Goal: Task Accomplishment & Management: Manage account settings

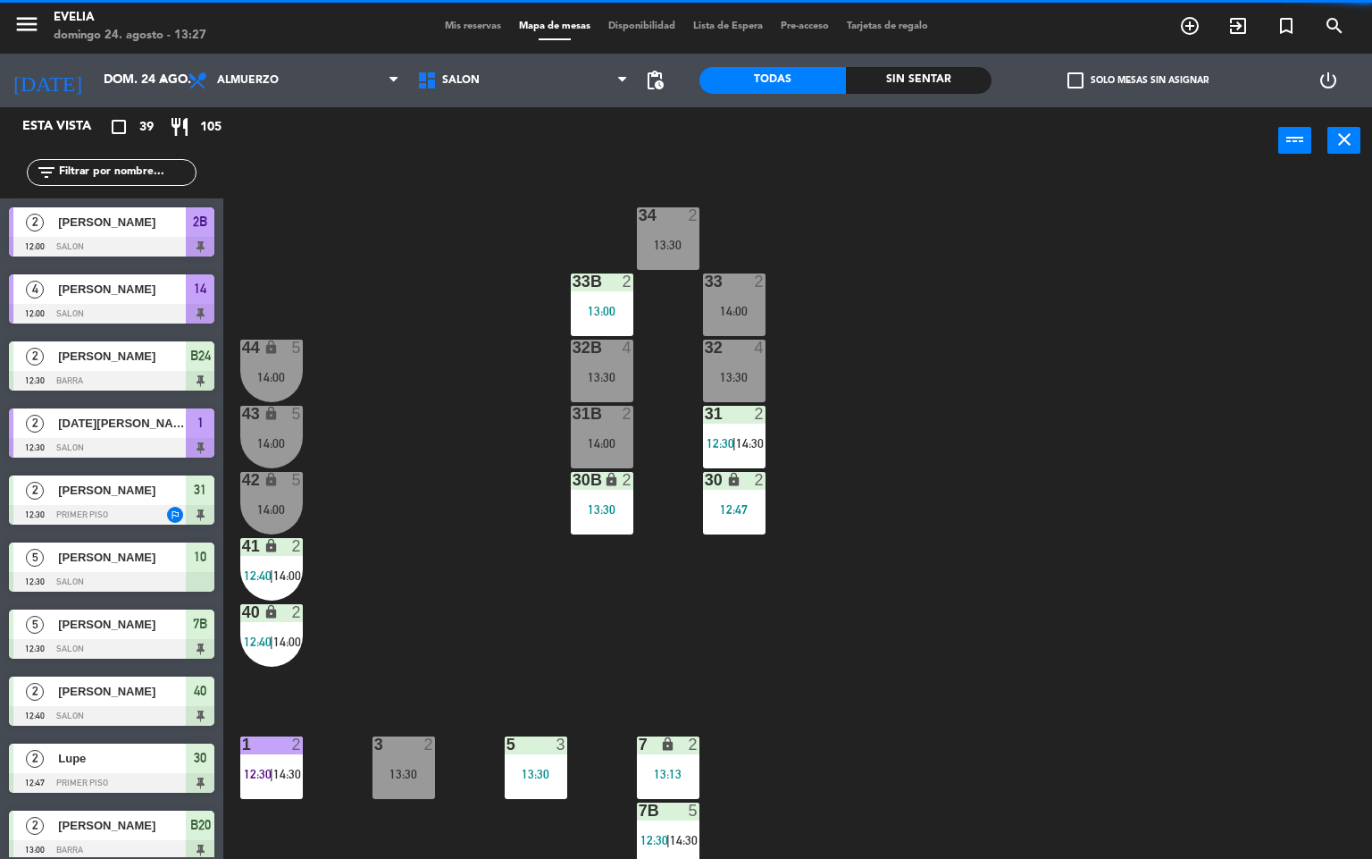
click at [969, 649] on div "34 2 13:30 33B 2 13:00 33 2 14:00 44 lock 5 14:00 32B 4 13:30 32 4 13:30 43 loc…" at bounding box center [805, 517] width 1136 height 684
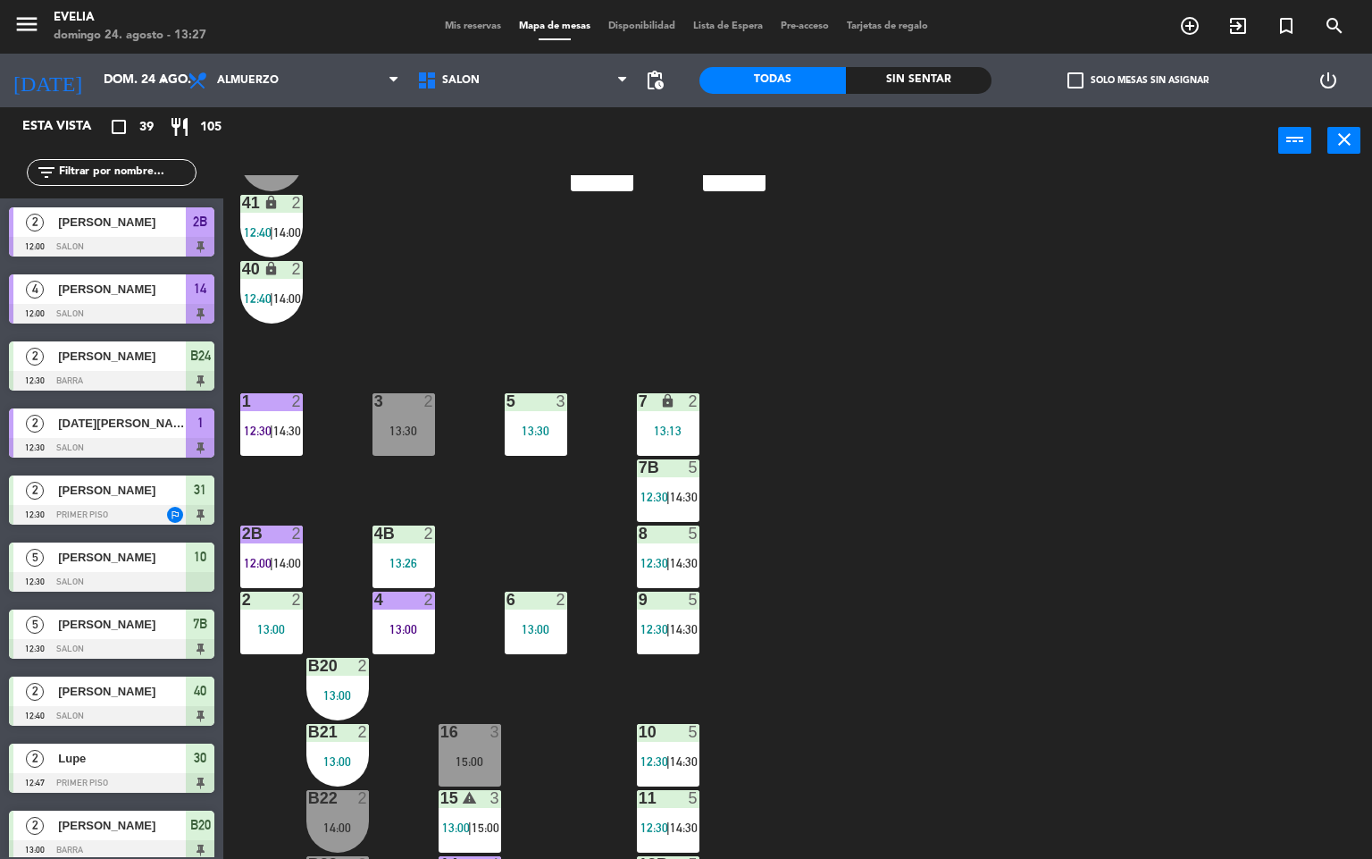
scroll to position [391, 0]
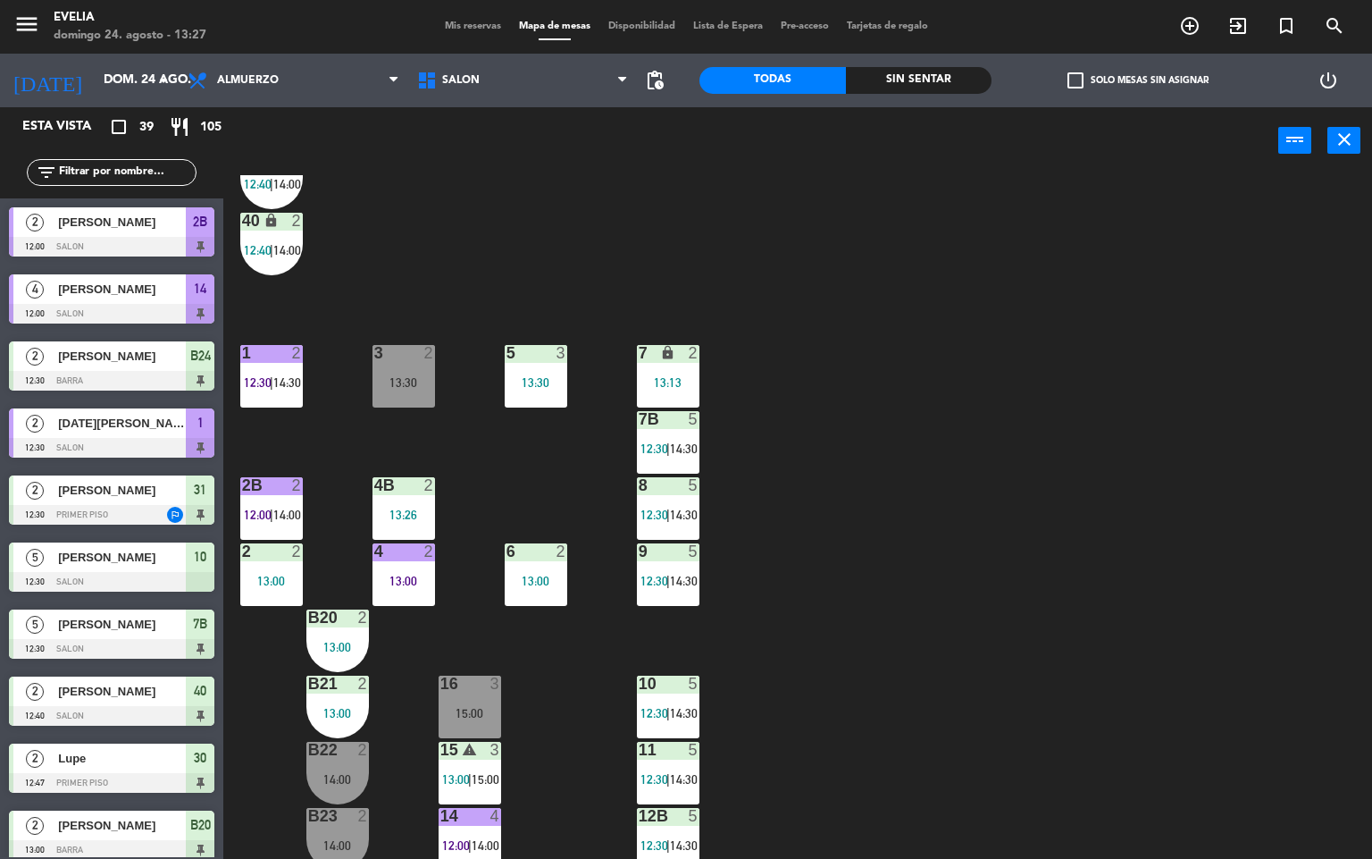
click at [474, 242] on div "34 2 13:30 33B 2 13:00 33 2 14:00 44 lock 5 14:00 32B 4 13:30 32 4 13:30 43 loc…" at bounding box center [805, 517] width 1136 height 684
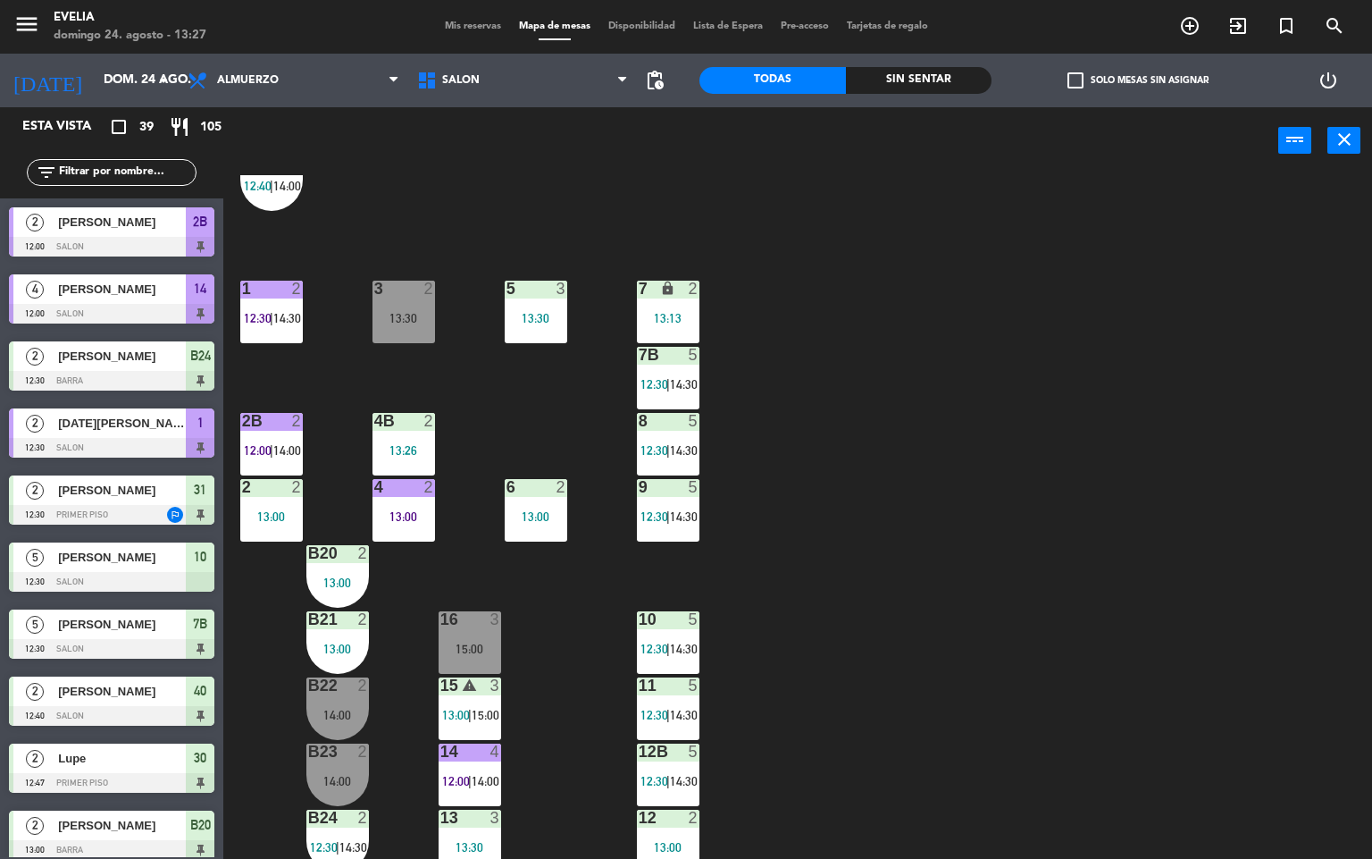
scroll to position [457, 0]
click at [861, 545] on div "34 2 13:30 33B 2 13:00 33 2 14:00 44 lock 5 14:00 32B 4 13:30 32 4 13:30 43 loc…" at bounding box center [805, 517] width 1136 height 684
click at [861, 544] on div "34 2 13:30 33B 2 13:00 33 2 14:00 44 lock 5 14:00 32B 4 13:30 32 4 13:30 43 loc…" at bounding box center [805, 517] width 1136 height 684
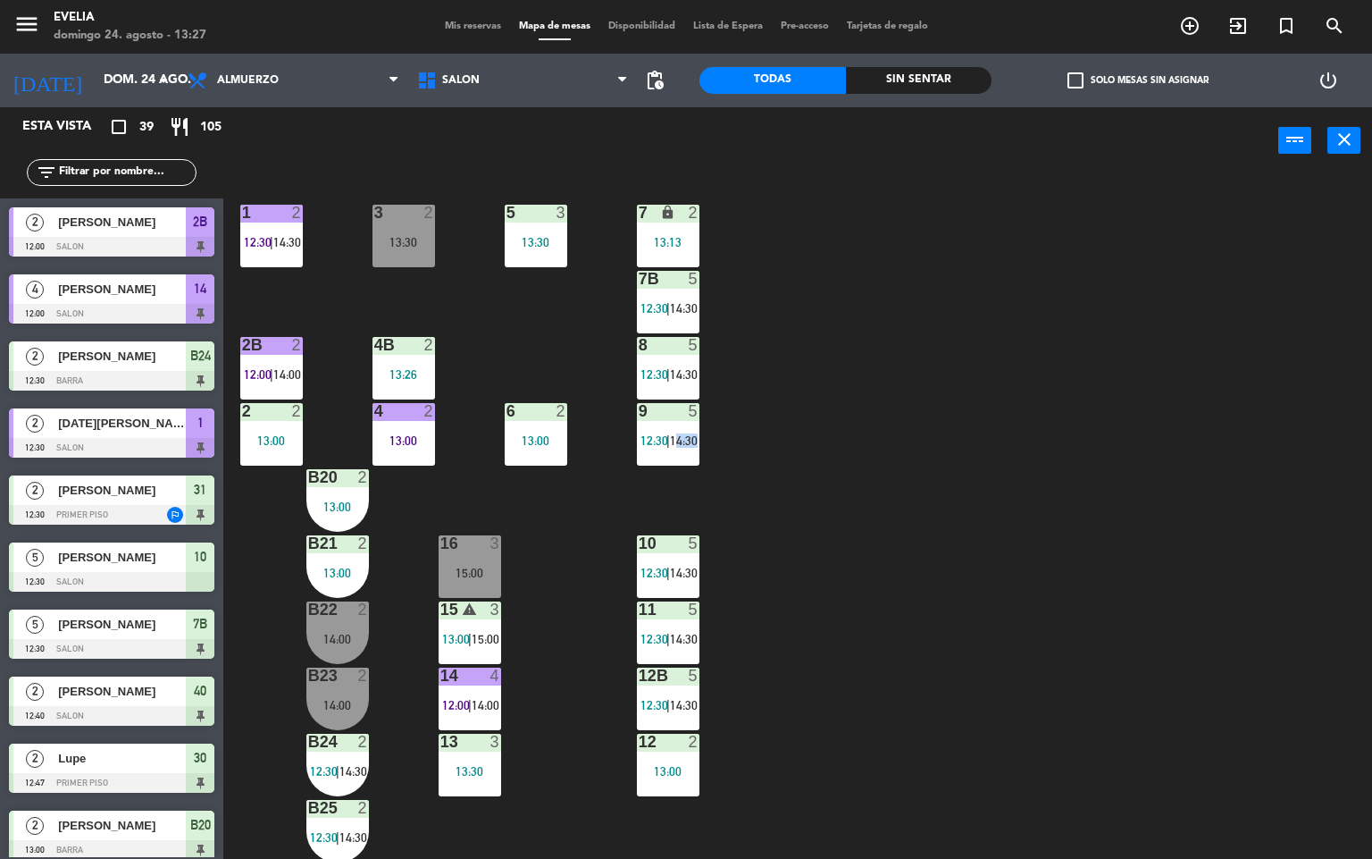
scroll to position [533, 0]
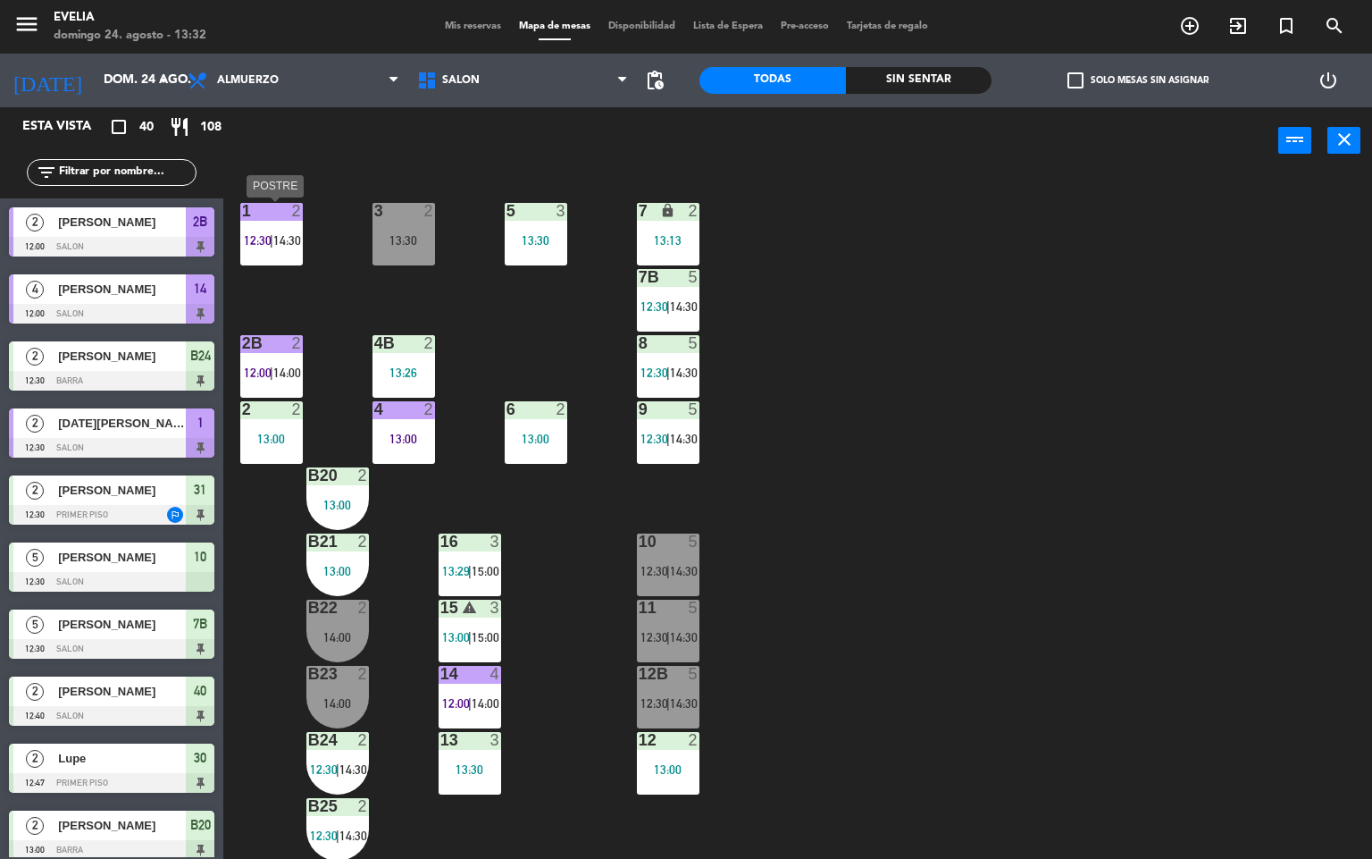
click at [253, 217] on div "1" at bounding box center [241, 211] width 29 height 16
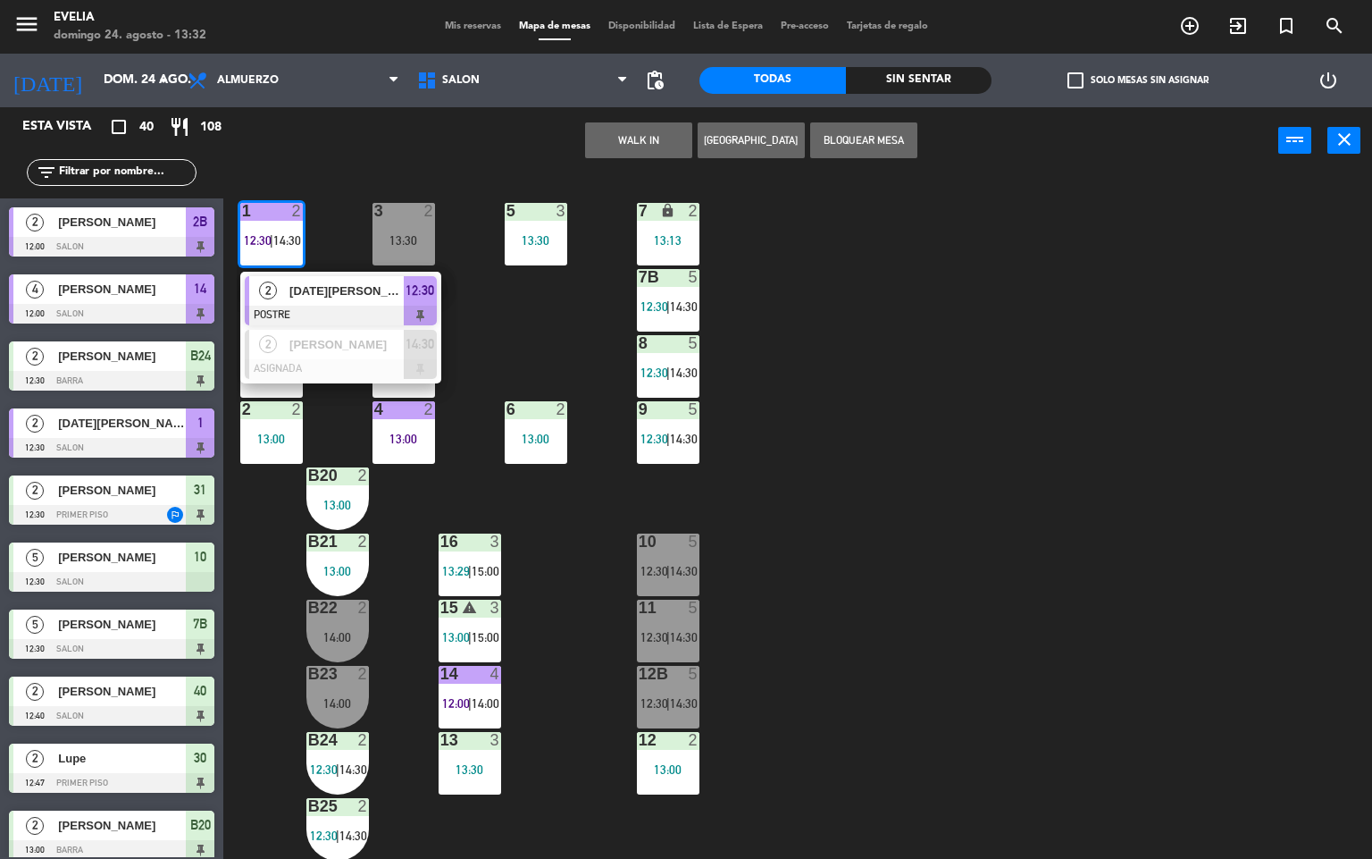
click at [279, 290] on div "2" at bounding box center [268, 290] width 38 height 29
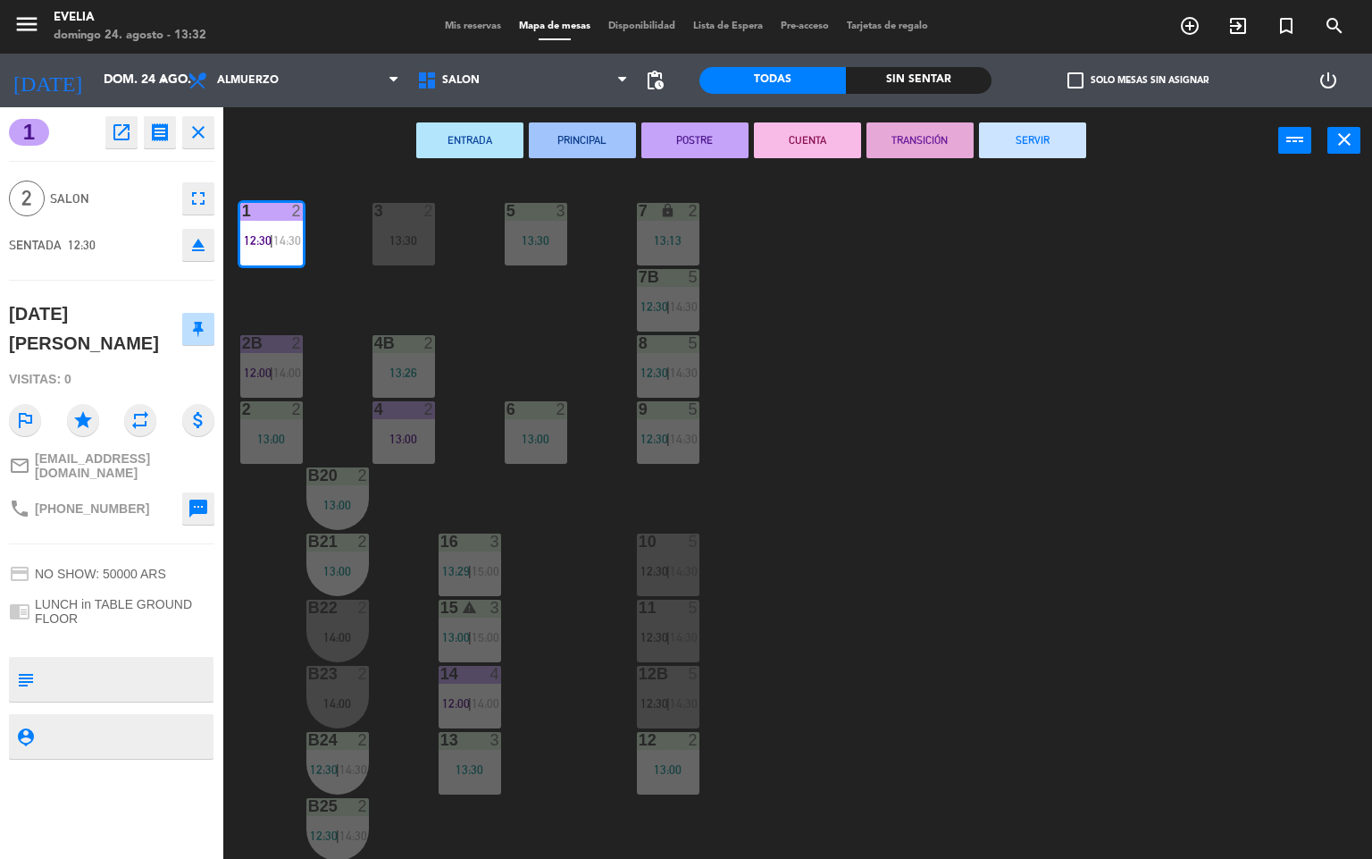
drag, startPoint x: 789, startPoint y: 150, endPoint x: 491, endPoint y: 196, distance: 301.9
click at [789, 148] on button "CUENTA" at bounding box center [807, 140] width 107 height 36
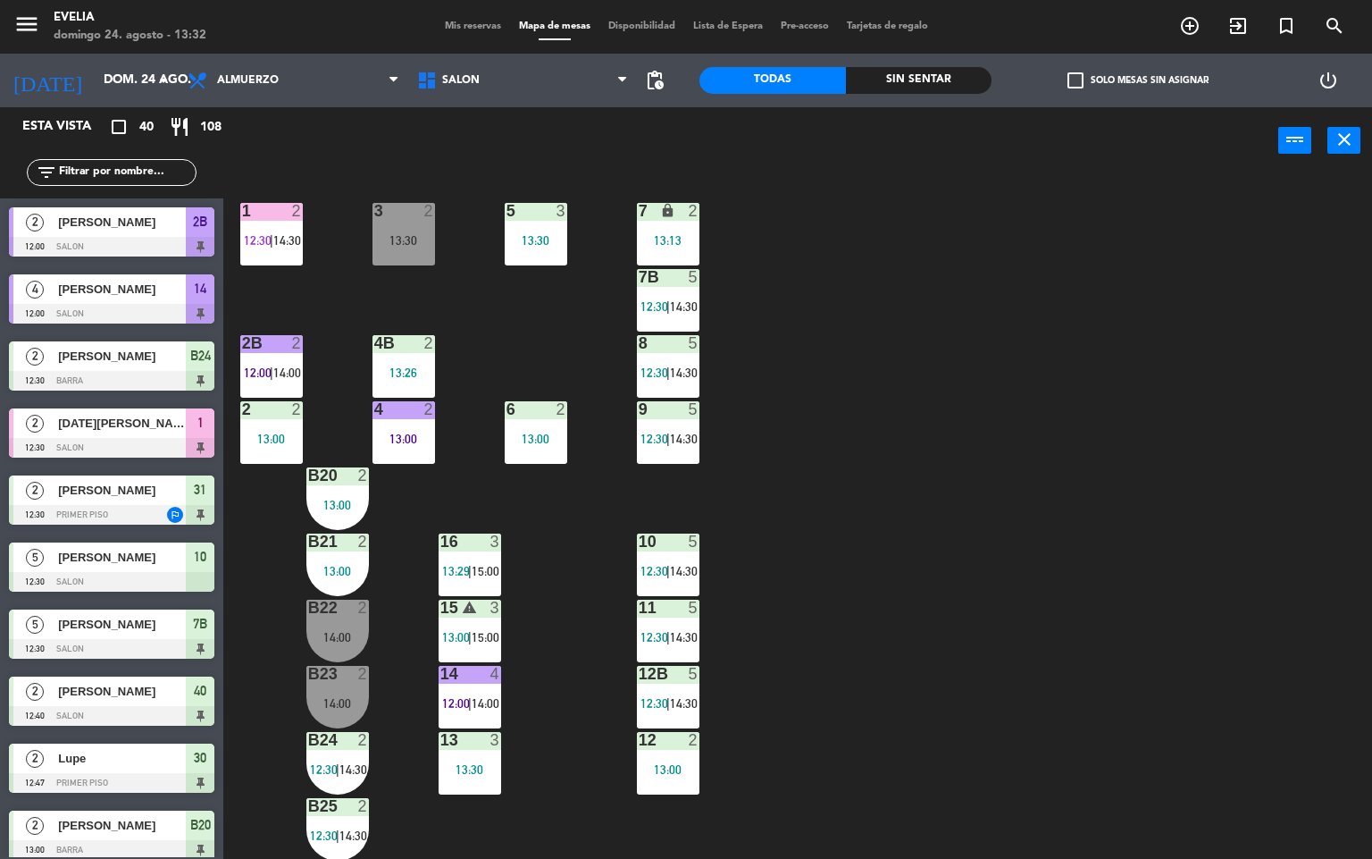
click at [879, 249] on div "34 2 13:30 33B 2 13:00 33 2 14:00 44 lock 5 14:00 32B 4 13:30 32 4 13:30 43 loc…" at bounding box center [805, 517] width 1136 height 684
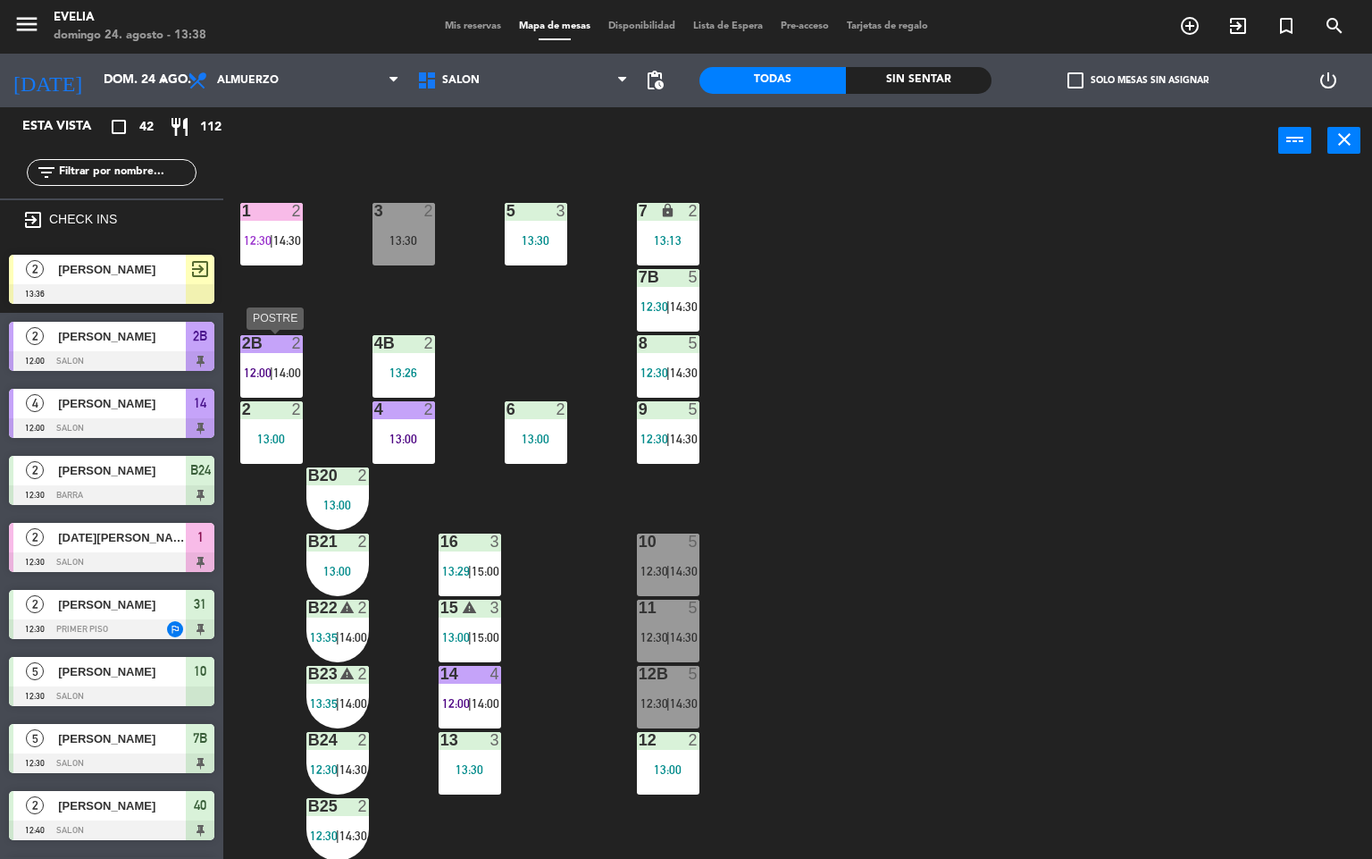
click at [248, 373] on span "12:00" at bounding box center [258, 372] width 28 height 14
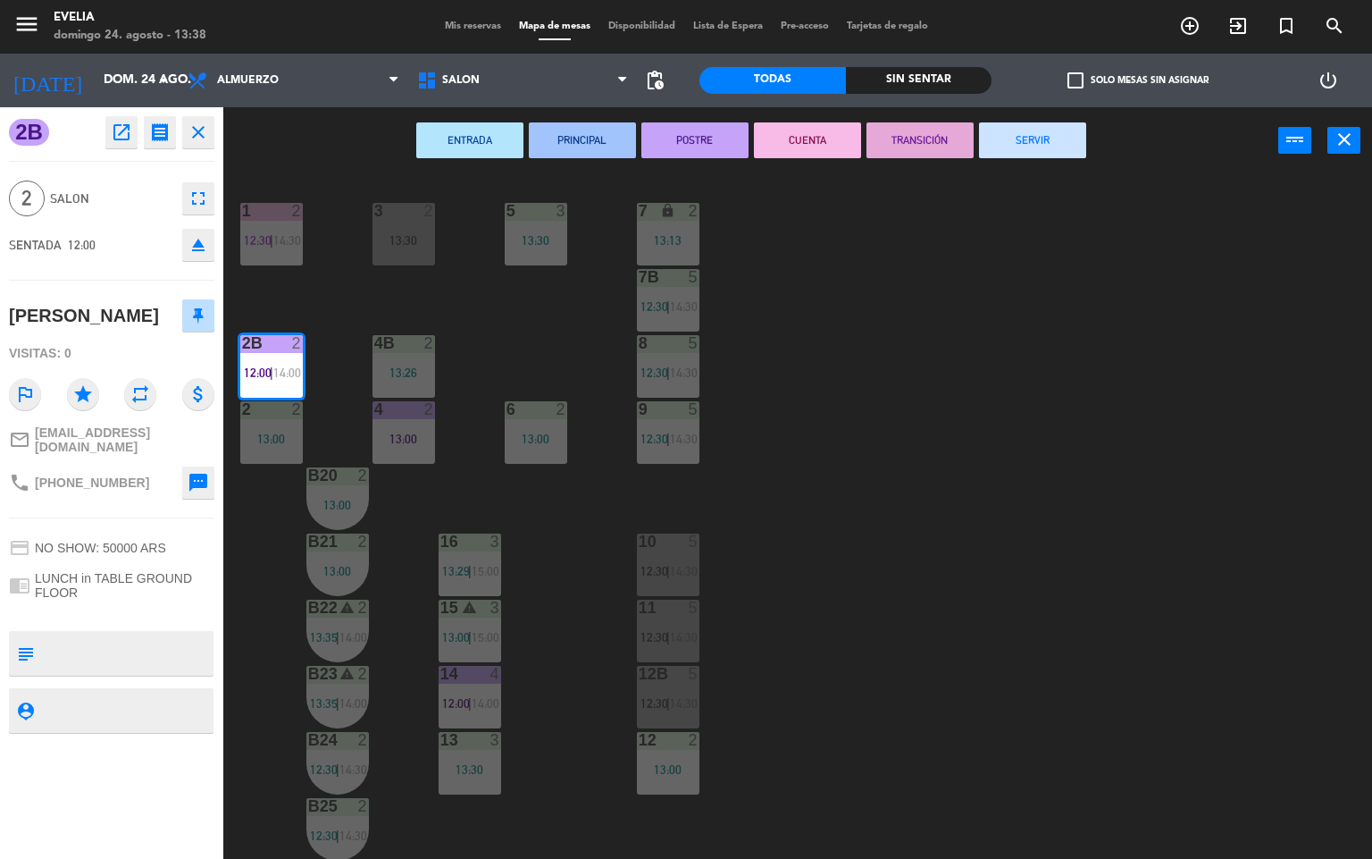
click at [793, 143] on button "CUENTA" at bounding box center [807, 140] width 107 height 36
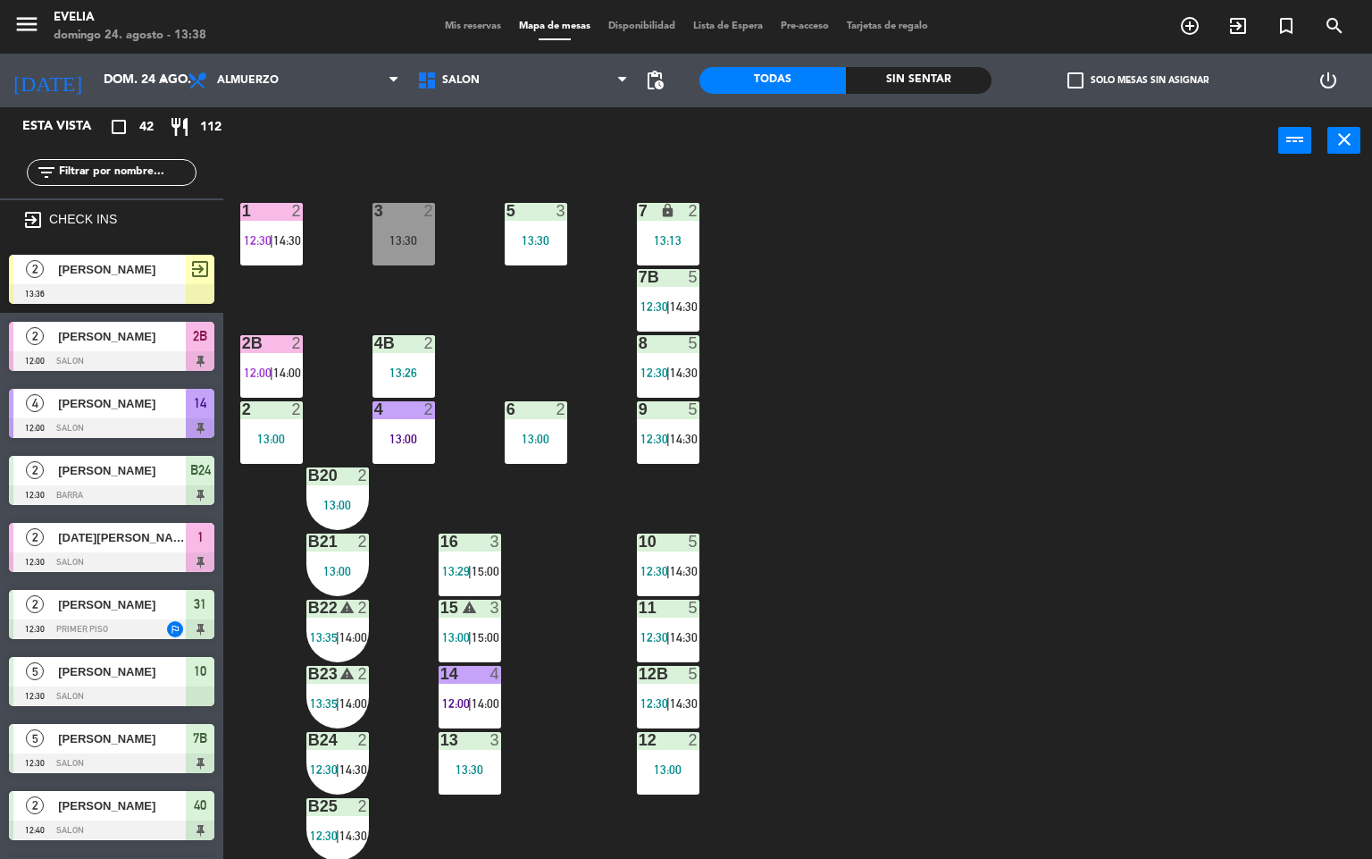
click at [274, 236] on span "14:30" at bounding box center [287, 240] width 28 height 14
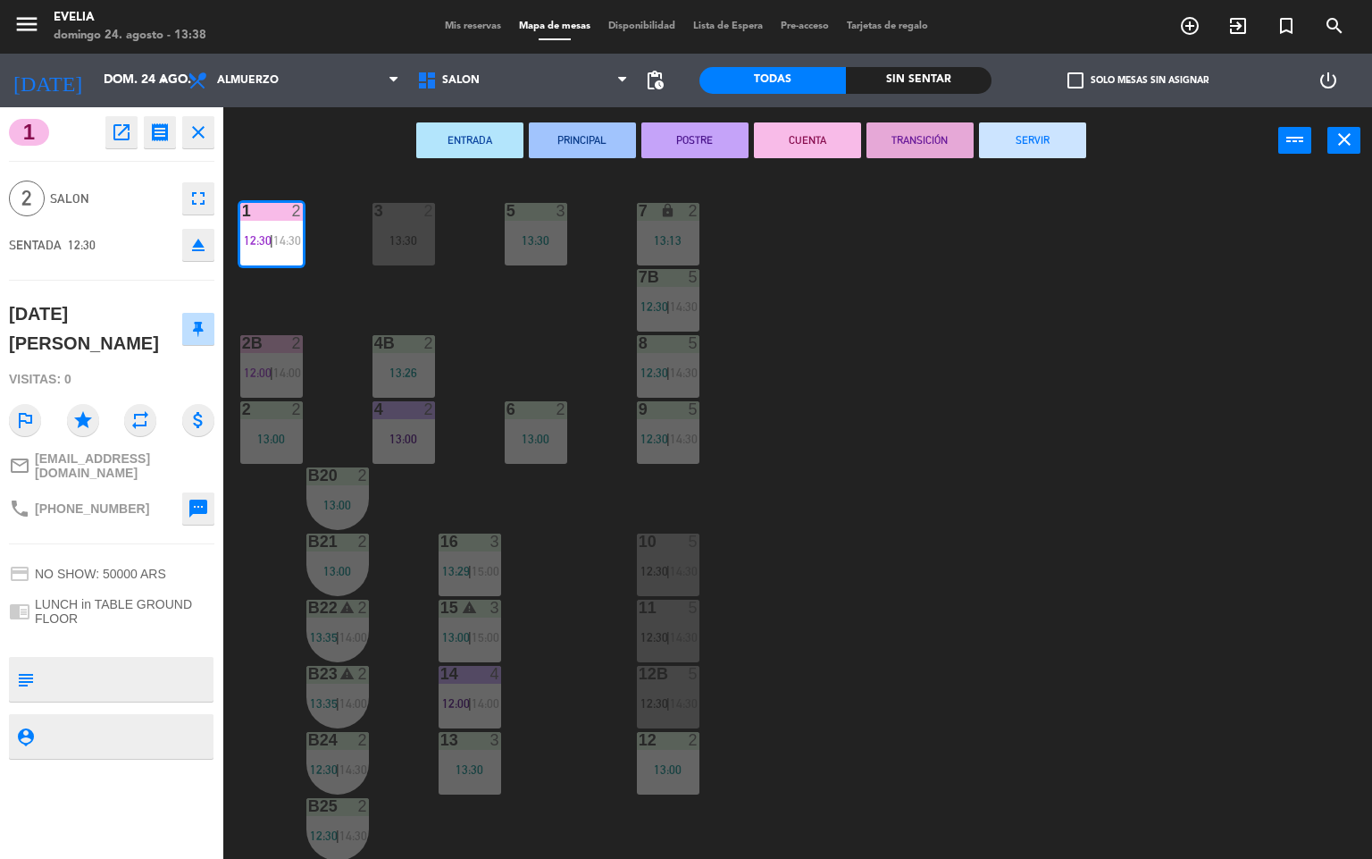
click at [1044, 145] on button "SERVIR" at bounding box center [1032, 140] width 107 height 36
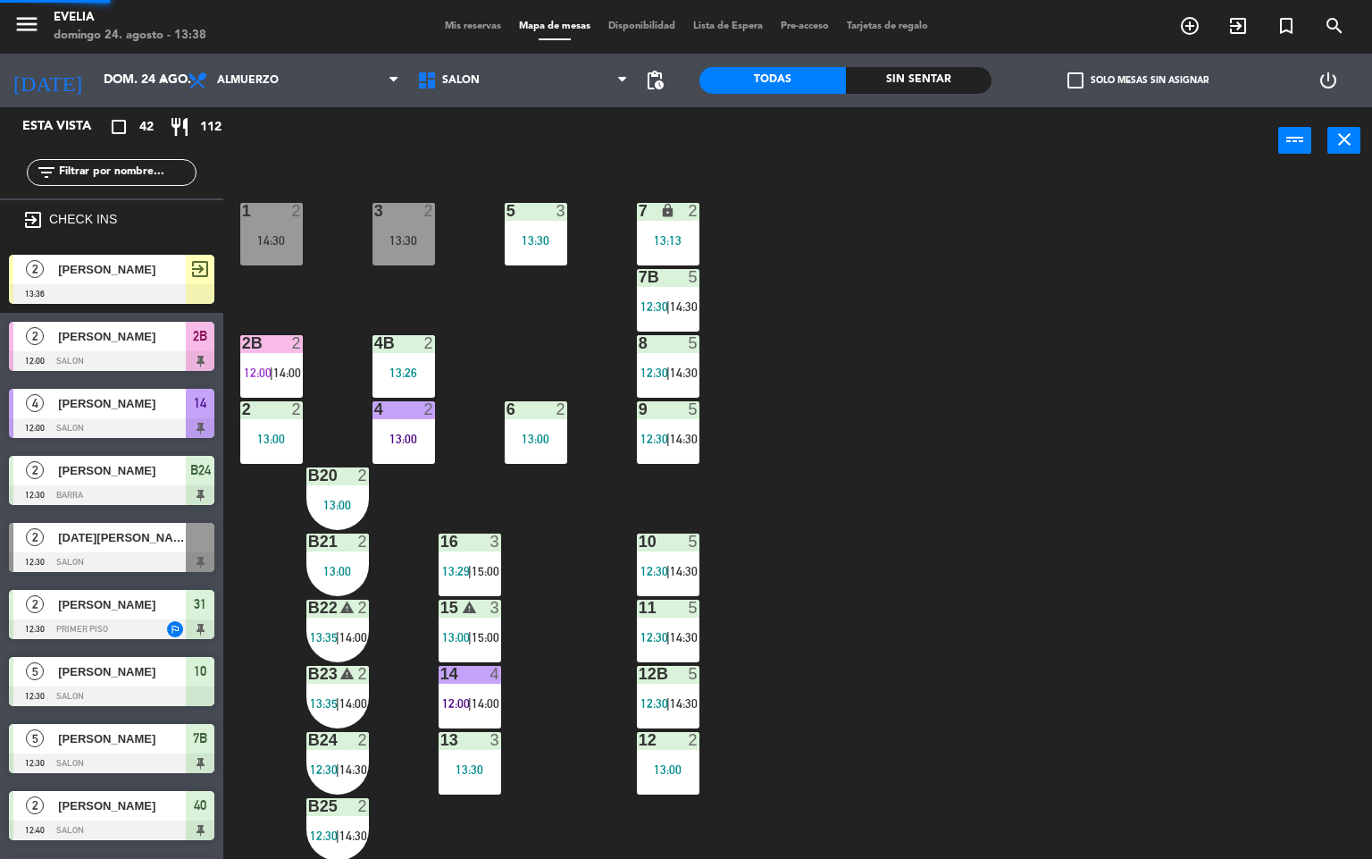
click at [903, 413] on div "34 2 13:30 33B 2 13:00 33 2 14:00 44 lock 5 14:00 32B 4 13:30 32 4 13:30 43 loc…" at bounding box center [805, 517] width 1136 height 684
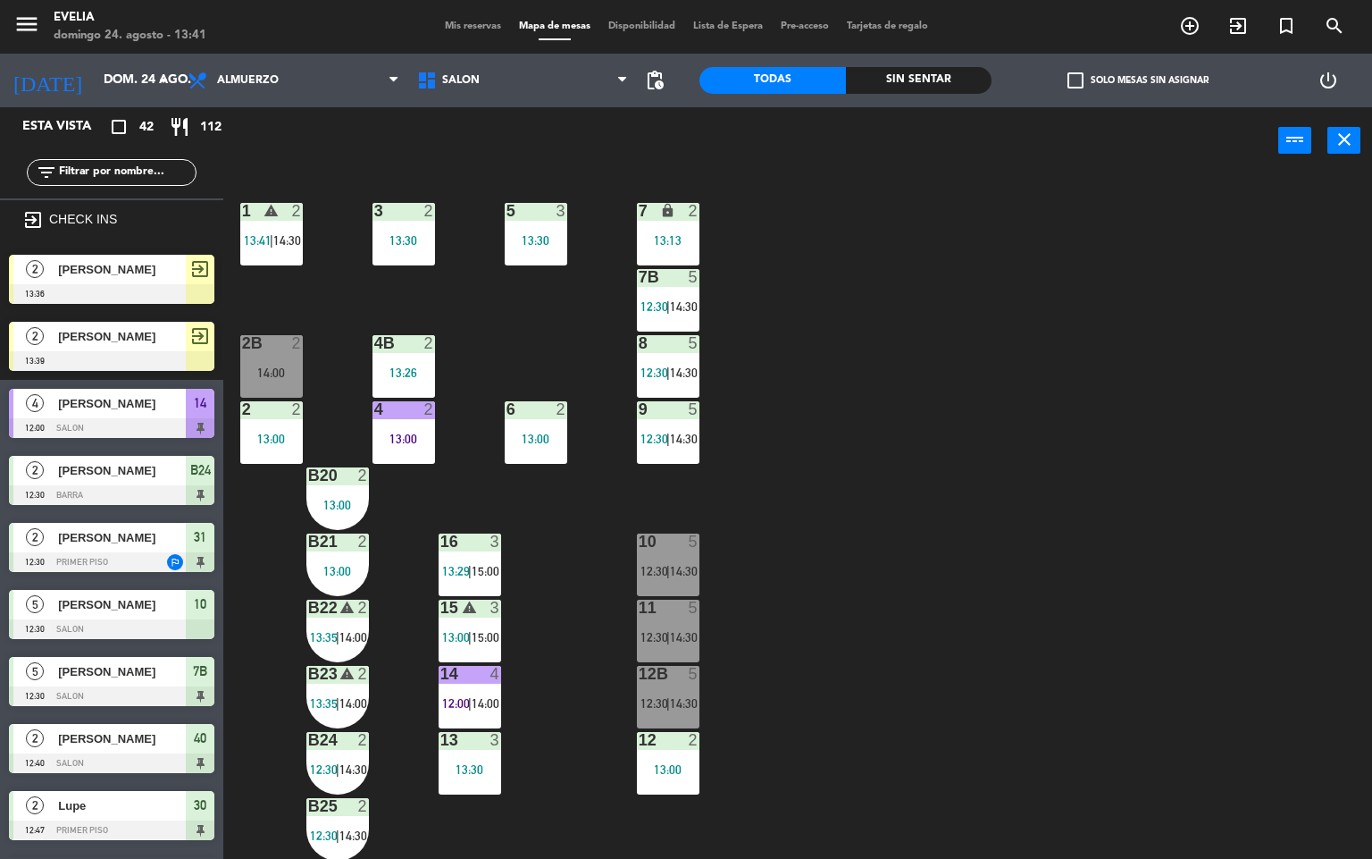
scroll to position [0, 0]
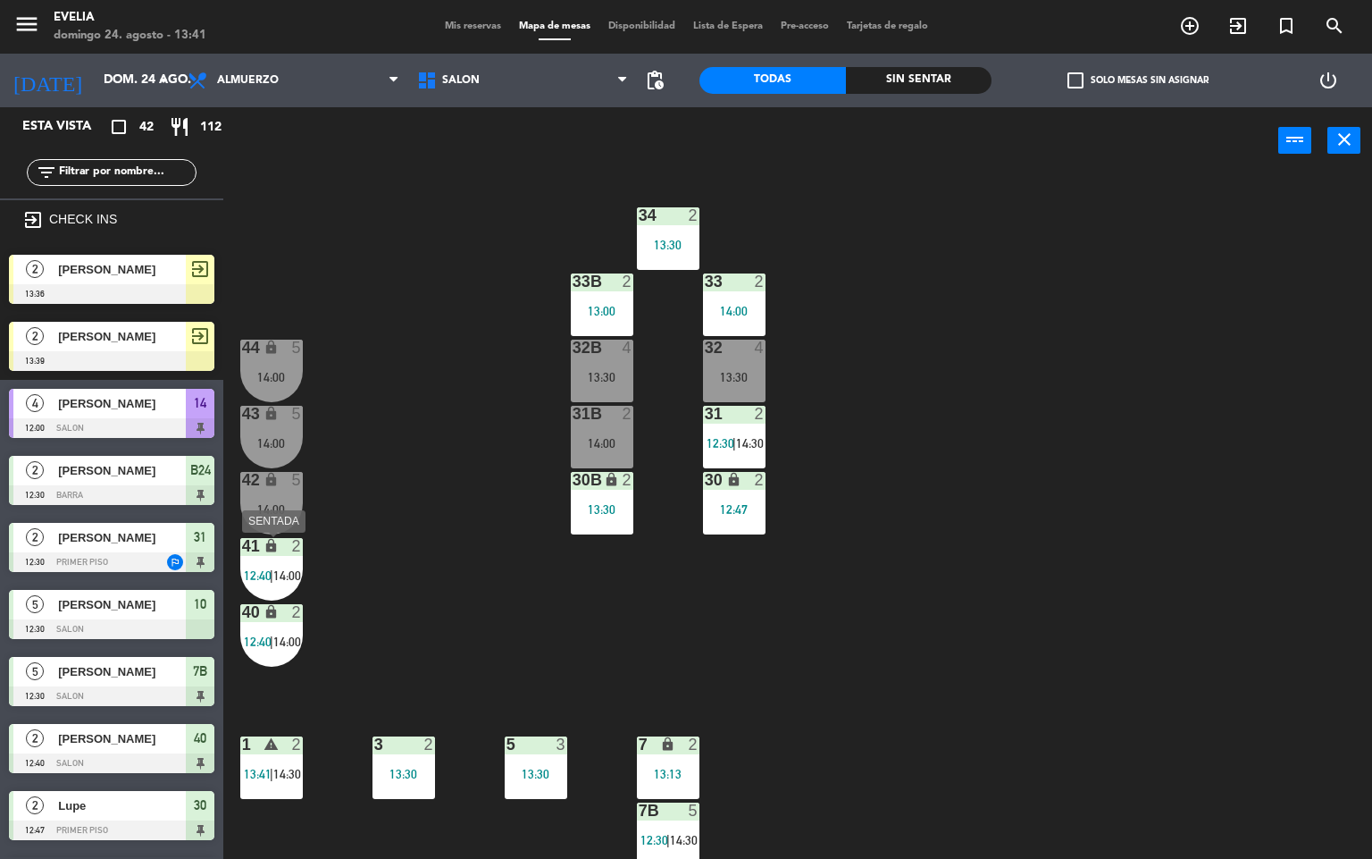
click at [269, 620] on div "lock" at bounding box center [270, 612] width 29 height 17
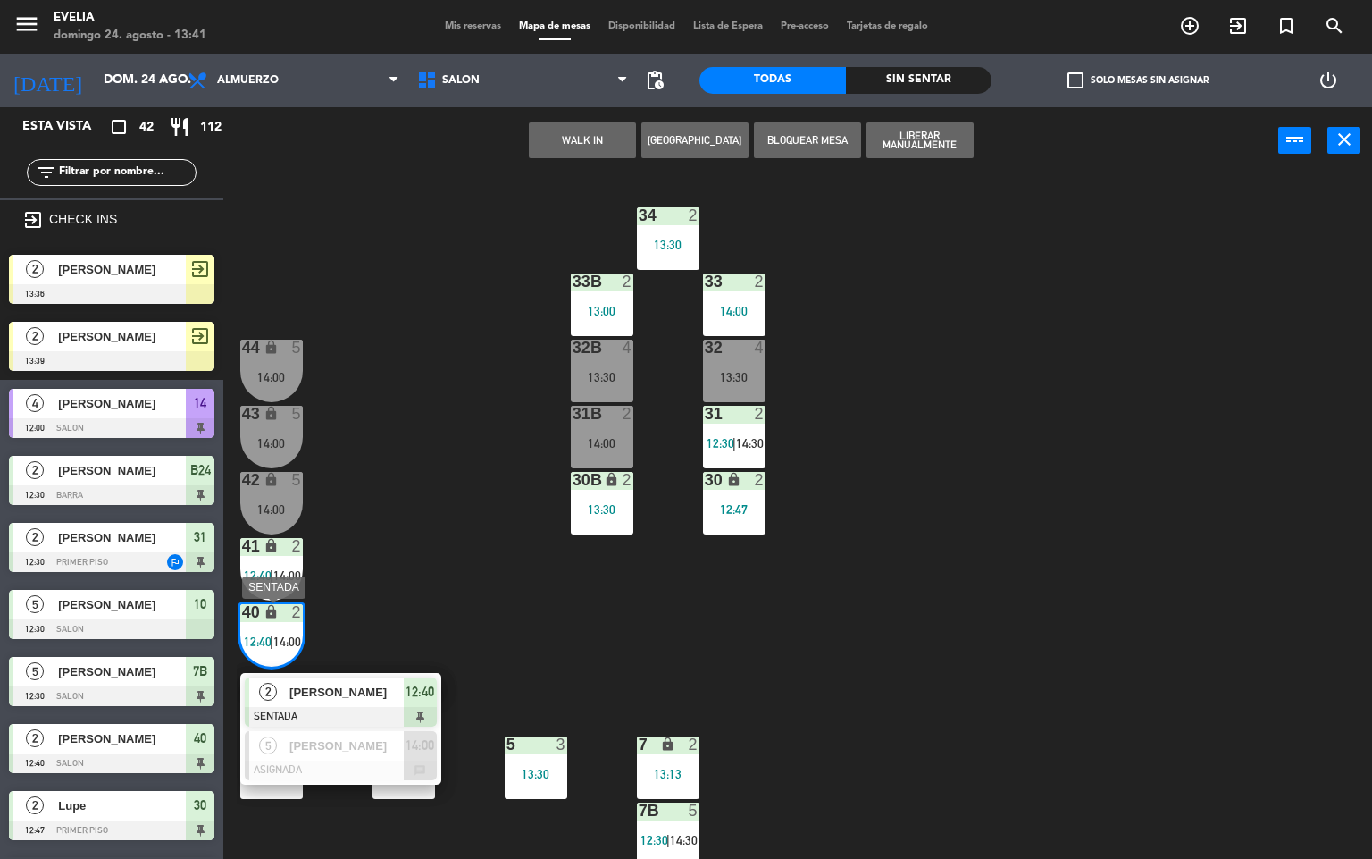
click at [363, 684] on span "[PERSON_NAME]" at bounding box center [347, 692] width 114 height 19
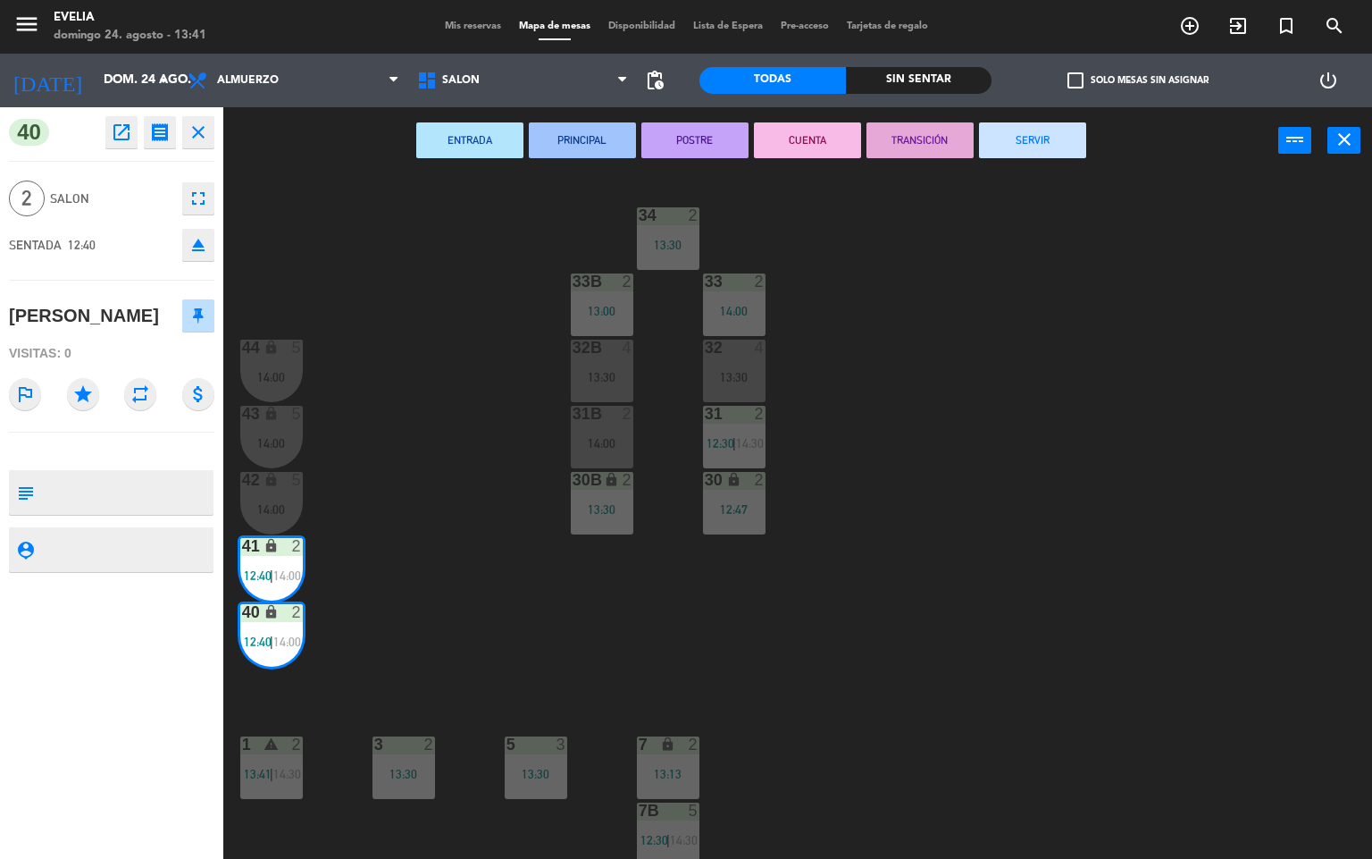
click at [818, 139] on button "CUENTA" at bounding box center [807, 140] width 107 height 36
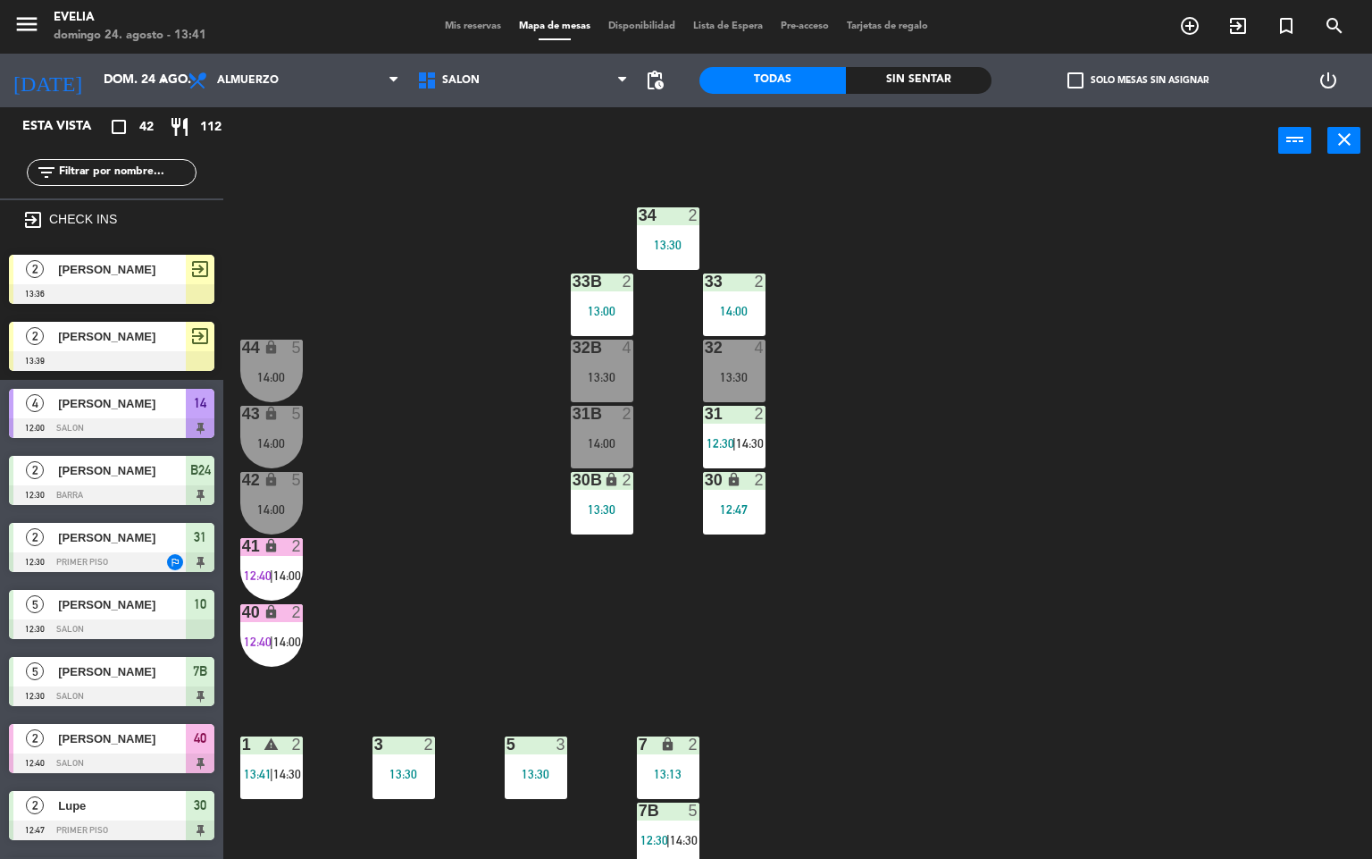
click at [745, 429] on div "31 2 12:30 | 14:30" at bounding box center [734, 437] width 63 height 63
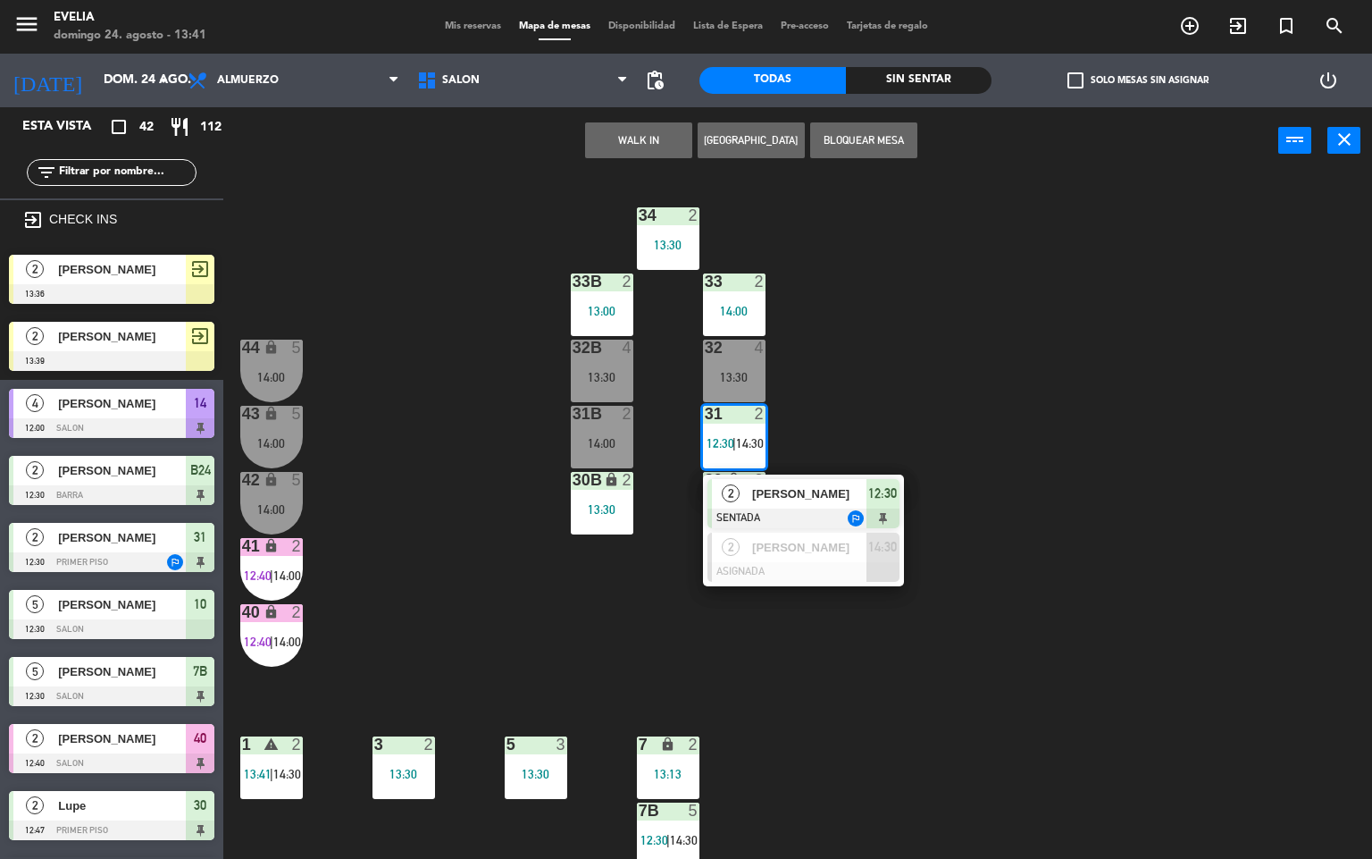
click at [776, 499] on span "[PERSON_NAME]" at bounding box center [809, 493] width 114 height 19
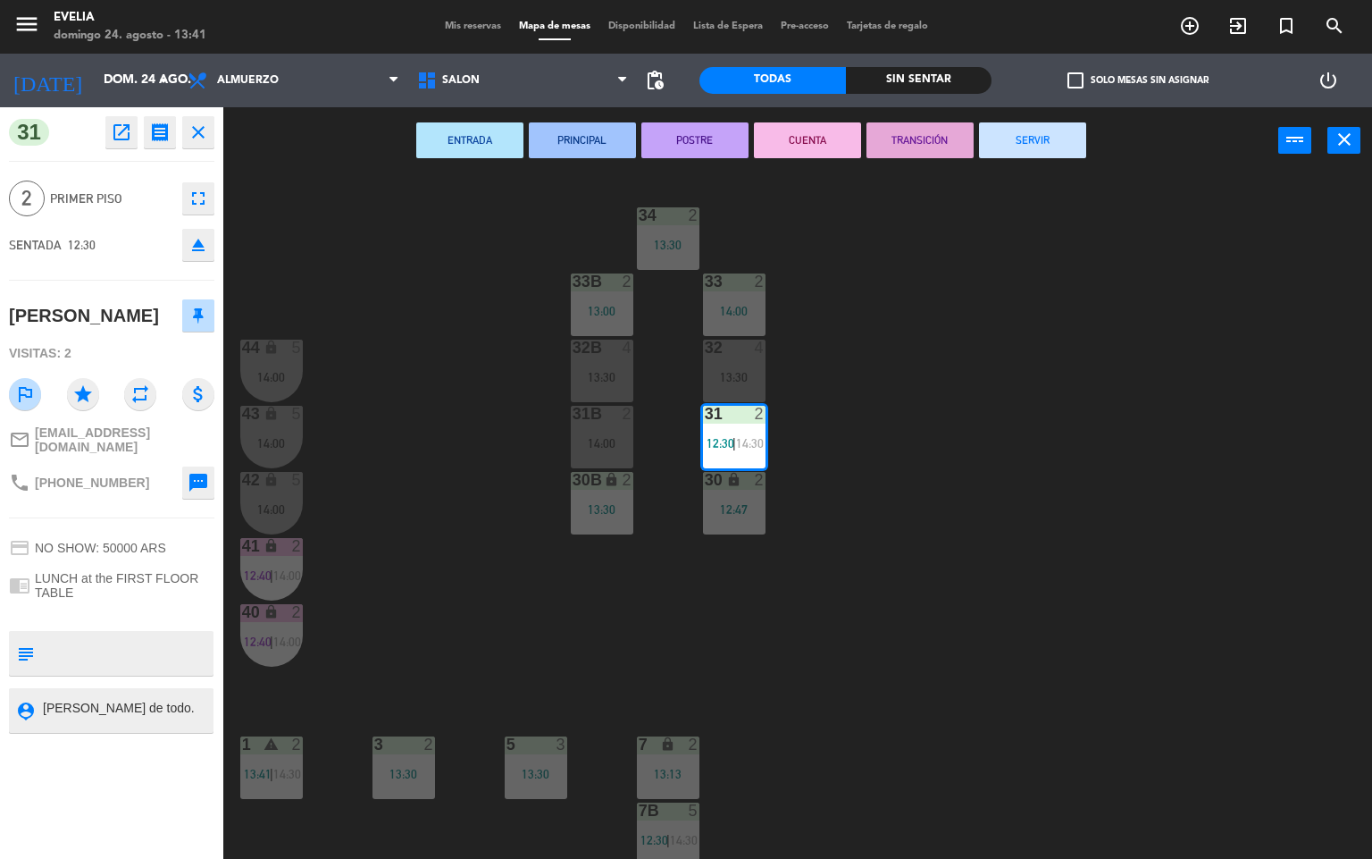
click at [776, 139] on button "CUENTA" at bounding box center [807, 140] width 107 height 36
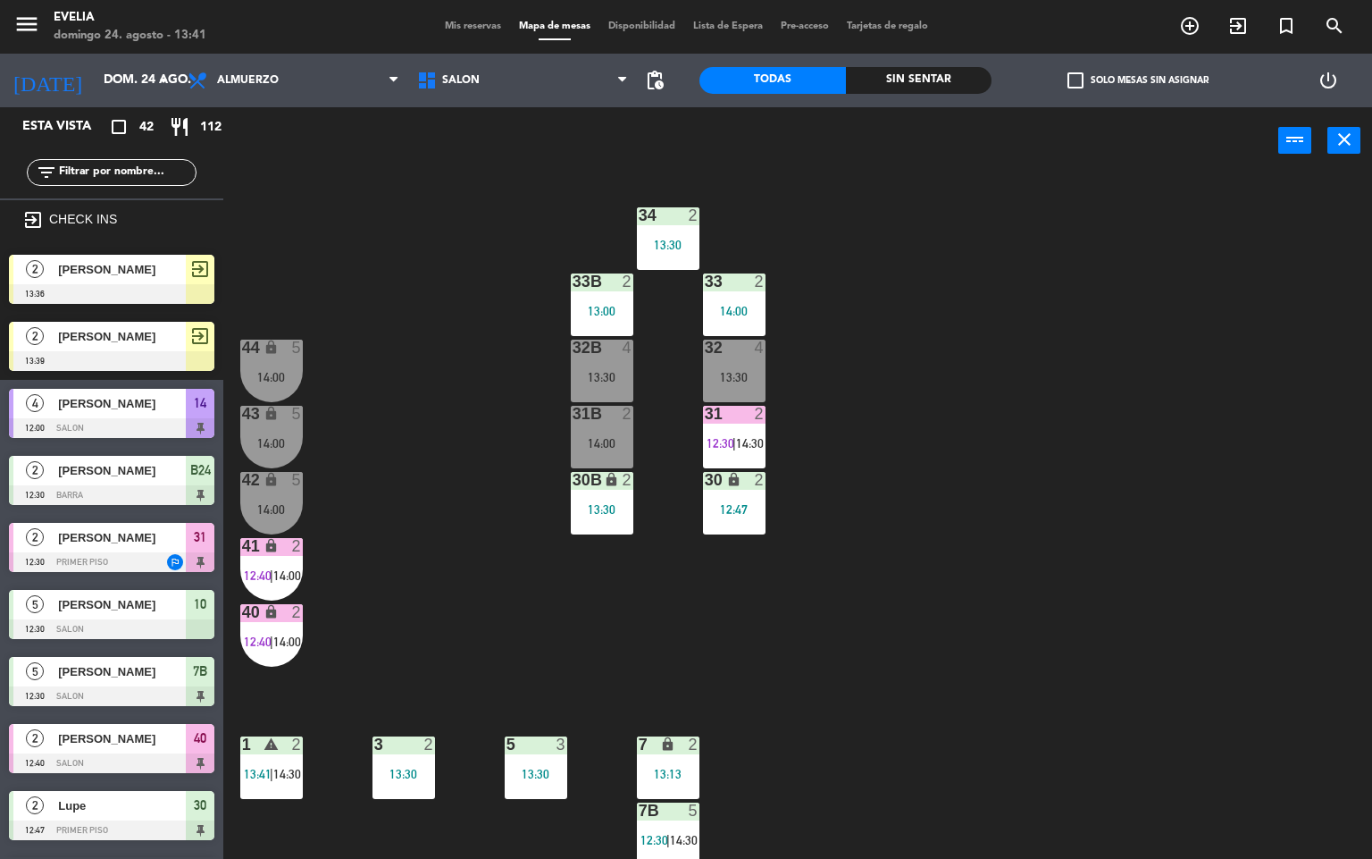
click at [855, 418] on div "34 2 13:30 33B 2 13:00 33 2 14:00 44 lock 5 14:00 32B 4 13:30 32 4 13:30 43 loc…" at bounding box center [805, 517] width 1136 height 684
click at [810, 668] on div "34 2 13:30 33B 2 13:00 33 2 14:00 44 lock 5 14:00 32B 4 13:30 32 4 13:30 43 loc…" at bounding box center [805, 517] width 1136 height 684
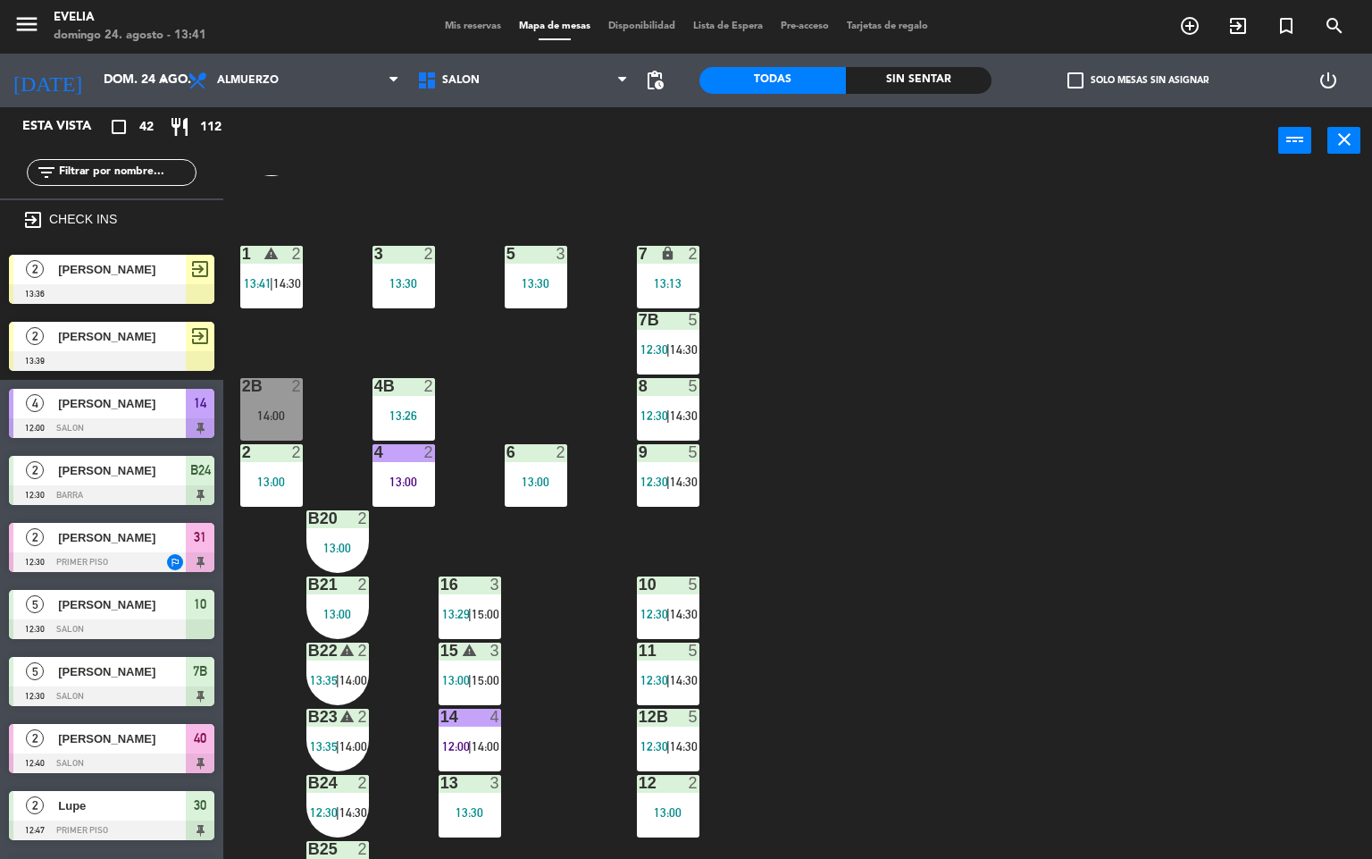
scroll to position [508, 0]
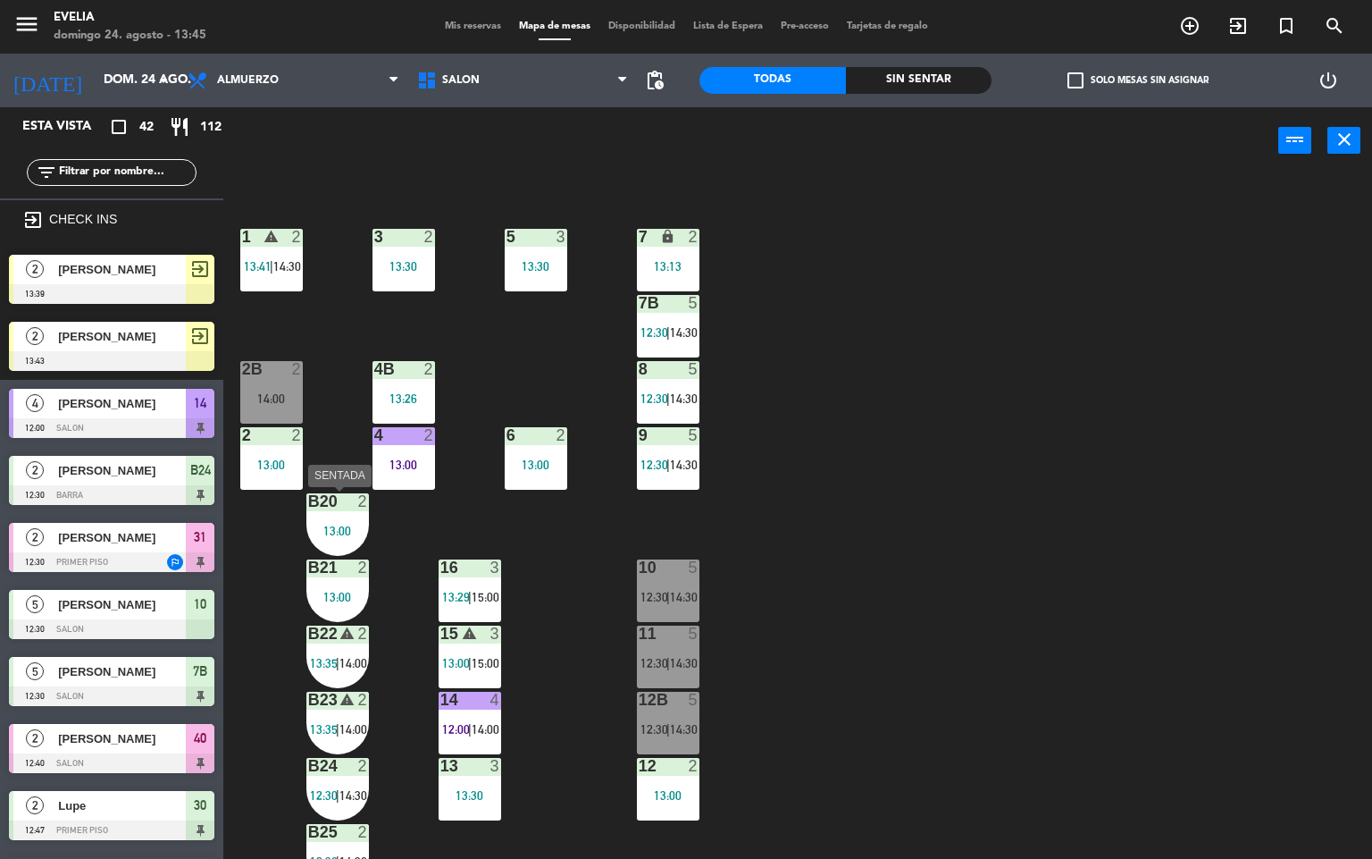
click at [352, 520] on div "B20 2 13:00" at bounding box center [337, 524] width 63 height 63
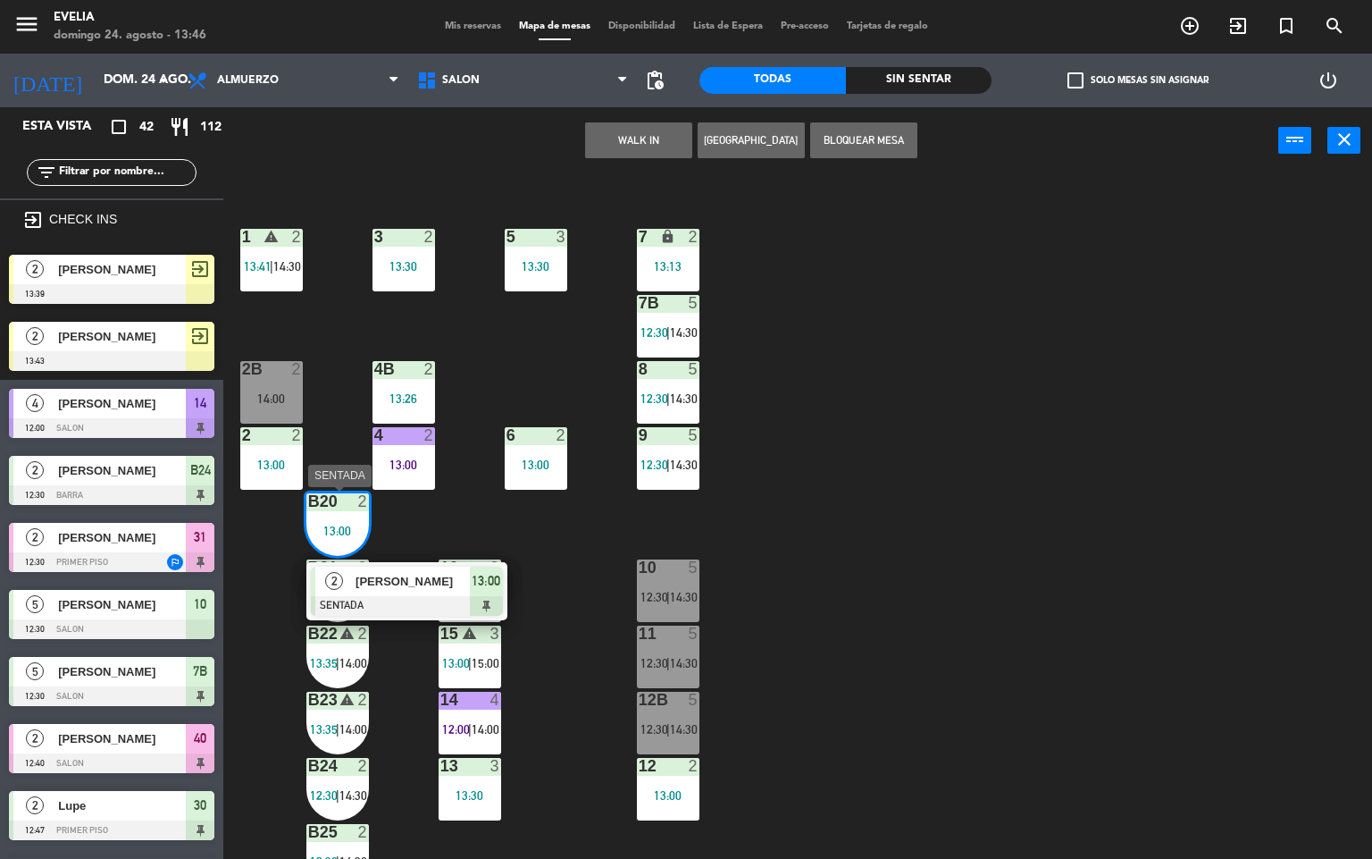
click at [432, 591] on div "[PERSON_NAME]" at bounding box center [412, 580] width 116 height 29
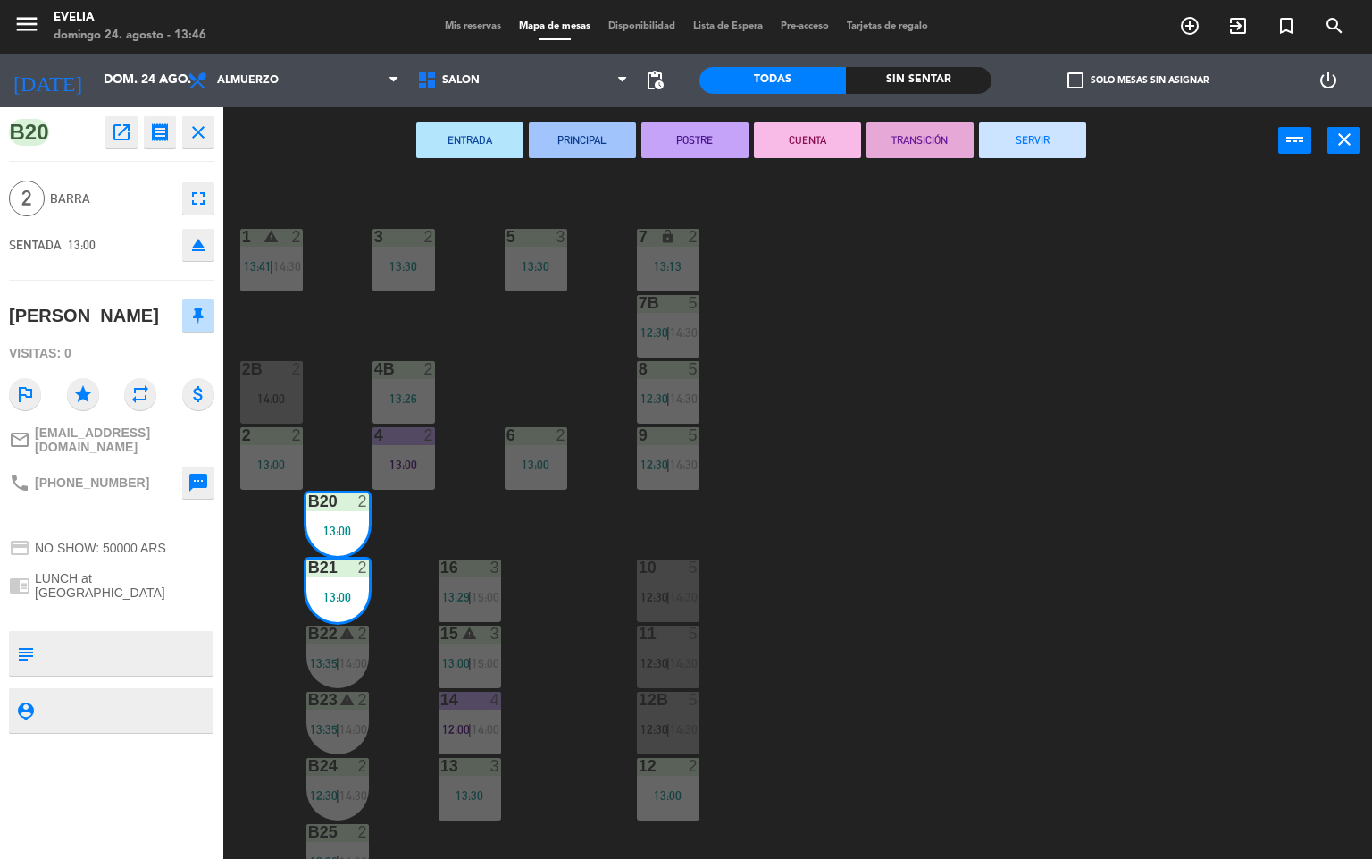
click at [799, 124] on button "CUENTA" at bounding box center [807, 140] width 107 height 36
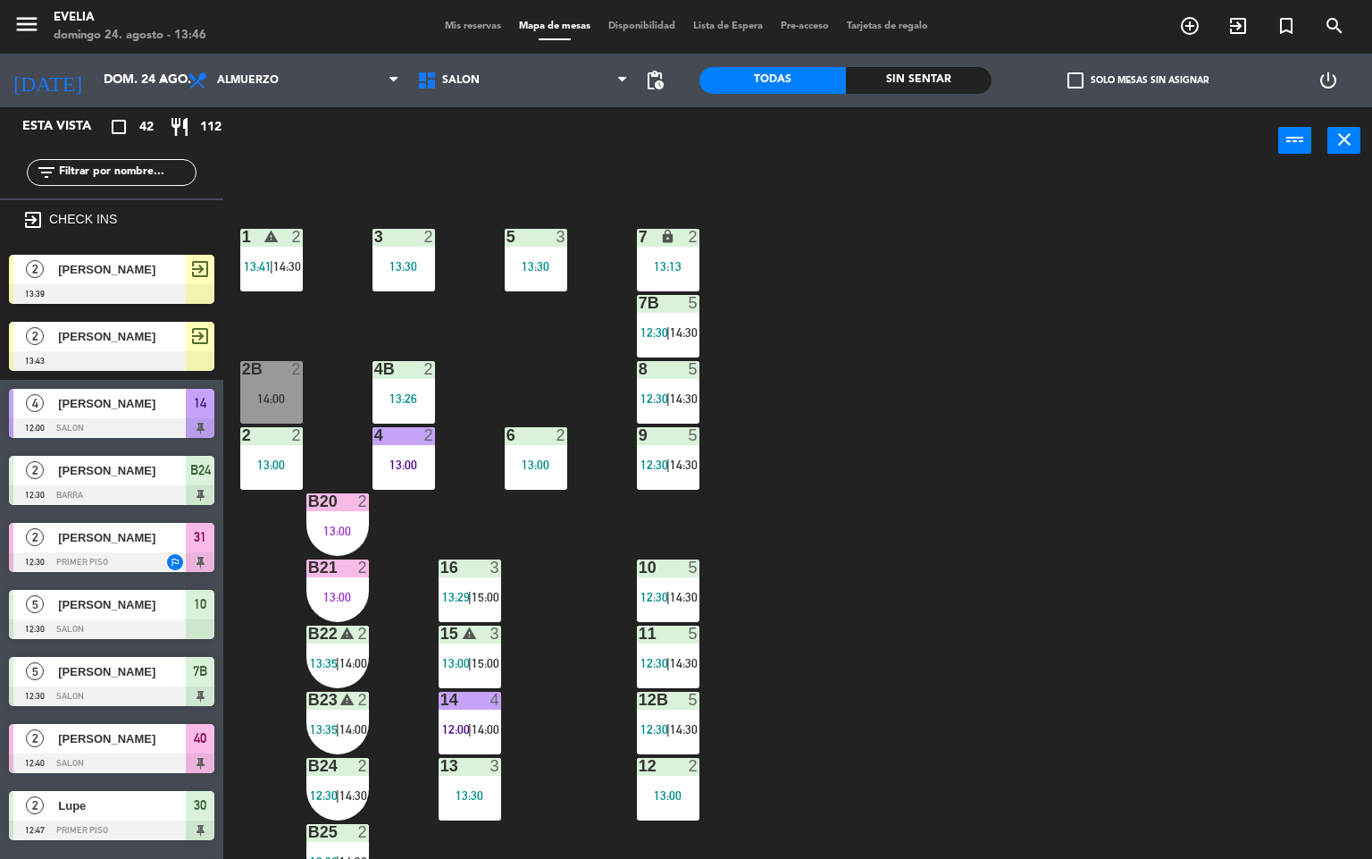
scroll to position [1, 0]
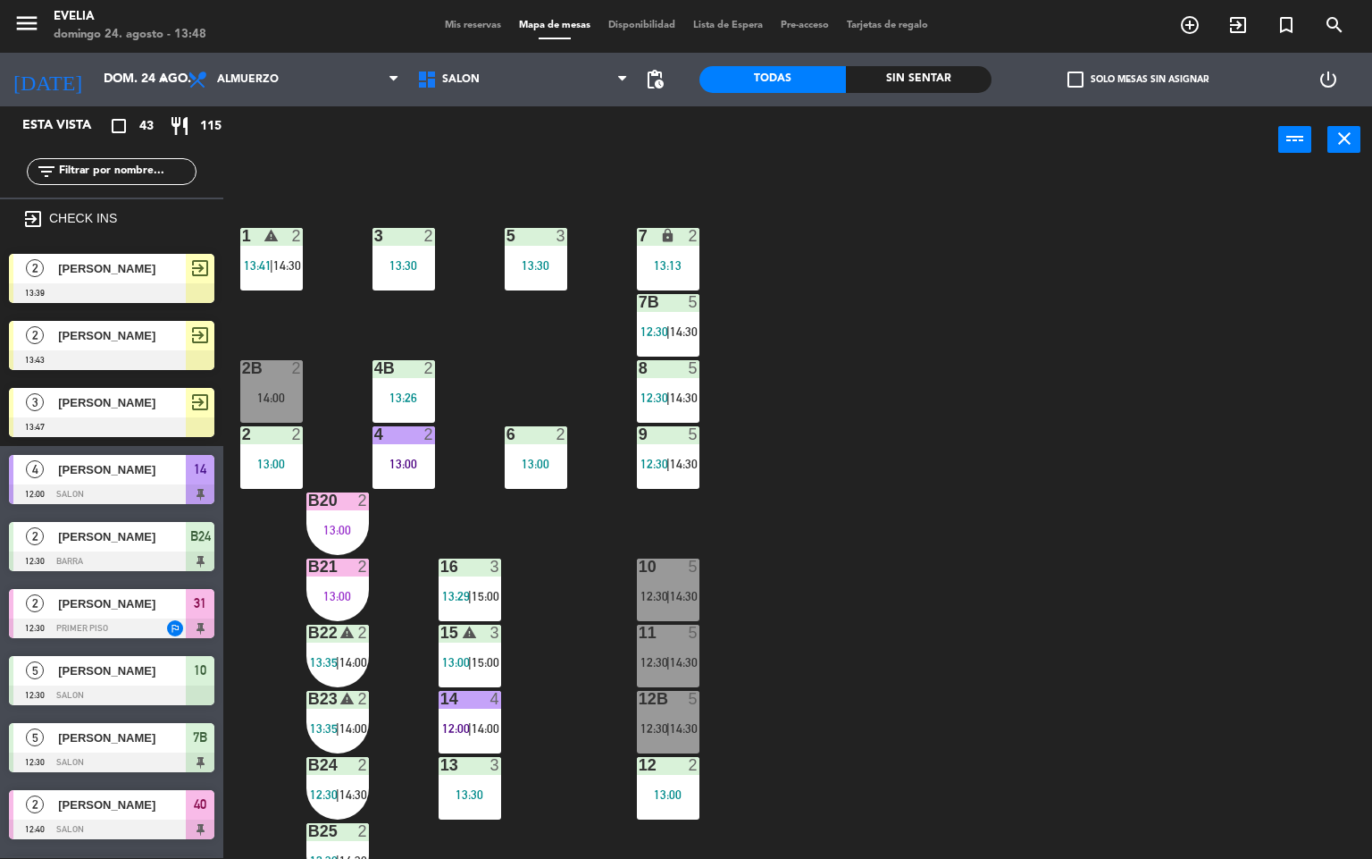
click at [272, 451] on div "2 2 13:00" at bounding box center [271, 457] width 63 height 63
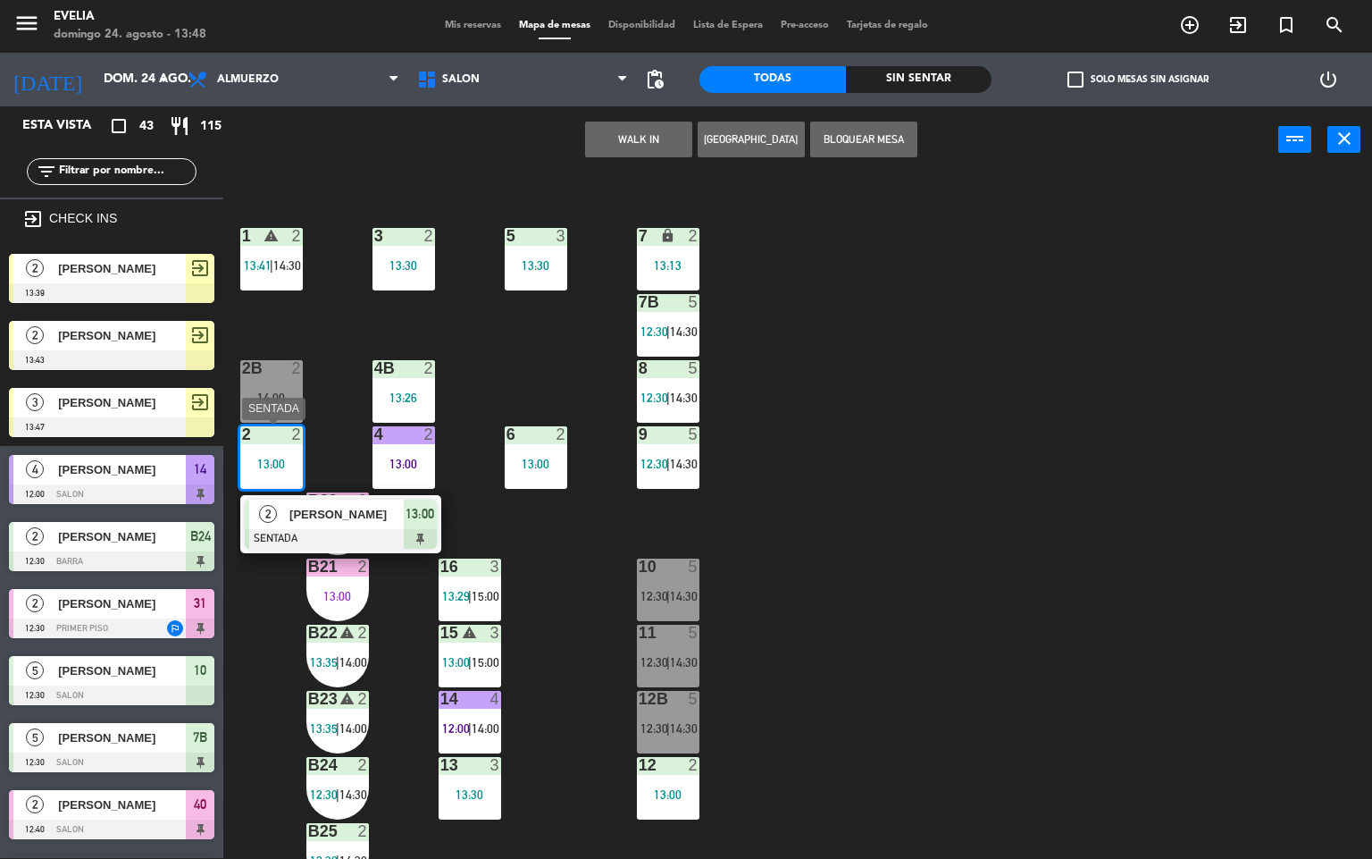
click at [343, 509] on span "[PERSON_NAME]" at bounding box center [347, 514] width 114 height 19
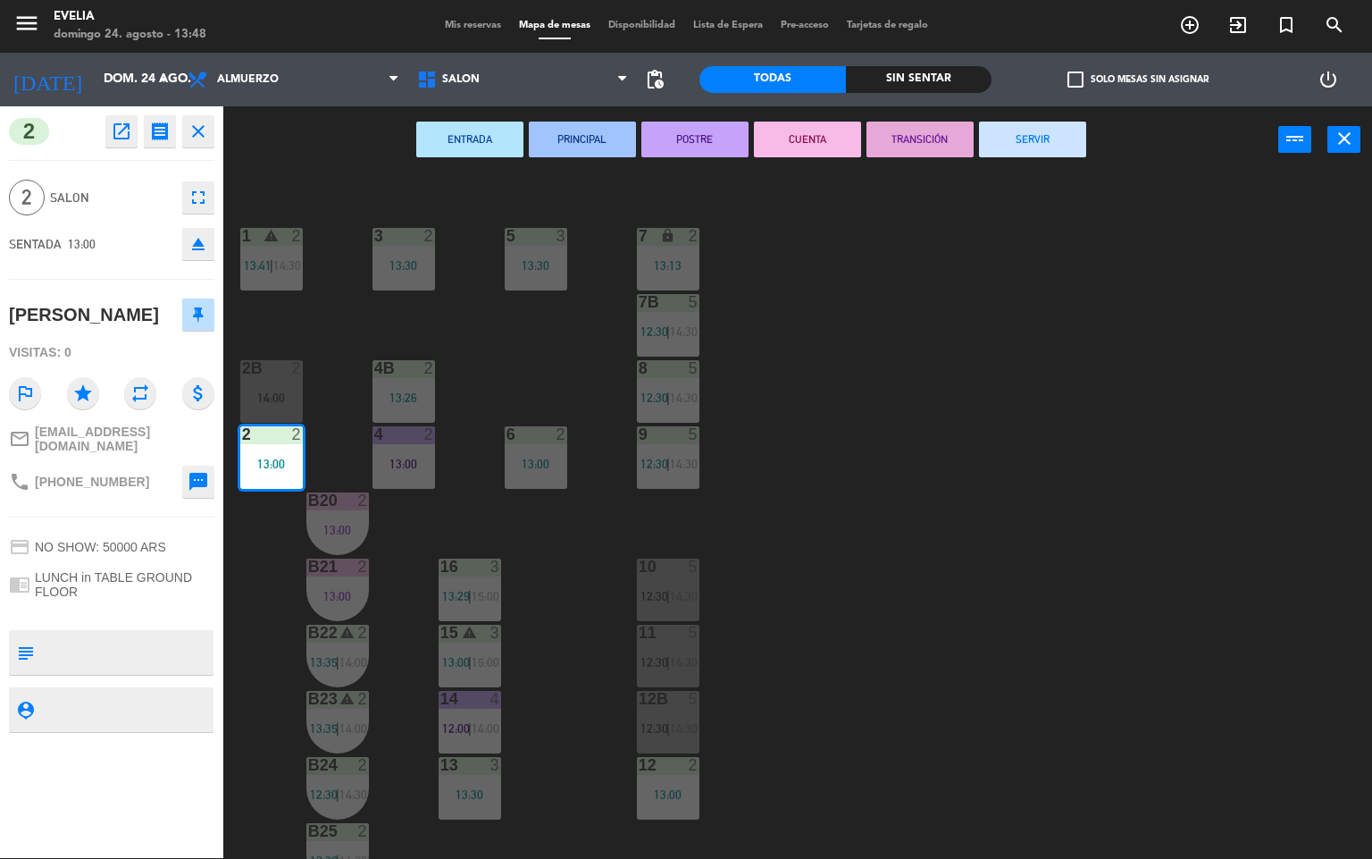
click at [722, 142] on button "POSTRE" at bounding box center [695, 140] width 107 height 36
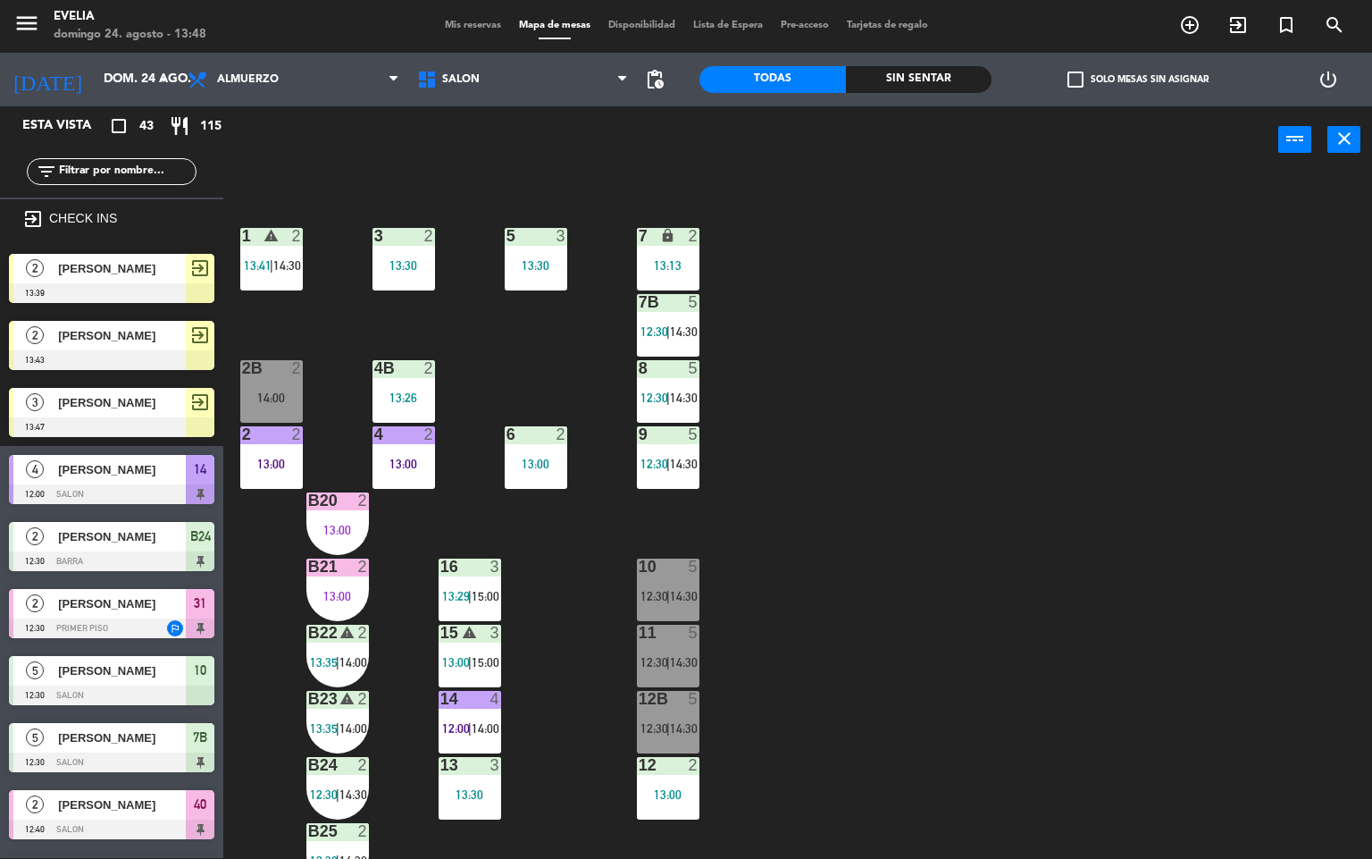
click at [842, 349] on div "34 2 13:30 33B 2 13:00 33 2 14:00 44 lock 5 14:00 32B 4 13:30 32 4 13:30 43 loc…" at bounding box center [805, 516] width 1136 height 684
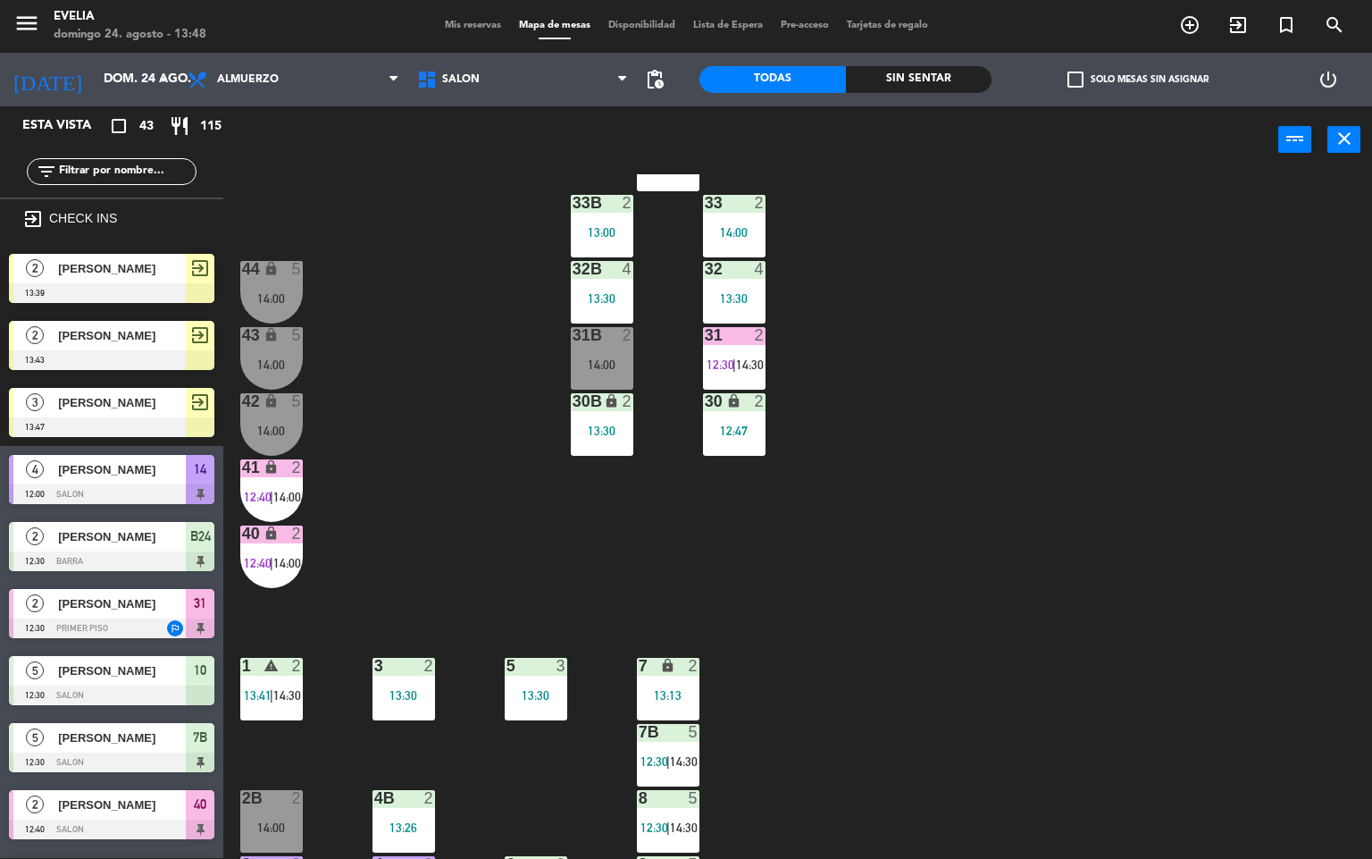
scroll to position [0, 0]
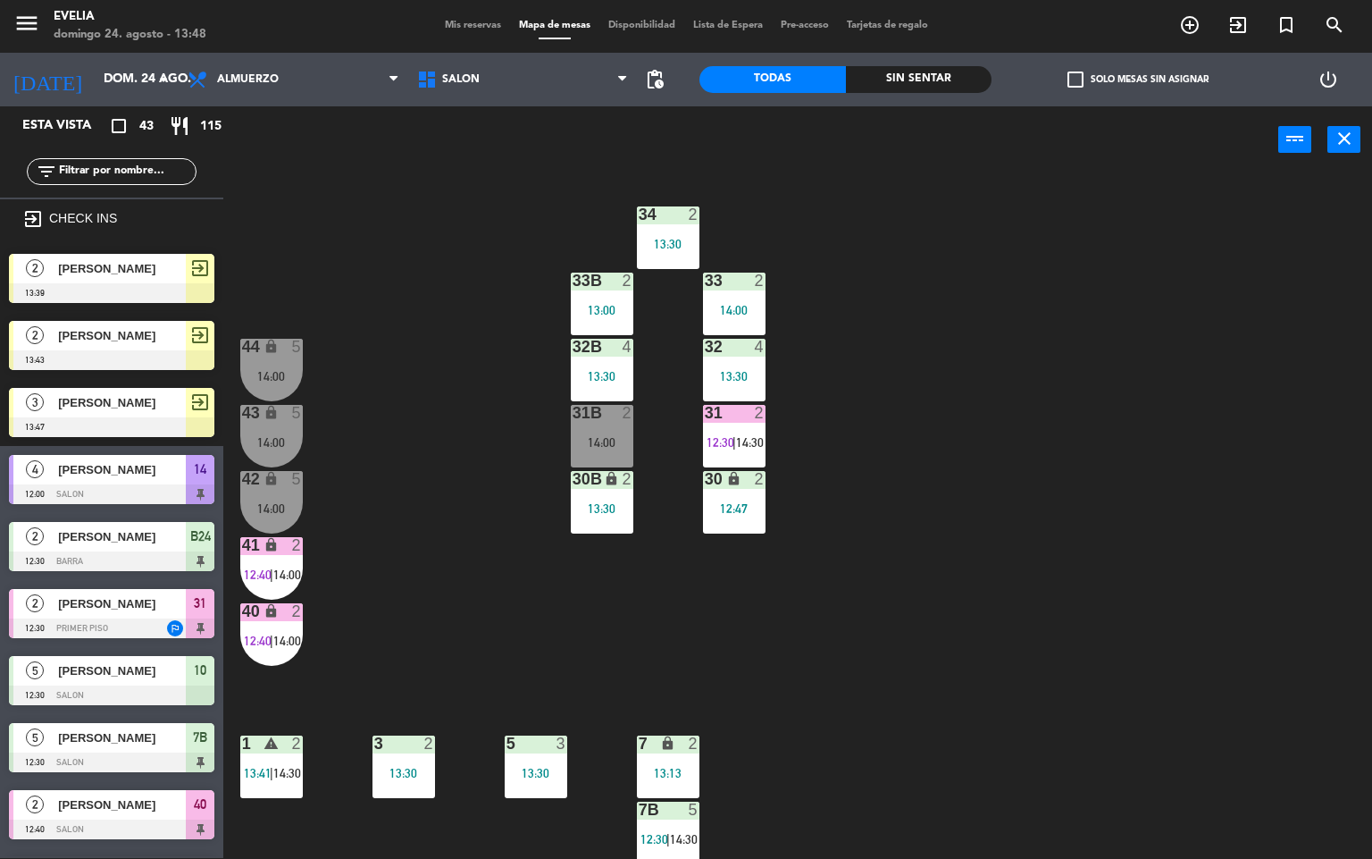
click at [966, 521] on div "34 2 13:30 33B 2 13:00 33 2 14:00 44 lock 5 14:00 32B 4 13:30 32 4 13:30 43 loc…" at bounding box center [805, 516] width 1136 height 684
click at [730, 501] on div "12:47" at bounding box center [734, 507] width 63 height 13
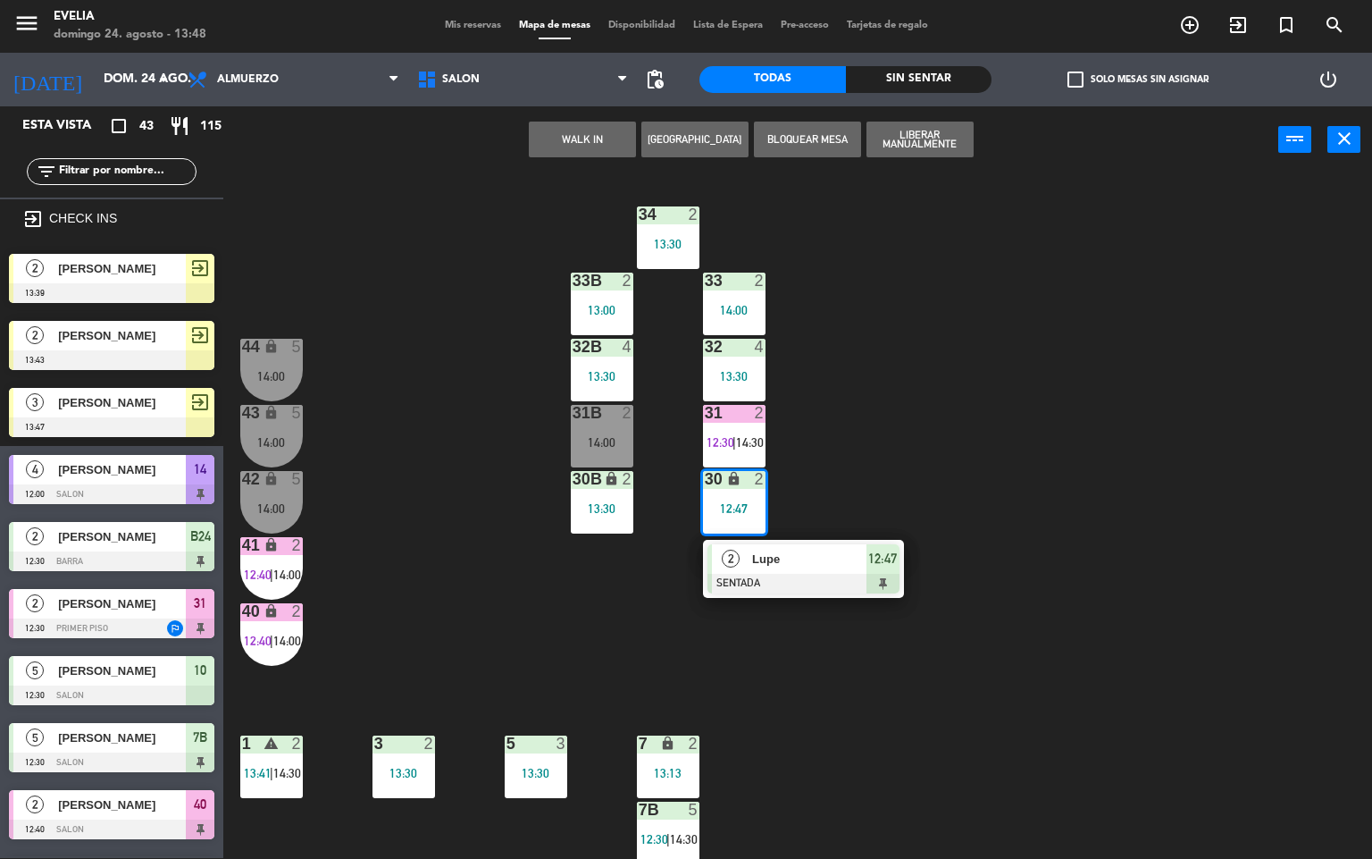
click at [767, 558] on span "Lupe" at bounding box center [809, 559] width 114 height 19
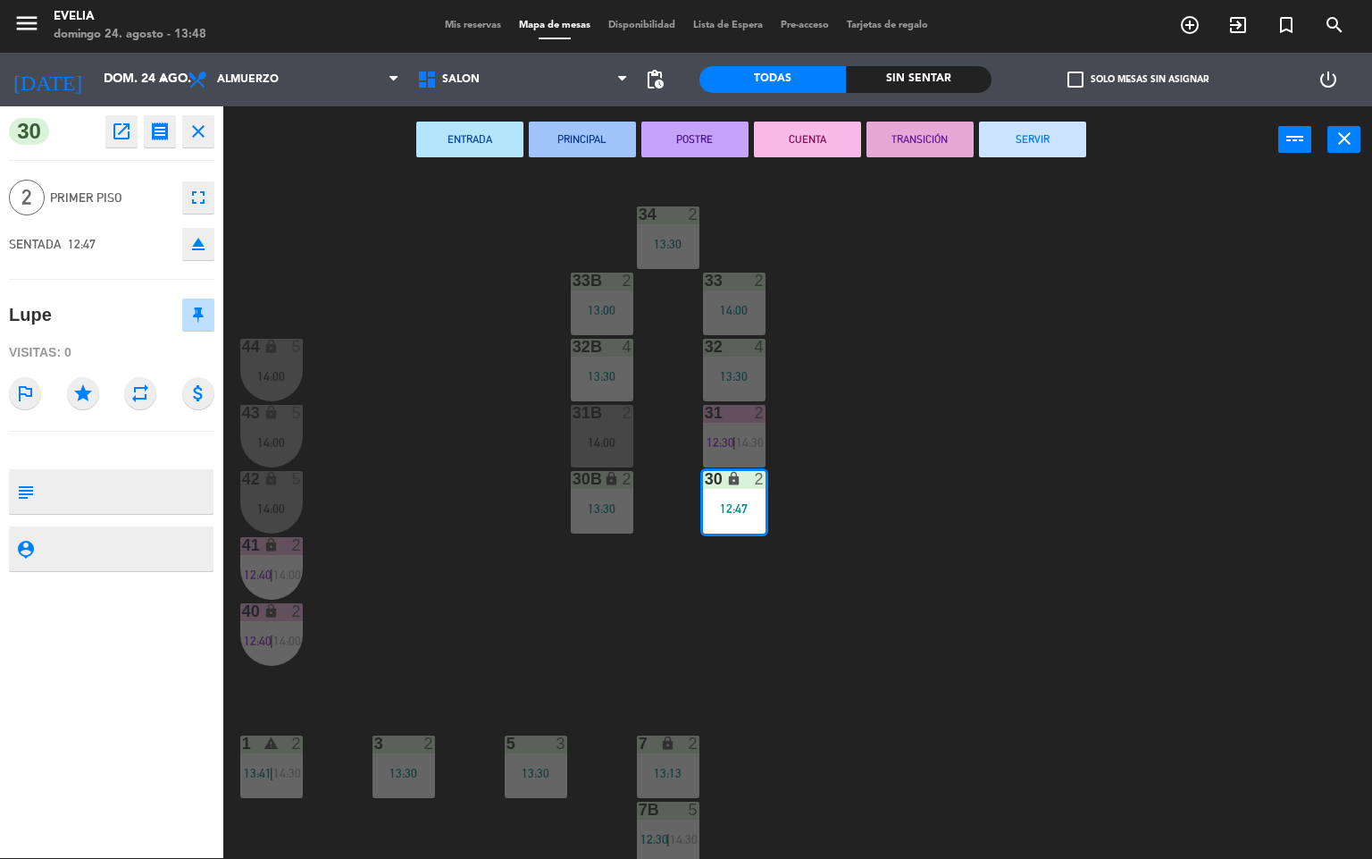
click at [802, 140] on button "CUENTA" at bounding box center [807, 140] width 107 height 36
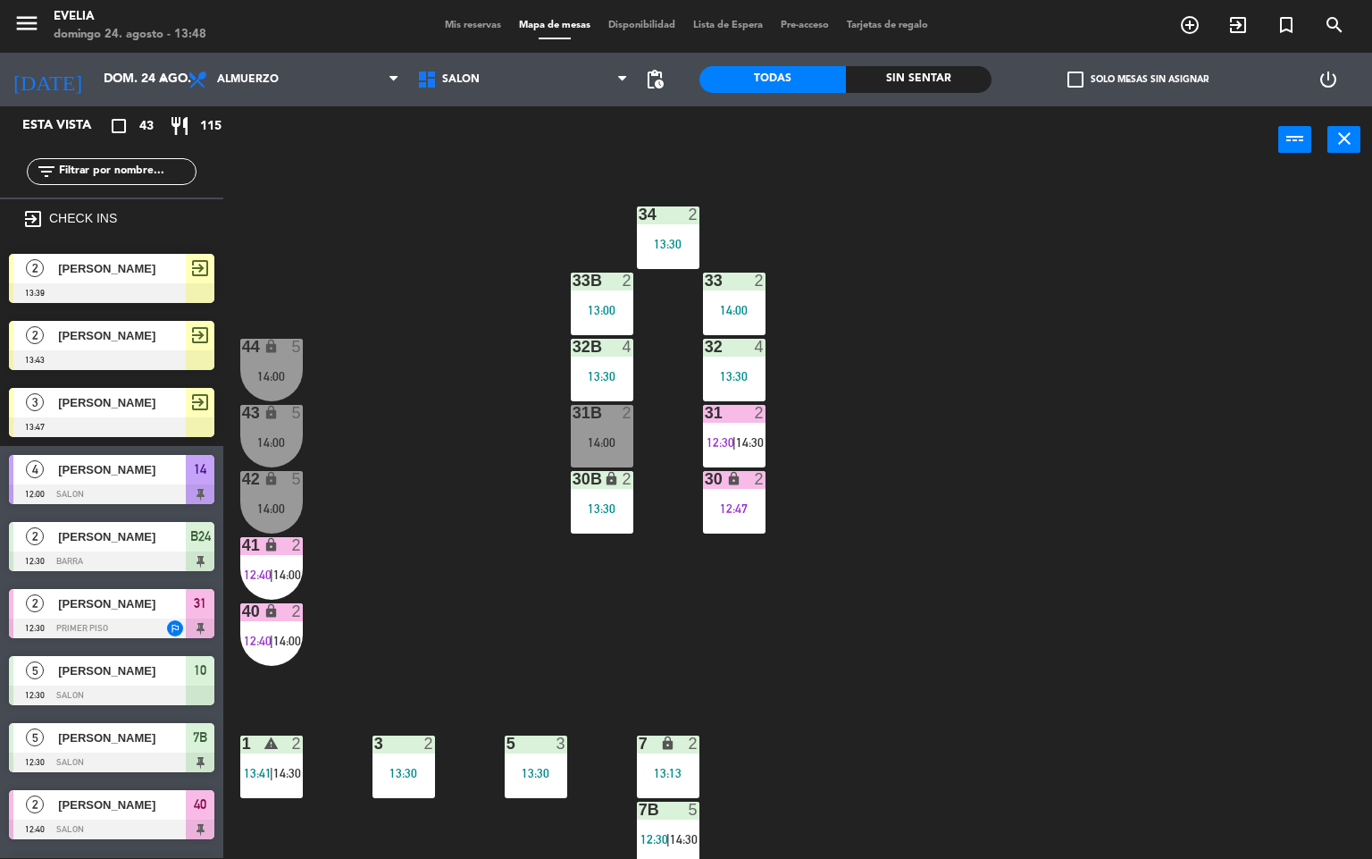
scroll to position [1, 0]
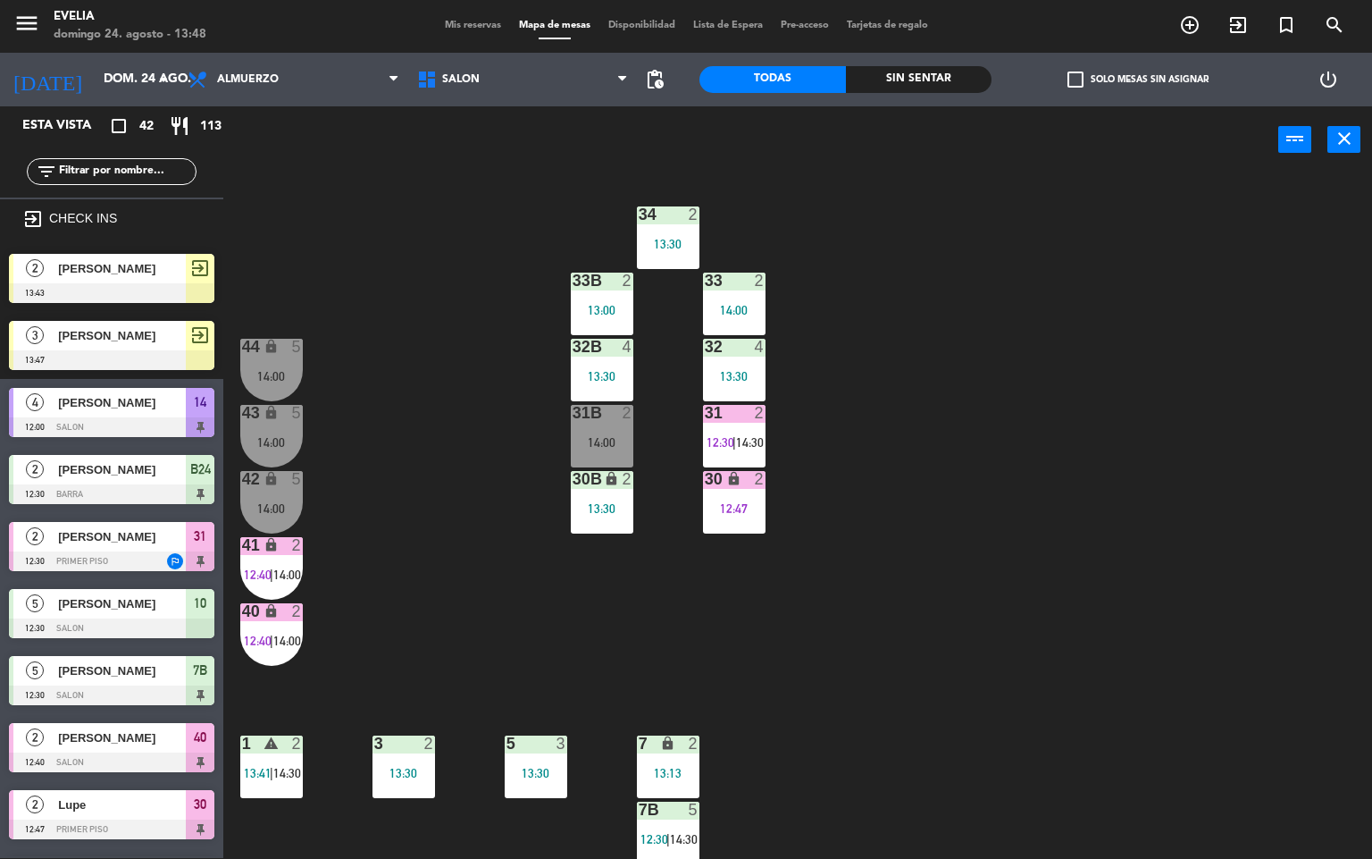
click at [556, 651] on div "34 2 13:30 33B 2 13:00 33 2 14:00 44 lock 5 14:00 32B 4 13:30 32 4 13:30 43 loc…" at bounding box center [805, 516] width 1136 height 684
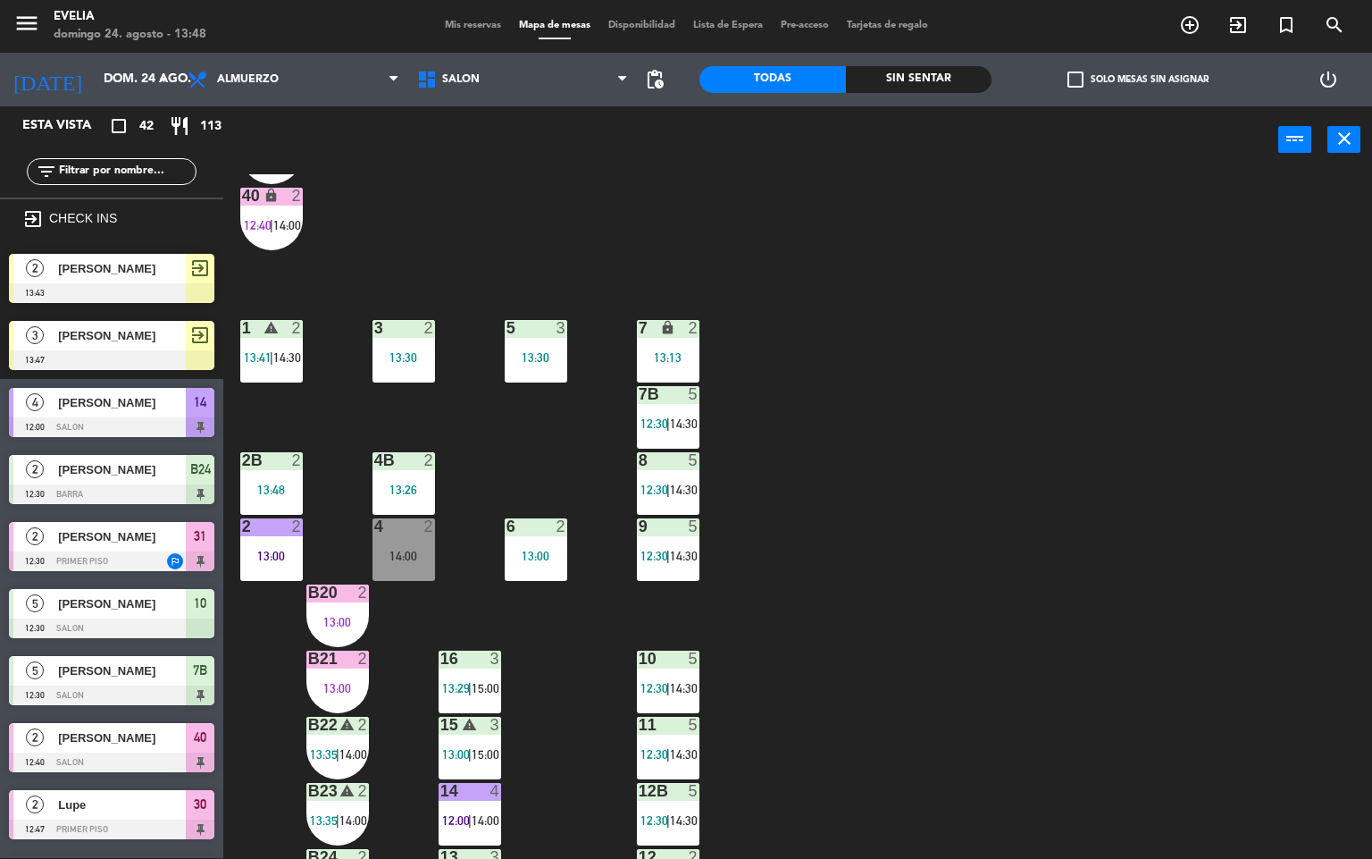
scroll to position [418, 0]
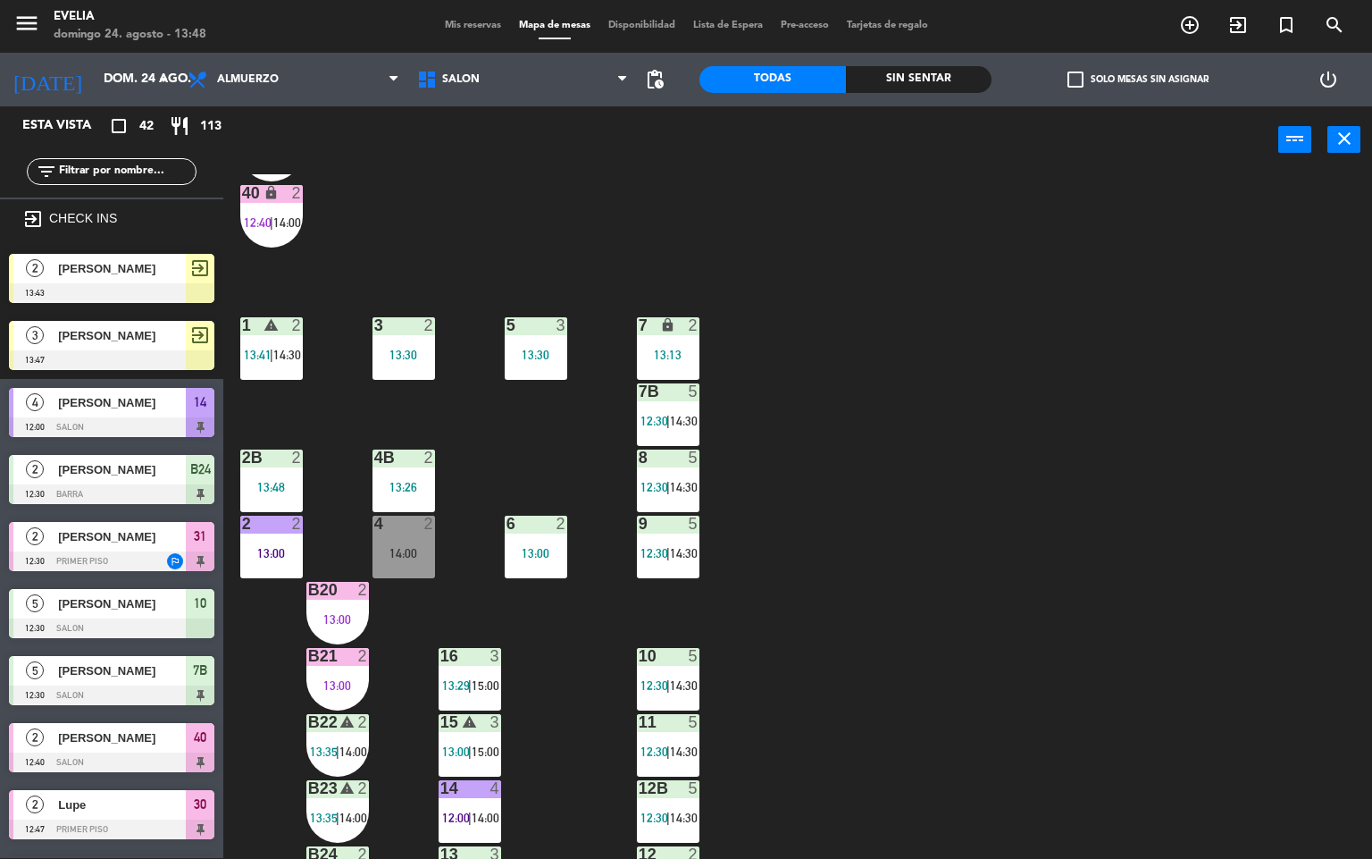
click at [339, 609] on div "B20 2 13:00" at bounding box center [337, 613] width 63 height 63
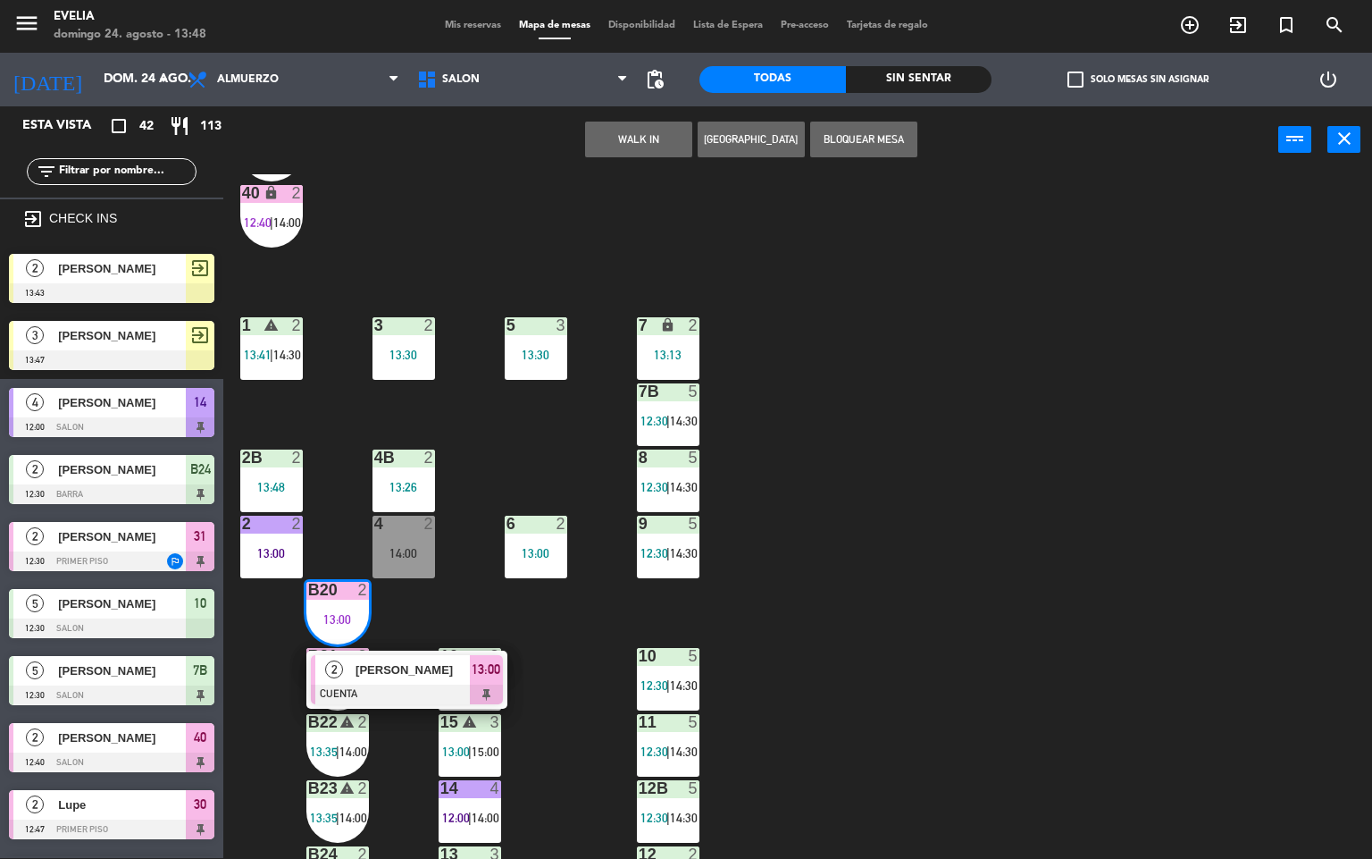
click at [432, 684] on div at bounding box center [407, 694] width 192 height 20
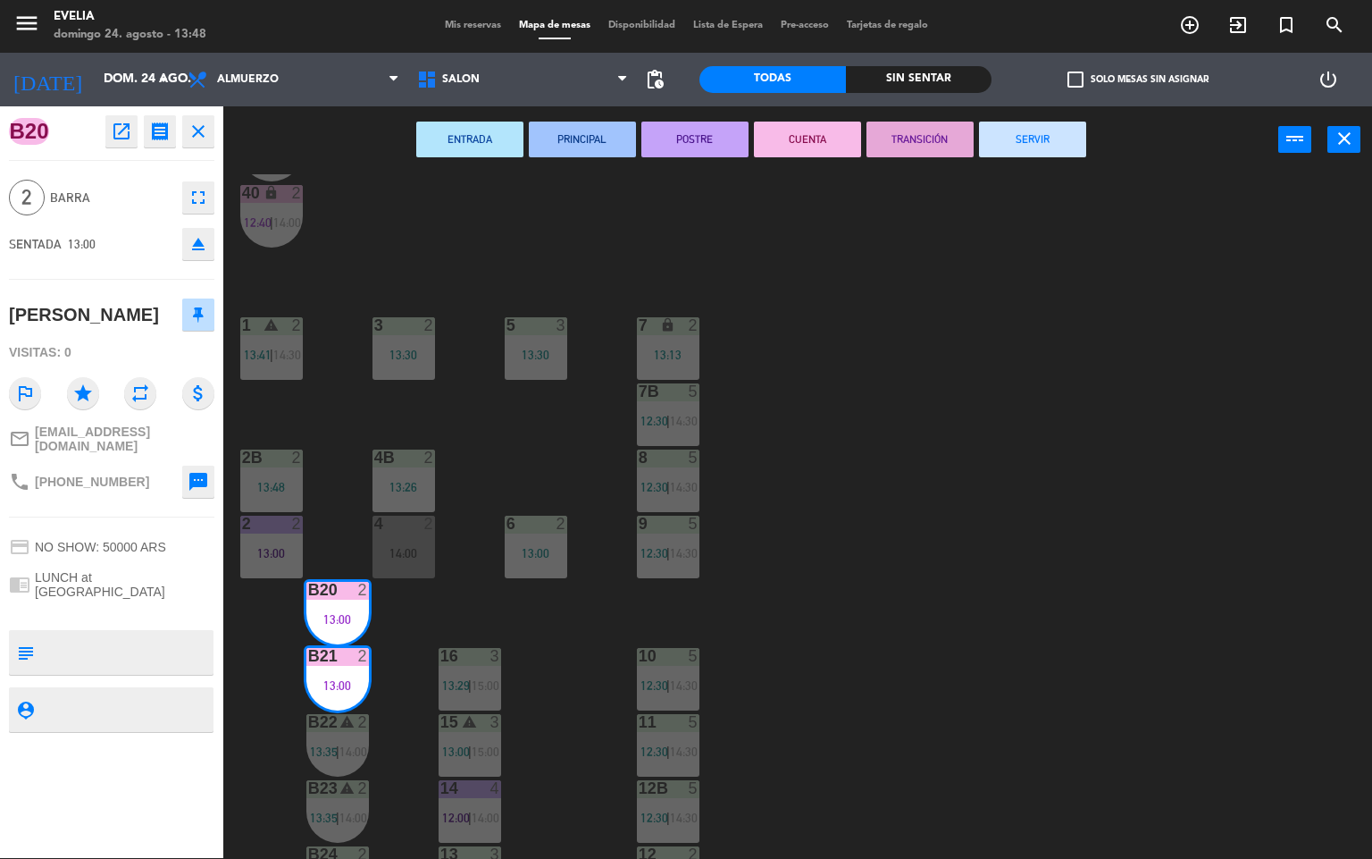
click at [813, 145] on button "CUENTA" at bounding box center [807, 140] width 107 height 36
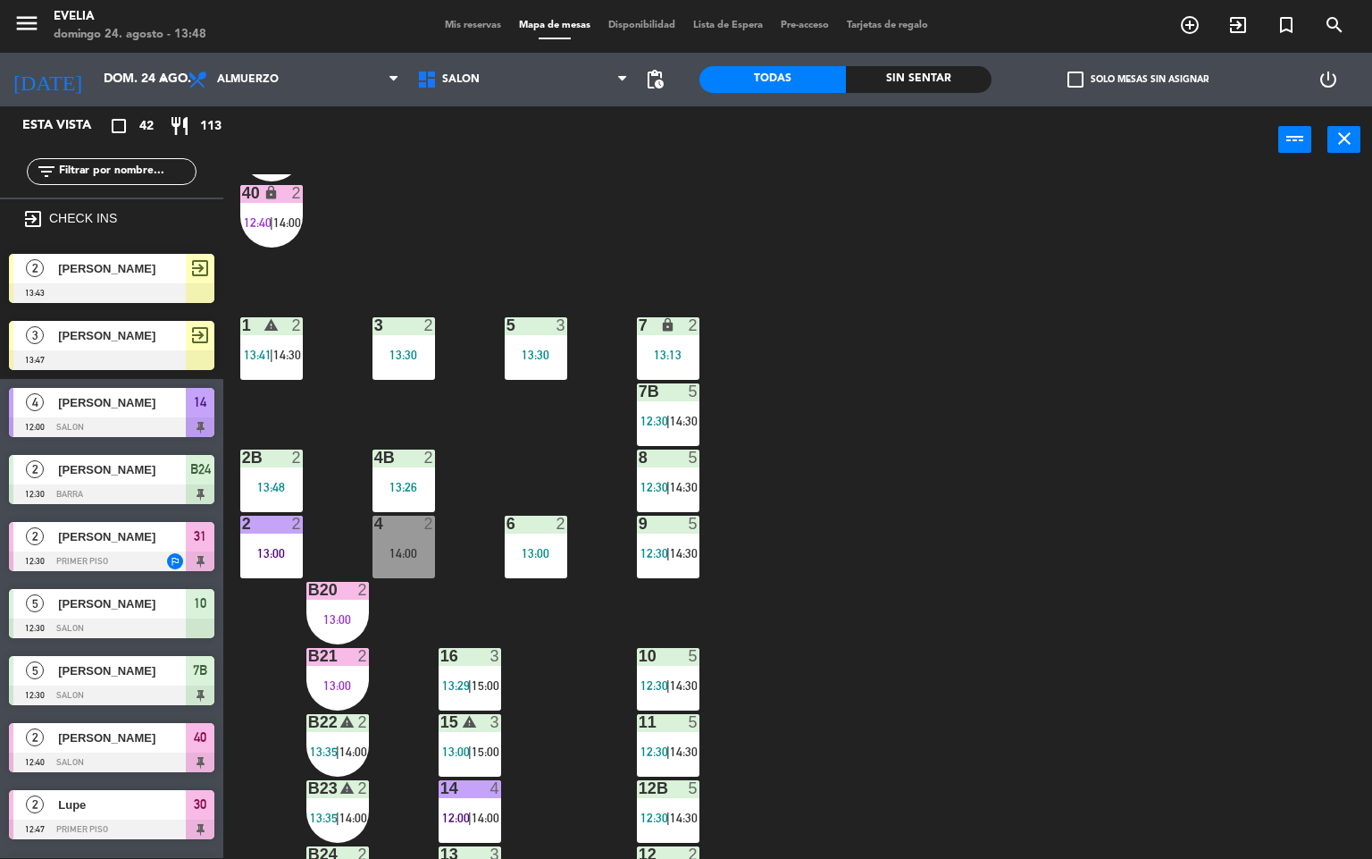
click at [351, 617] on div "13:00" at bounding box center [337, 619] width 63 height 13
click at [338, 606] on div "B20 2 13:00" at bounding box center [337, 613] width 63 height 63
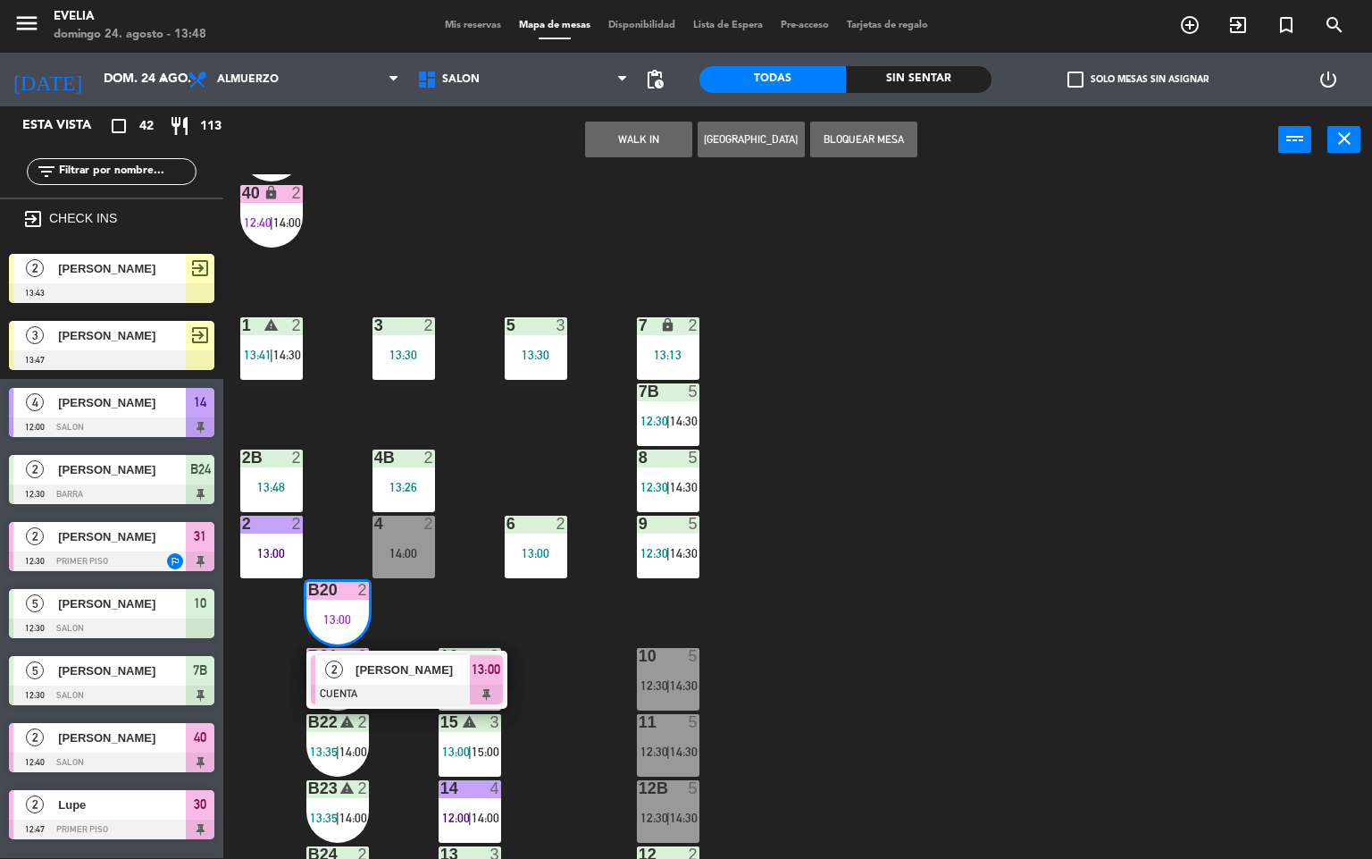
click at [434, 686] on div at bounding box center [407, 694] width 192 height 20
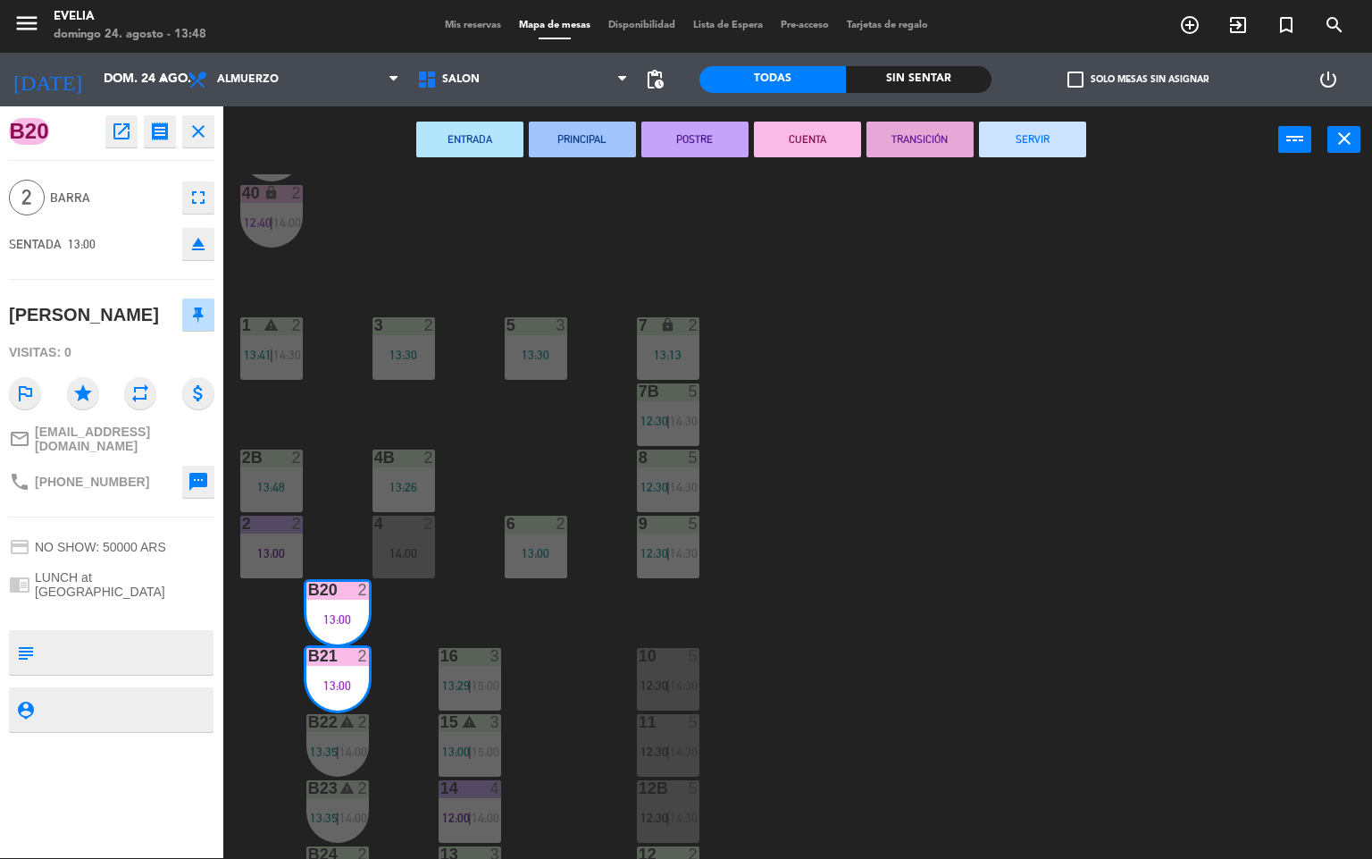
click at [1057, 143] on button "SERVIR" at bounding box center [1032, 140] width 107 height 36
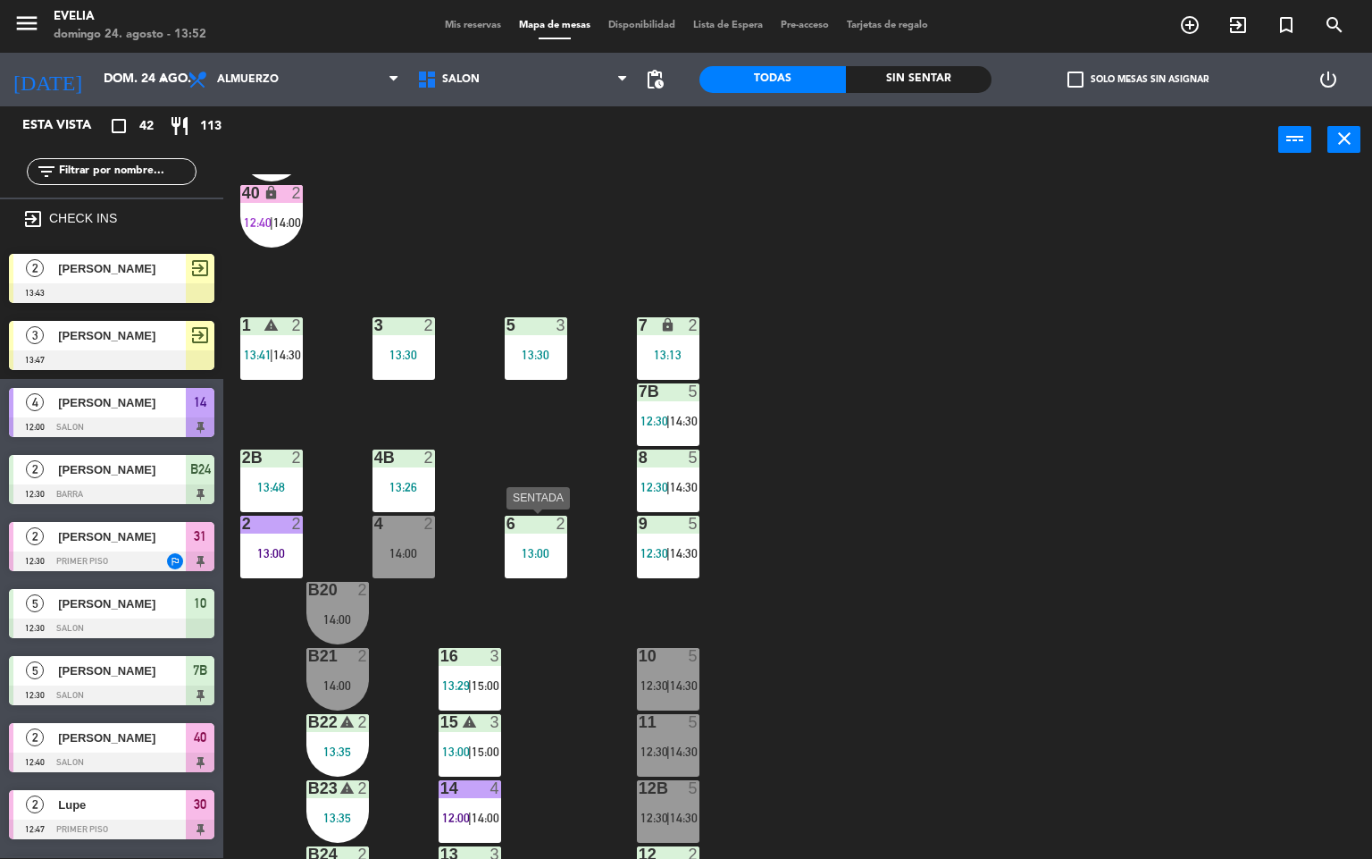
click at [531, 542] on div "6 2 13:00" at bounding box center [536, 547] width 63 height 63
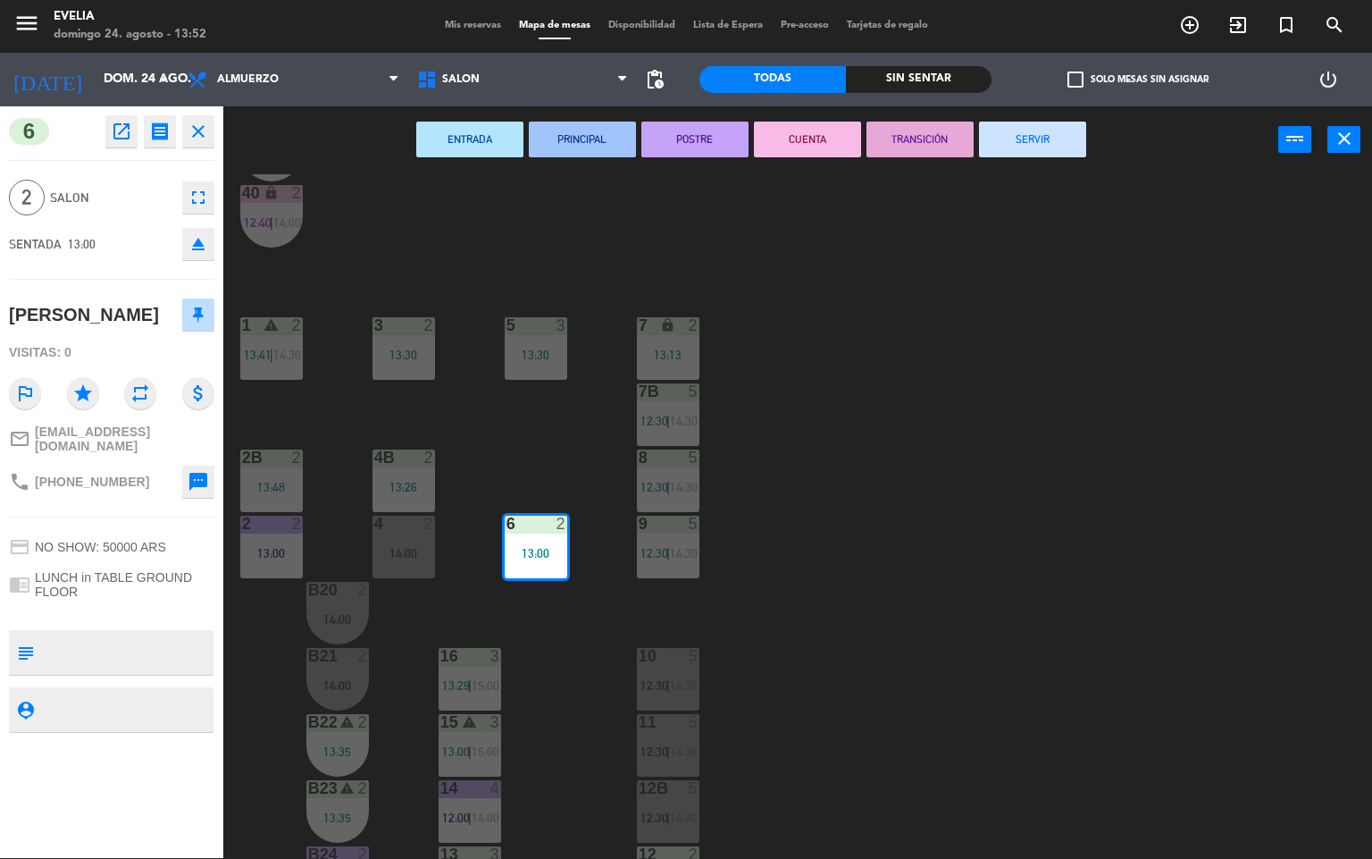
click at [718, 134] on button "POSTRE" at bounding box center [695, 140] width 107 height 36
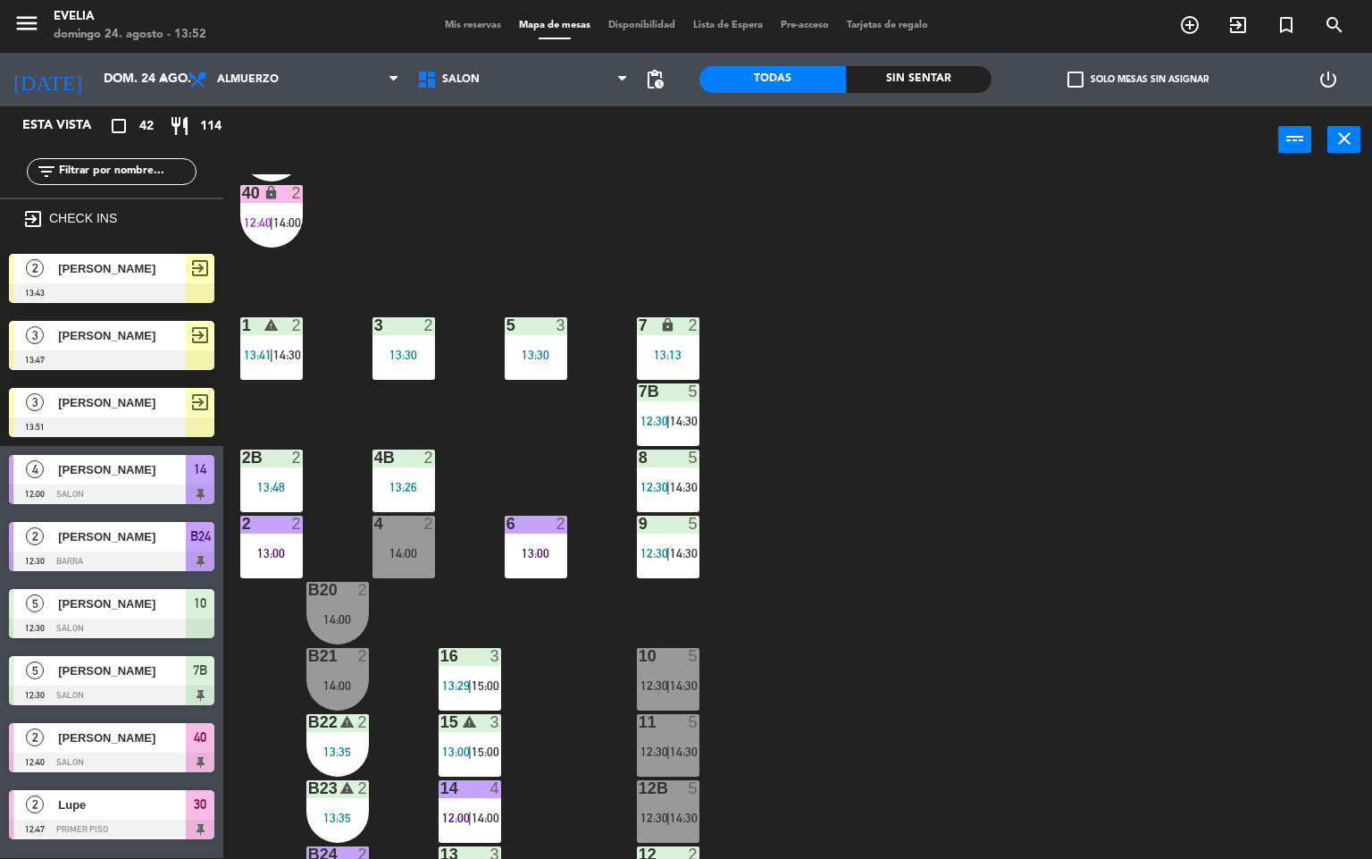
click at [770, 464] on div "34 2 13:30 33B 2 13:00 33 2 14:00 44 lock 5 14:00 32B 4 13:30 32 4 13:30 43 loc…" at bounding box center [805, 516] width 1136 height 684
click at [852, 456] on div "34 2 13:30 33B 2 13:00 33 2 14:00 44 lock 5 14:00 32B 4 13:30 32 4 13:30 43 loc…" at bounding box center [805, 516] width 1136 height 684
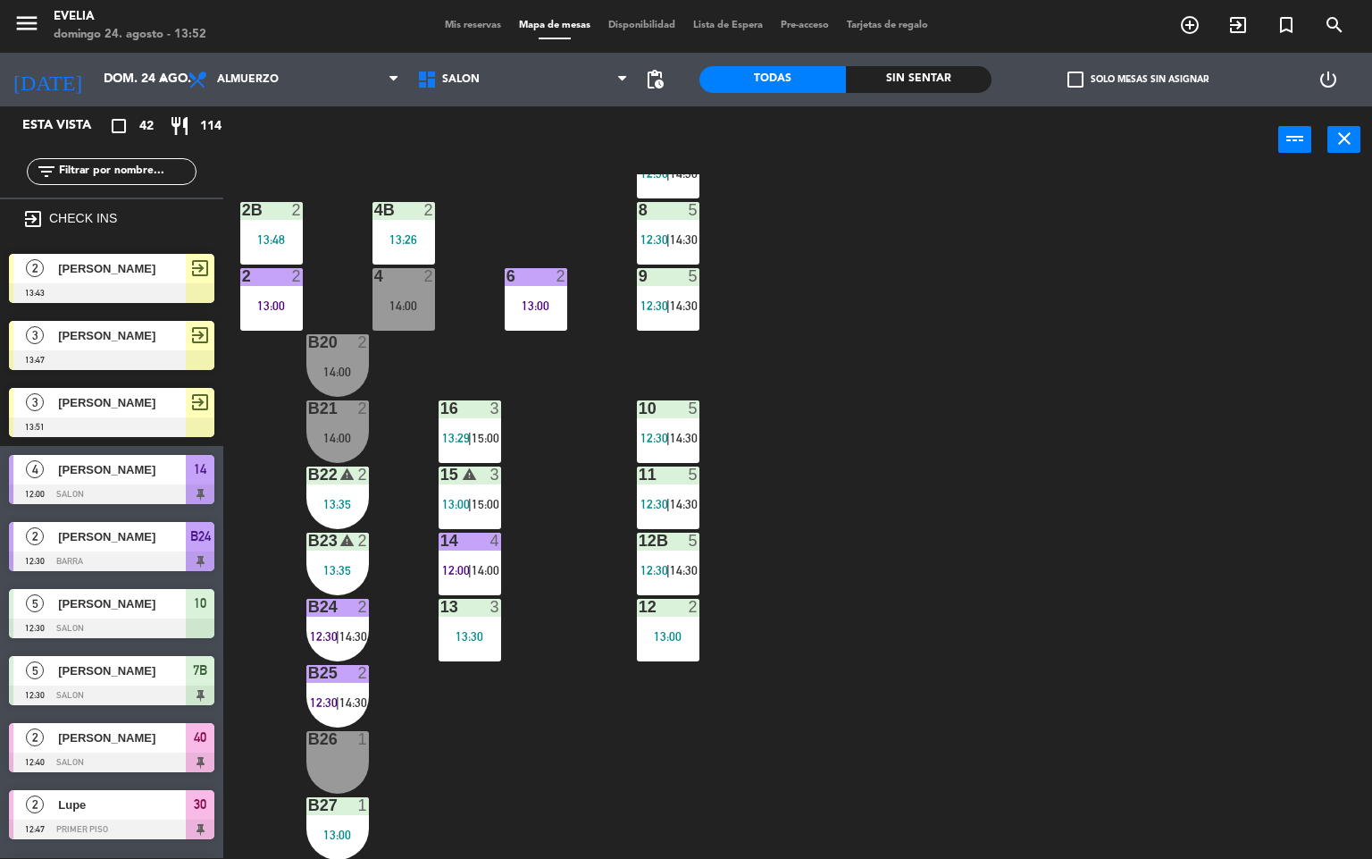
scroll to position [665, 0]
click at [355, 576] on div "13:35" at bounding box center [337, 571] width 63 height 13
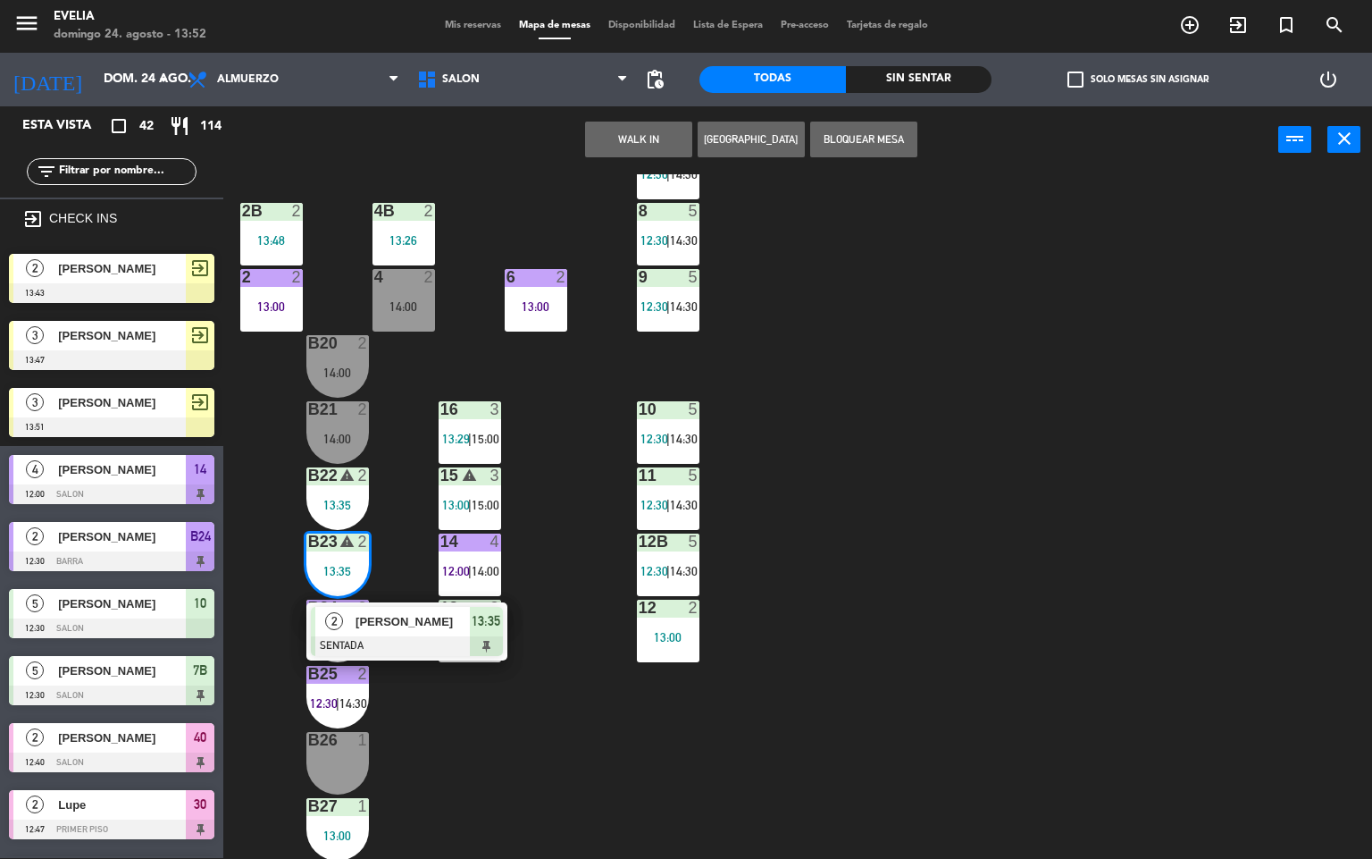
click at [336, 494] on div "B22 warning 2 13:35" at bounding box center [337, 498] width 63 height 63
click at [349, 804] on div at bounding box center [337, 806] width 29 height 16
click at [457, 802] on div "34 2 13:30 33B 2 13:00 33 2 14:00 44 lock 5 14:00 32B 4 13:30 32 4 13:30 43 loc…" at bounding box center [805, 516] width 1136 height 684
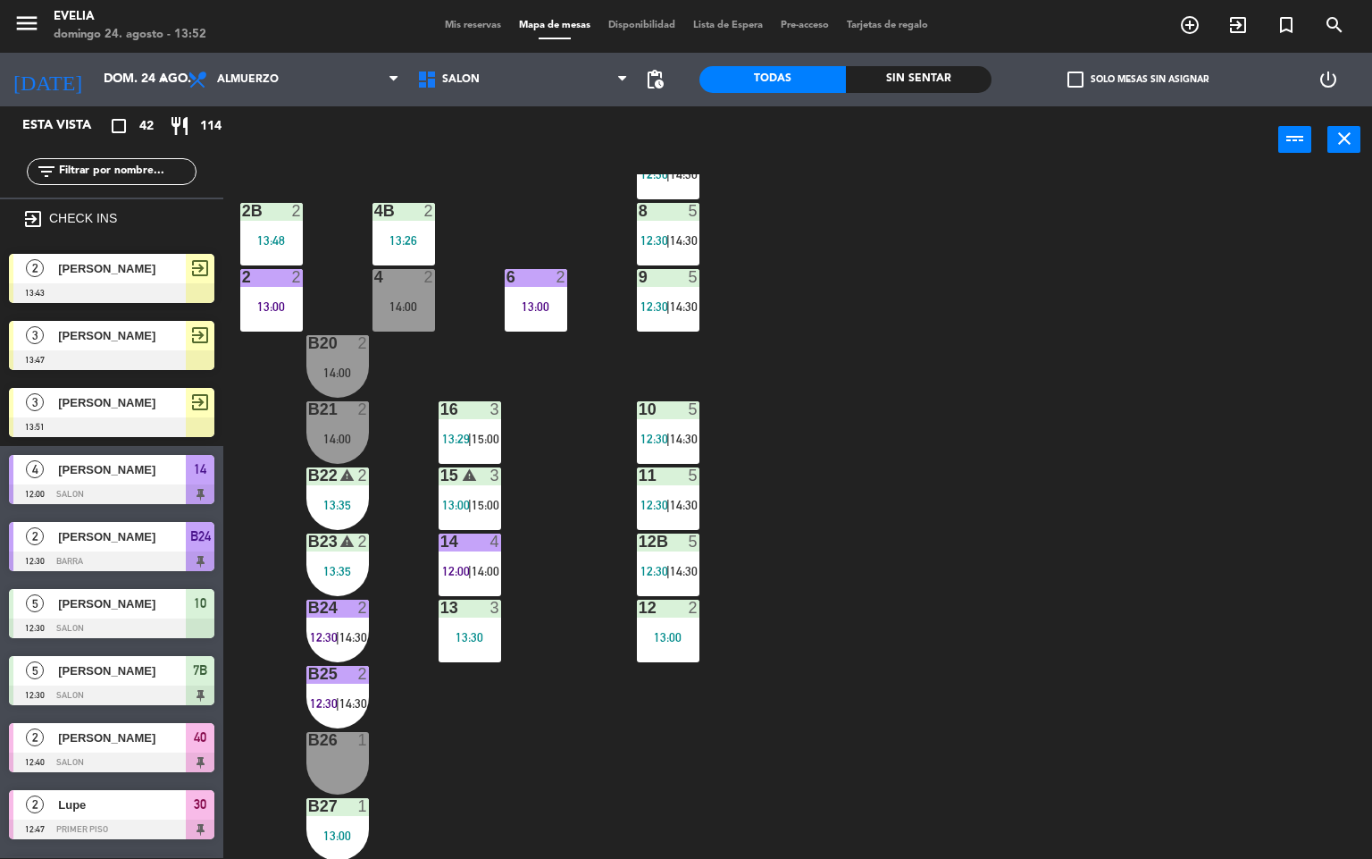
click at [349, 823] on div "B27 1 13:00" at bounding box center [337, 829] width 63 height 63
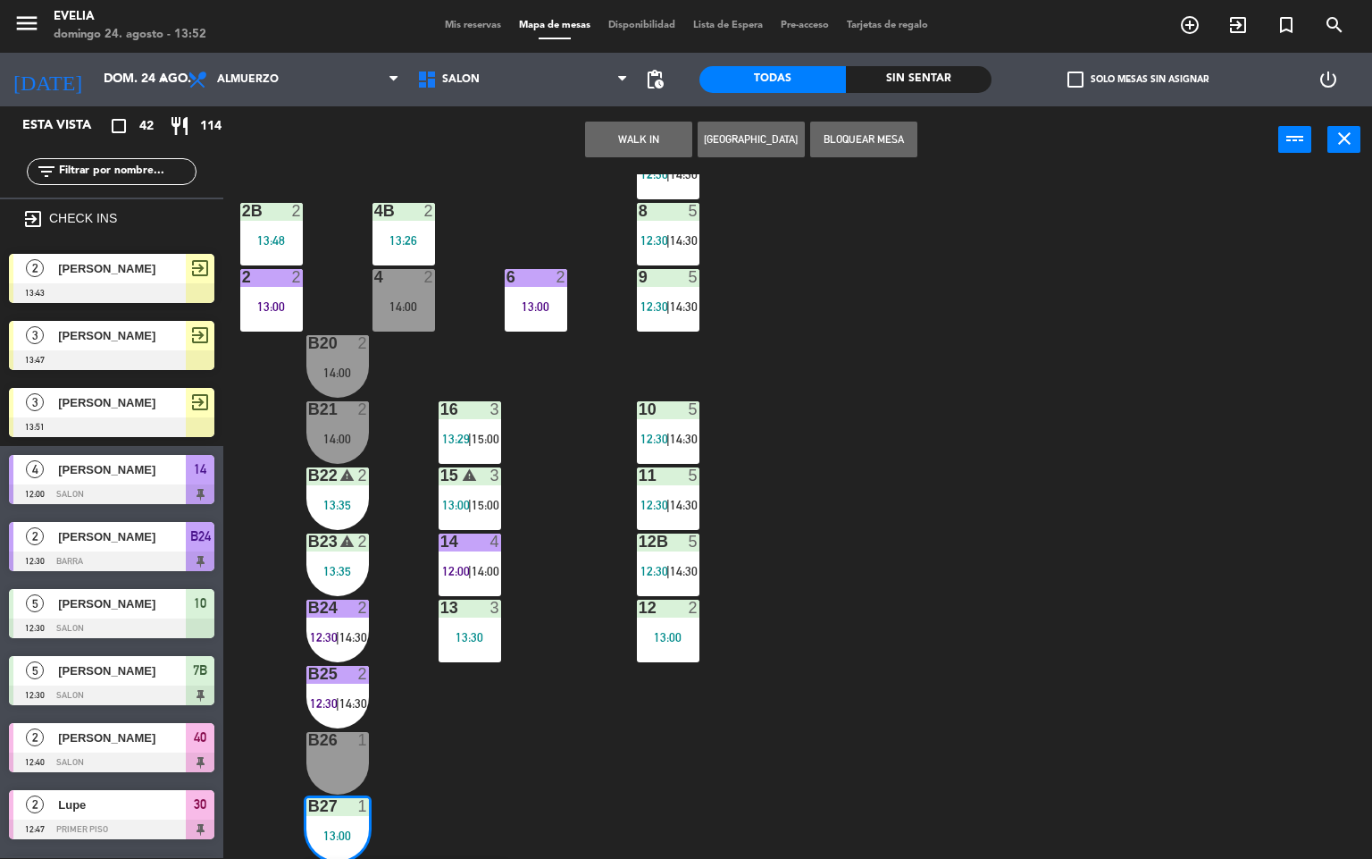
click at [355, 494] on div "B22 warning 2 13:35" at bounding box center [337, 498] width 63 height 63
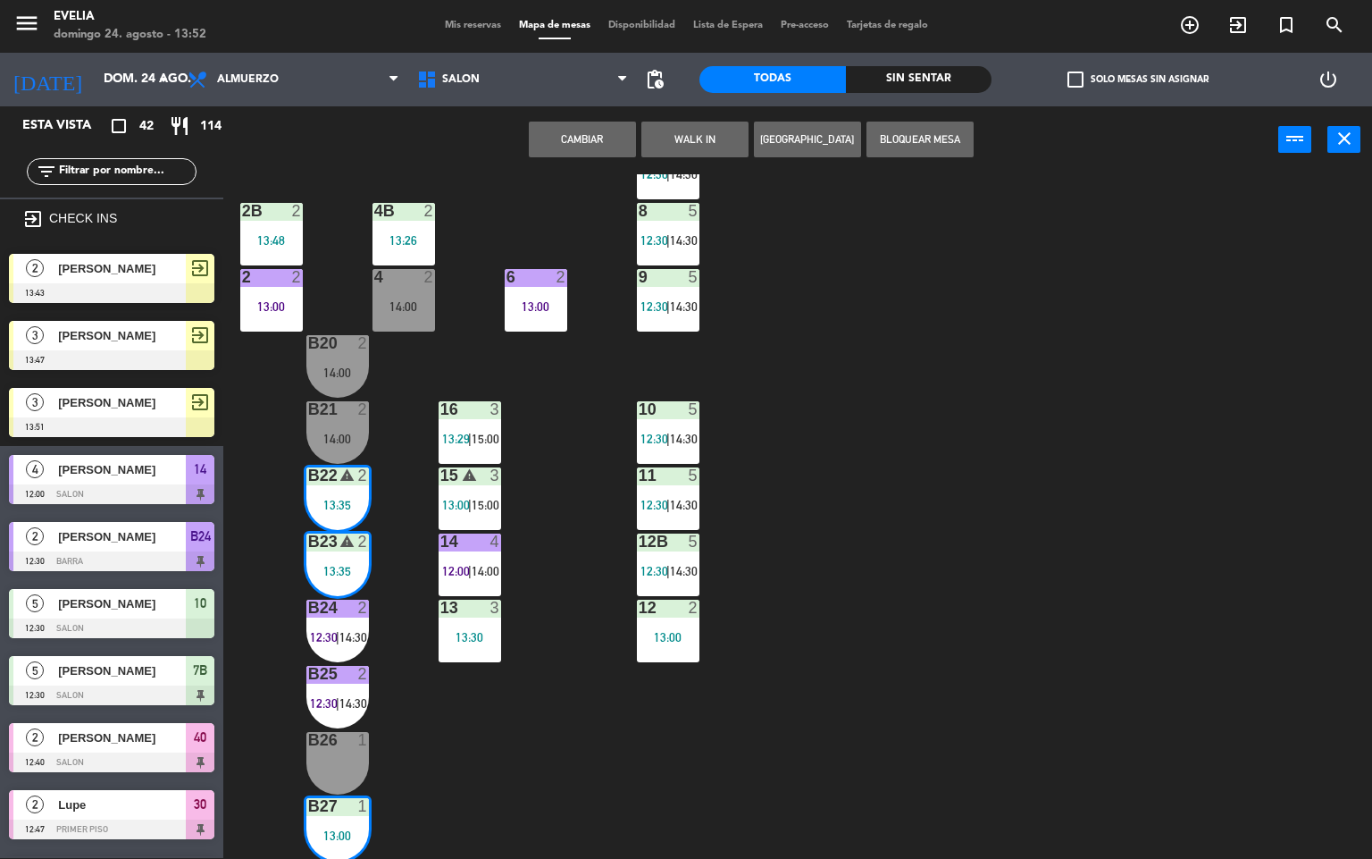
click at [590, 137] on button "Cambiar" at bounding box center [582, 140] width 107 height 36
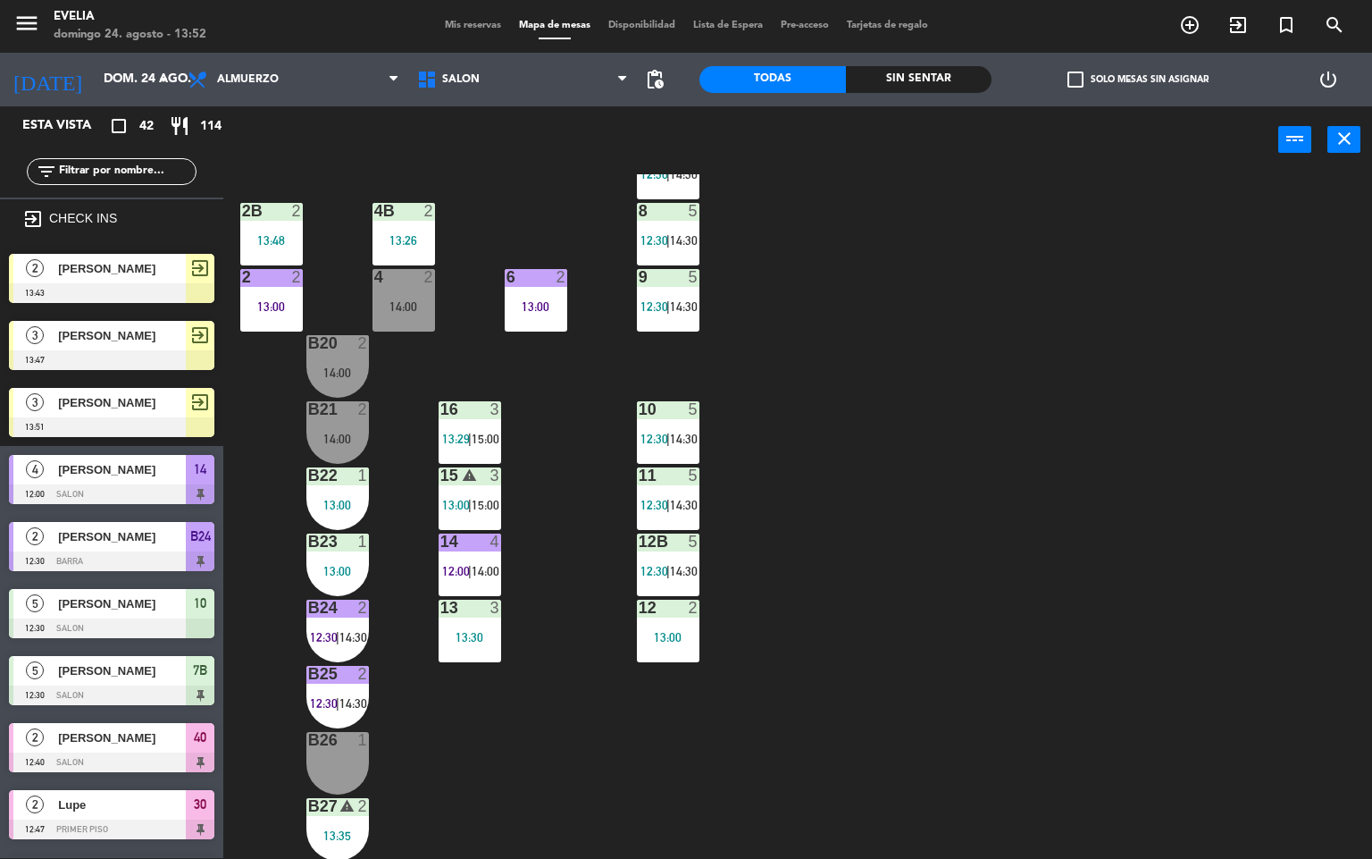
click at [438, 810] on div "34 2 13:30 33B 2 13:00 33 2 14:00 44 lock 5 14:00 32B 4 13:30 32 4 13:30 43 loc…" at bounding box center [805, 516] width 1136 height 684
click at [339, 824] on div "B27 2 13:35" at bounding box center [337, 829] width 63 height 63
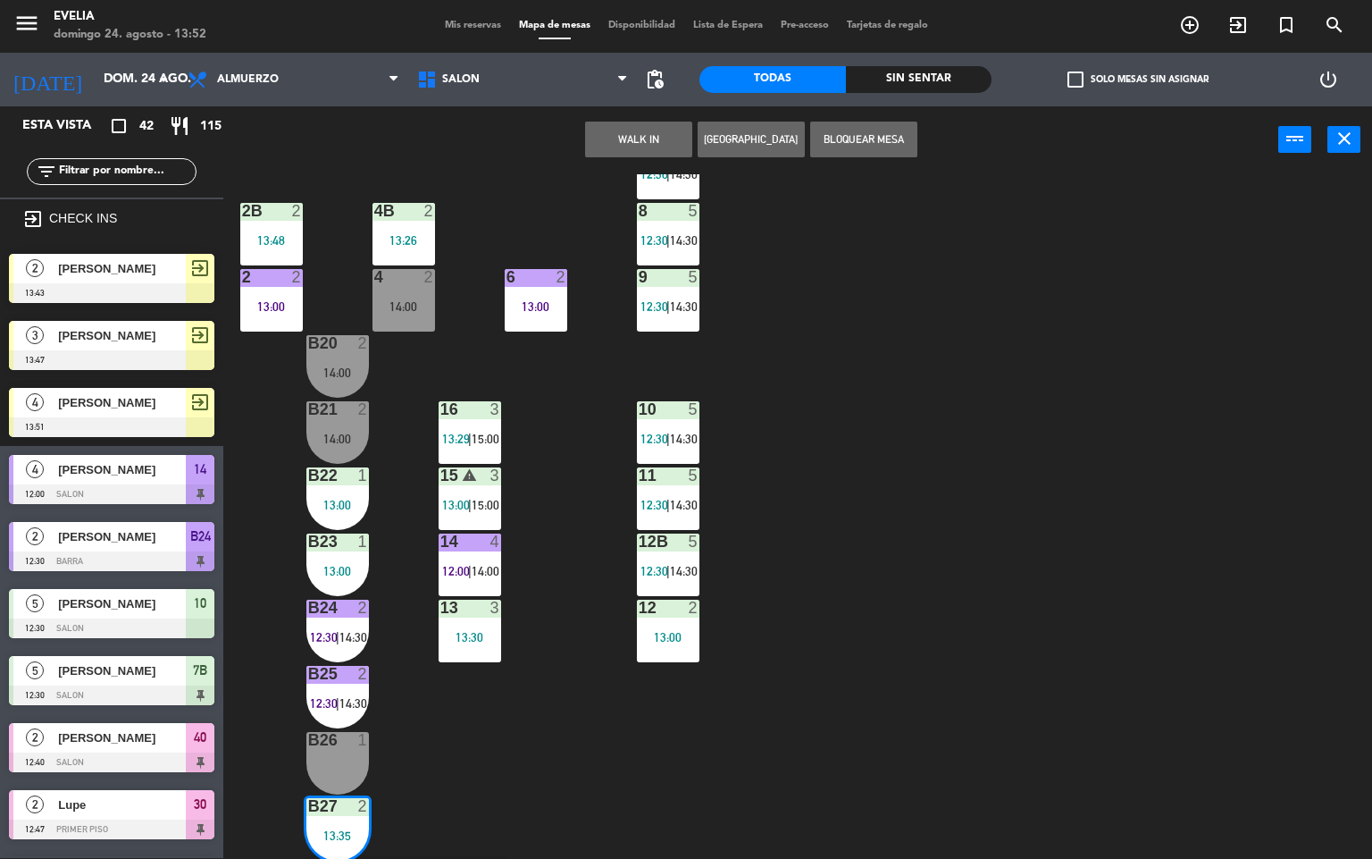
click at [341, 753] on div "B26 1" at bounding box center [337, 763] width 63 height 63
click at [384, 539] on div "34 2 13:30 33B 2 13:00 33 2 14:00 44 lock 5 14:00 32B 4 13:30 32 4 13:30 43 loc…" at bounding box center [805, 516] width 1136 height 684
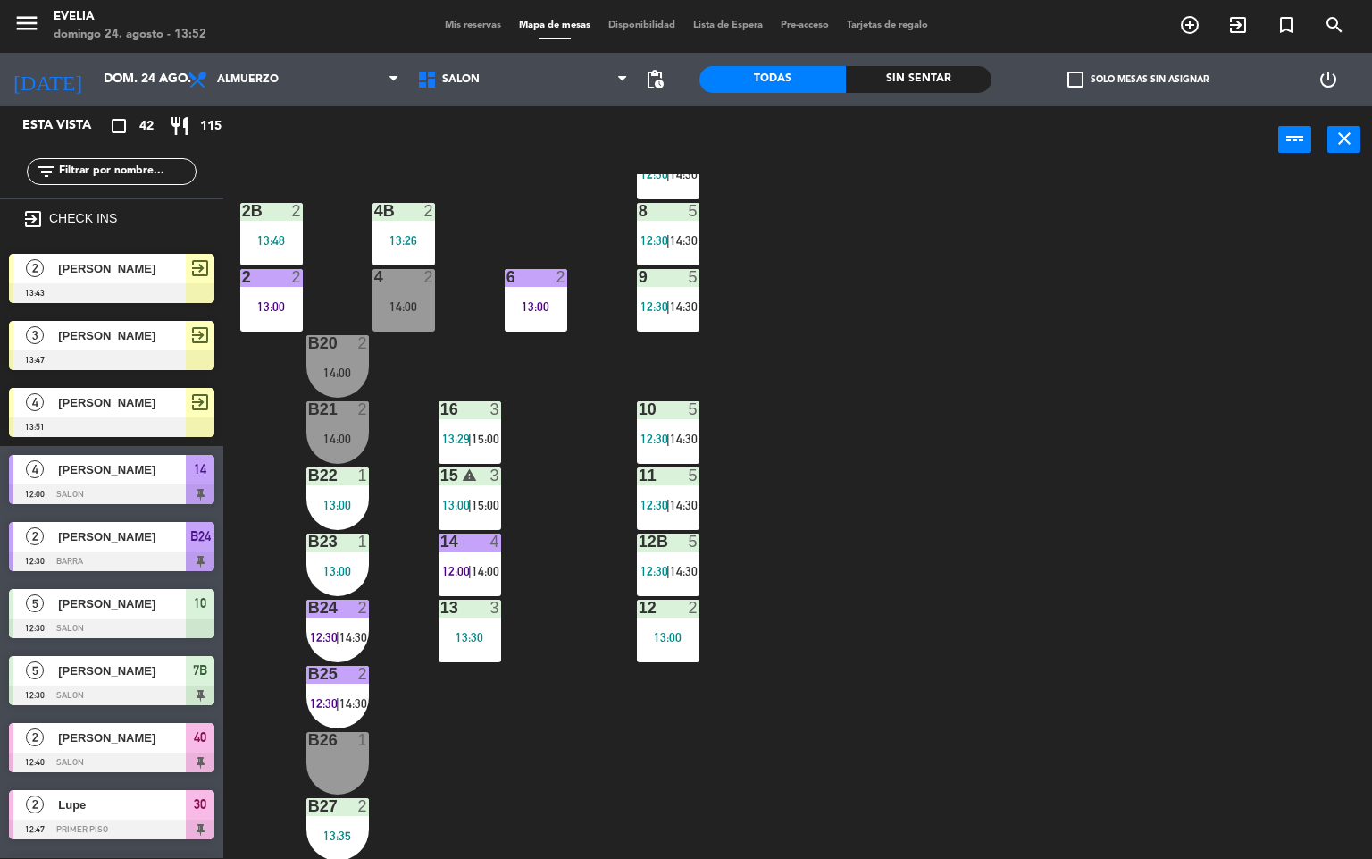
click at [331, 560] on div "B23 1 13:00" at bounding box center [337, 564] width 63 height 63
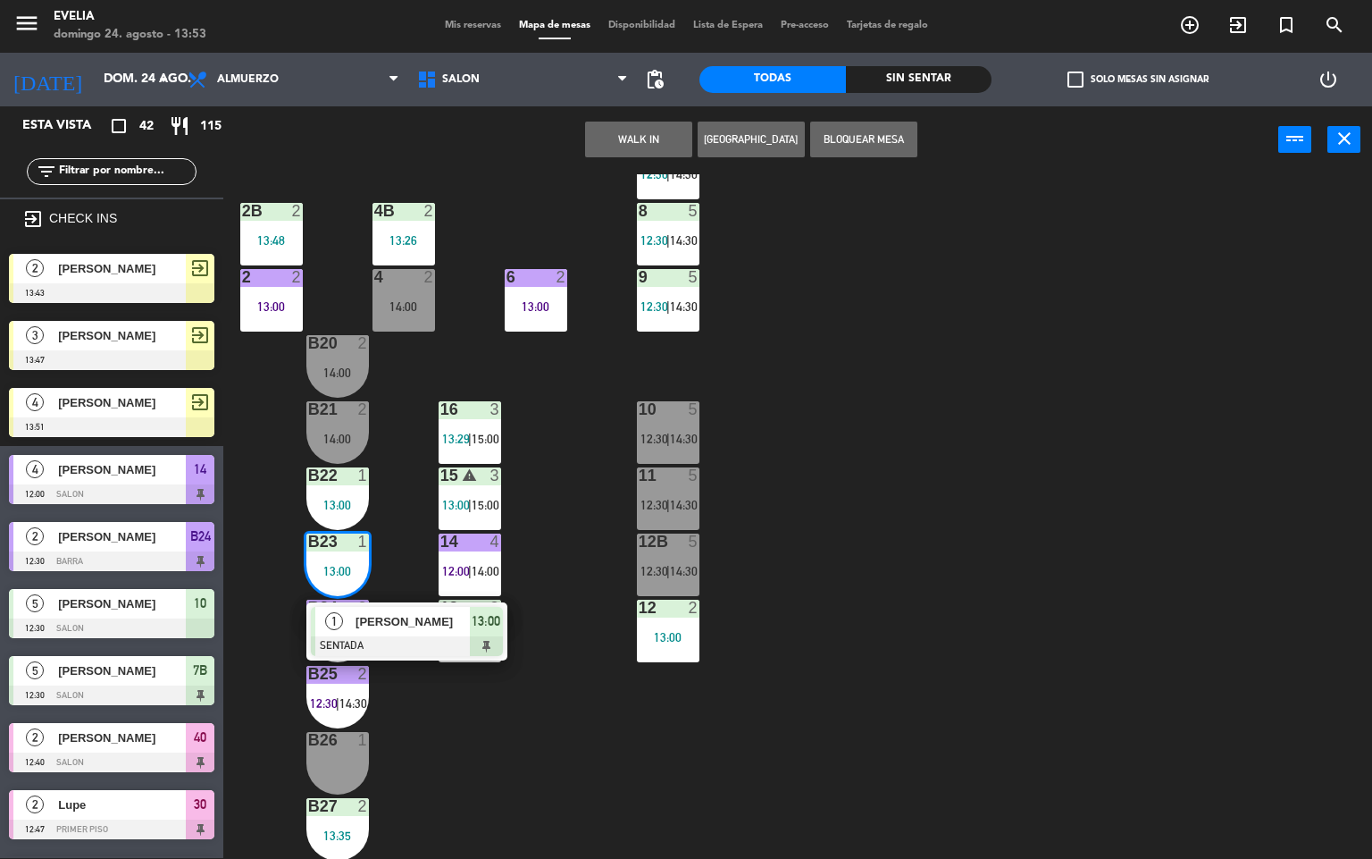
click at [341, 753] on div "B26 1" at bounding box center [337, 763] width 63 height 63
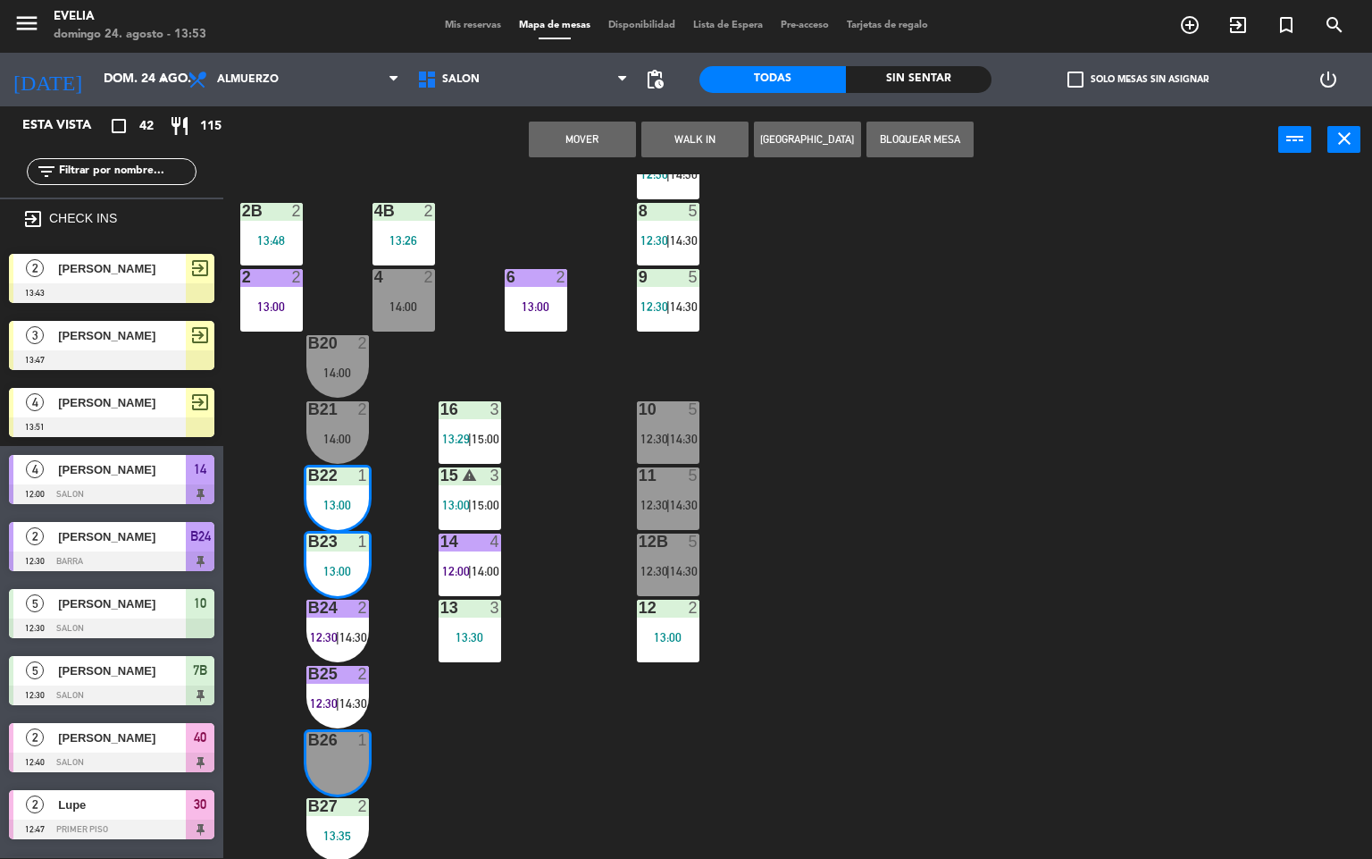
click at [604, 137] on button "Mover" at bounding box center [582, 140] width 107 height 36
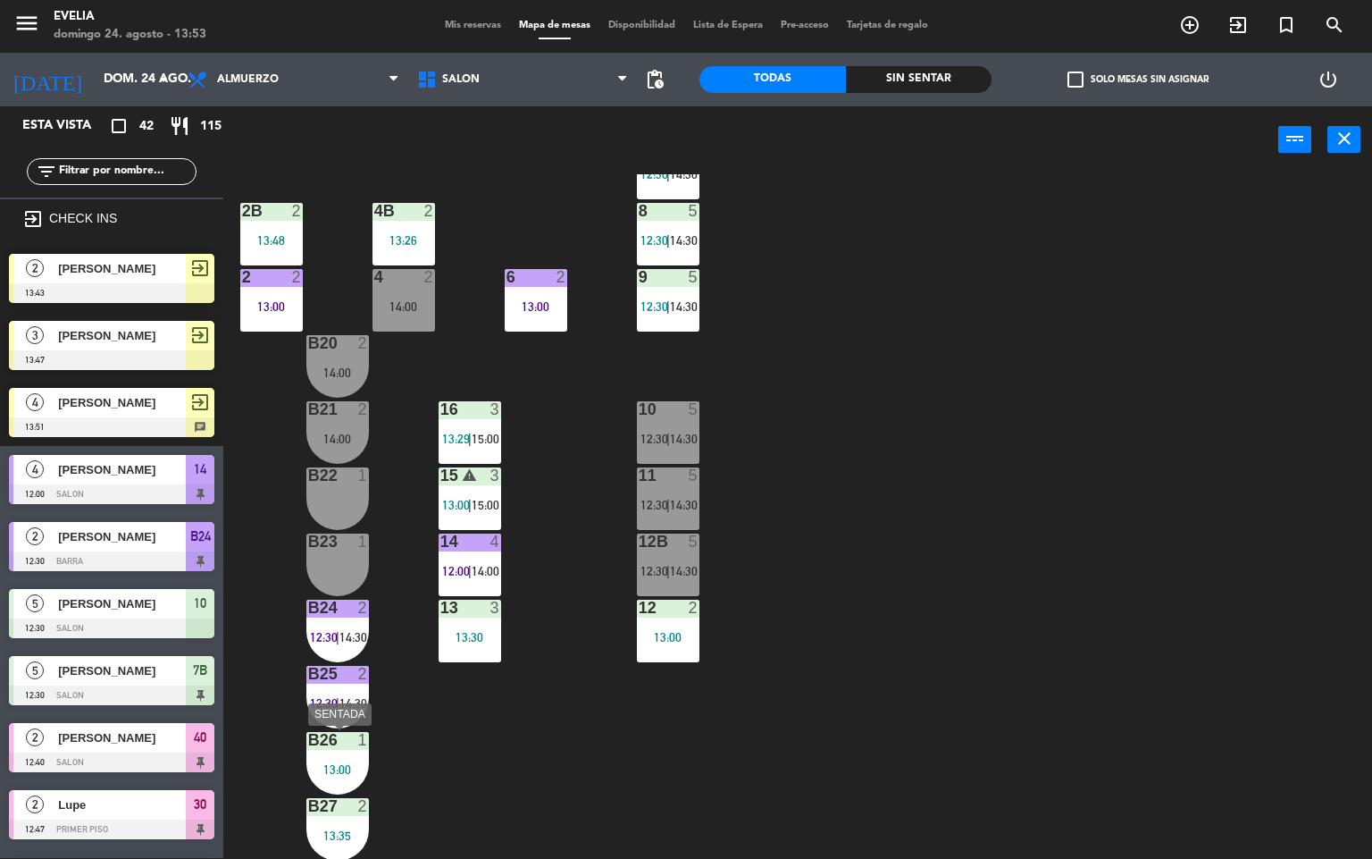
click at [333, 751] on div "B26 1 13:00" at bounding box center [337, 763] width 63 height 63
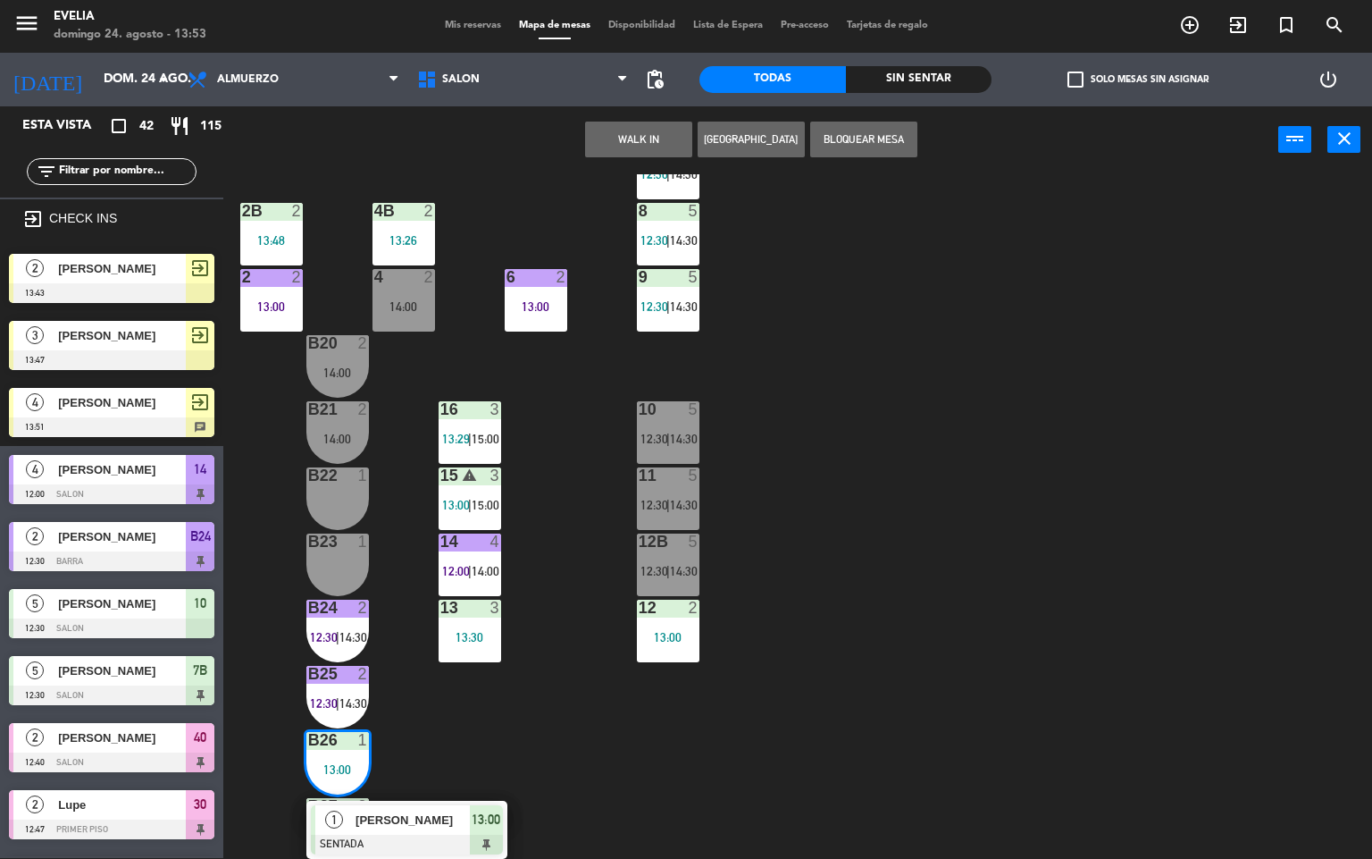
click at [331, 552] on div "B23 1" at bounding box center [337, 564] width 63 height 63
click at [606, 139] on button "Mover" at bounding box center [582, 140] width 107 height 36
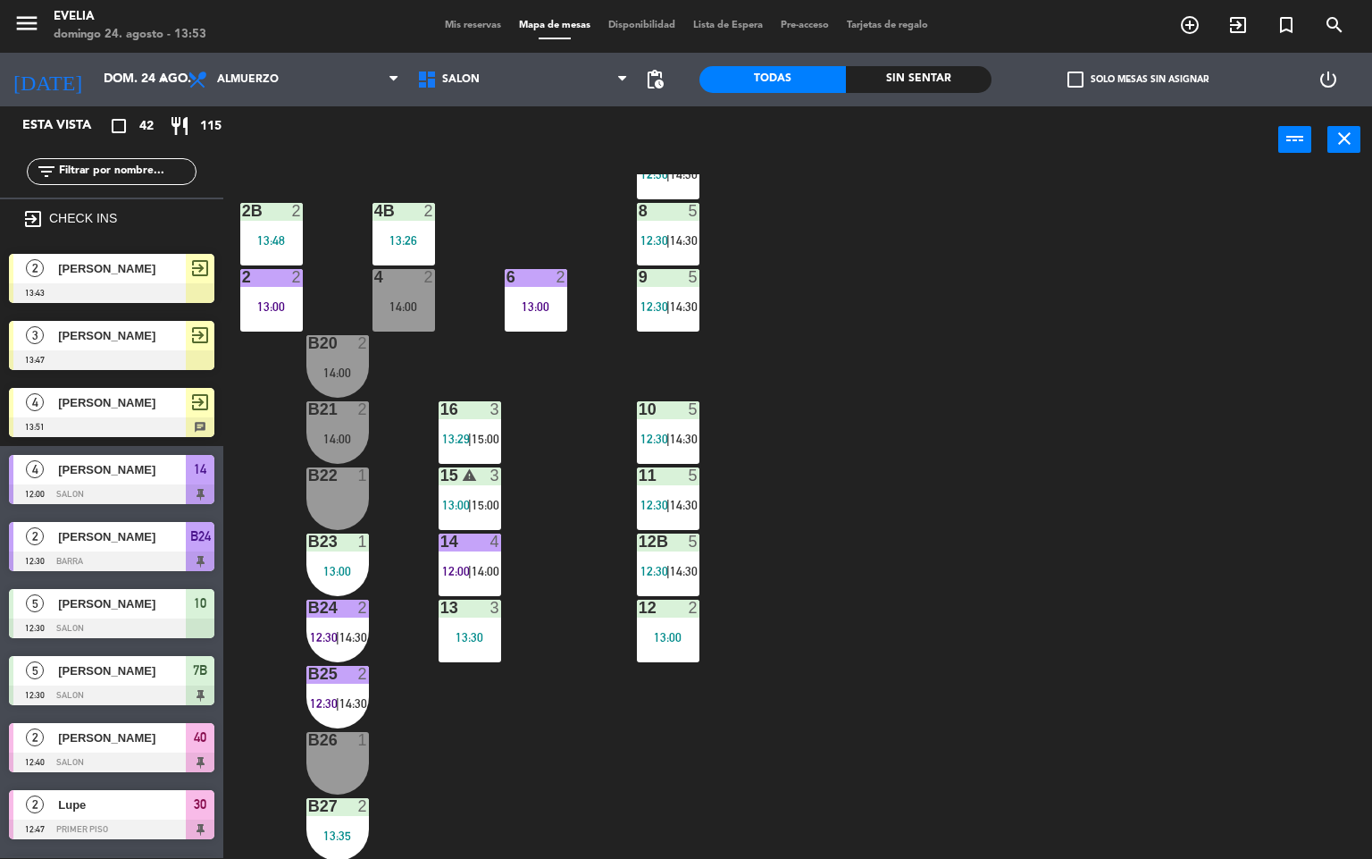
click at [449, 793] on div "34 2 13:30 33B 2 13:00 33 2 14:00 44 lock 5 14:00 32B 4 13:30 32 4 13:30 43 loc…" at bounding box center [805, 516] width 1136 height 684
click at [339, 815] on div "B27 2" at bounding box center [337, 807] width 63 height 18
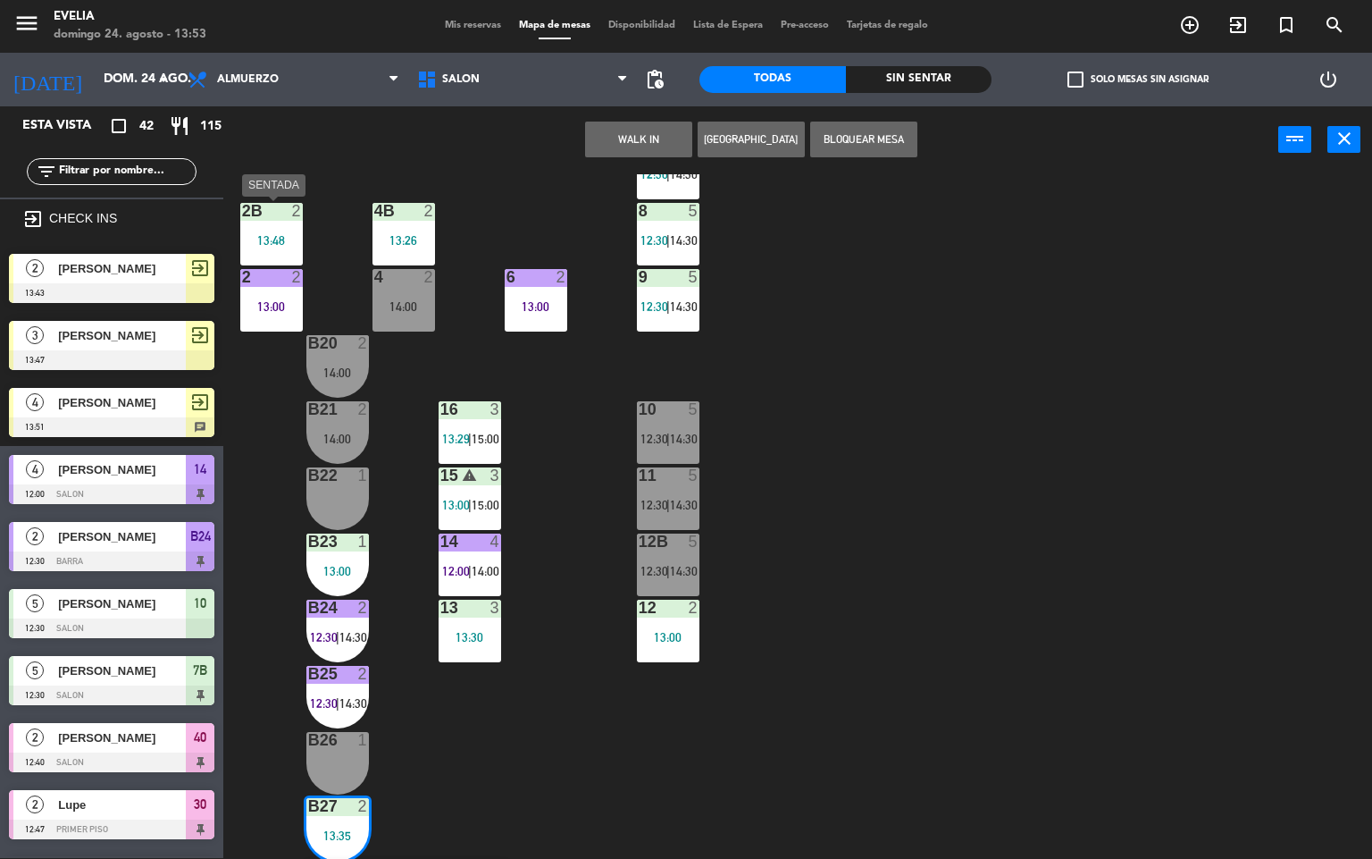
click at [284, 242] on div "13:48" at bounding box center [271, 240] width 63 height 13
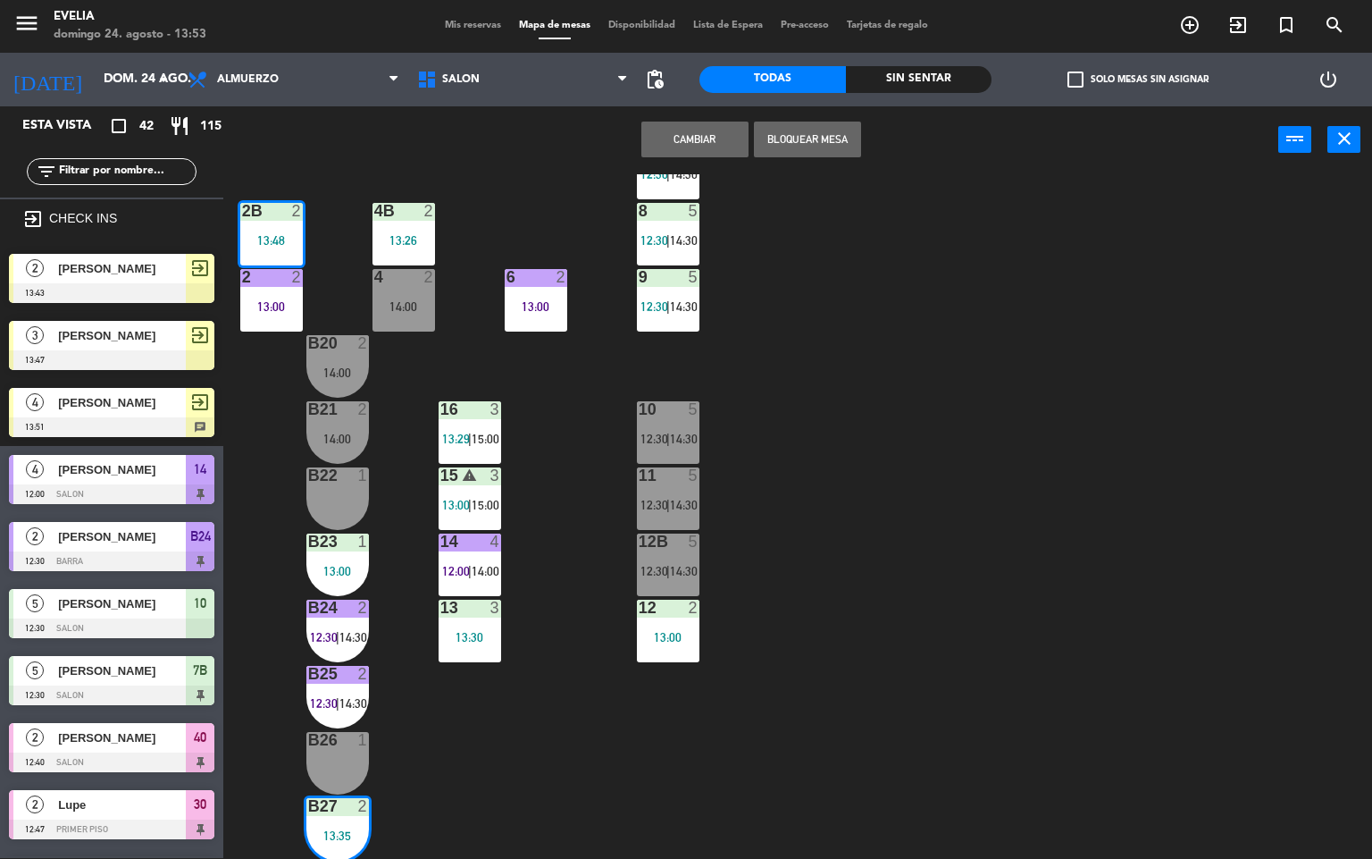
click at [579, 719] on div "34 2 13:30 33B 2 13:00 33 2 14:00 44 lock 5 14:00 32B 4 13:30 32 4 13:30 43 loc…" at bounding box center [805, 516] width 1136 height 684
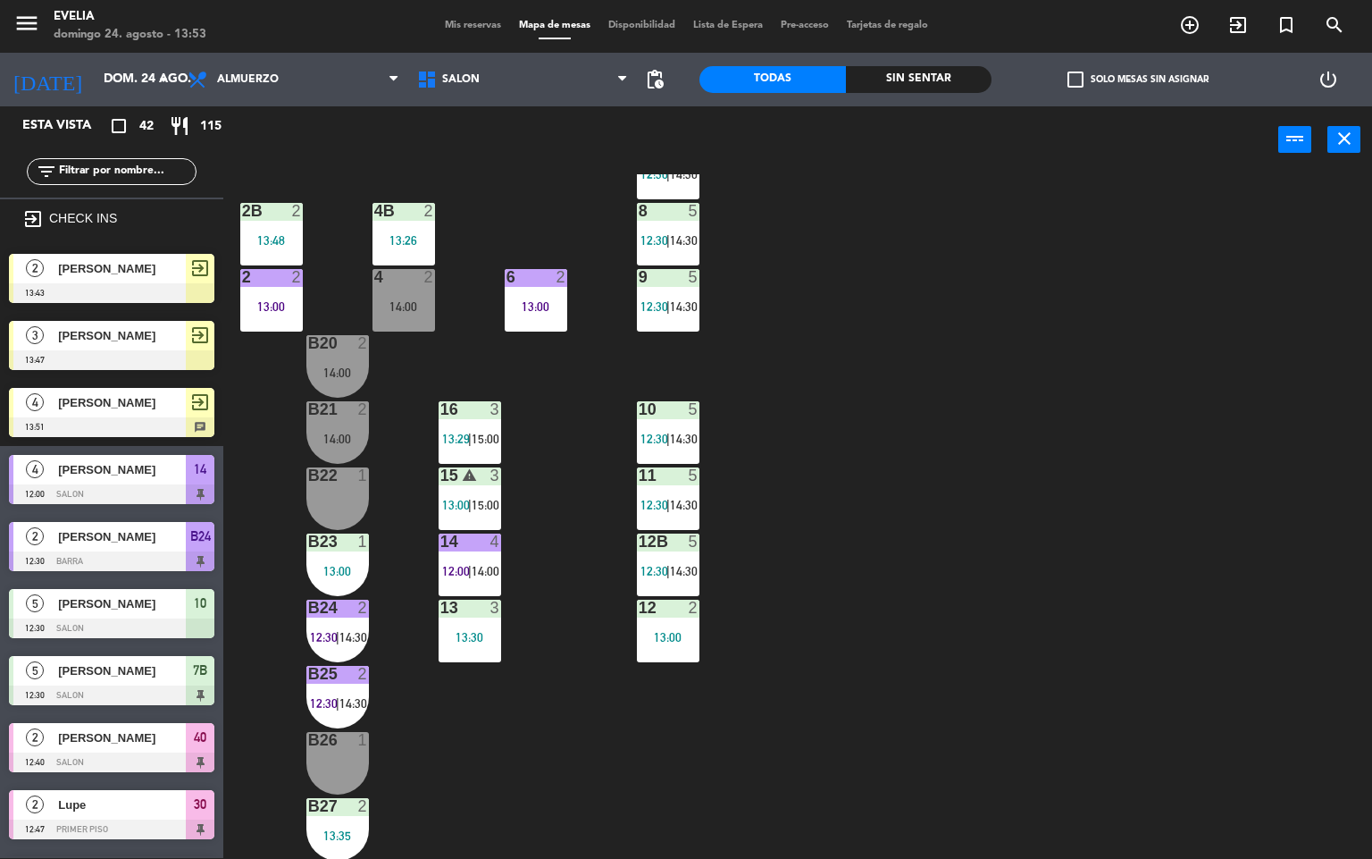
click at [288, 221] on div "2B 2 13:48" at bounding box center [271, 234] width 63 height 63
click at [261, 249] on div "2B 2 13:48" at bounding box center [271, 234] width 63 height 63
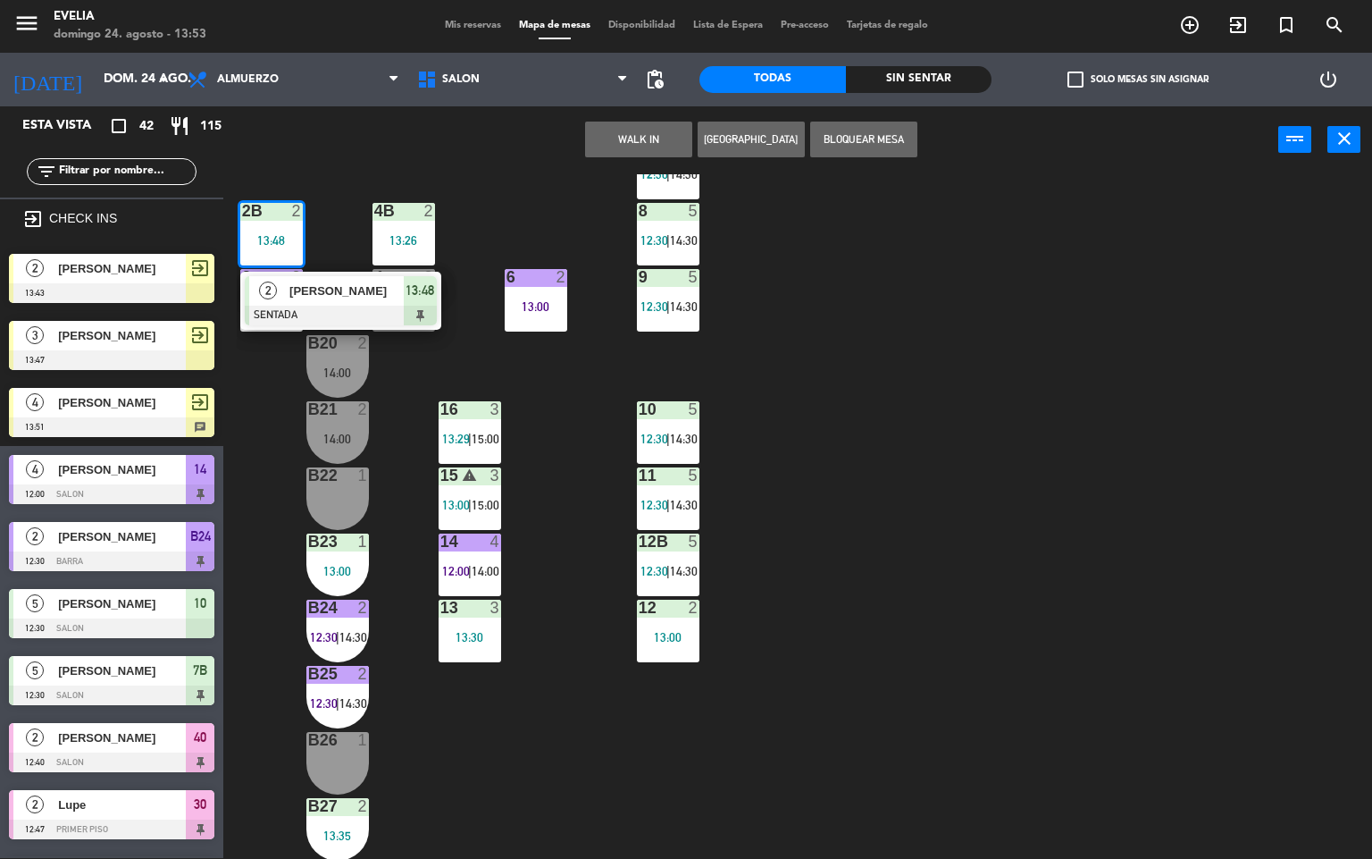
click at [392, 386] on div "34 2 13:30 33B 2 13:00 33 2 14:00 44 lock 5 14:00 32B 4 13:30 32 4 13:30 43 loc…" at bounding box center [805, 516] width 1136 height 684
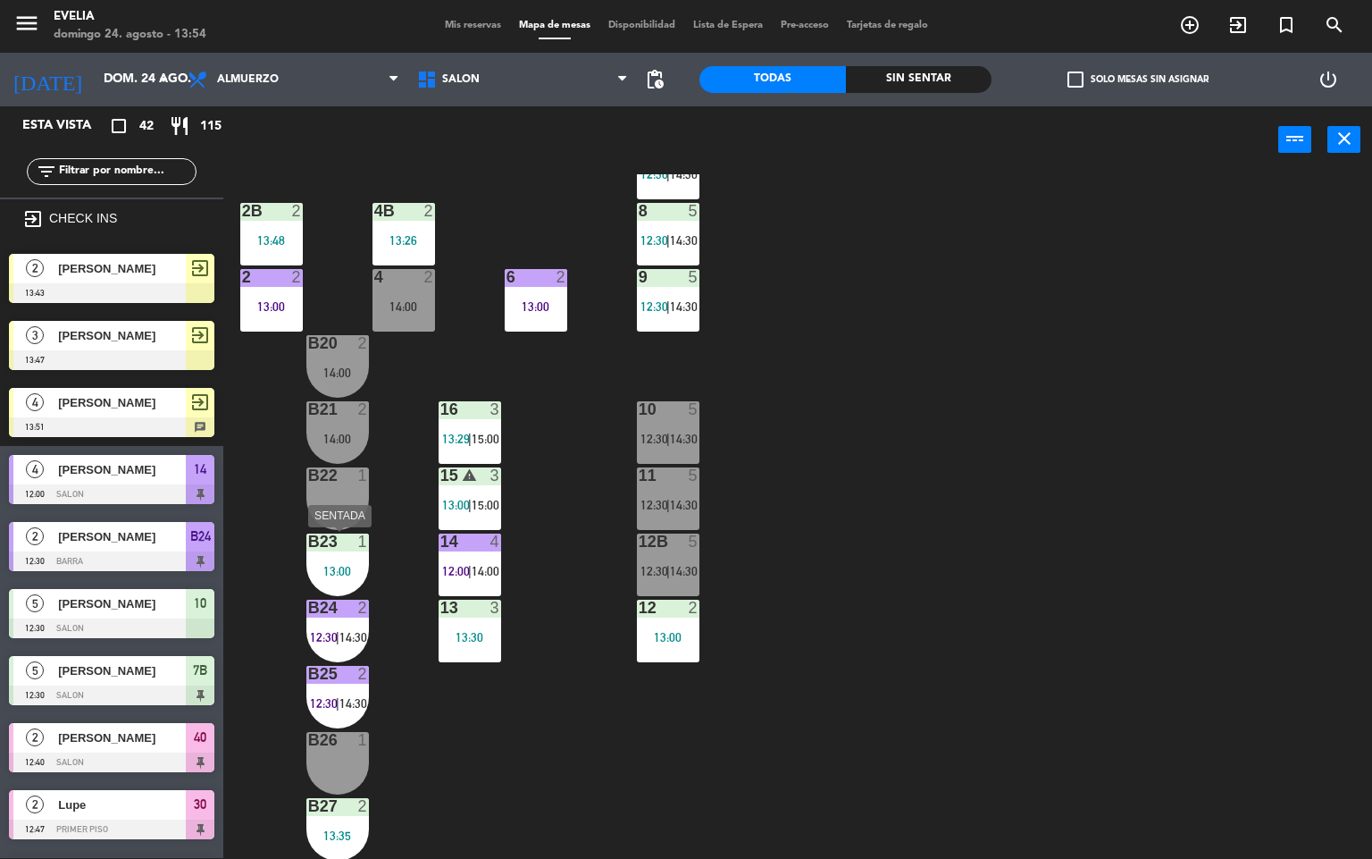
click at [348, 547] on div at bounding box center [337, 541] width 29 height 16
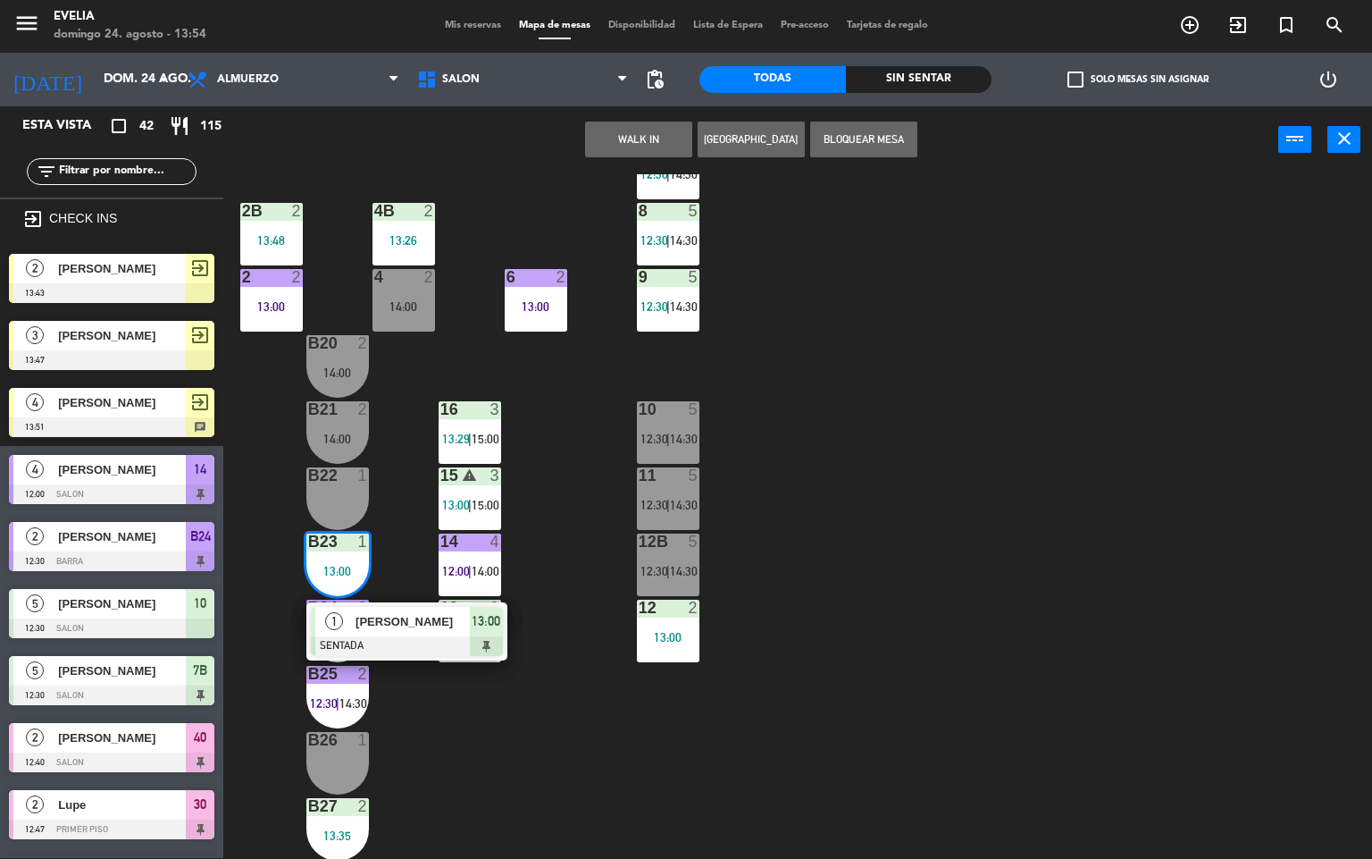
click at [347, 754] on div "B26 1" at bounding box center [337, 763] width 63 height 63
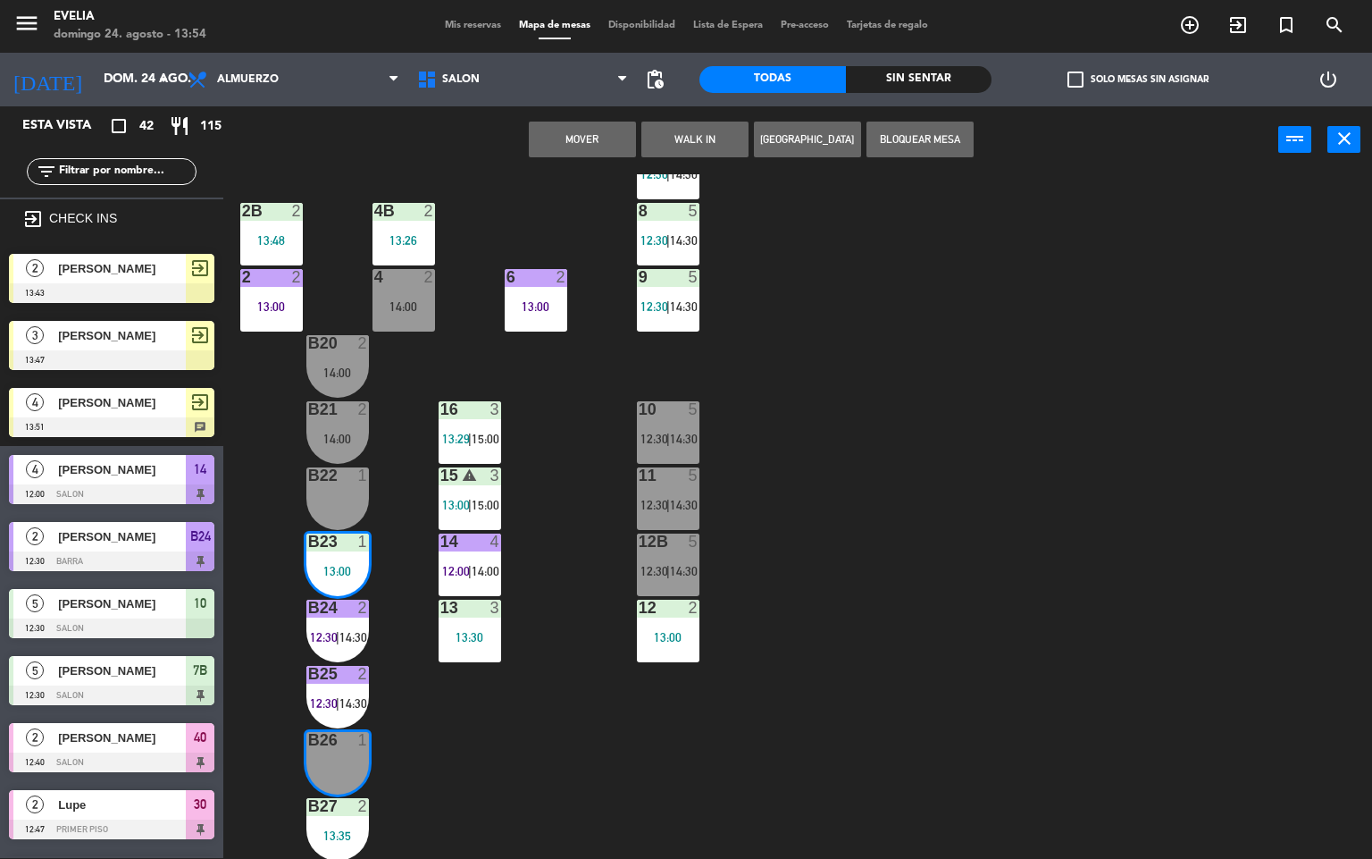
click at [590, 140] on button "Mover" at bounding box center [582, 140] width 107 height 36
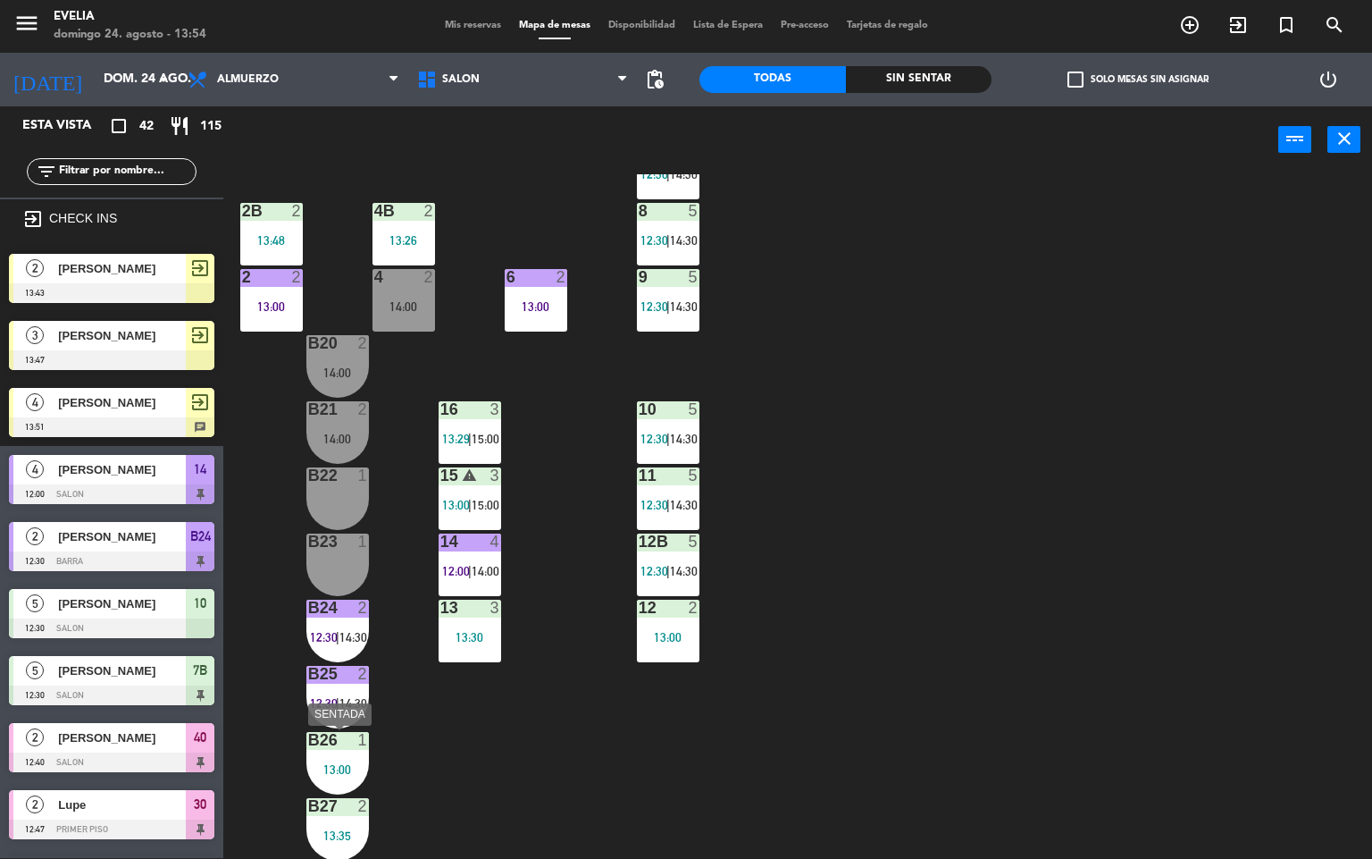
click at [347, 767] on div "13:00" at bounding box center [337, 769] width 63 height 13
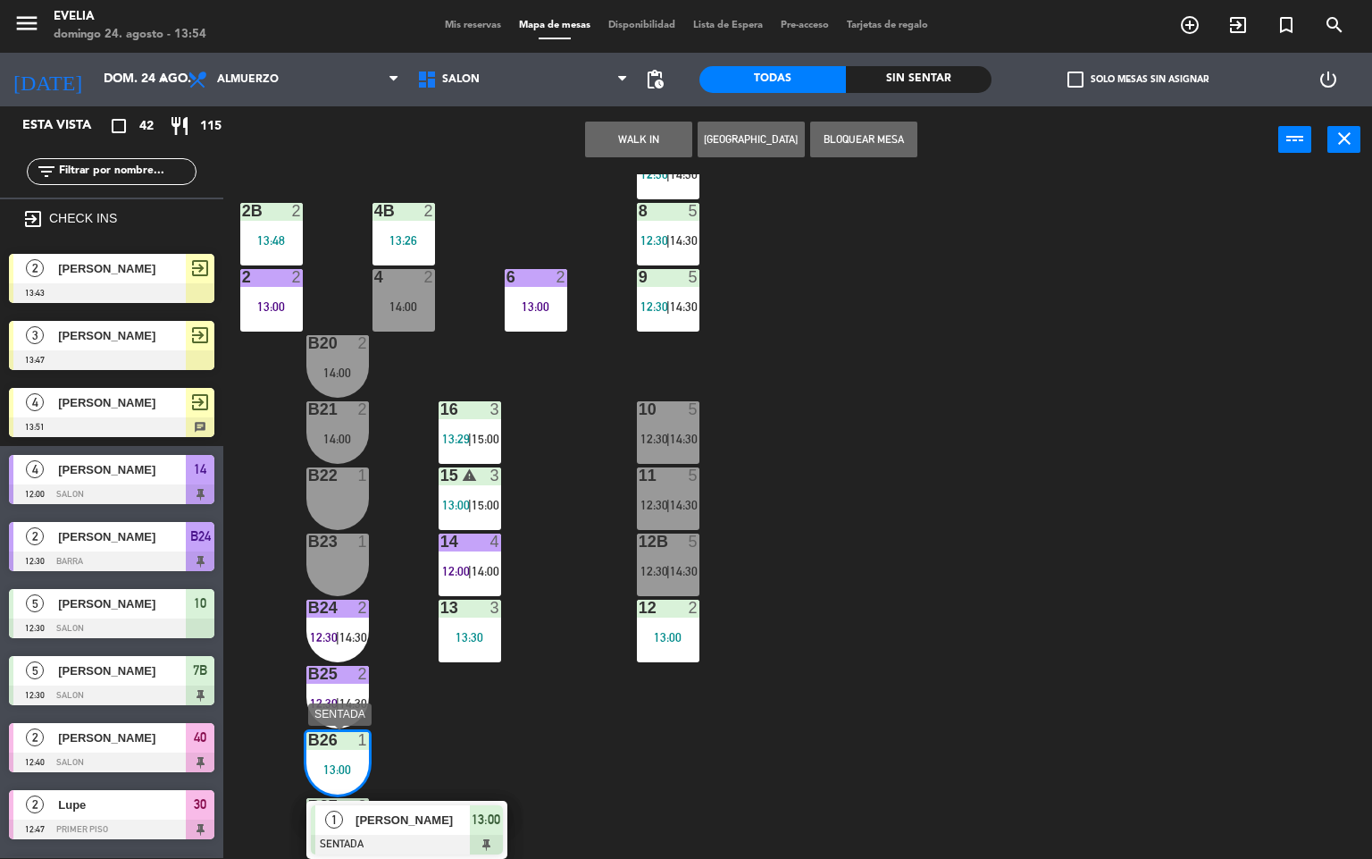
click at [467, 818] on span "[PERSON_NAME]" at bounding box center [413, 819] width 114 height 19
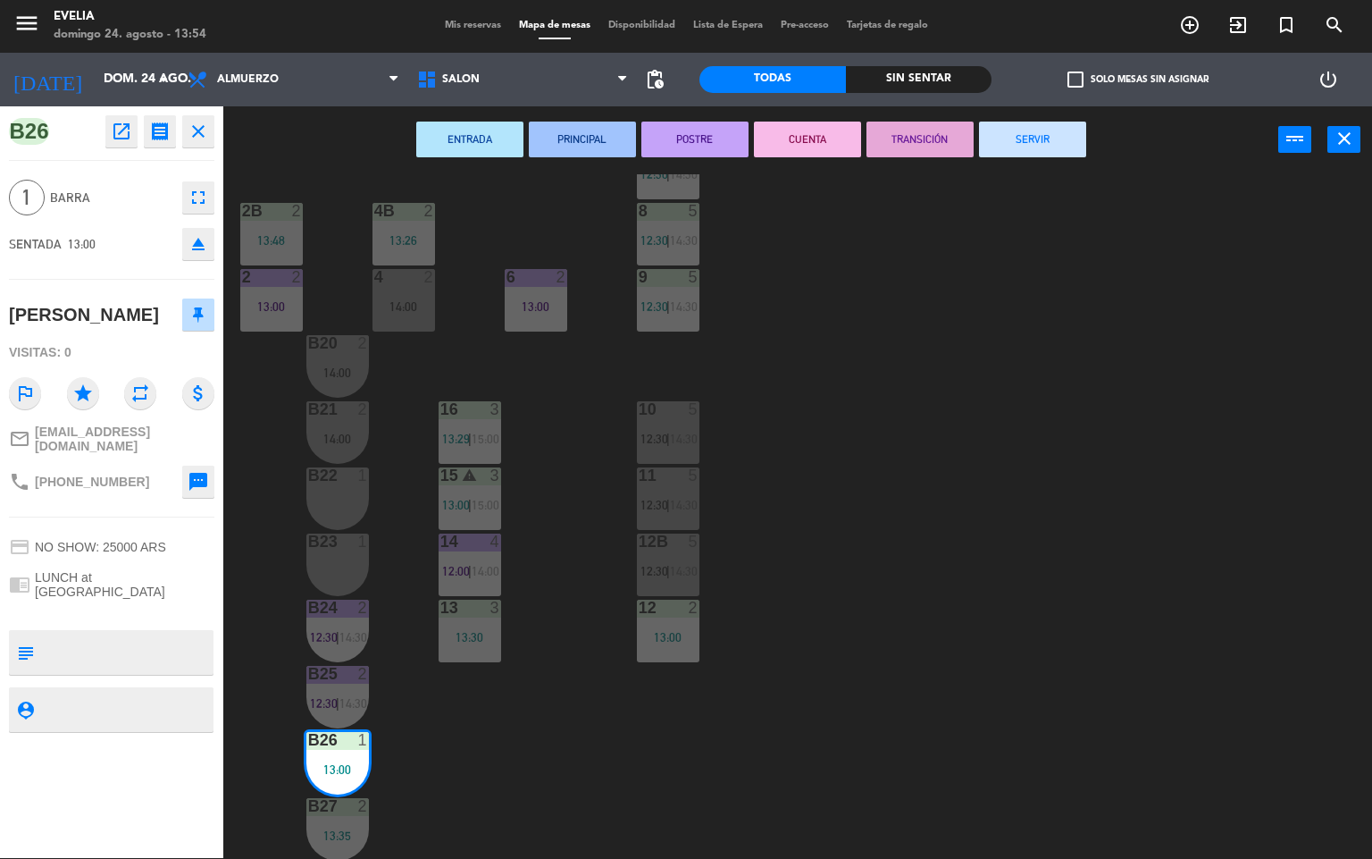
click at [199, 194] on icon "fullscreen" at bounding box center [198, 197] width 21 height 21
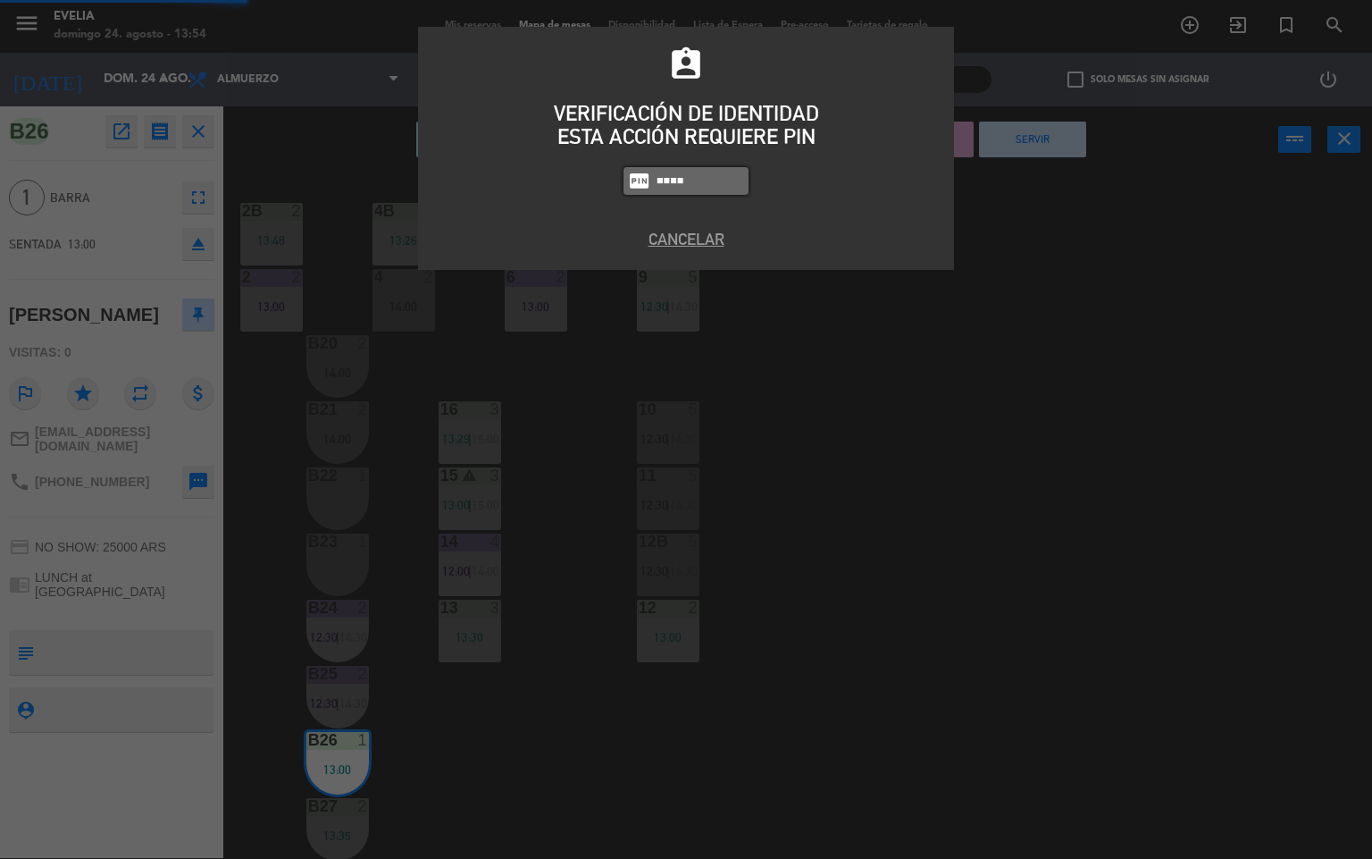
type input "9101"
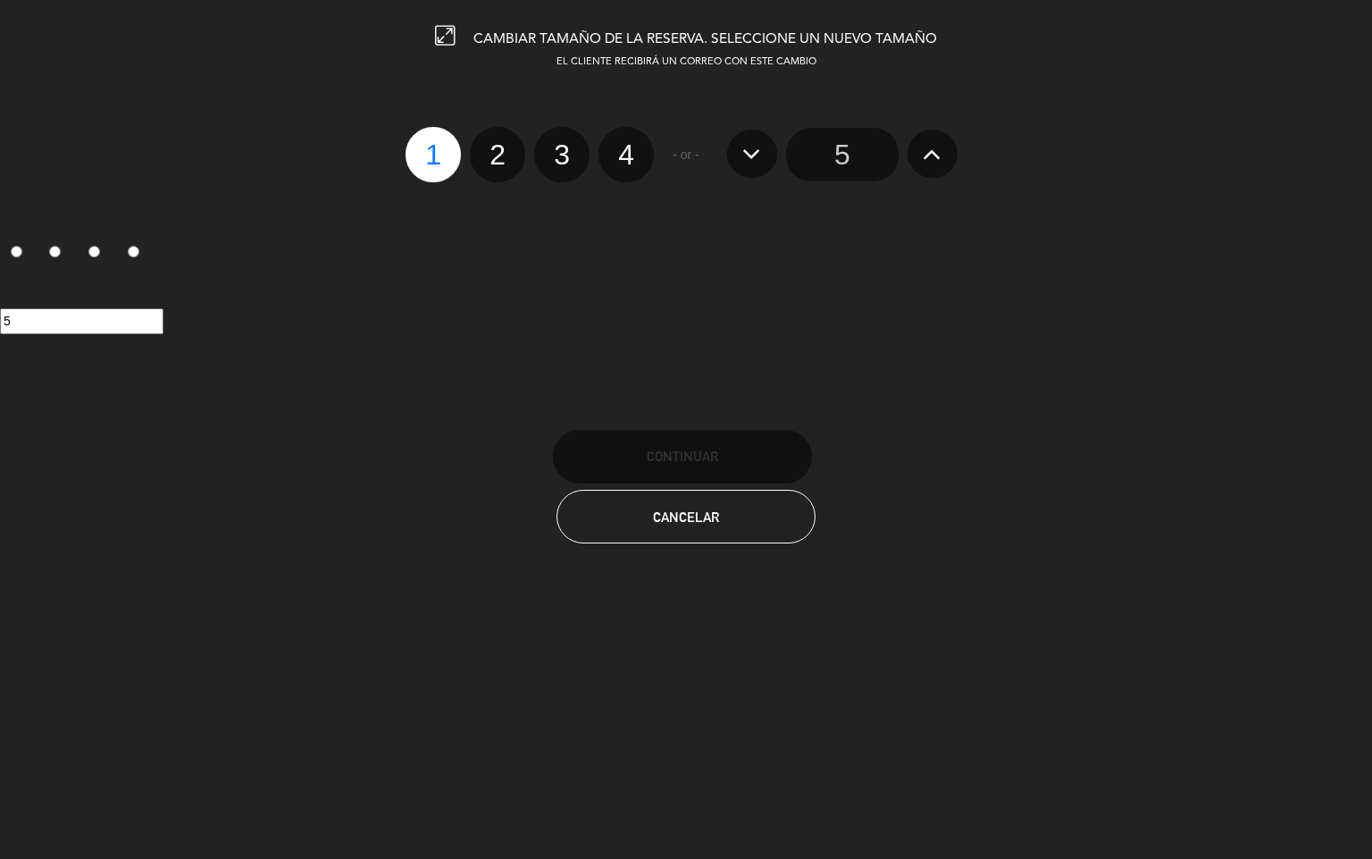
click at [488, 151] on label "2" at bounding box center [497, 154] width 55 height 55
click at [490, 145] on input "2" at bounding box center [496, 139] width 12 height 12
radio input "true"
radio input "false"
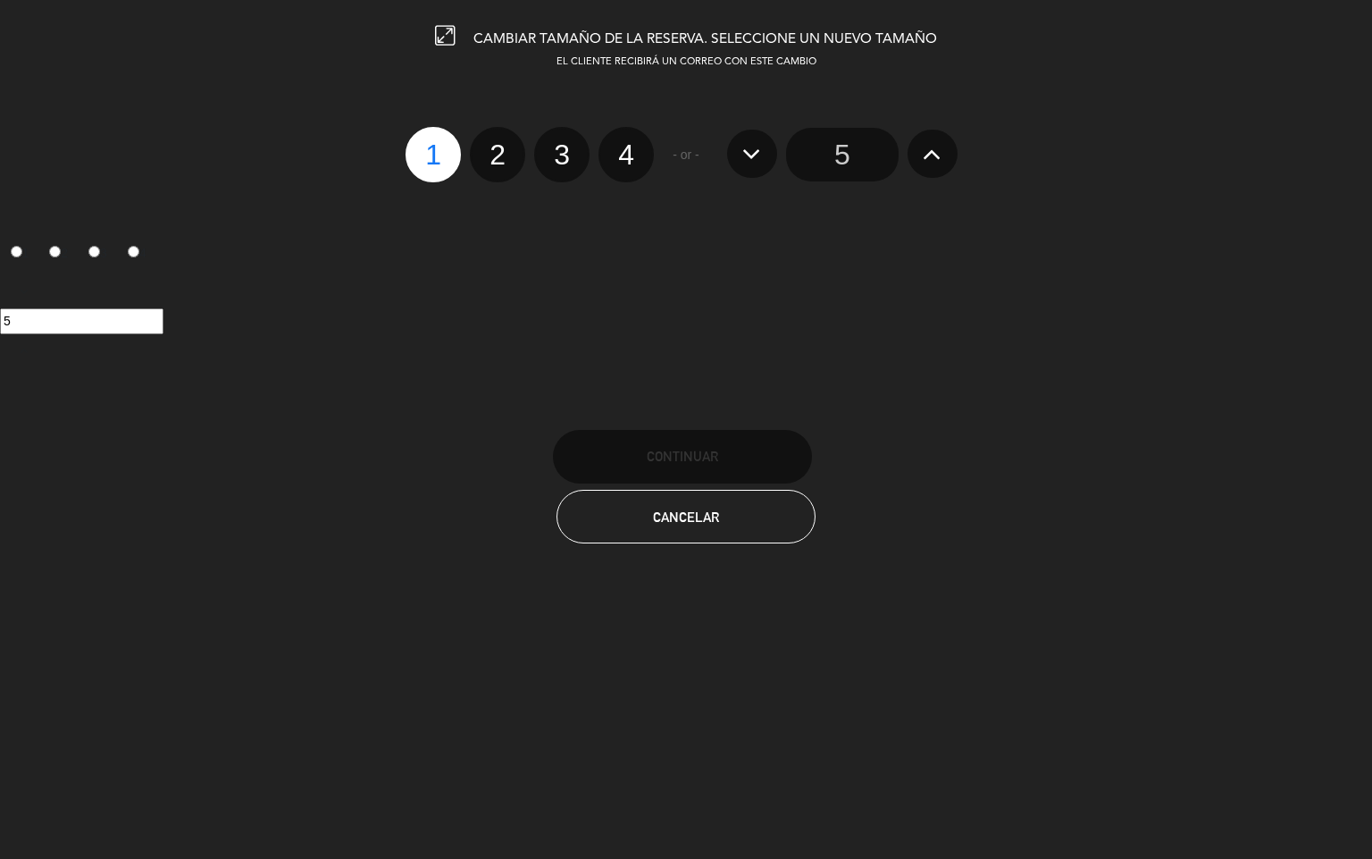
radio input "false"
radio input "true"
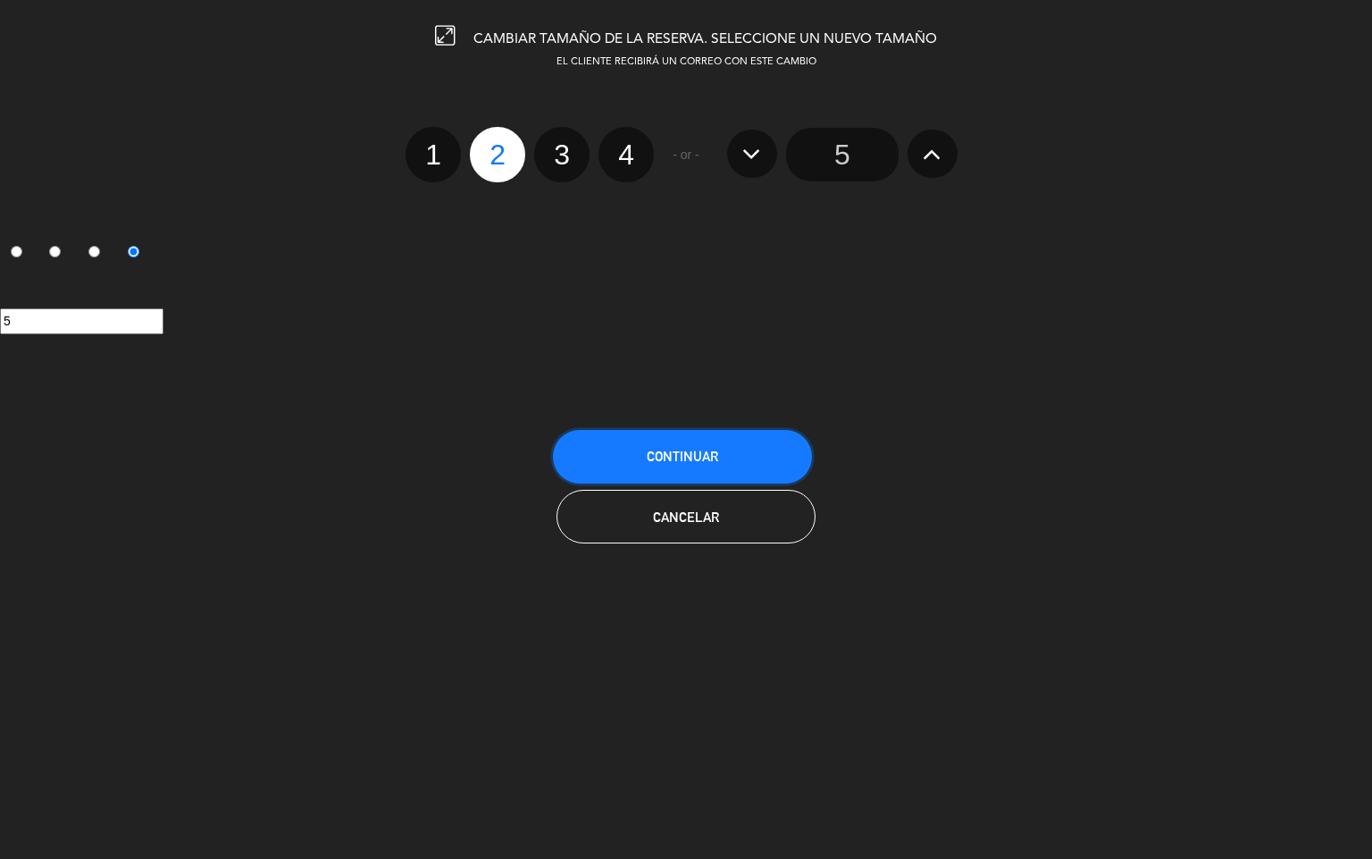
click at [701, 459] on span "Continuar" at bounding box center [682, 456] width 71 height 15
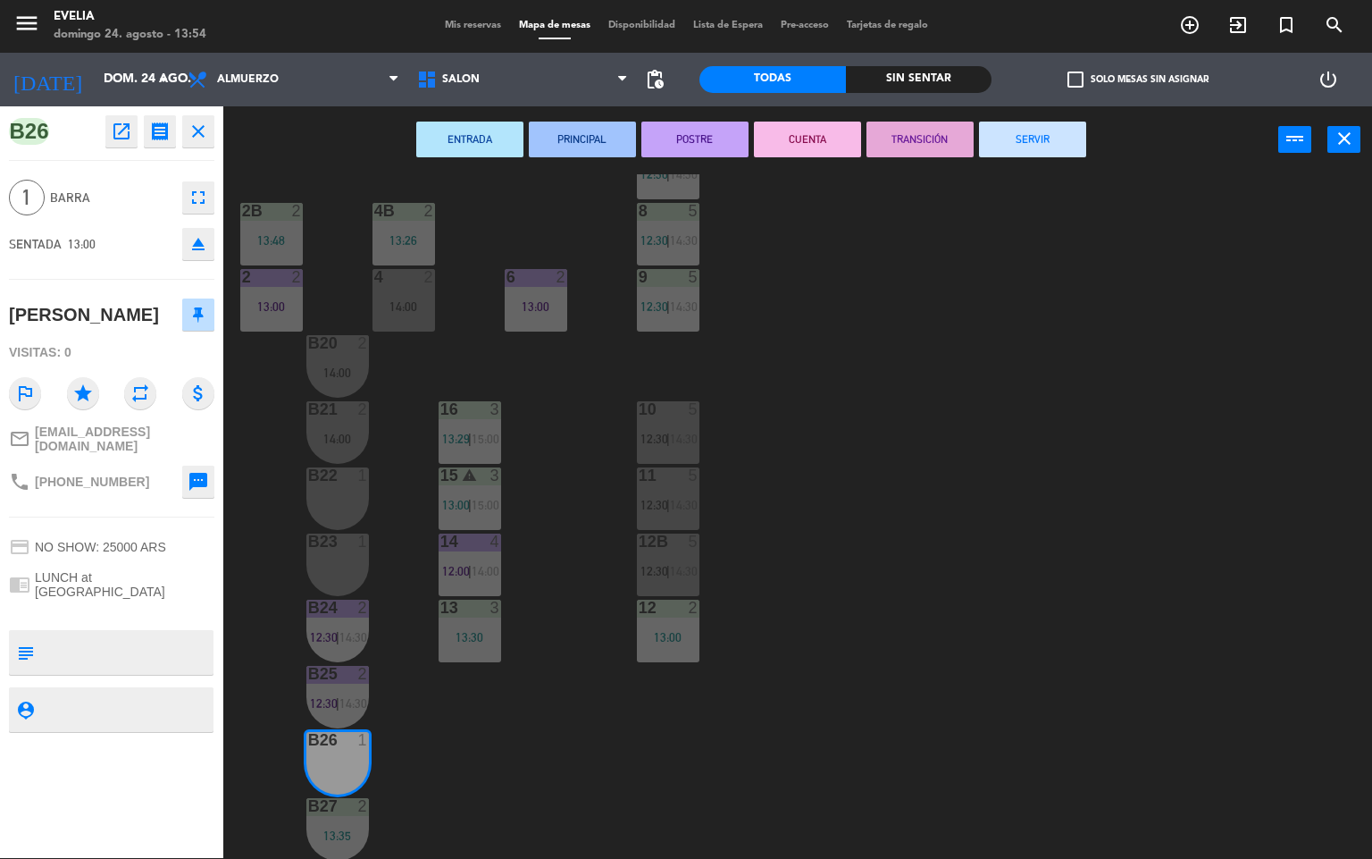
click at [480, 759] on div "34 2 13:30 33B 2 13:00 33 2 14:00 44 lock 5 14:00 32B 4 13:30 32 4 13:30 43 loc…" at bounding box center [805, 516] width 1136 height 684
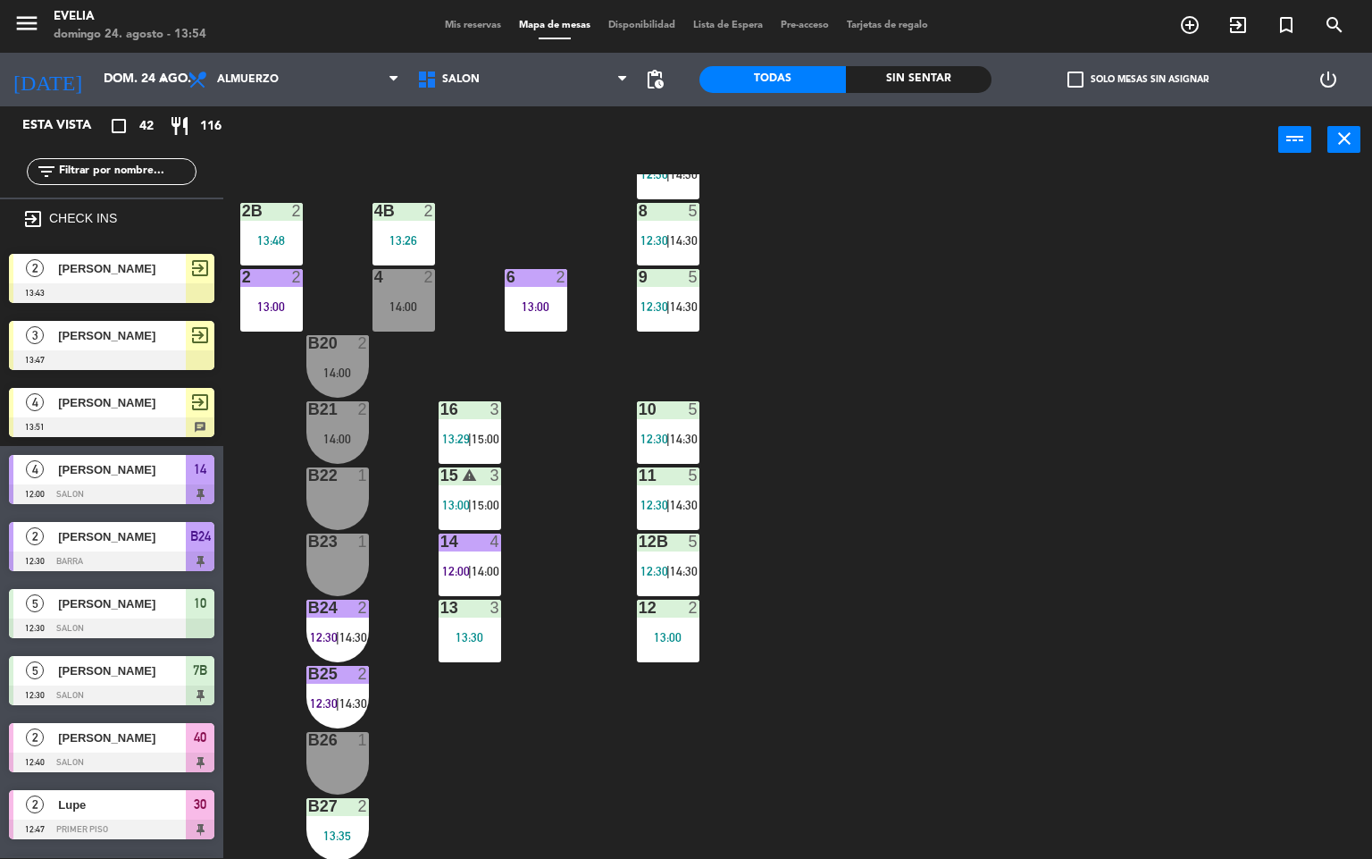
scroll to position [1, 0]
click at [355, 821] on div "B27 2 13:35" at bounding box center [337, 829] width 63 height 63
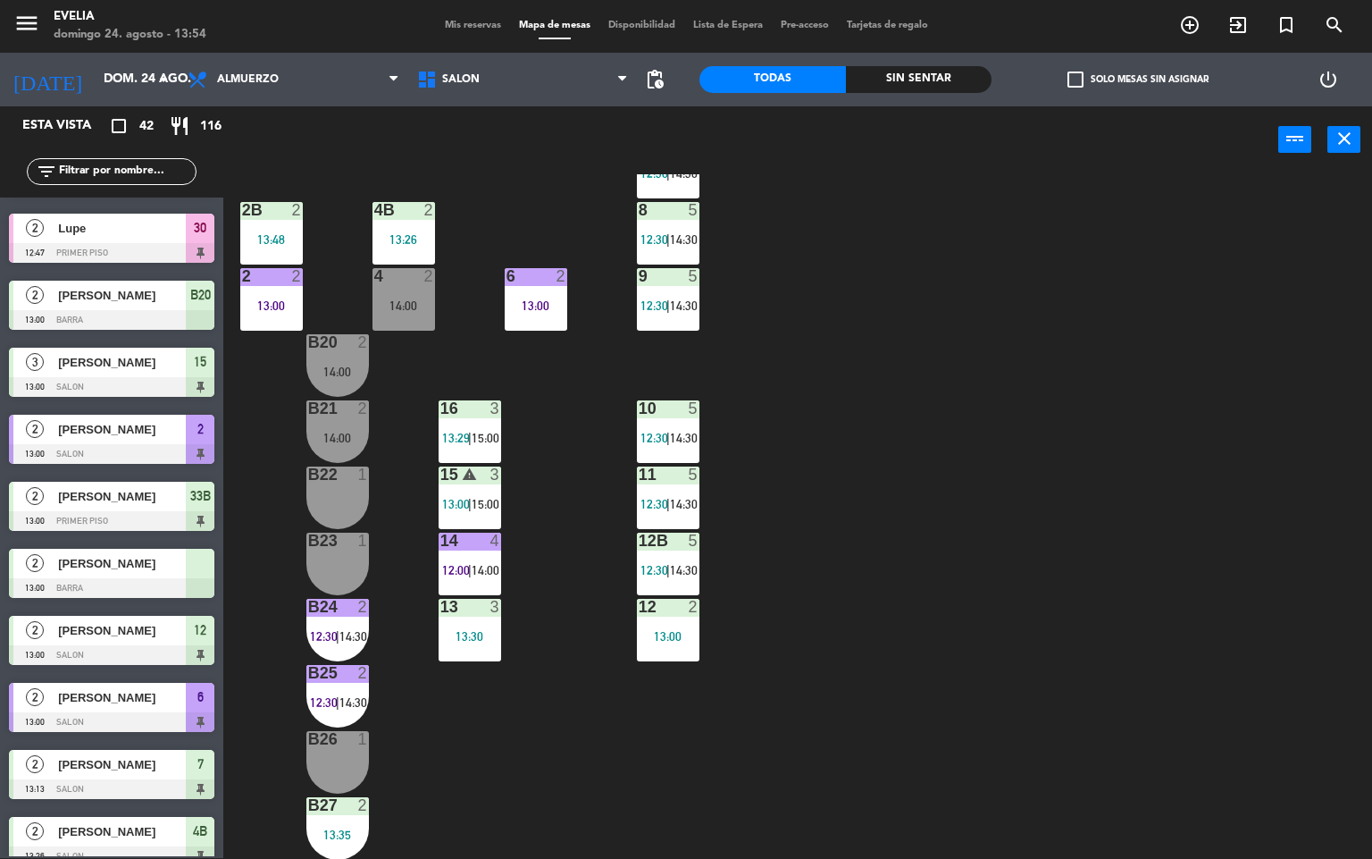
scroll to position [588, 0]
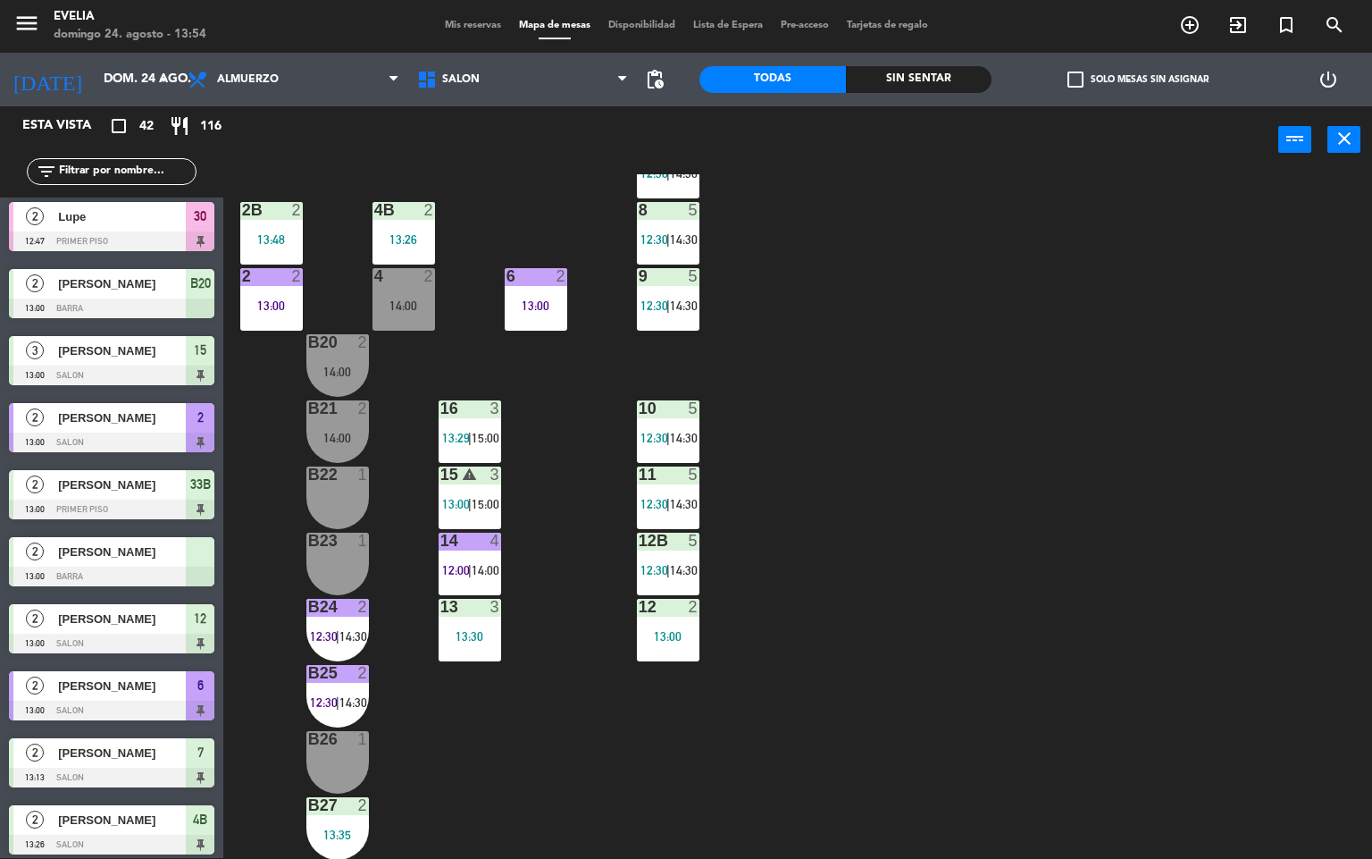
click at [110, 556] on span "[PERSON_NAME]" at bounding box center [122, 551] width 128 height 19
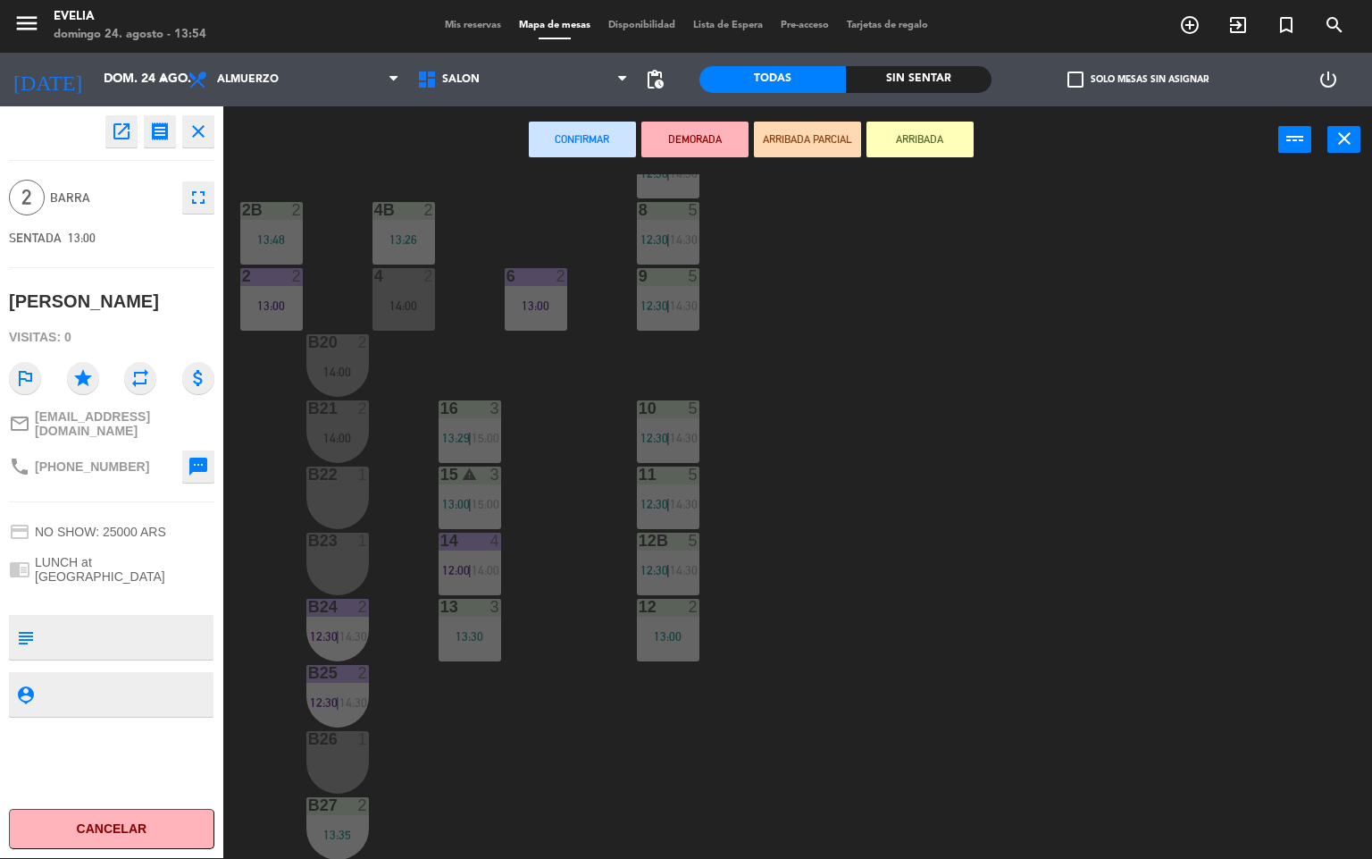
click at [339, 483] on div "B22 1" at bounding box center [337, 497] width 63 height 63
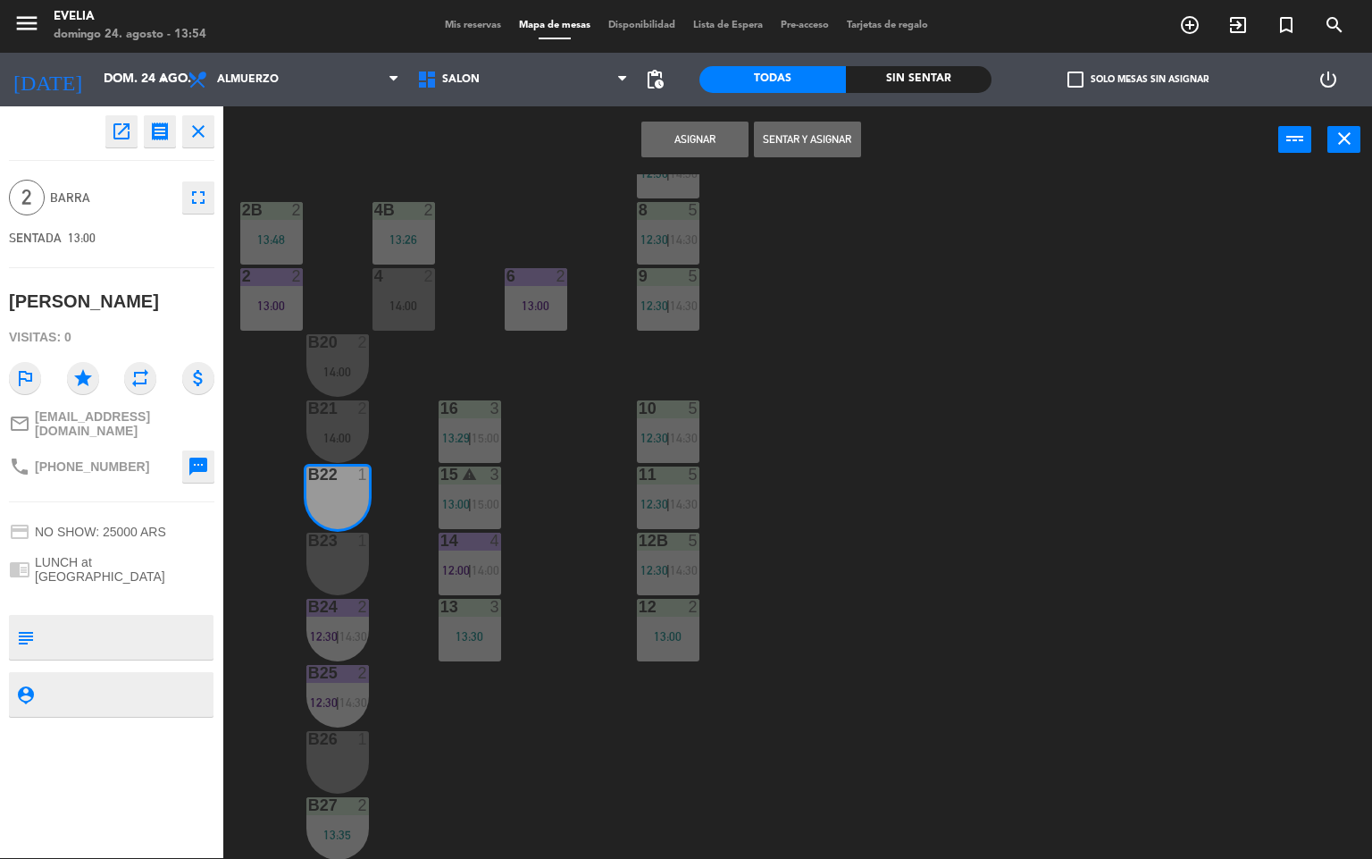
click at [336, 544] on div at bounding box center [337, 541] width 29 height 16
click at [777, 137] on button "Sentar y Asignar" at bounding box center [807, 140] width 107 height 36
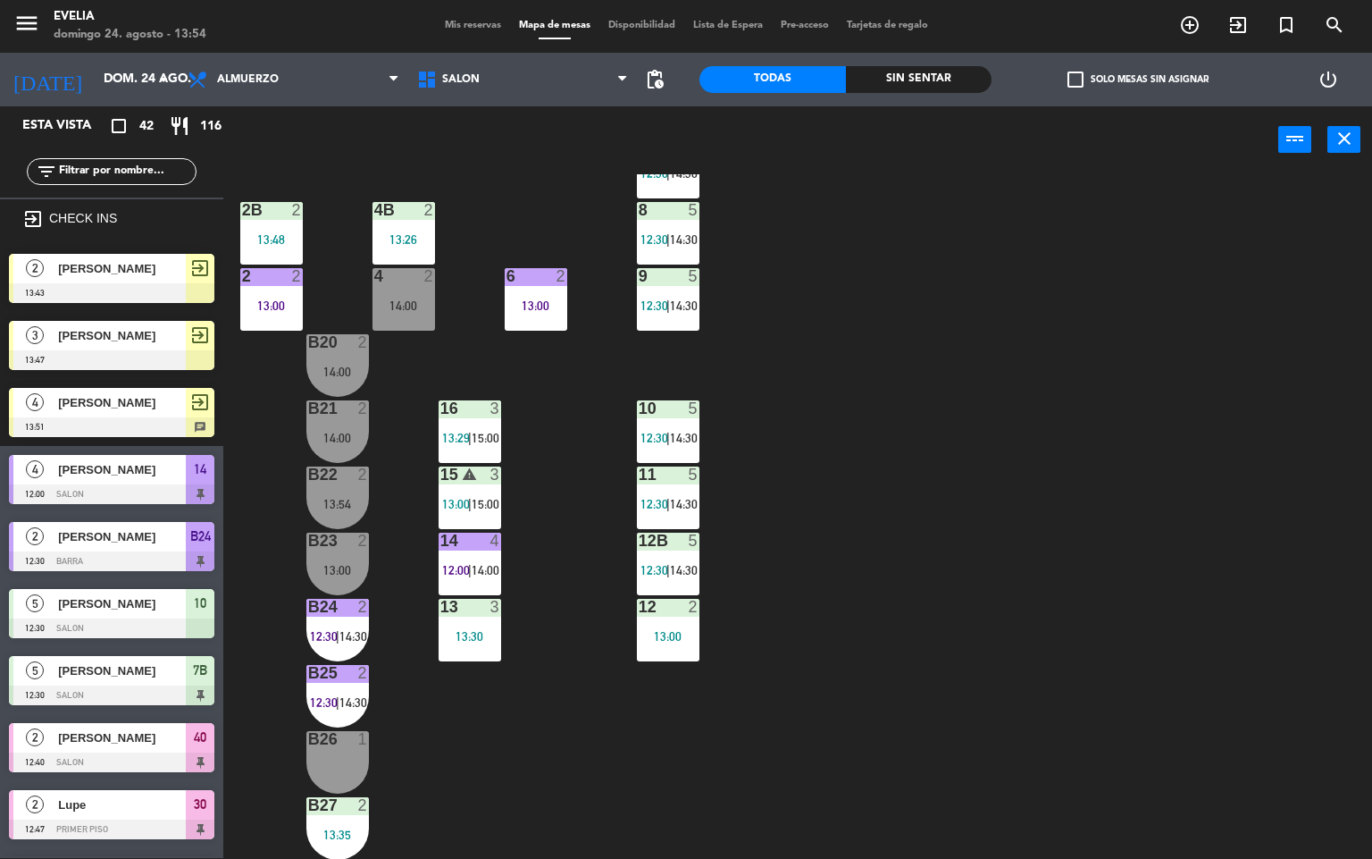
click at [860, 457] on div "34 2 13:30 33B 2 13:00 33 2 14:00 44 lock 5 14:00 32B 4 13:30 32 4 13:30 43 loc…" at bounding box center [805, 516] width 1136 height 684
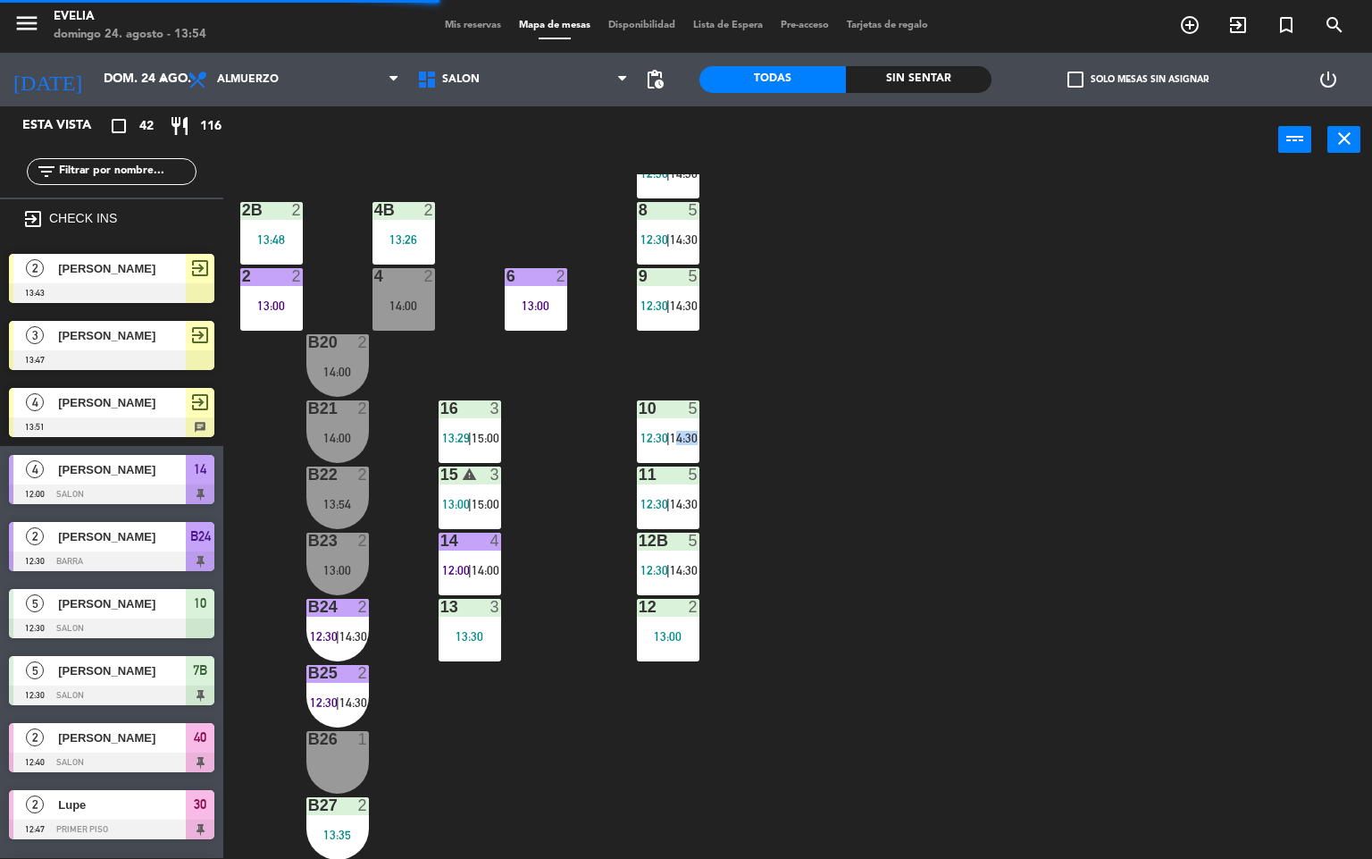
click at [860, 457] on div "34 2 13:30 33B 2 13:00 33 2 14:00 44 lock 5 14:00 32B 4 13:30 32 4 13:30 43 loc…" at bounding box center [805, 516] width 1136 height 684
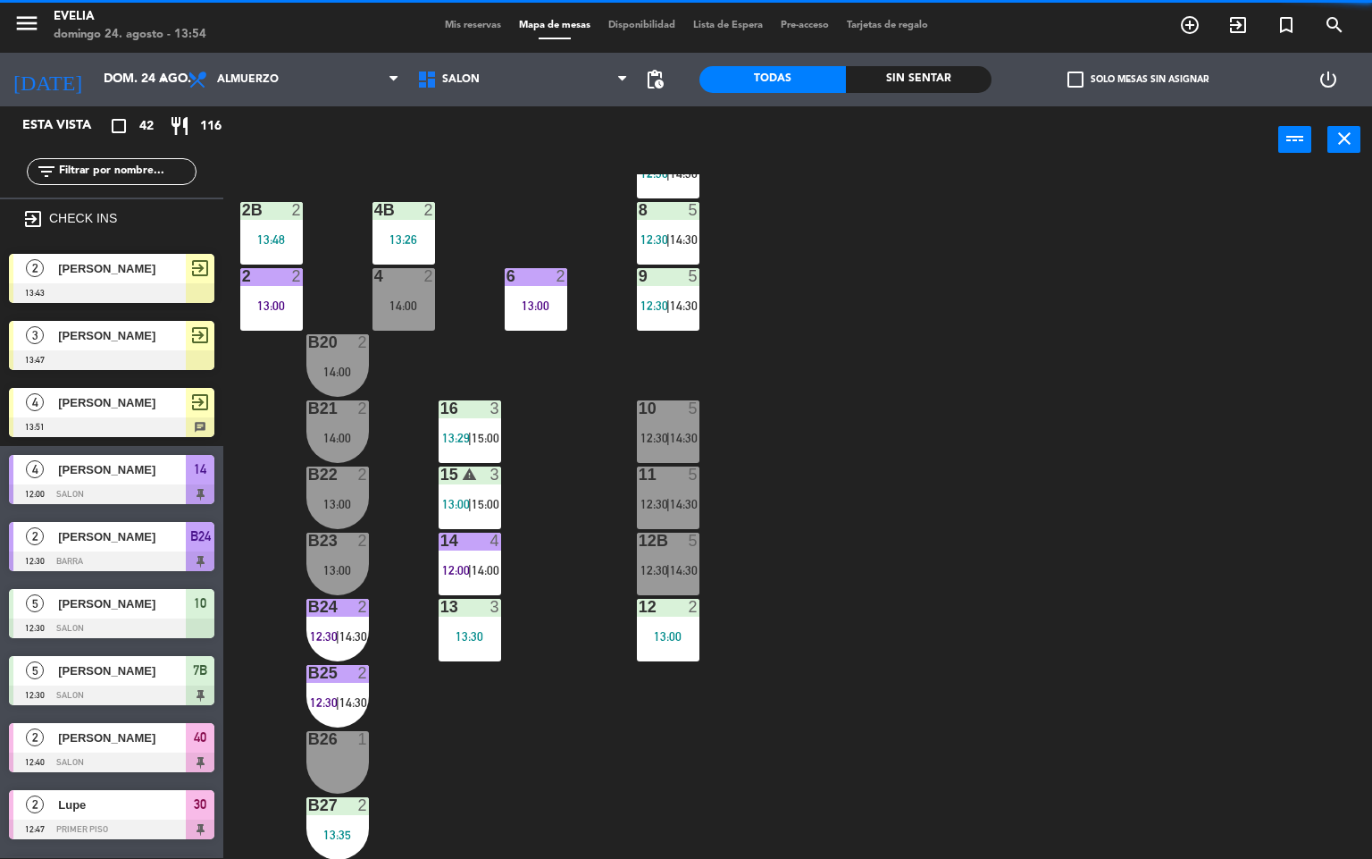
click at [382, 451] on div "34 2 13:30 33B 2 13:00 33 2 14:00 44 lock 5 14:00 32B 4 13:30 32 4 13:30 43 loc…" at bounding box center [805, 516] width 1136 height 684
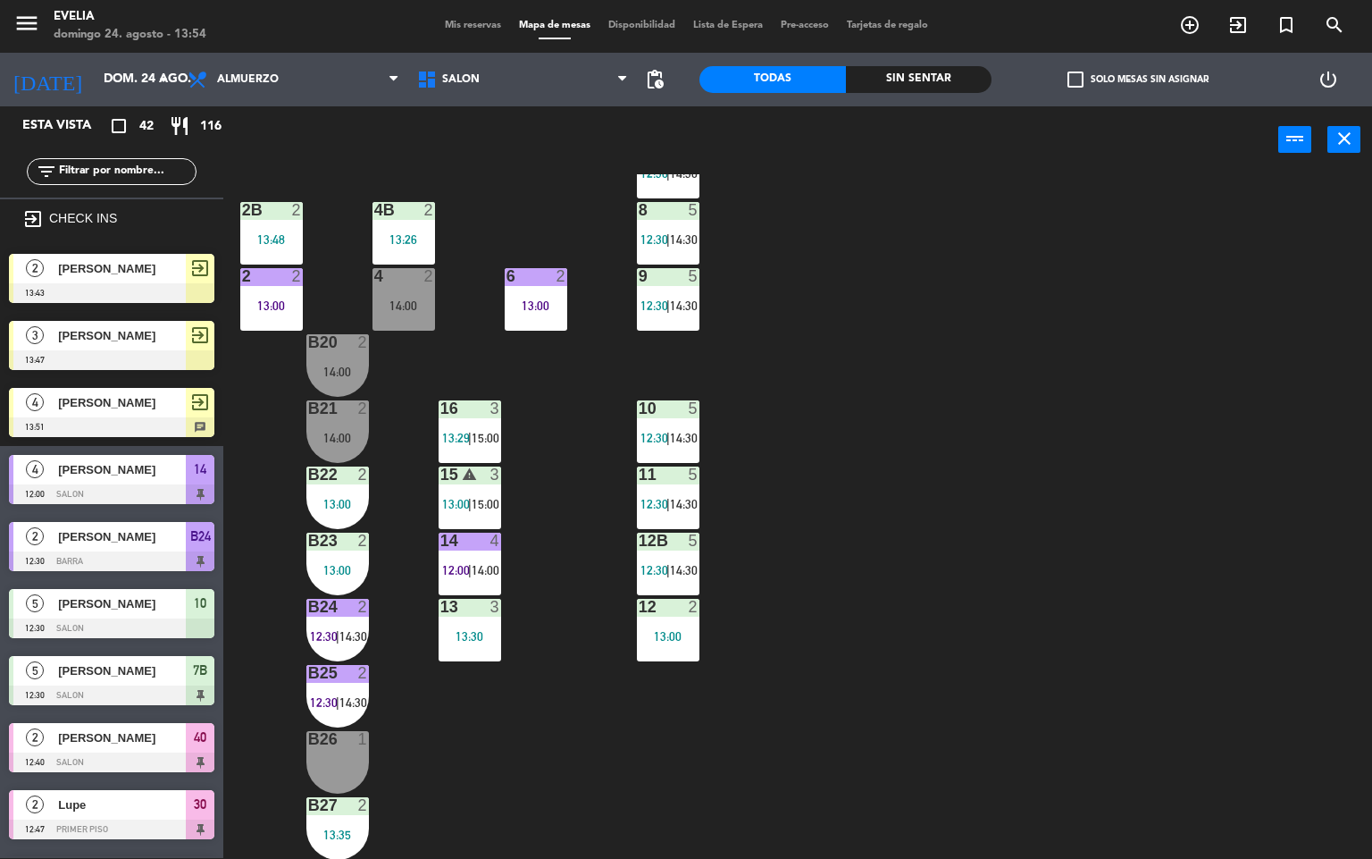
click at [346, 828] on div "13:35" at bounding box center [337, 834] width 63 height 13
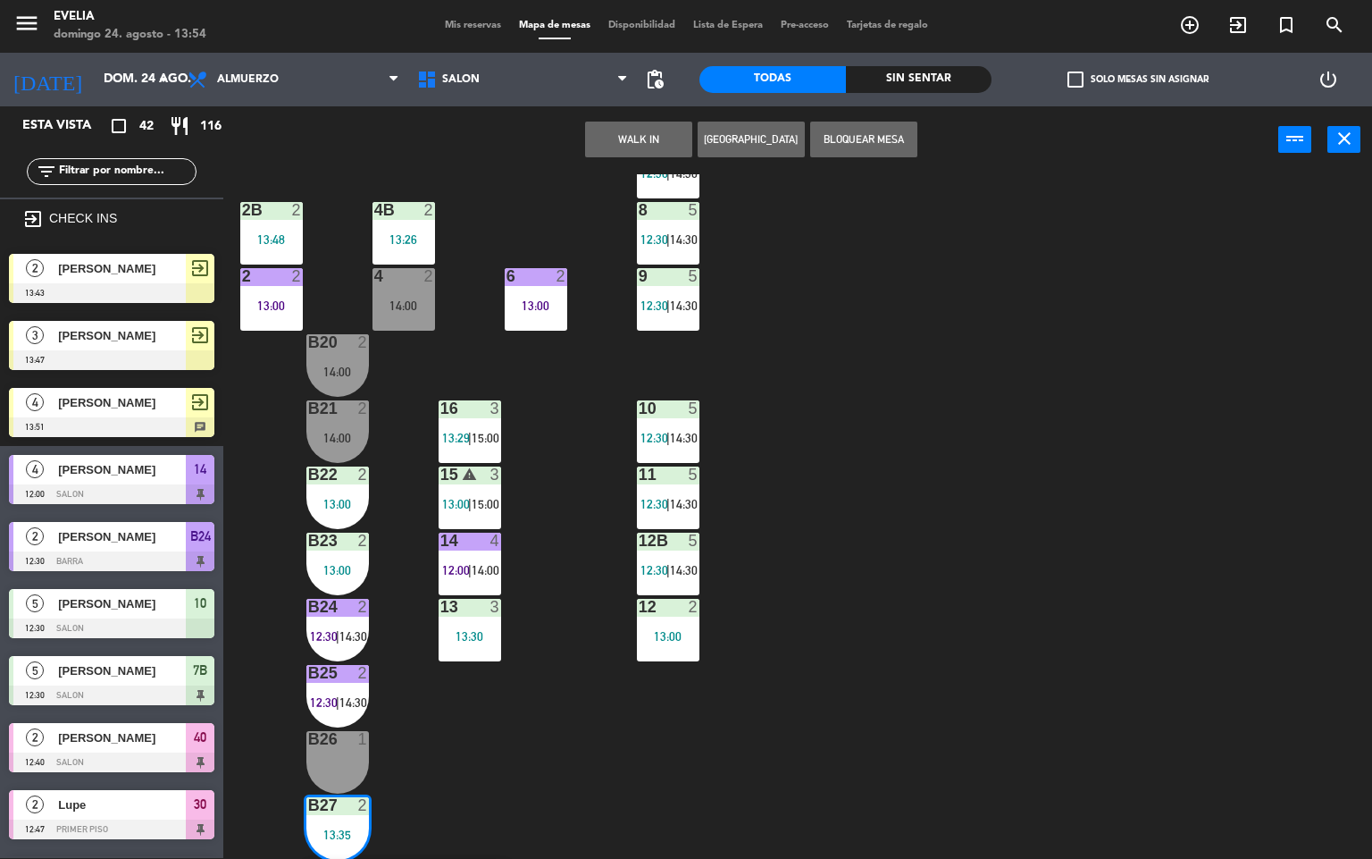
scroll to position [730, 0]
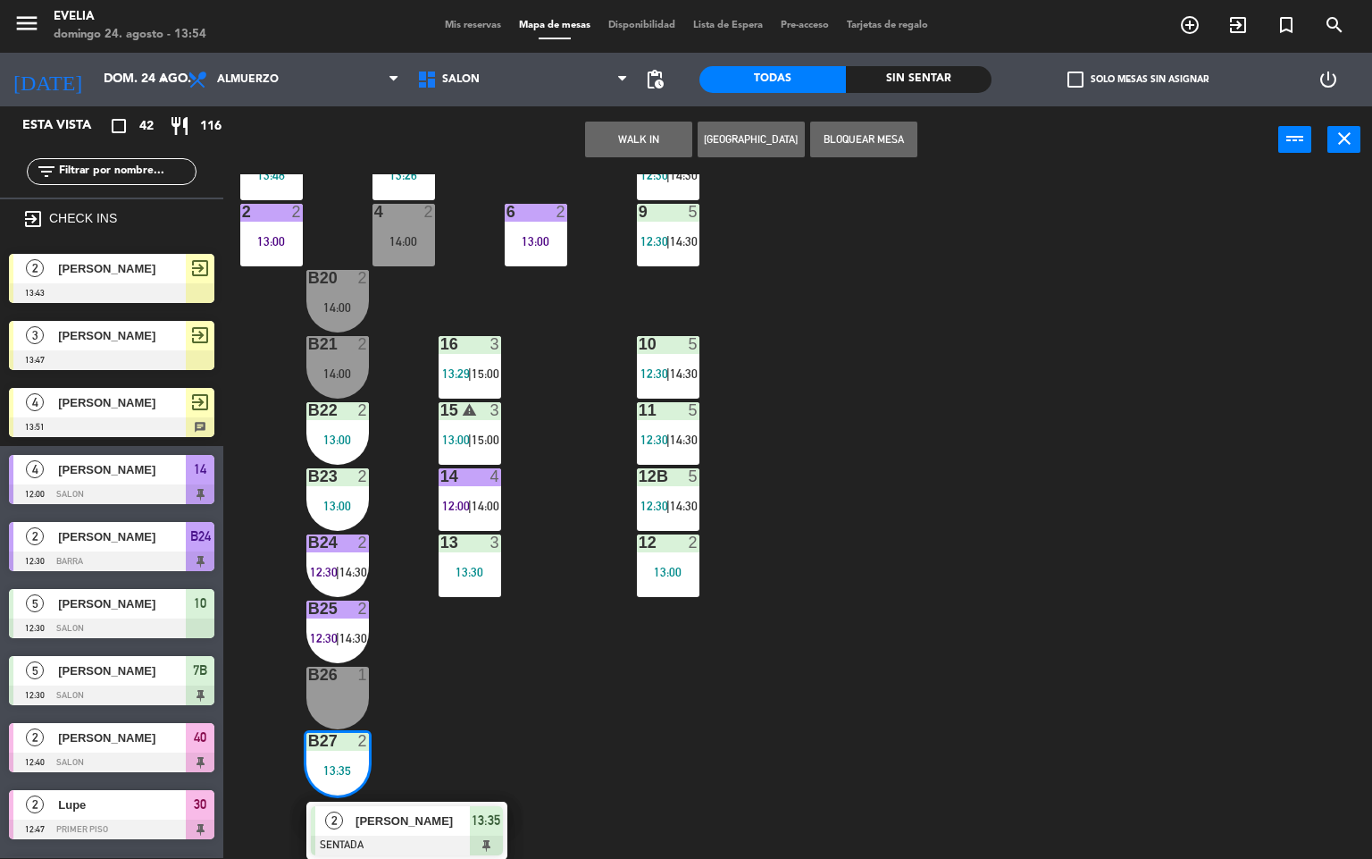
click at [389, 824] on span "[PERSON_NAME]" at bounding box center [413, 820] width 114 height 19
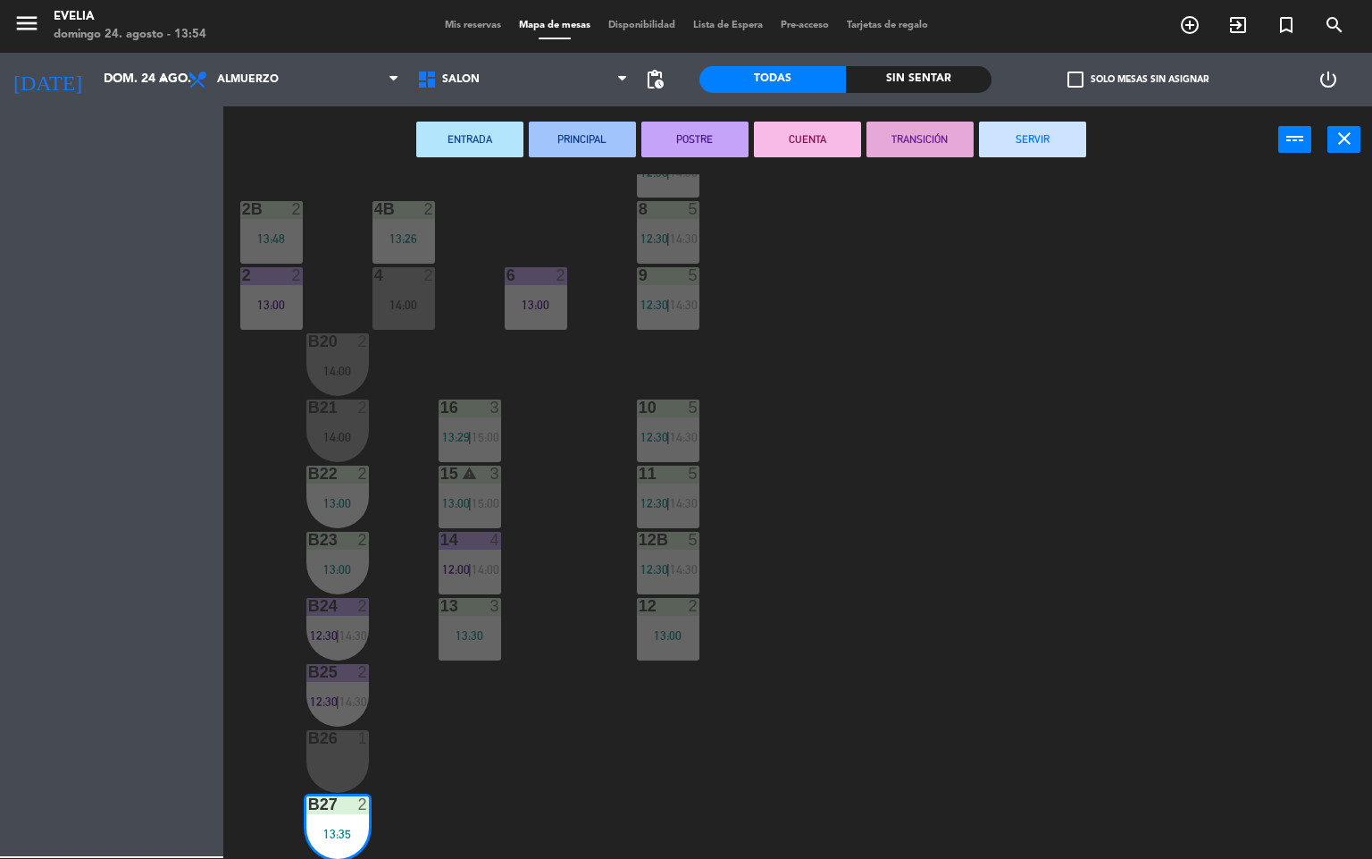
scroll to position [666, 0]
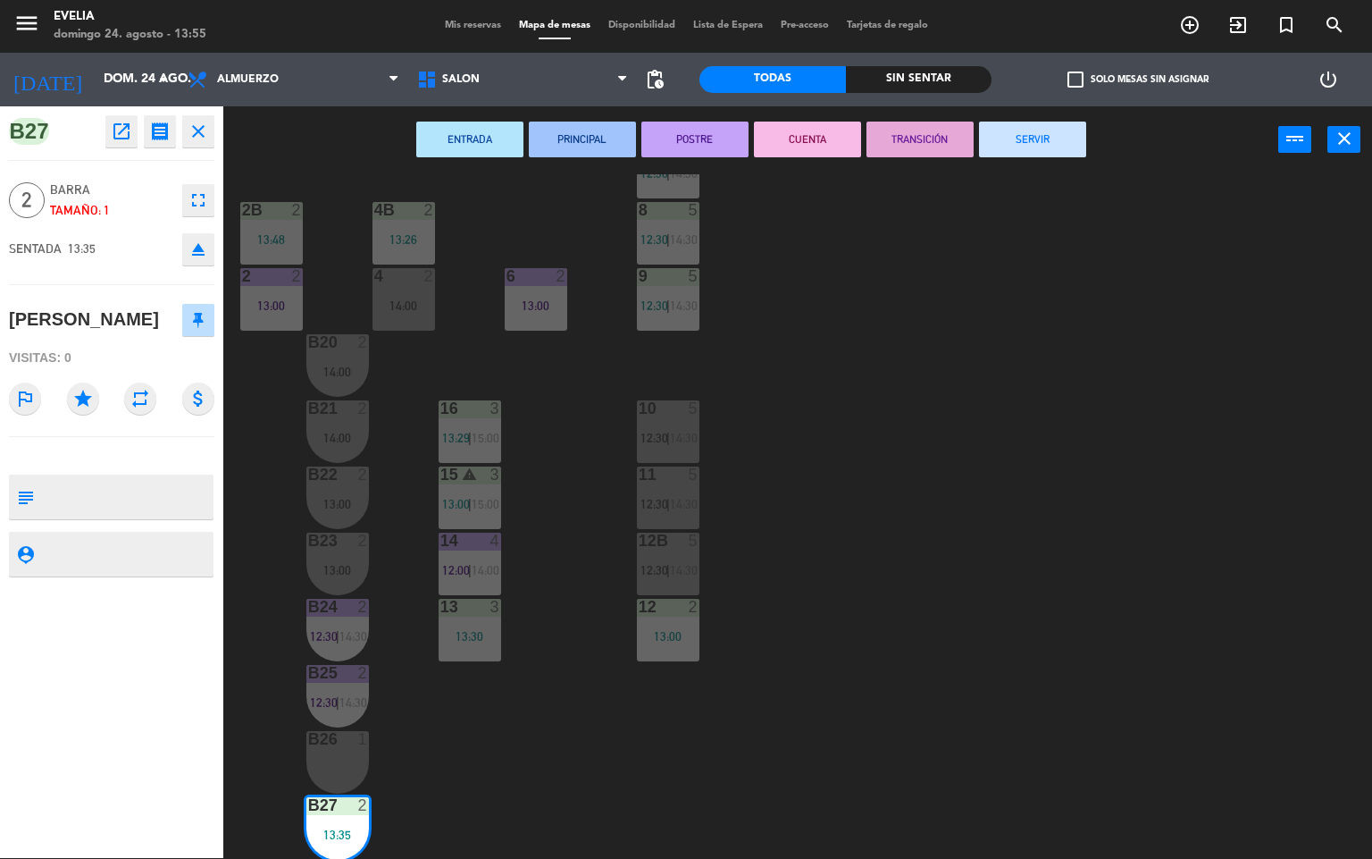
click at [343, 759] on div "B26 1" at bounding box center [337, 762] width 63 height 63
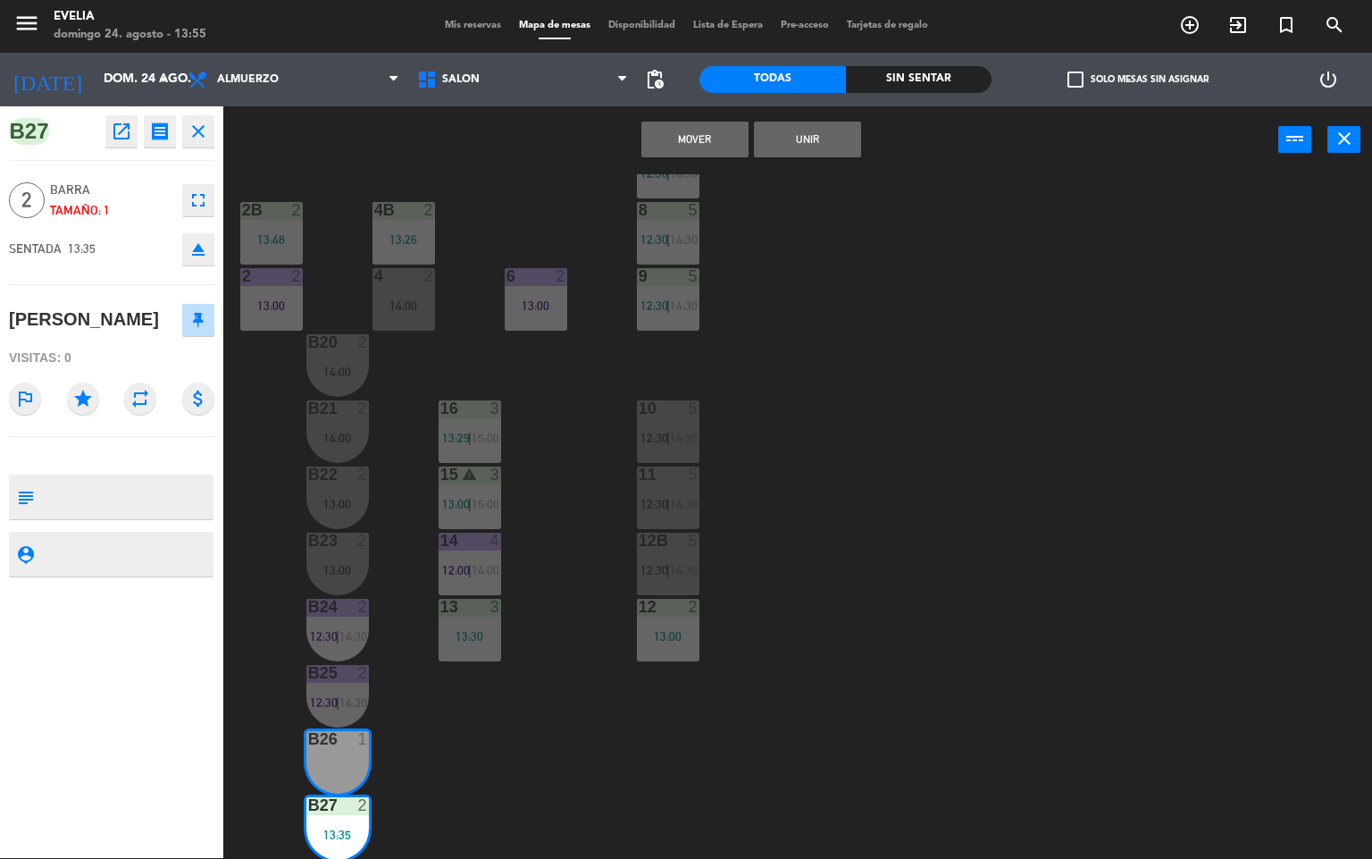
click at [810, 122] on button "Unir" at bounding box center [807, 140] width 107 height 36
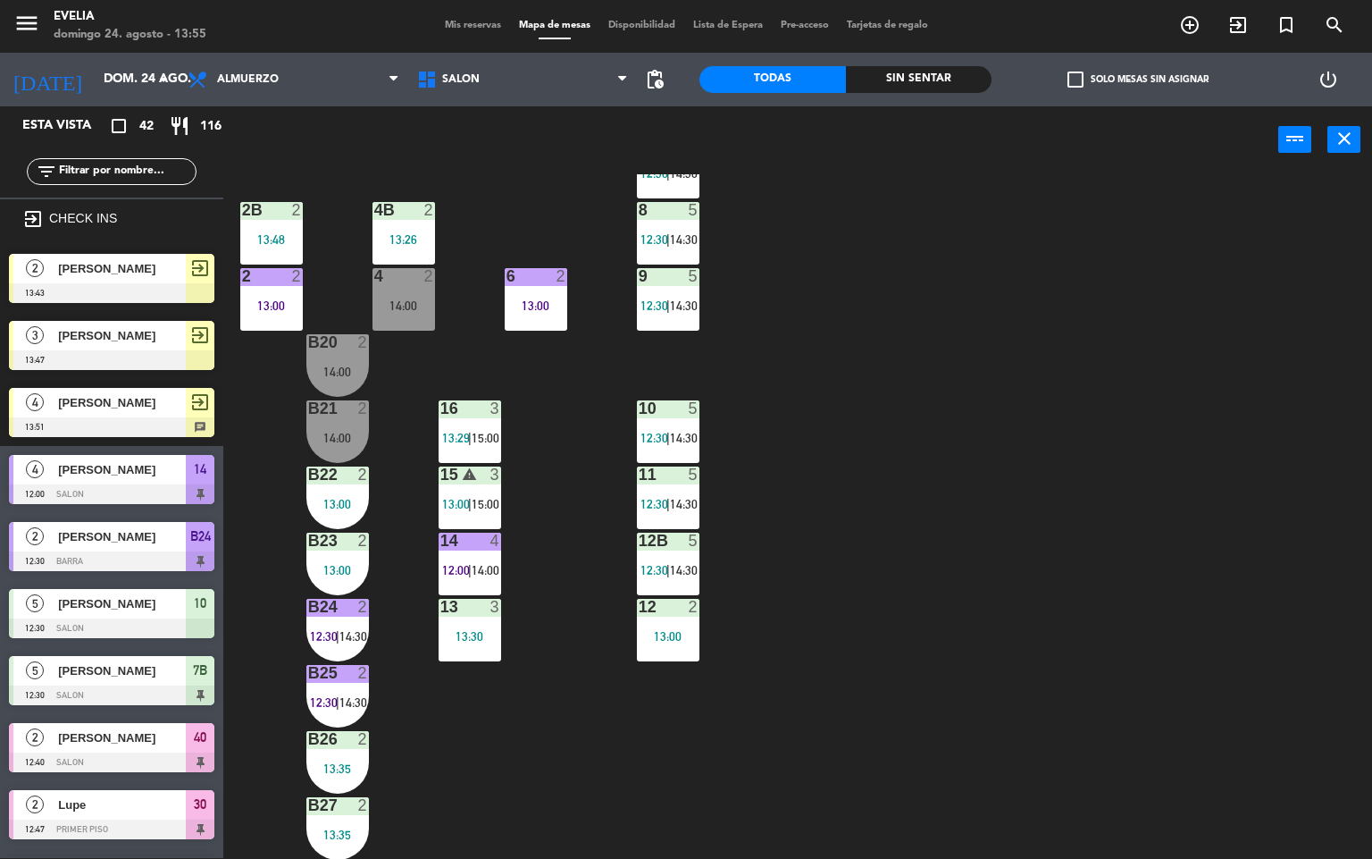
click at [938, 523] on div "34 2 13:30 33B 2 13:00 33 2 14:00 44 lock 5 14:00 32B 4 13:30 32 4 13:30 43 loc…" at bounding box center [805, 516] width 1136 height 684
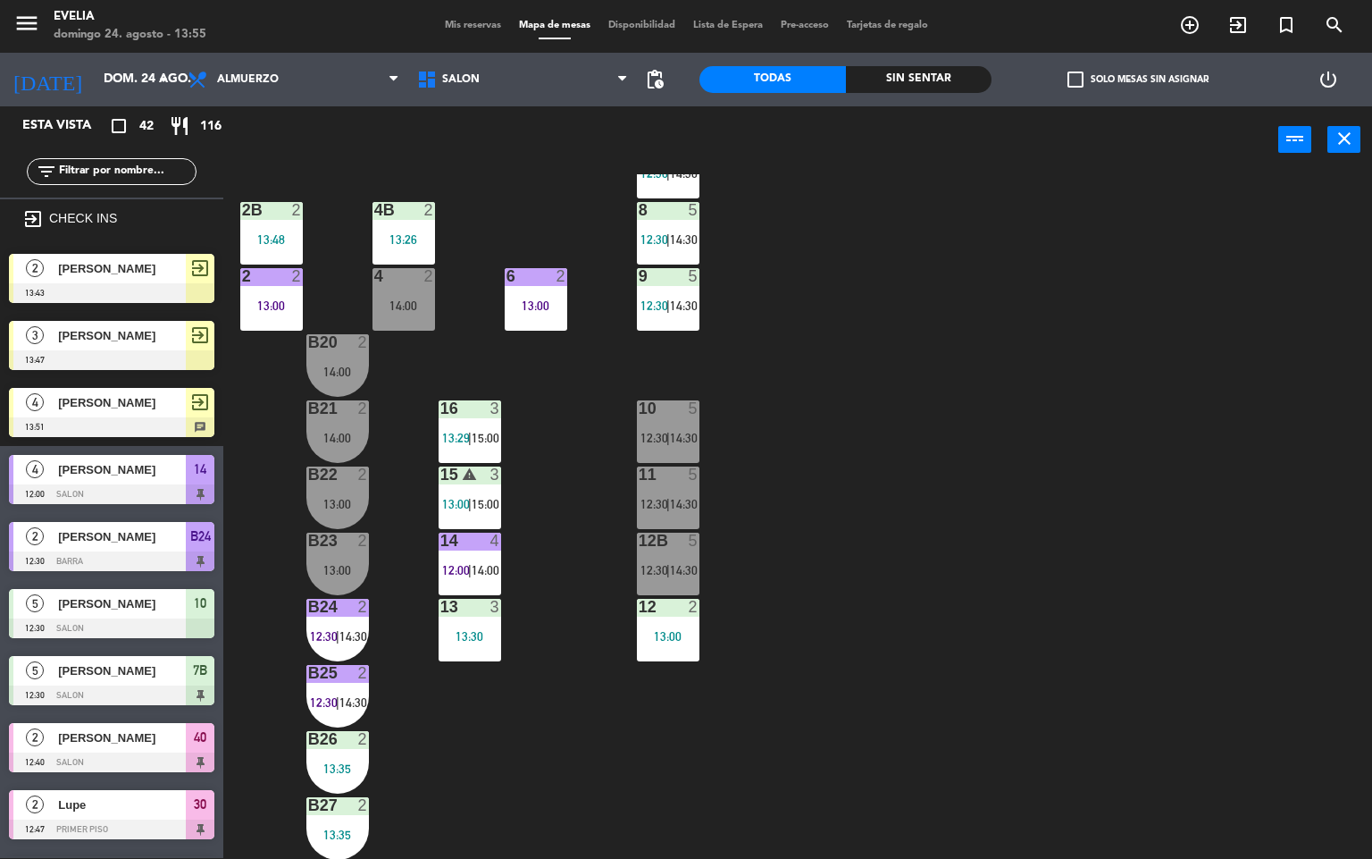
click at [874, 340] on div "34 2 13:30 33B 2 13:00 33 2 14:00 44 lock 5 14:00 32B 4 13:30 32 4 13:30 43 loc…" at bounding box center [805, 516] width 1136 height 684
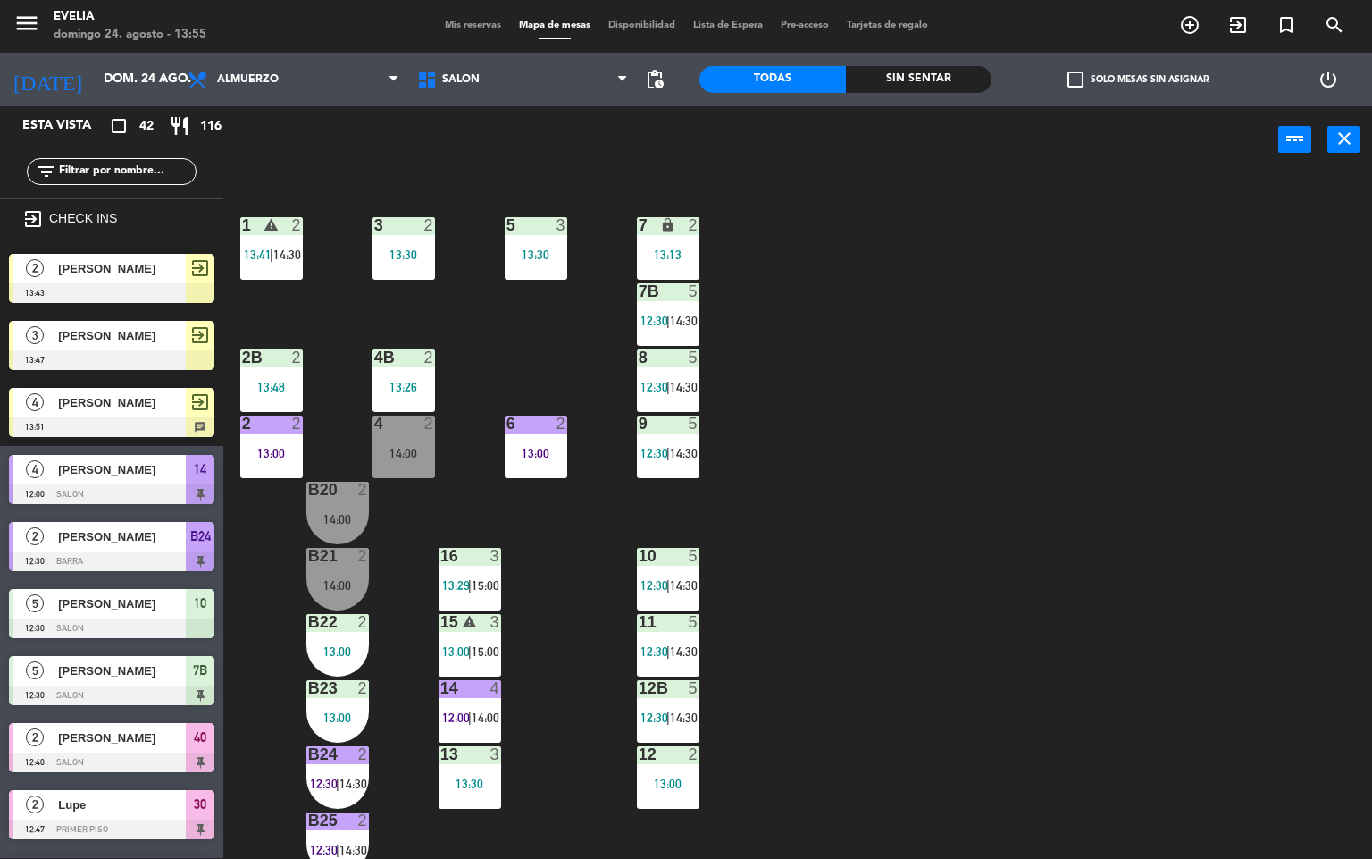
scroll to position [517, 0]
click at [260, 370] on div "2B 2 13:48" at bounding box center [271, 381] width 63 height 63
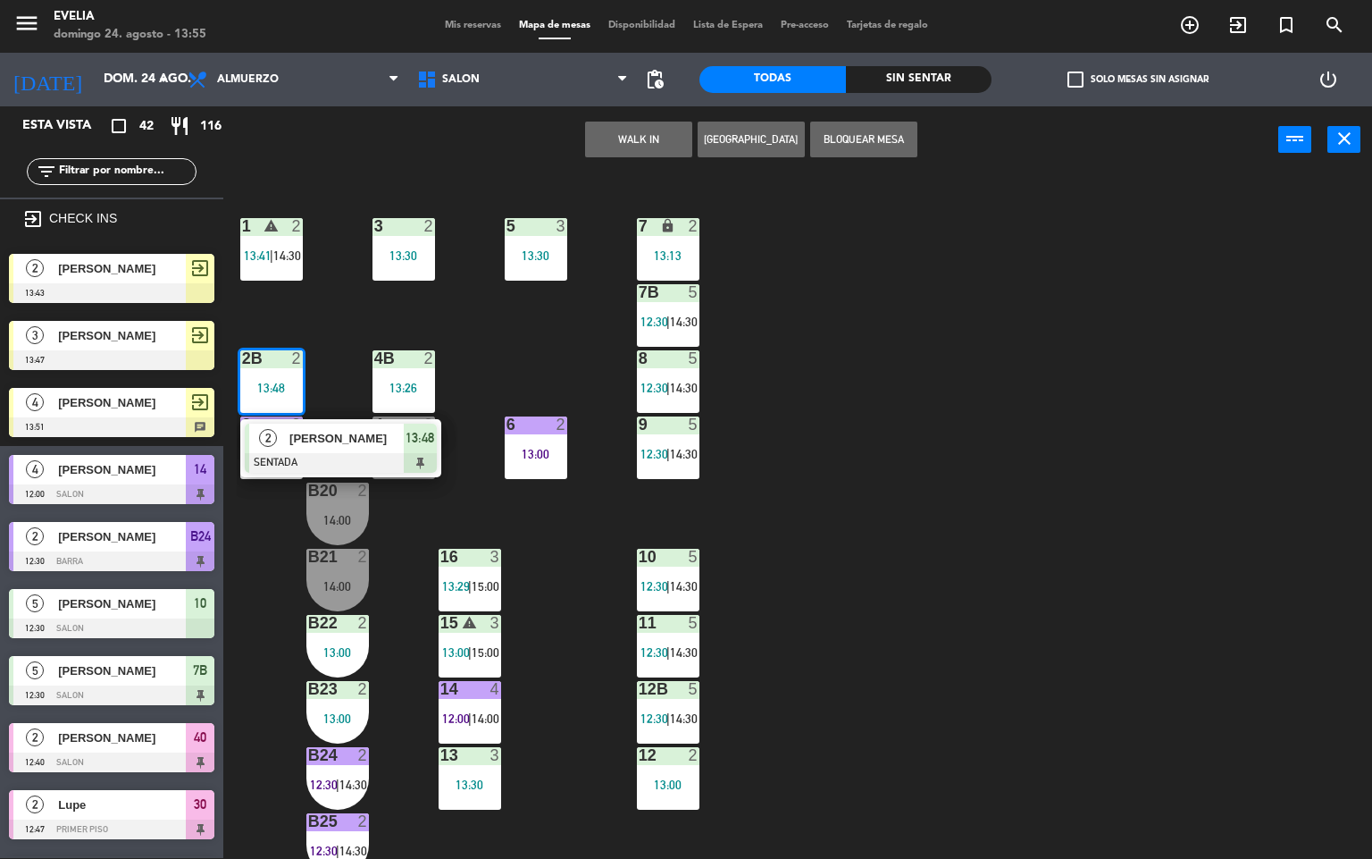
click at [346, 582] on div "14:00" at bounding box center [337, 586] width 63 height 13
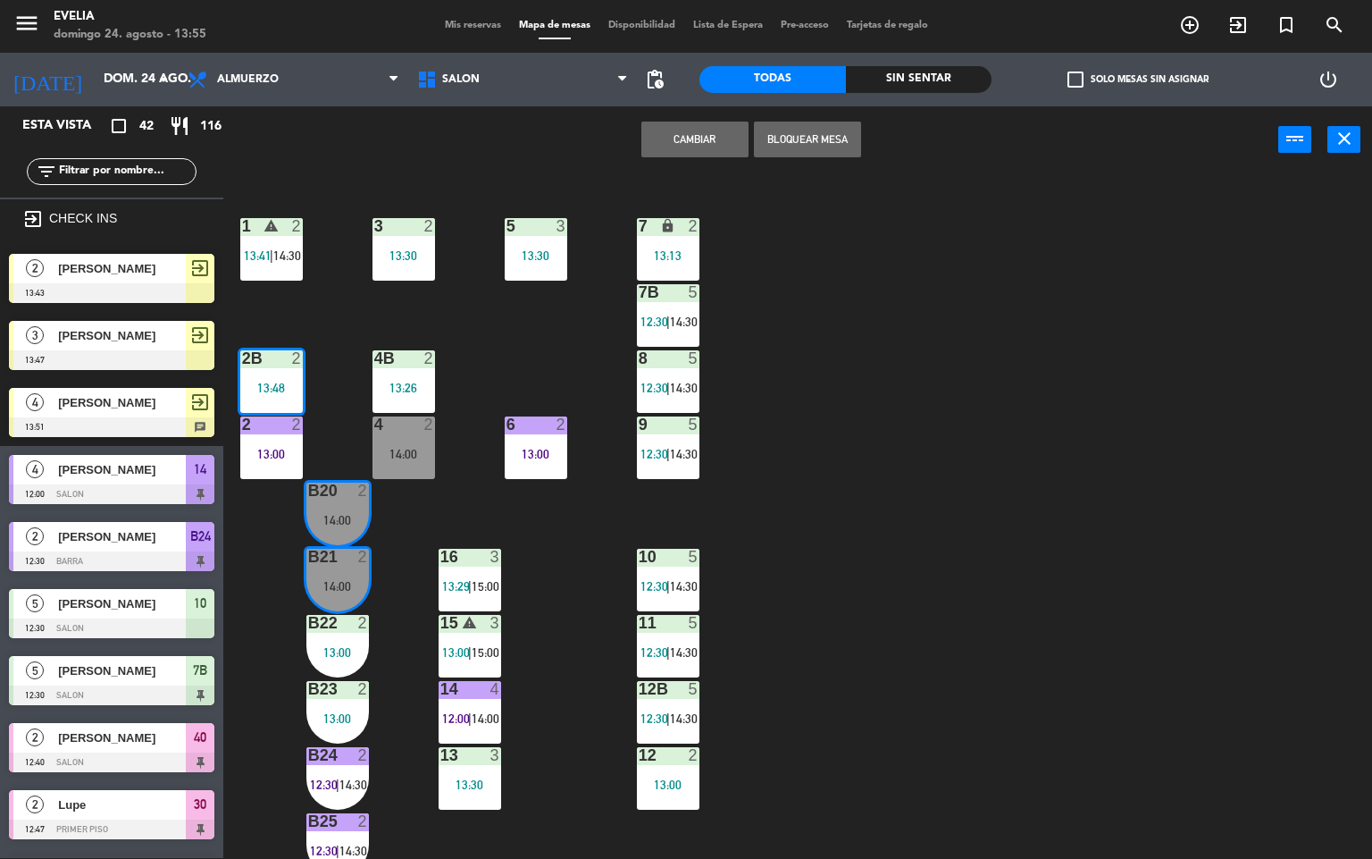
click at [351, 496] on div at bounding box center [337, 491] width 29 height 16
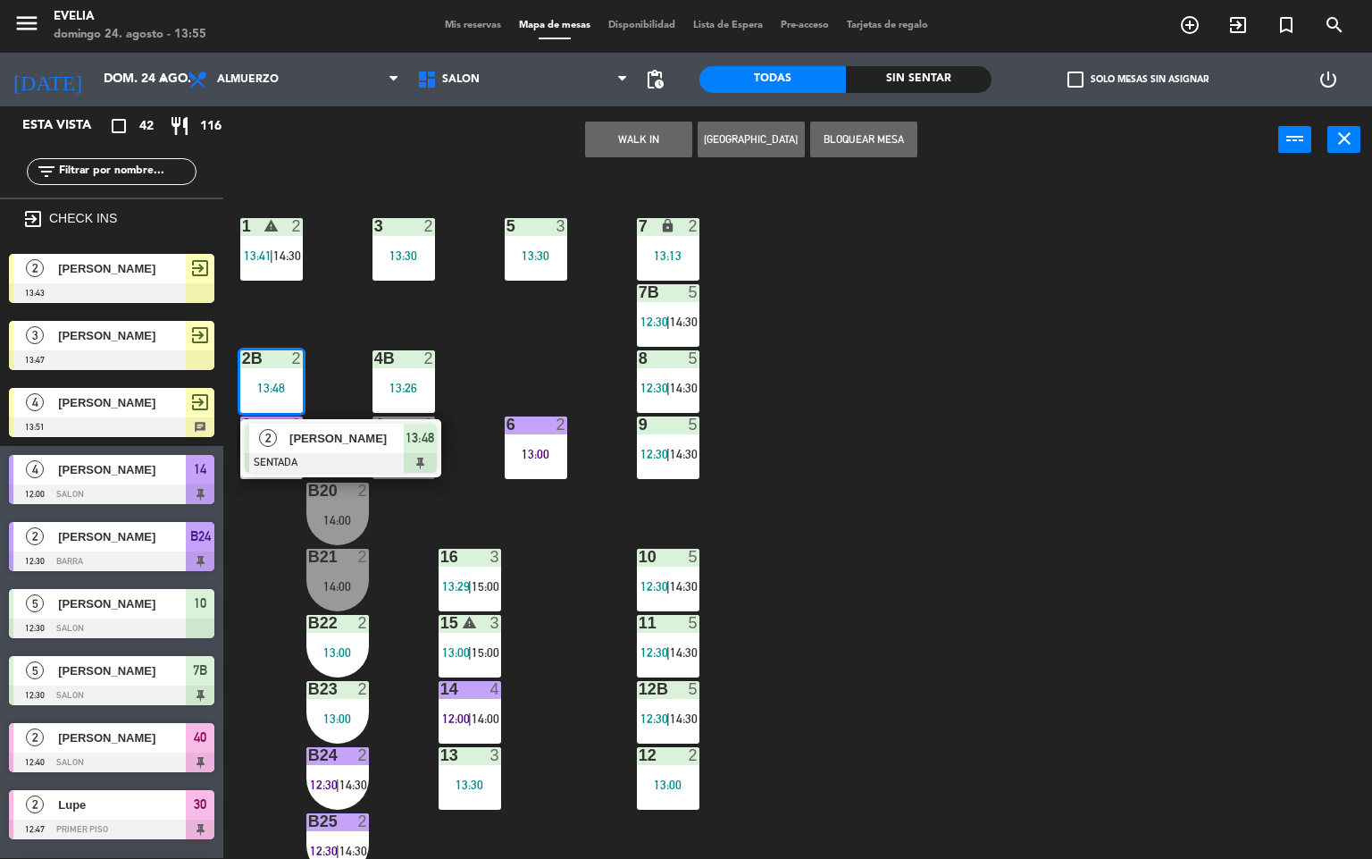
click at [395, 520] on div "34 2 13:30 33B 2 13:00 33 2 14:00 44 lock 5 14:00 32B 4 13:30 32 4 13:30 43 loc…" at bounding box center [805, 516] width 1136 height 684
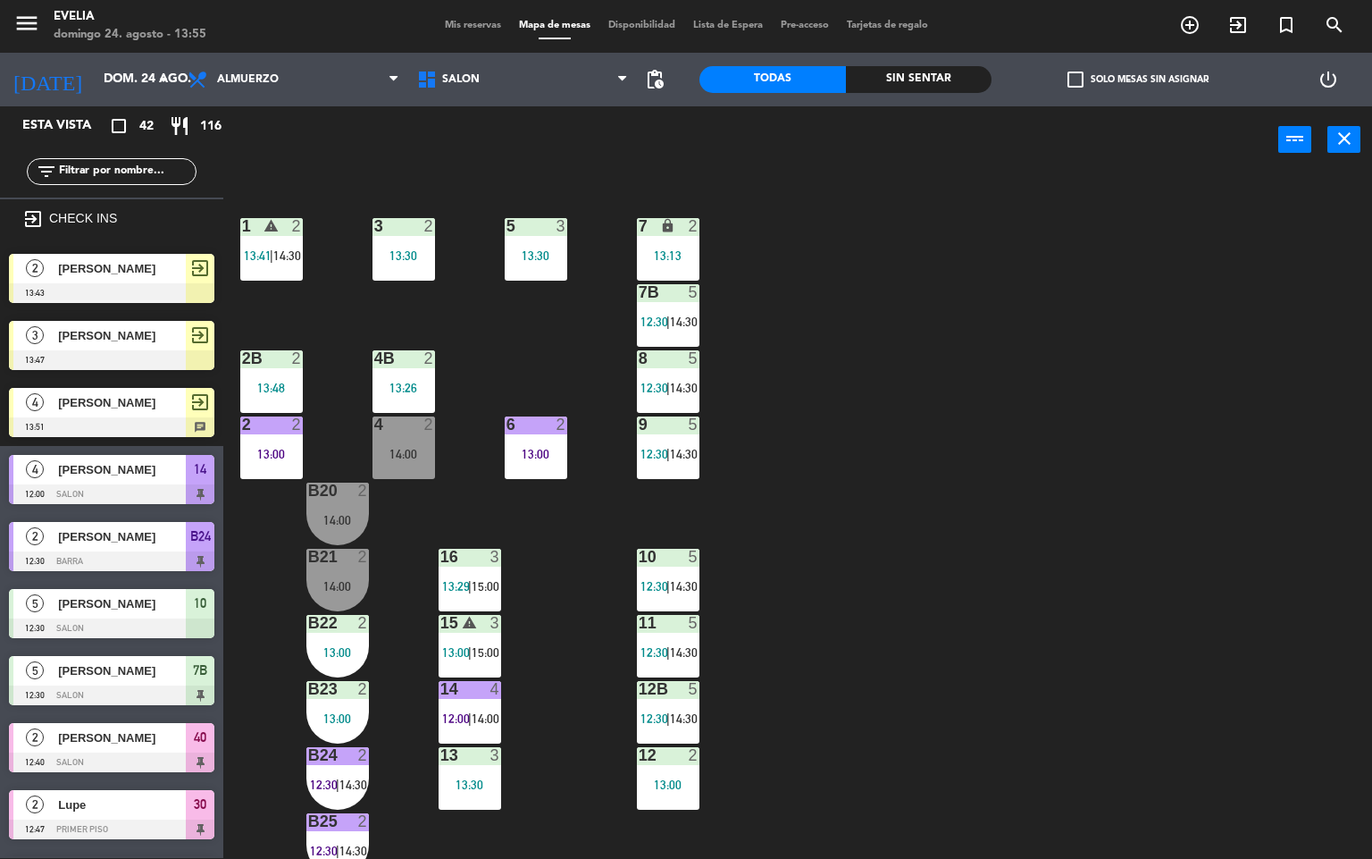
click at [290, 382] on div "13:48" at bounding box center [271, 388] width 63 height 13
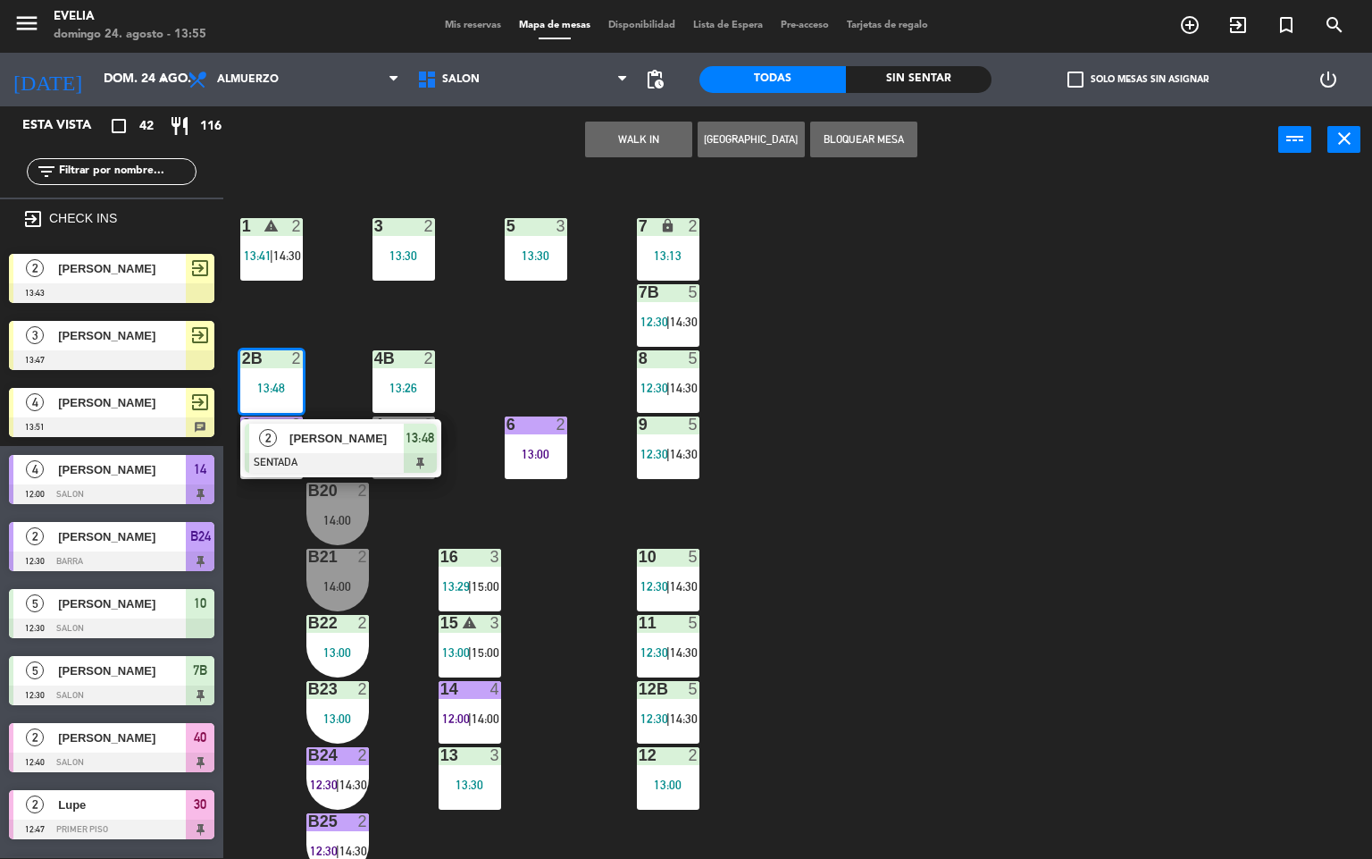
click at [351, 561] on div at bounding box center [337, 557] width 29 height 16
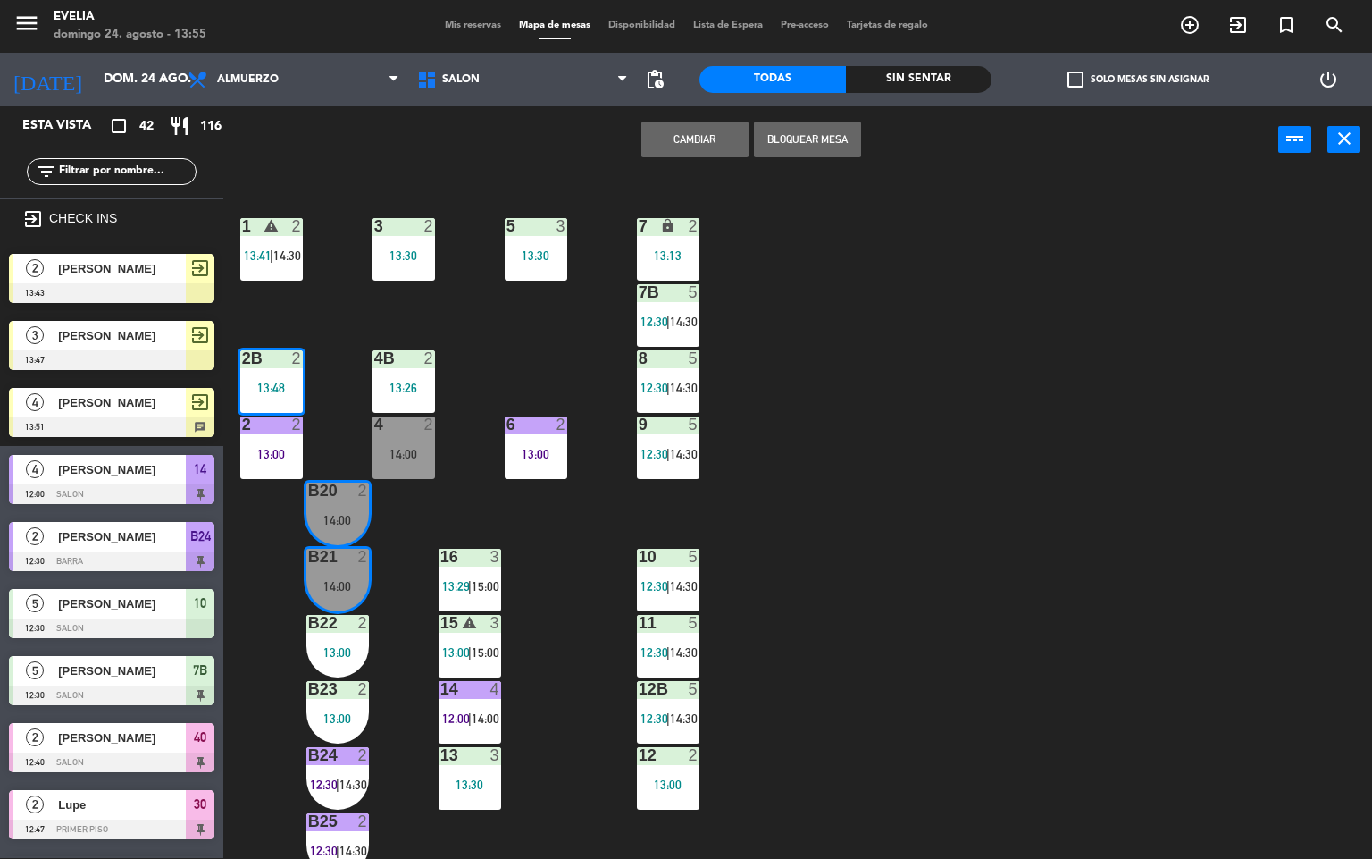
click at [709, 143] on button "Cambiar" at bounding box center [695, 140] width 107 height 36
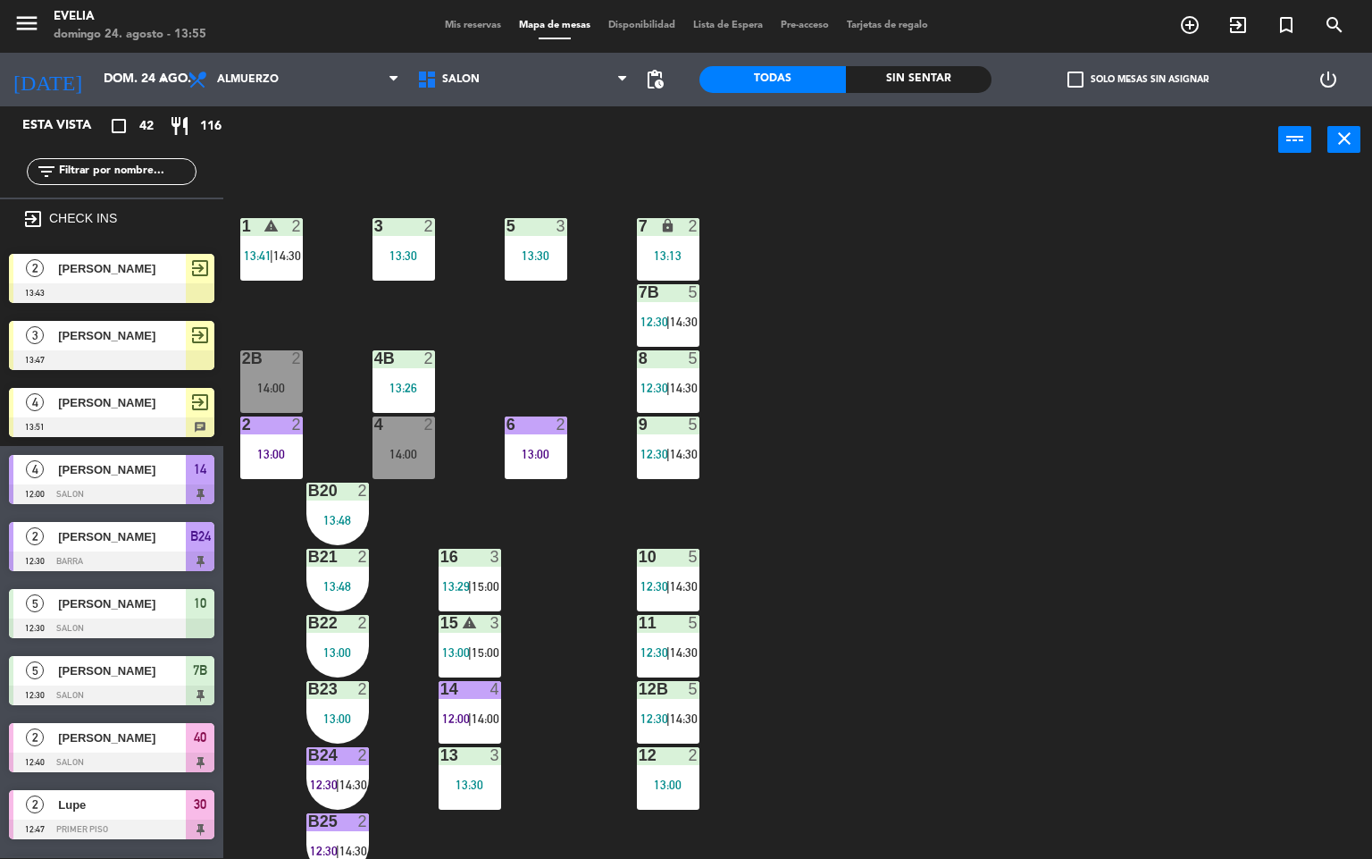
click at [864, 507] on div "34 2 13:30 33B 2 13:00 33 2 14:00 44 lock 5 14:00 32B 4 13:30 32 4 13:30 43 loc…" at bounding box center [805, 516] width 1136 height 684
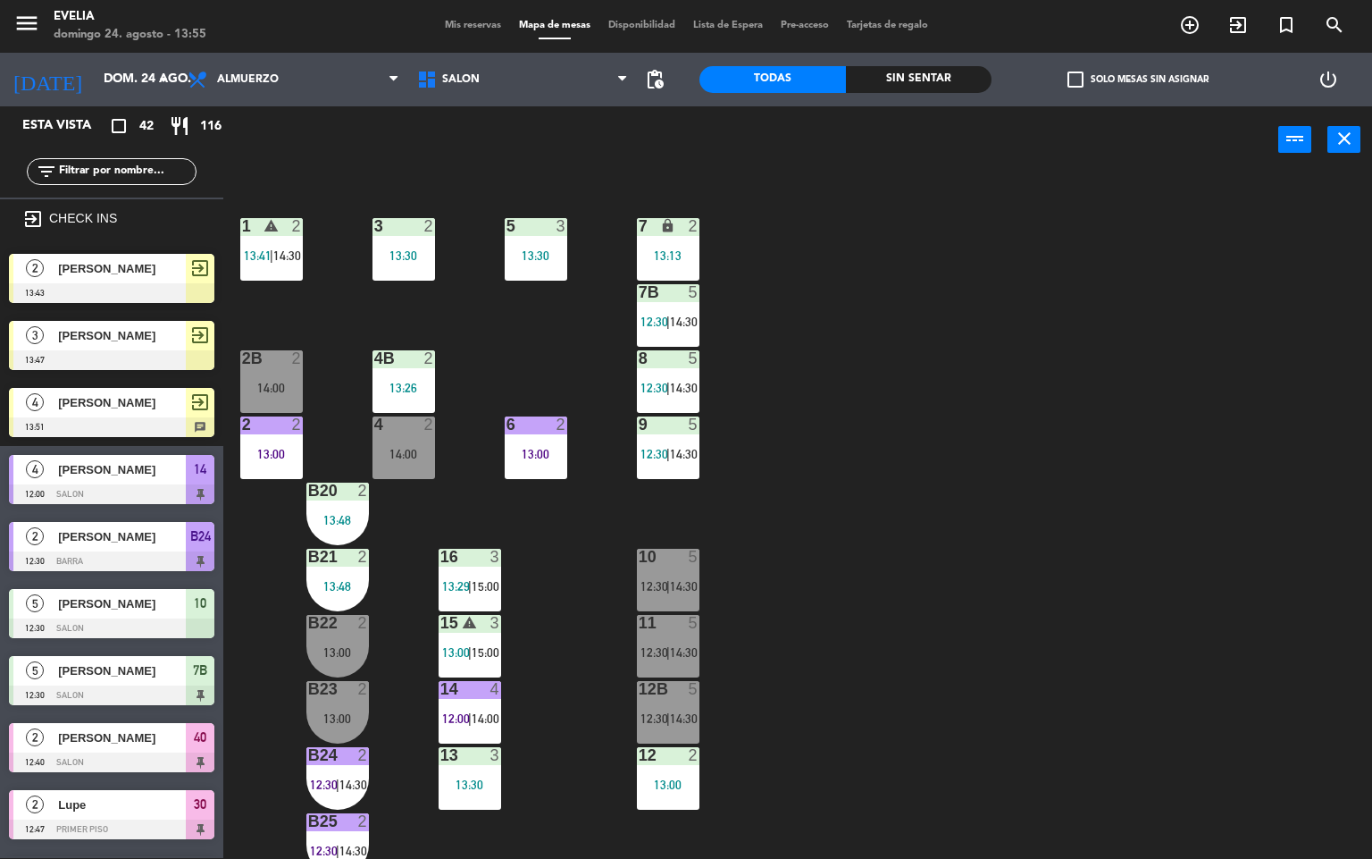
click at [907, 466] on div "34 2 13:30 33B 2 13:00 33 2 14:00 44 lock 5 14:00 32B 4 13:30 32 4 13:30 43 loc…" at bounding box center [805, 516] width 1136 height 684
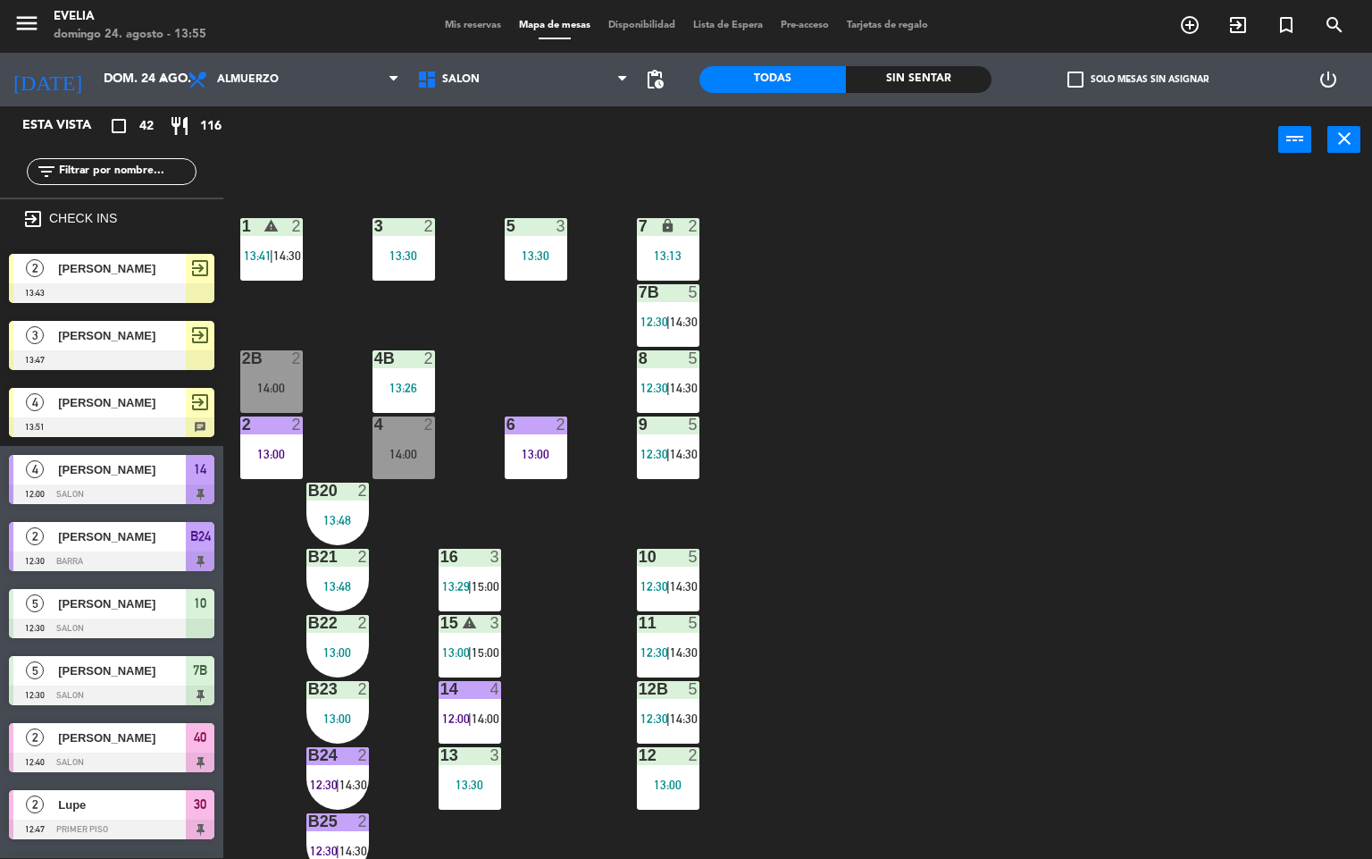
click at [907, 466] on div "34 2 13:30 33B 2 13:00 33 2 14:00 44 lock 5 14:00 32B 4 13:30 32 4 13:30 43 loc…" at bounding box center [805, 516] width 1136 height 684
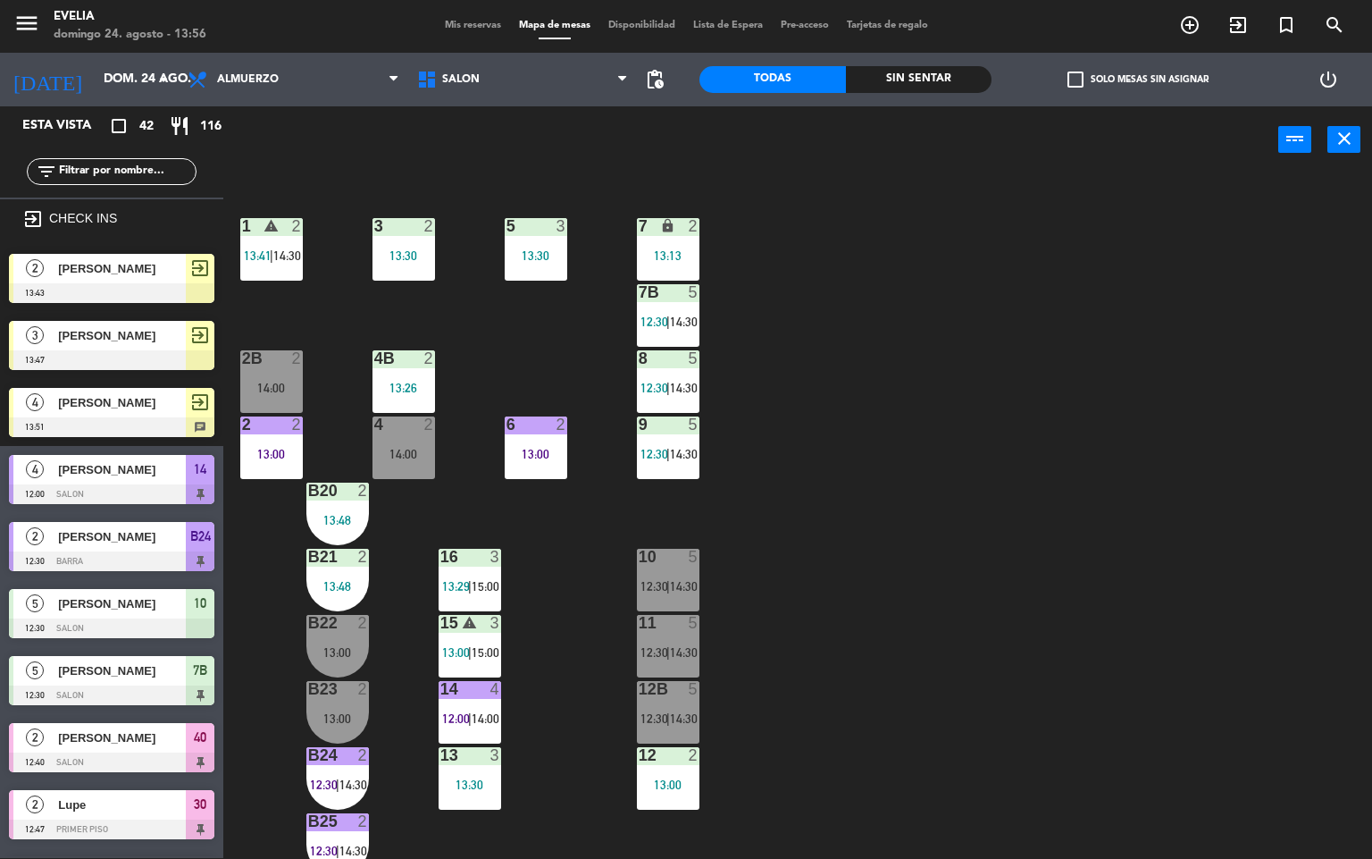
click at [462, 711] on span "12:00" at bounding box center [456, 718] width 28 height 14
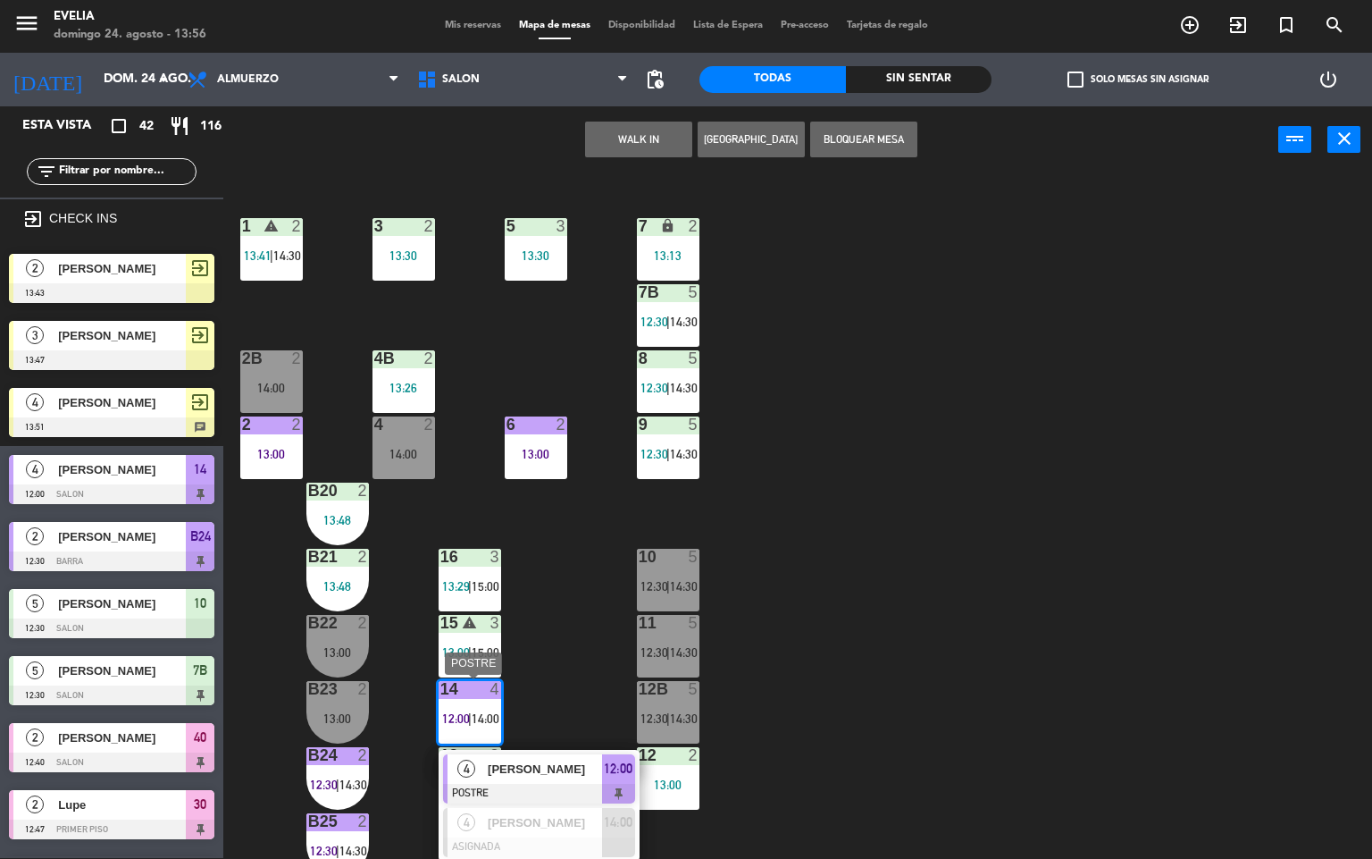
click at [533, 773] on span "[PERSON_NAME]" at bounding box center [545, 768] width 114 height 19
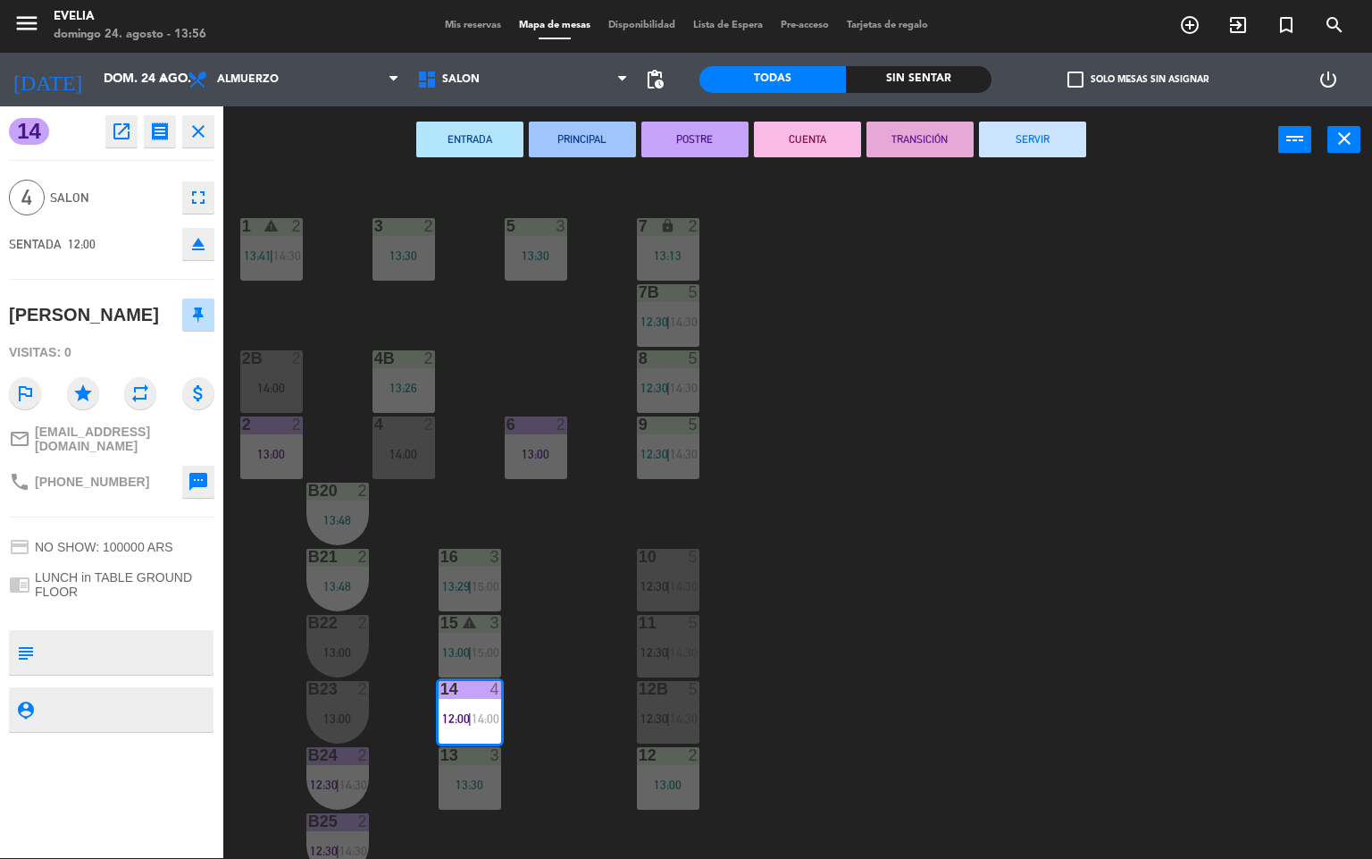
click at [780, 138] on button "CUENTA" at bounding box center [807, 140] width 107 height 36
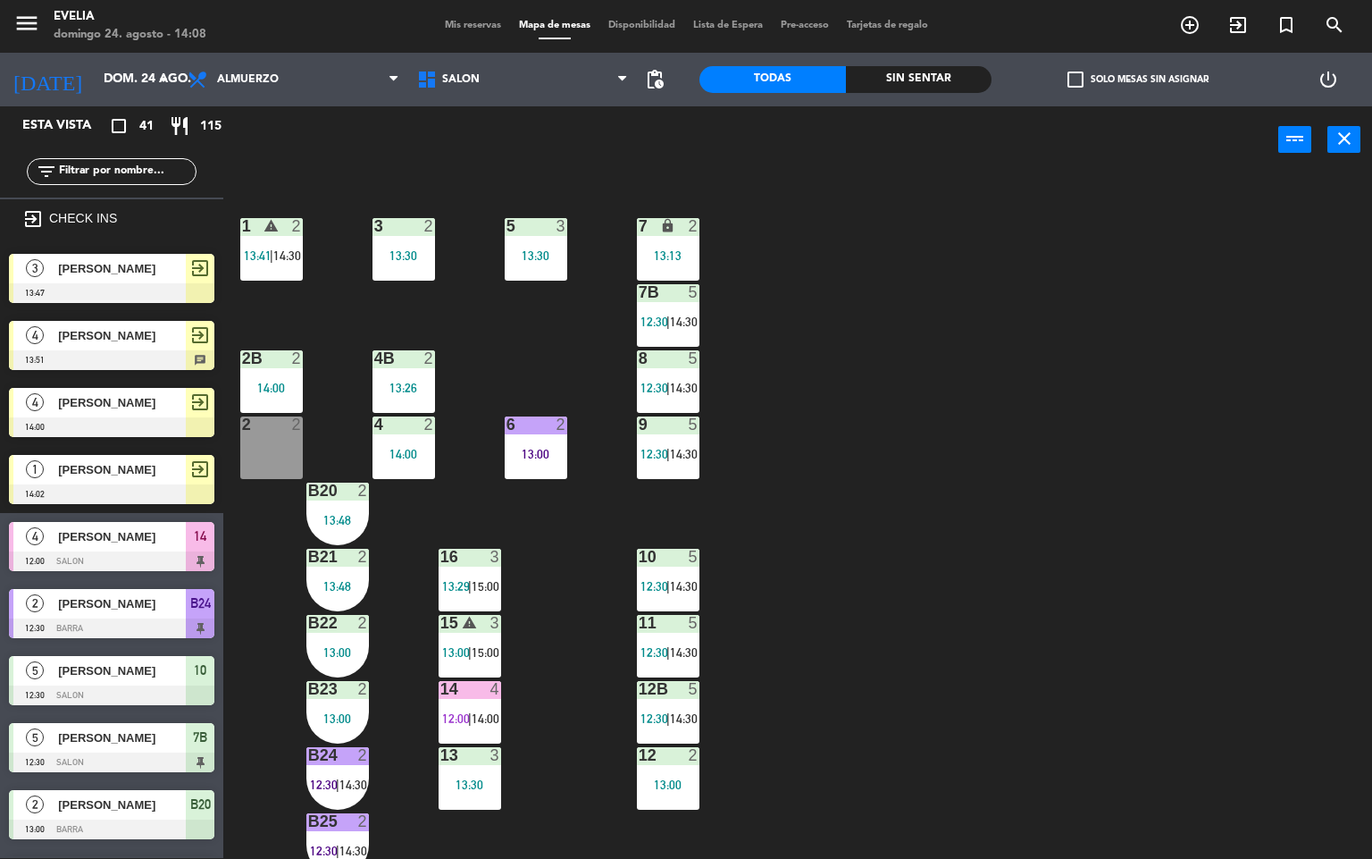
scroll to position [666, 0]
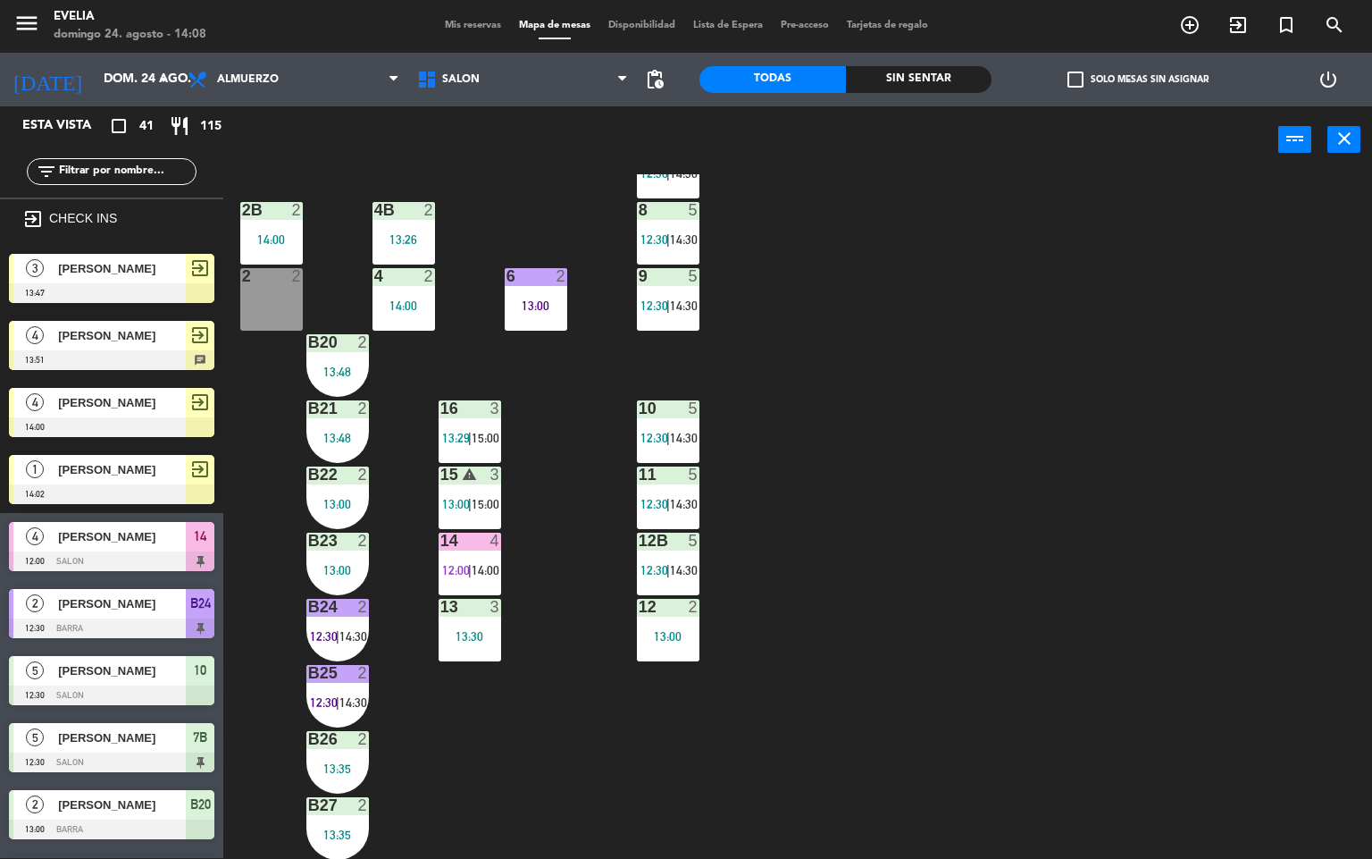
click at [335, 743] on div at bounding box center [337, 739] width 29 height 16
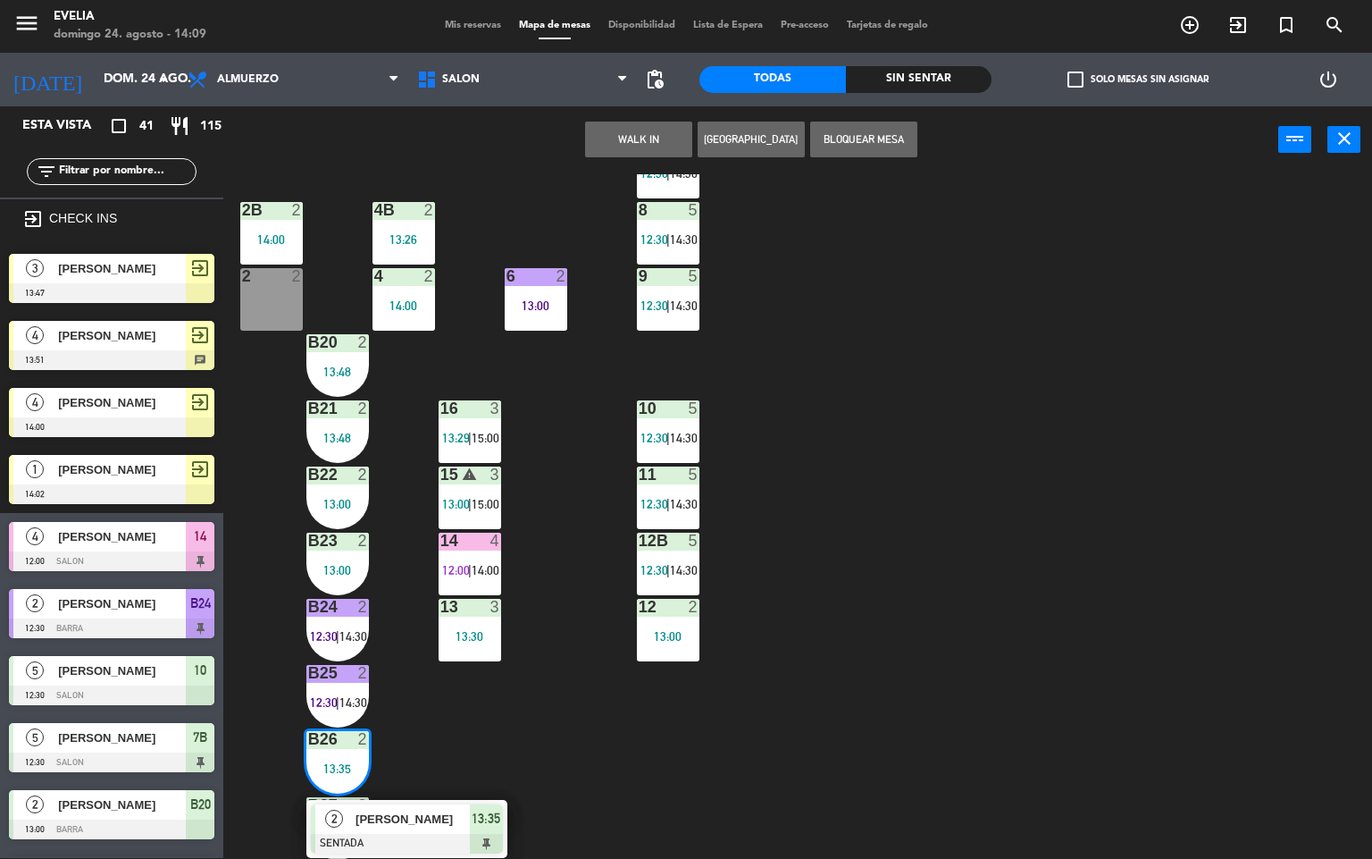
click at [402, 818] on span "[PERSON_NAME]" at bounding box center [413, 819] width 114 height 19
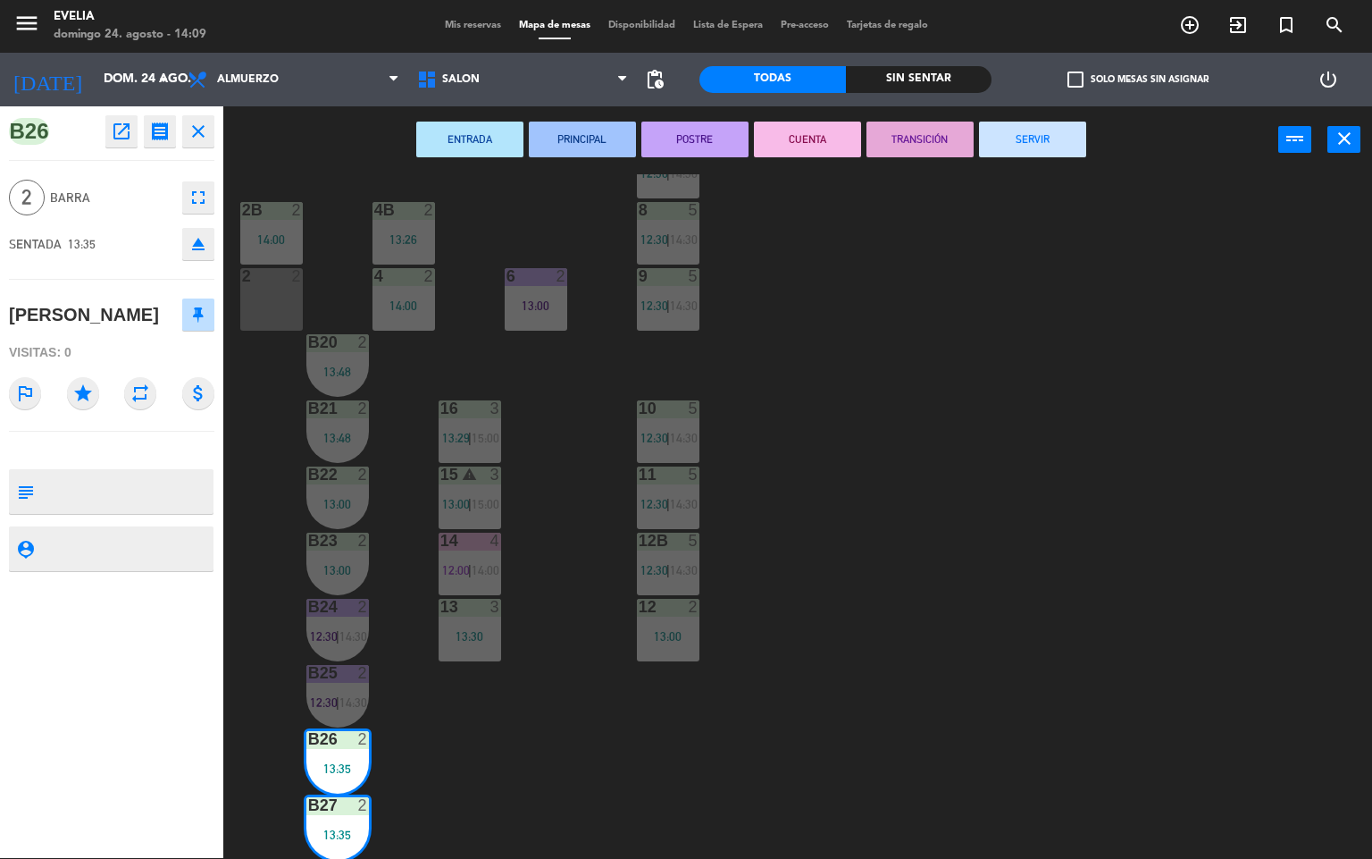
click at [831, 137] on button "CUENTA" at bounding box center [807, 140] width 107 height 36
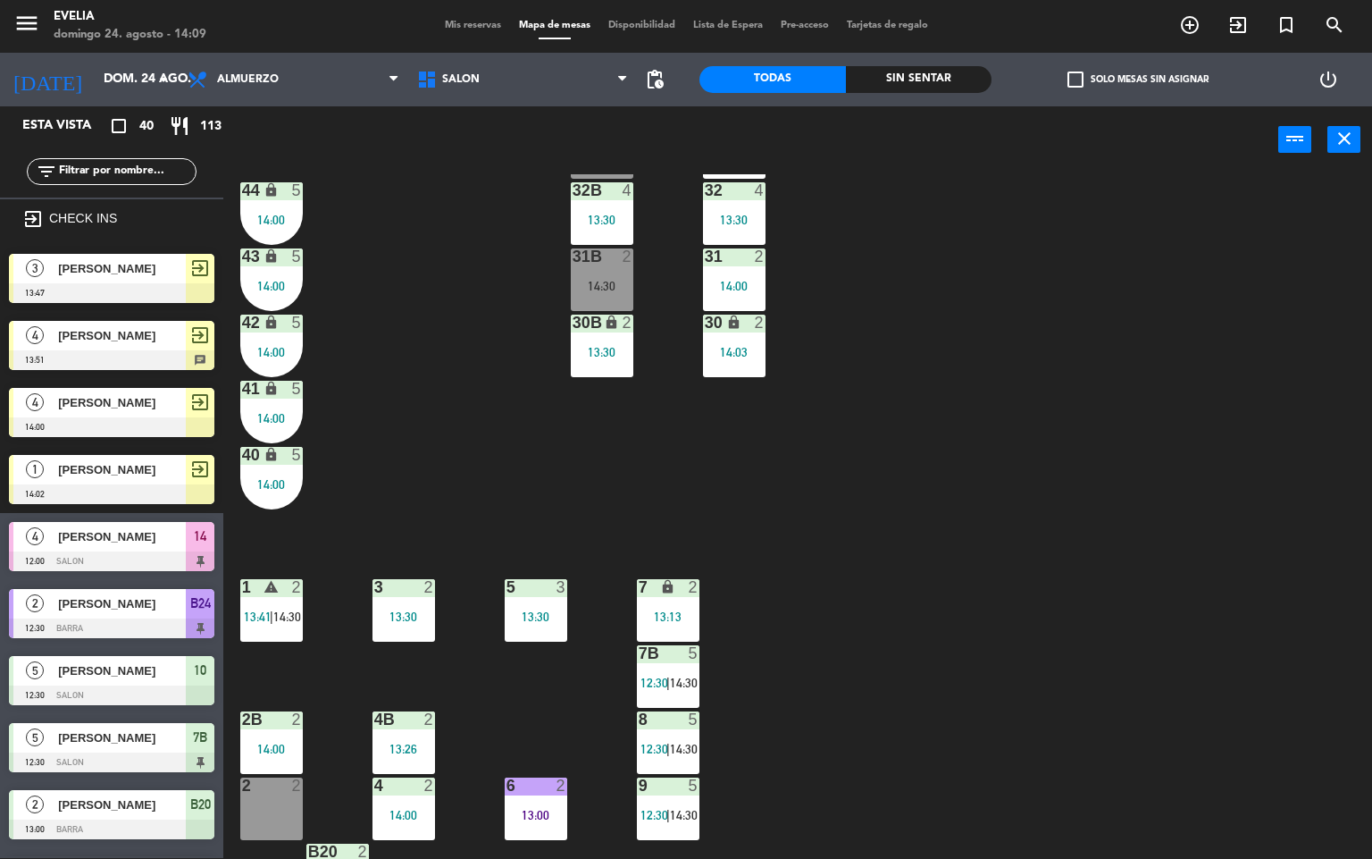
scroll to position [0, 0]
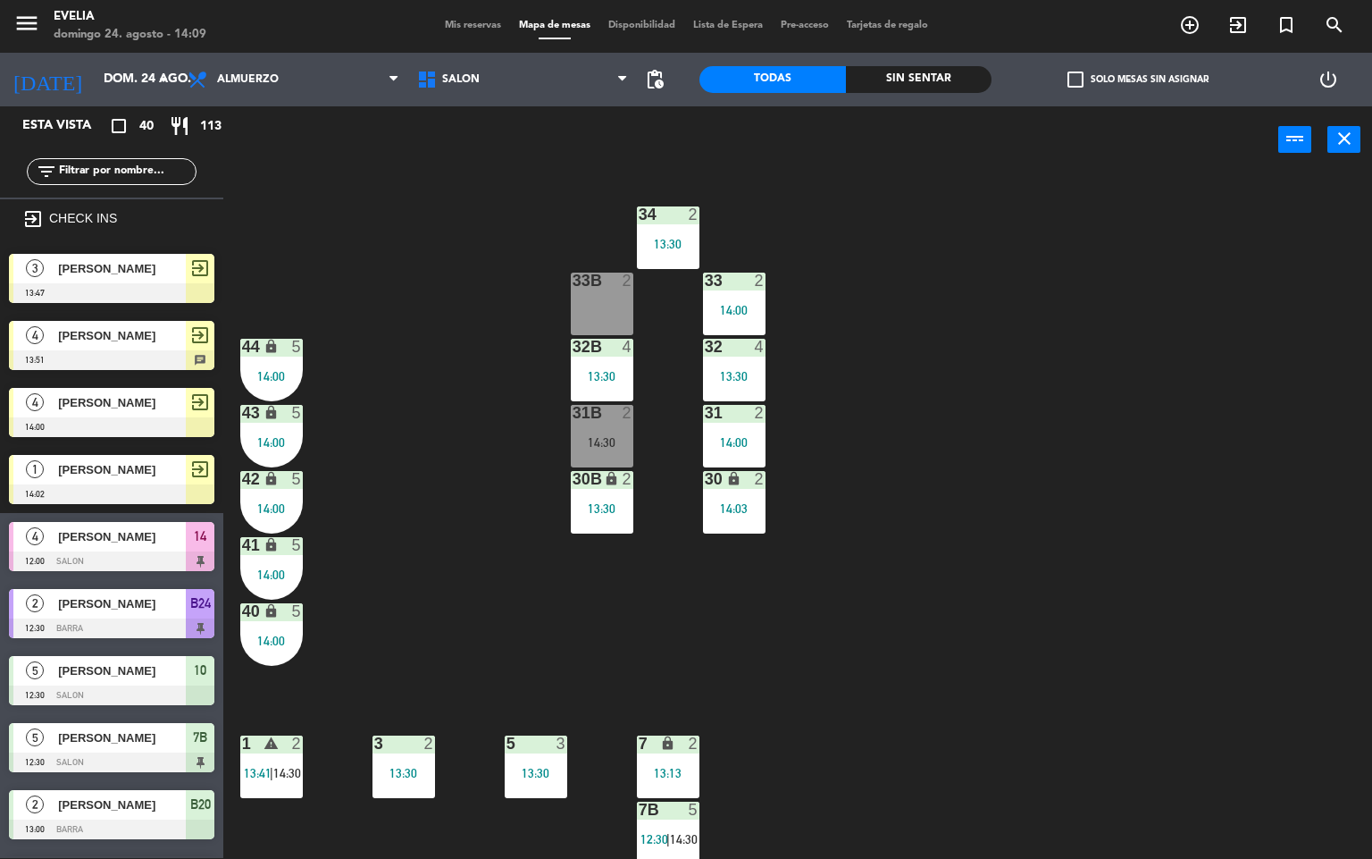
click at [1032, 516] on div "34 2 13:30 33B 2 33 2 14:00 44 lock 5 14:00 32B 4 13:30 32 4 13:30 43 lock 5 14…" at bounding box center [805, 516] width 1136 height 684
click at [735, 491] on div "30 lock 2 14:03" at bounding box center [734, 502] width 63 height 63
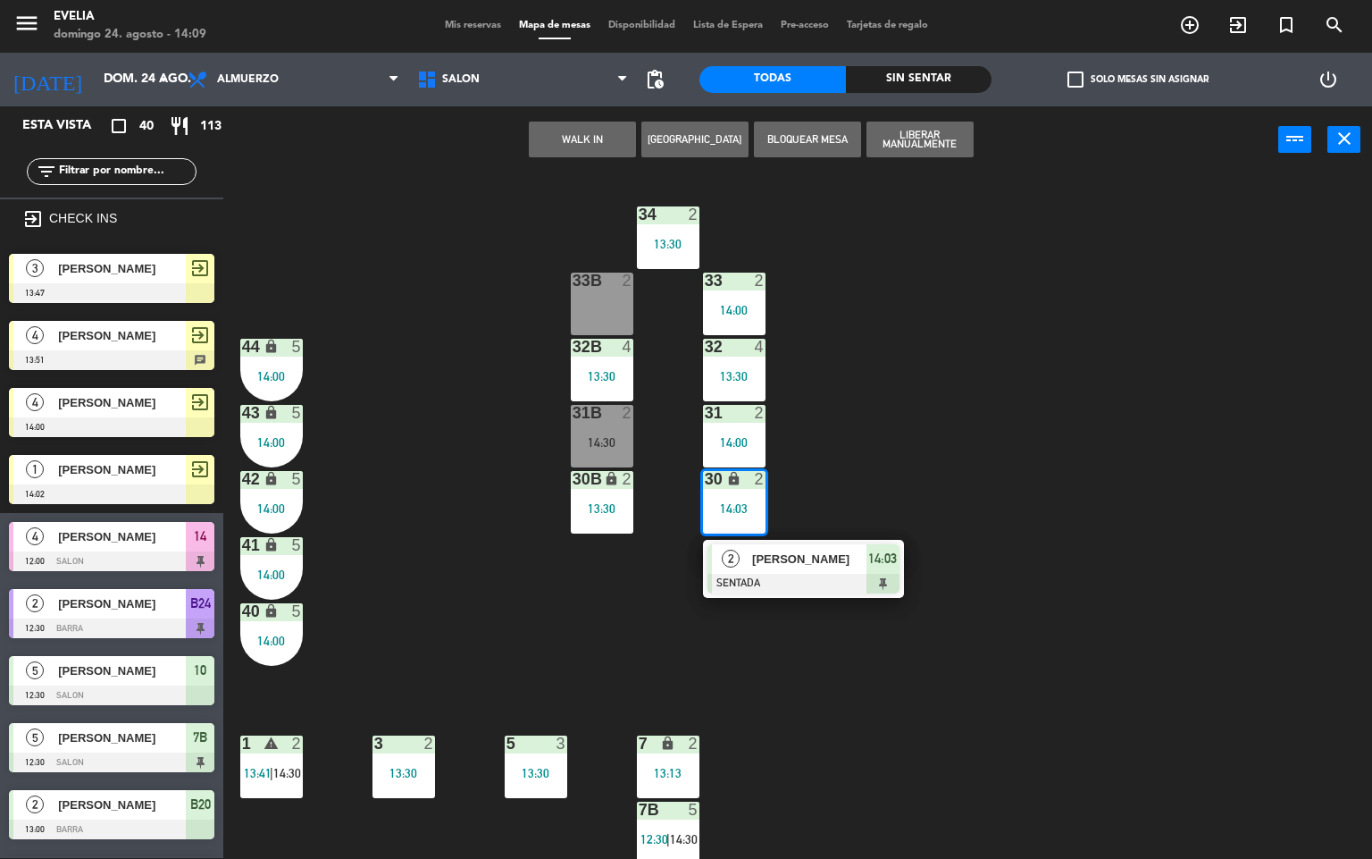
click at [979, 373] on div "34 2 13:30 33B 2 33 2 14:00 44 lock 5 14:00 32B 4 13:30 32 4 13:30 43 lock 5 14…" at bounding box center [805, 516] width 1136 height 684
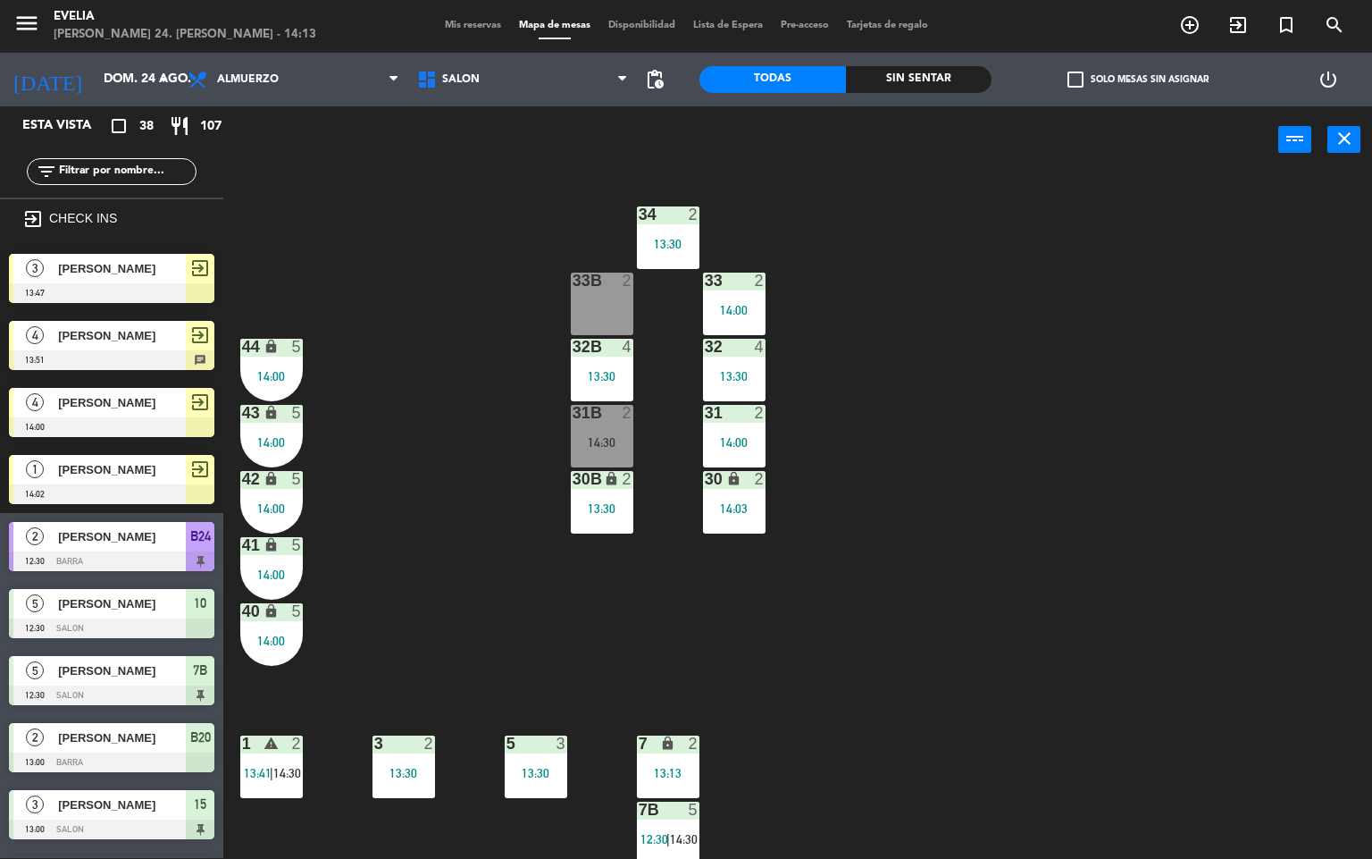
click at [893, 558] on div "34 2 13:30 33B 2 33 2 14:00 44 lock 5 14:00 32B 4 13:30 32 4 13:30 43 lock 5 14…" at bounding box center [805, 516] width 1136 height 684
click at [910, 494] on div "34 2 13:30 33B 2 33 2 14:00 44 lock 5 14:00 32B 4 13:30 32 4 13:30 43 lock 5 14…" at bounding box center [805, 516] width 1136 height 684
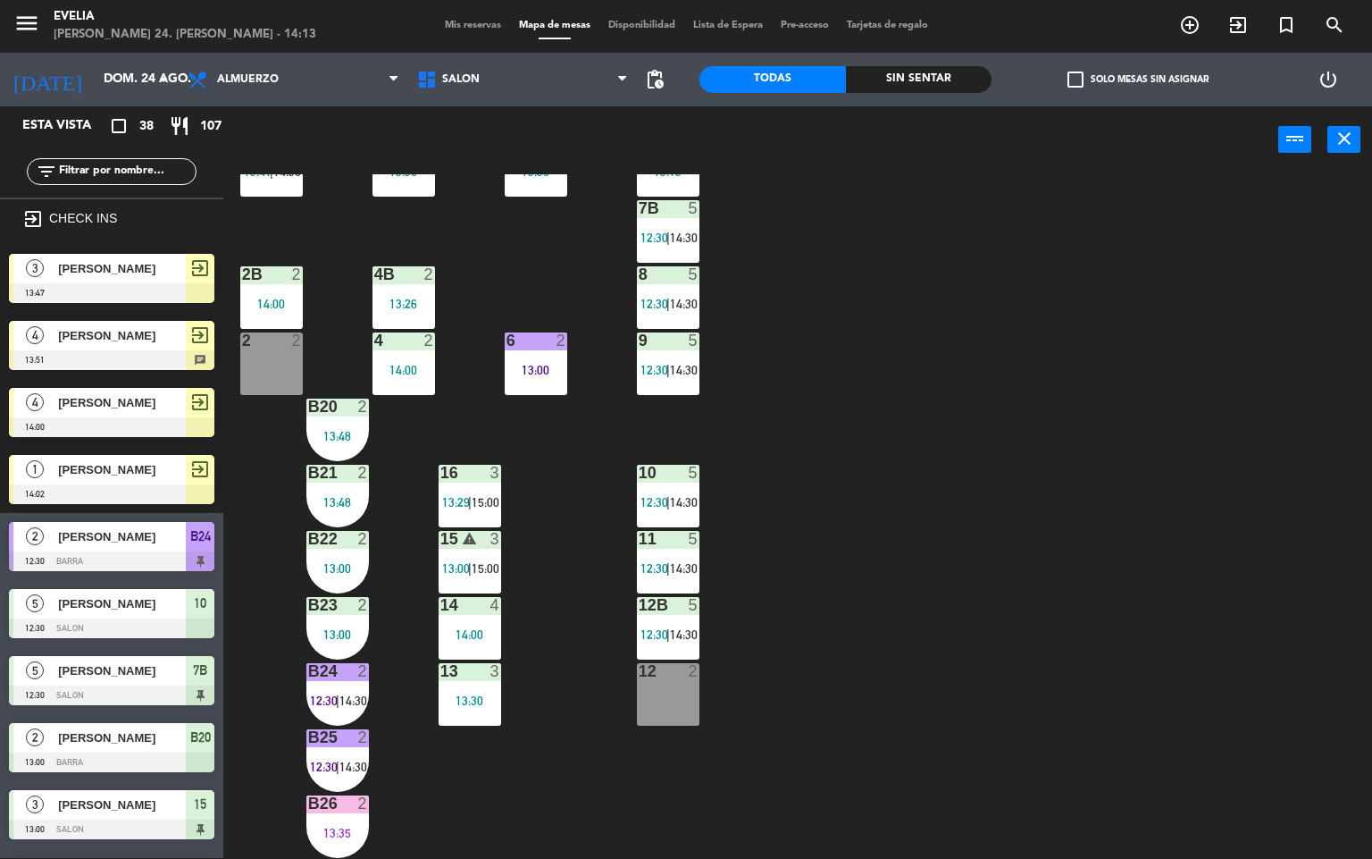
scroll to position [628, 0]
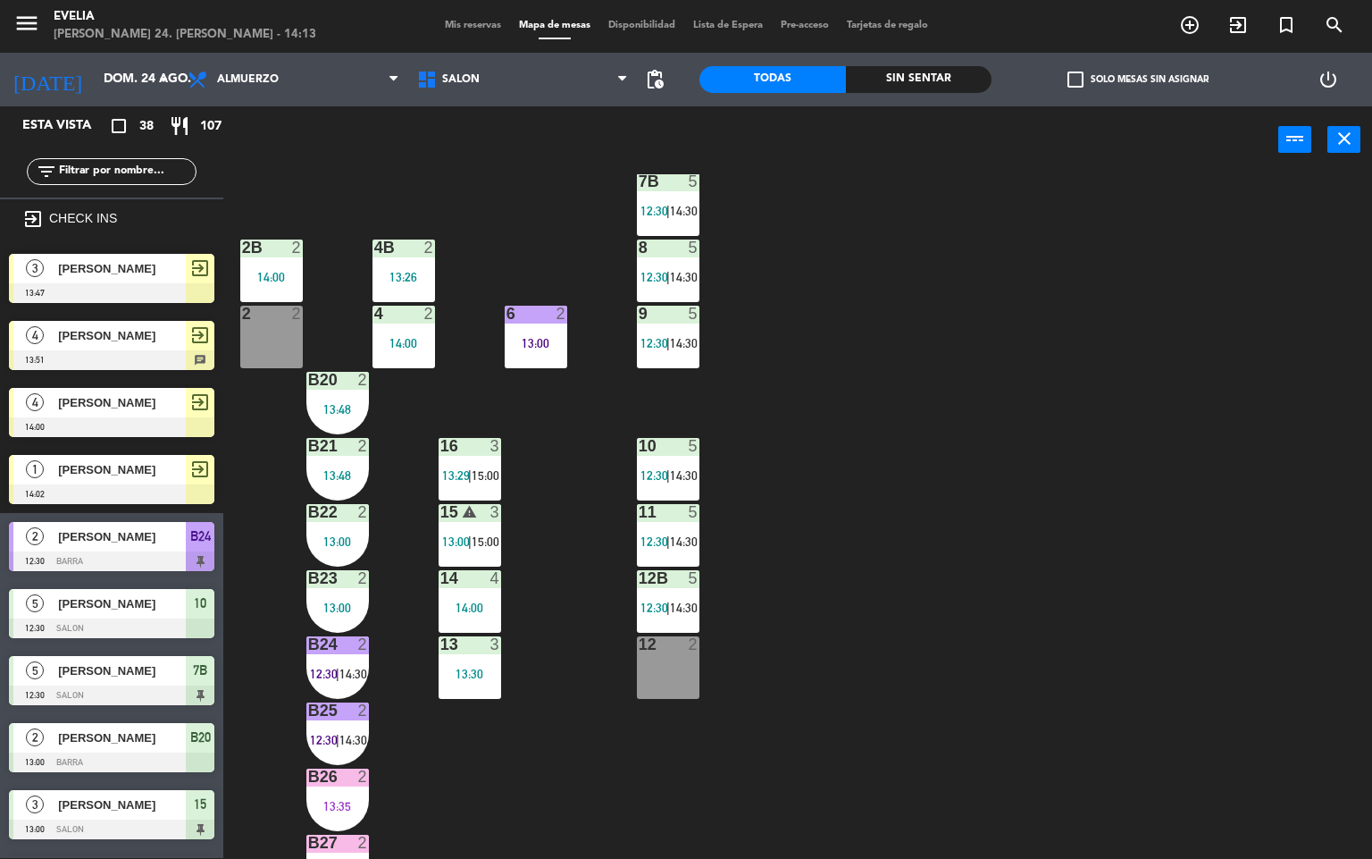
drag, startPoint x: 875, startPoint y: 355, endPoint x: 944, endPoint y: 595, distance: 250.3
click at [944, 595] on div "34 2 13:30 33B 2 33 2 14:00 44 lock 5 14:00 32B 4 13:30 32 4 13:30 43 lock 5 14…" at bounding box center [805, 516] width 1136 height 684
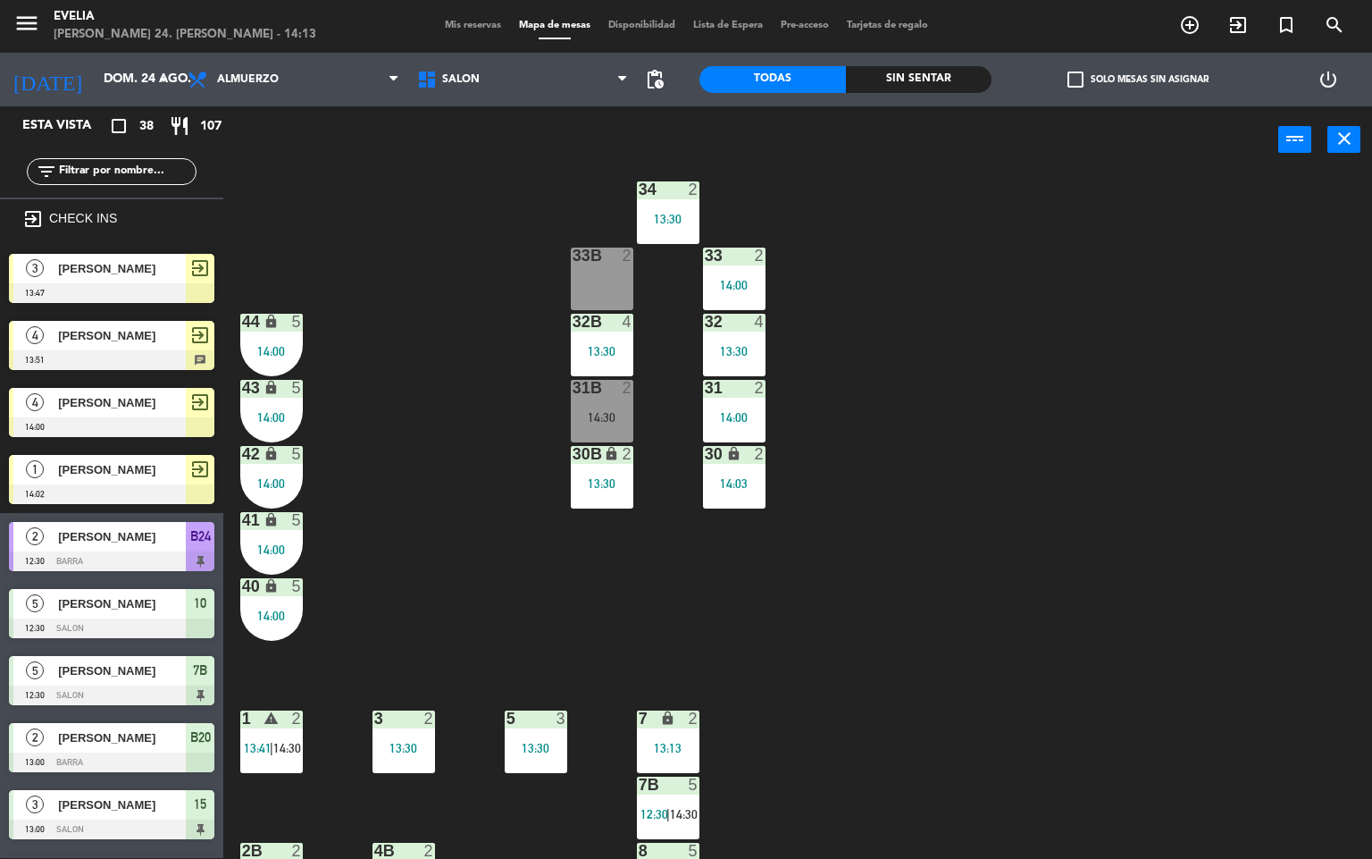
scroll to position [0, 0]
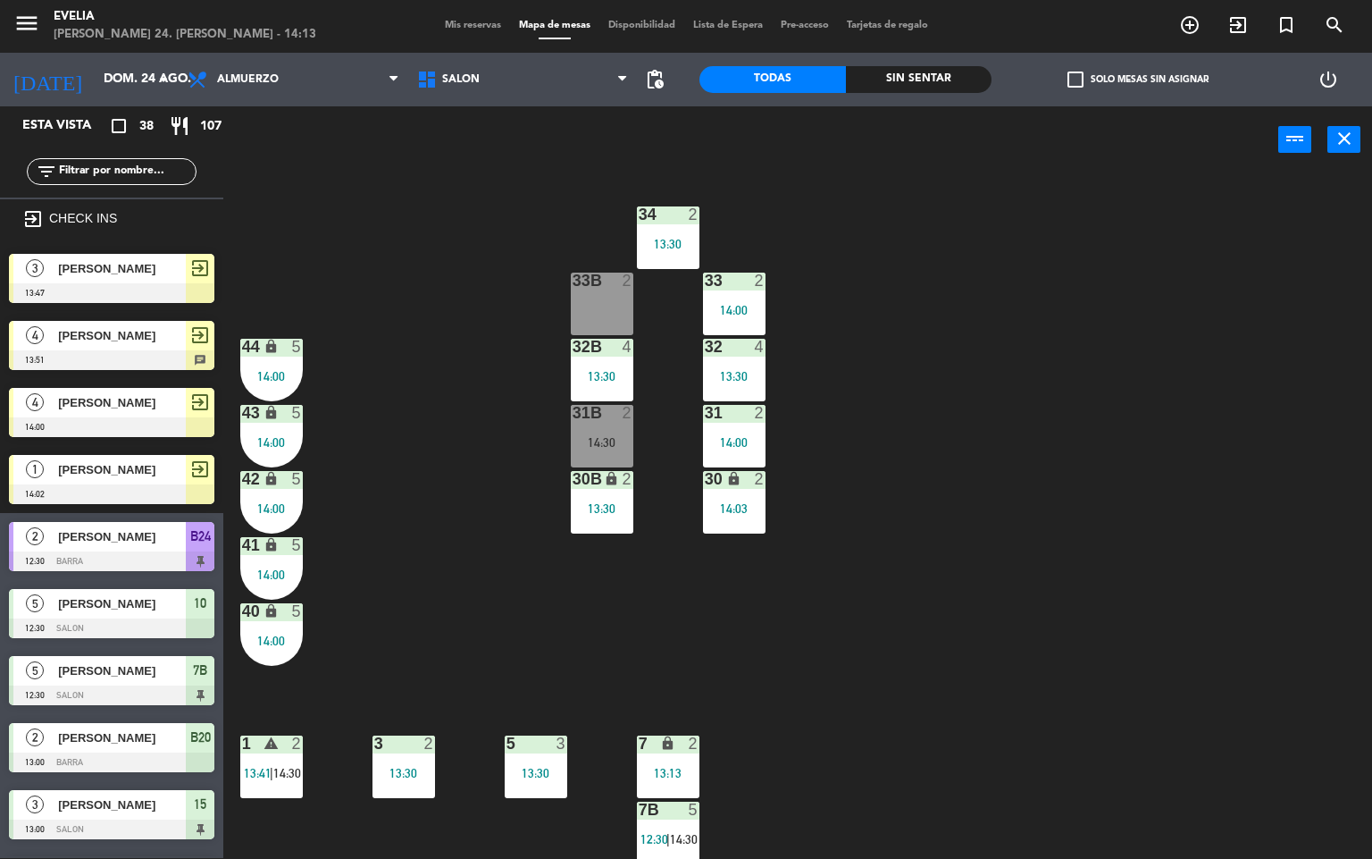
click at [730, 563] on div "34 2 13:30 33B 2 33 2 14:00 44 lock 5 14:00 32B 4 13:30 32 4 13:30 43 lock 5 14…" at bounding box center [805, 516] width 1136 height 684
click at [743, 508] on div "14:03" at bounding box center [734, 508] width 63 height 13
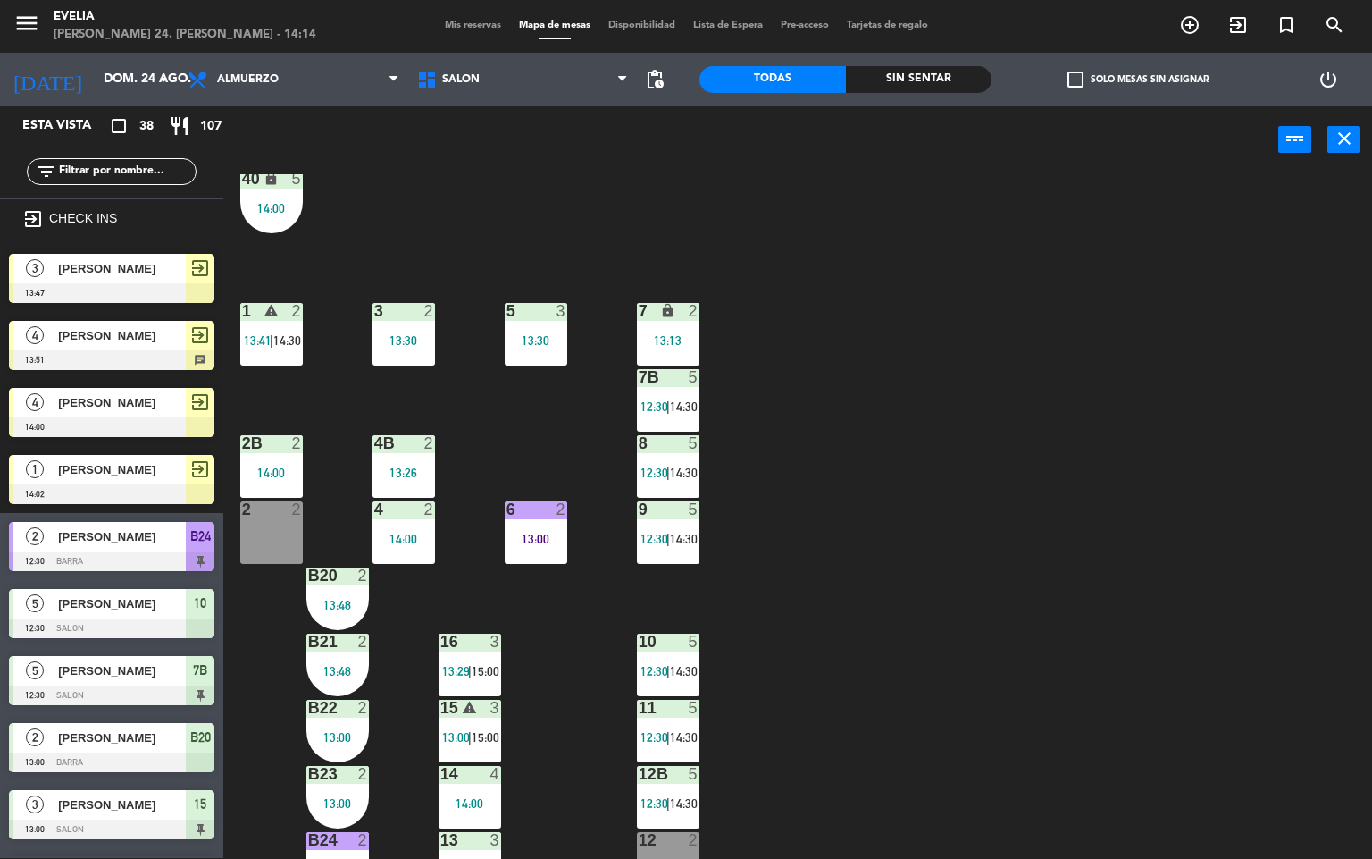
scroll to position [443, 0]
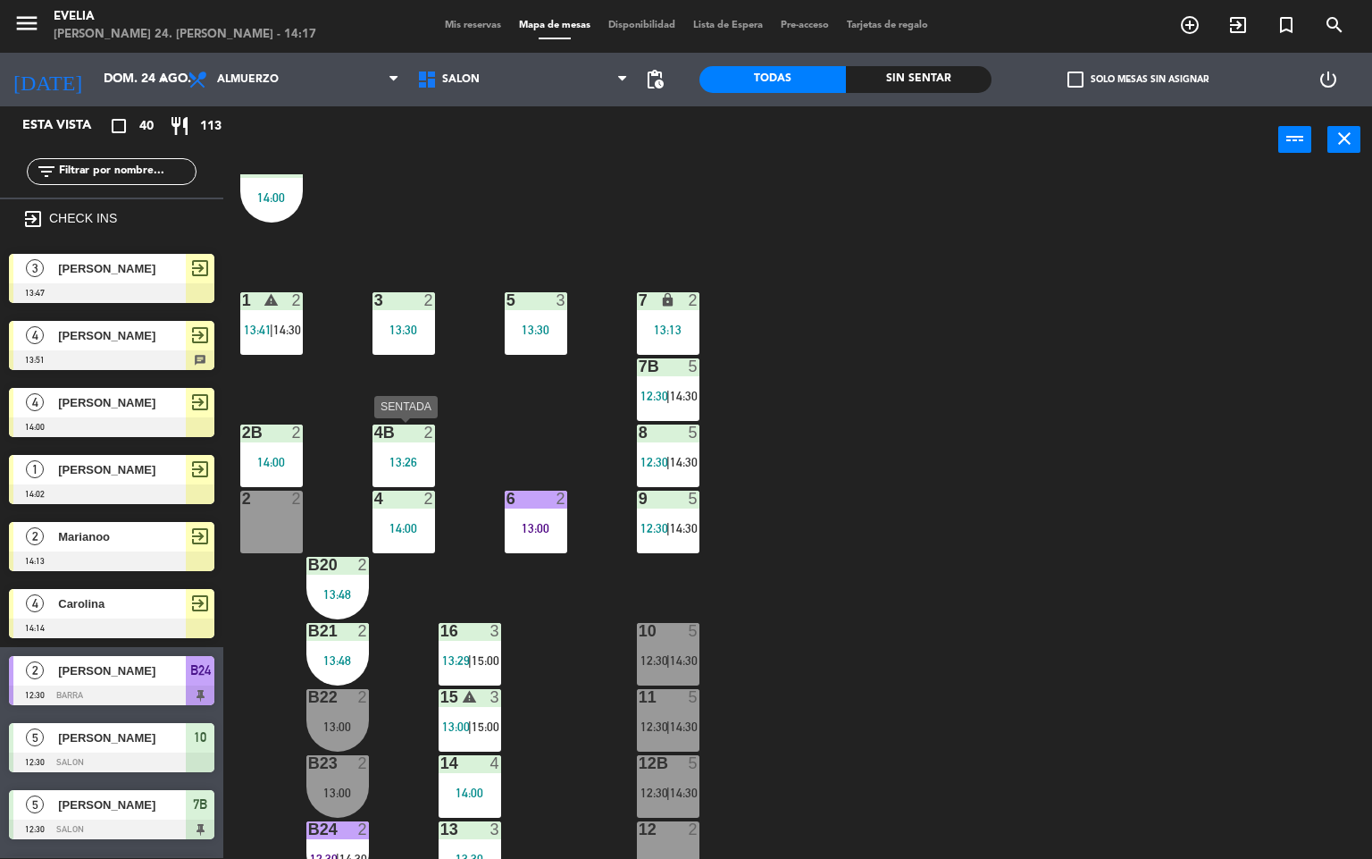
click at [414, 464] on div "13:26" at bounding box center [404, 462] width 63 height 13
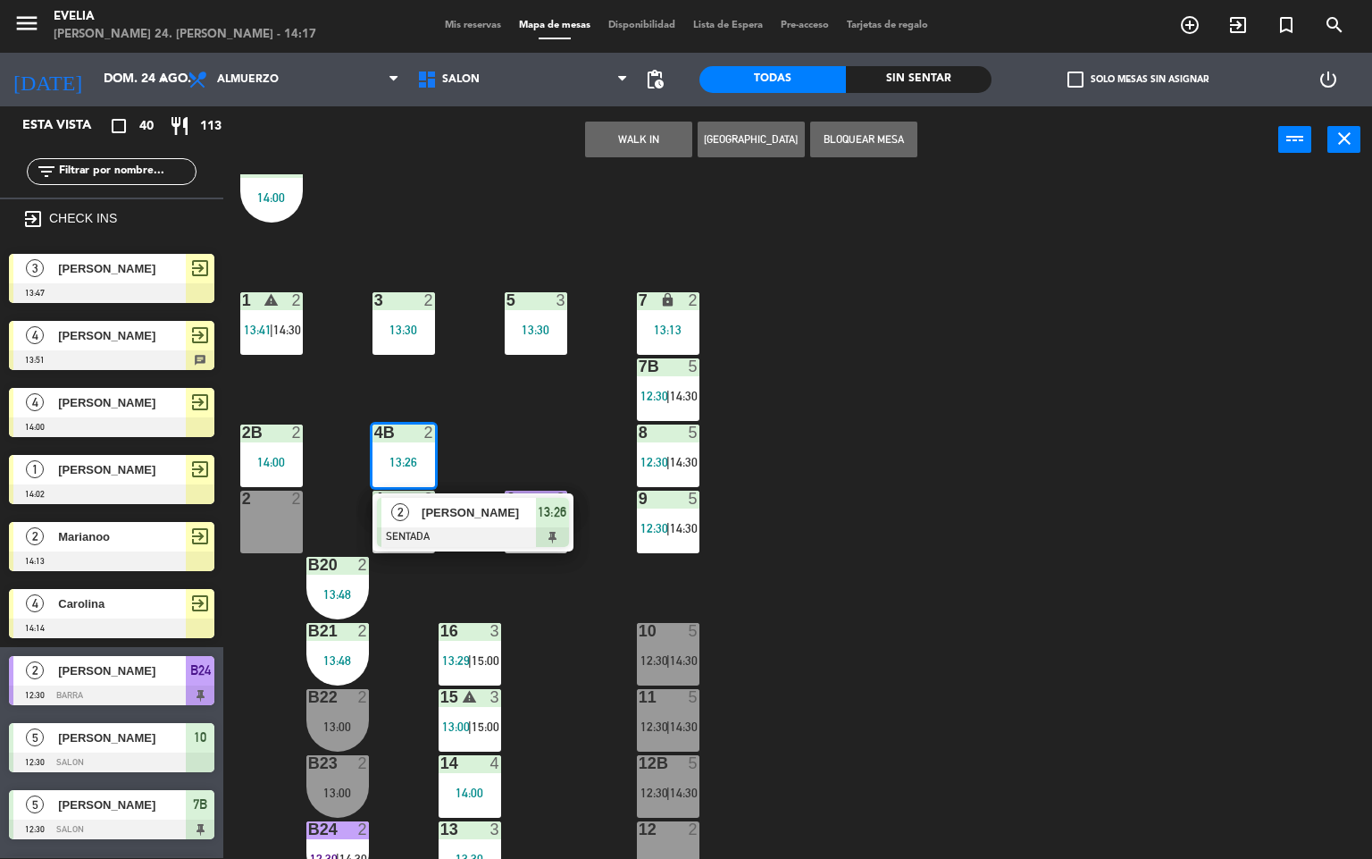
drag, startPoint x: 477, startPoint y: 525, endPoint x: 751, endPoint y: 237, distance: 398.2
click at [477, 525] on div "2 [PERSON_NAME] SENTADA 13:26" at bounding box center [473, 522] width 228 height 58
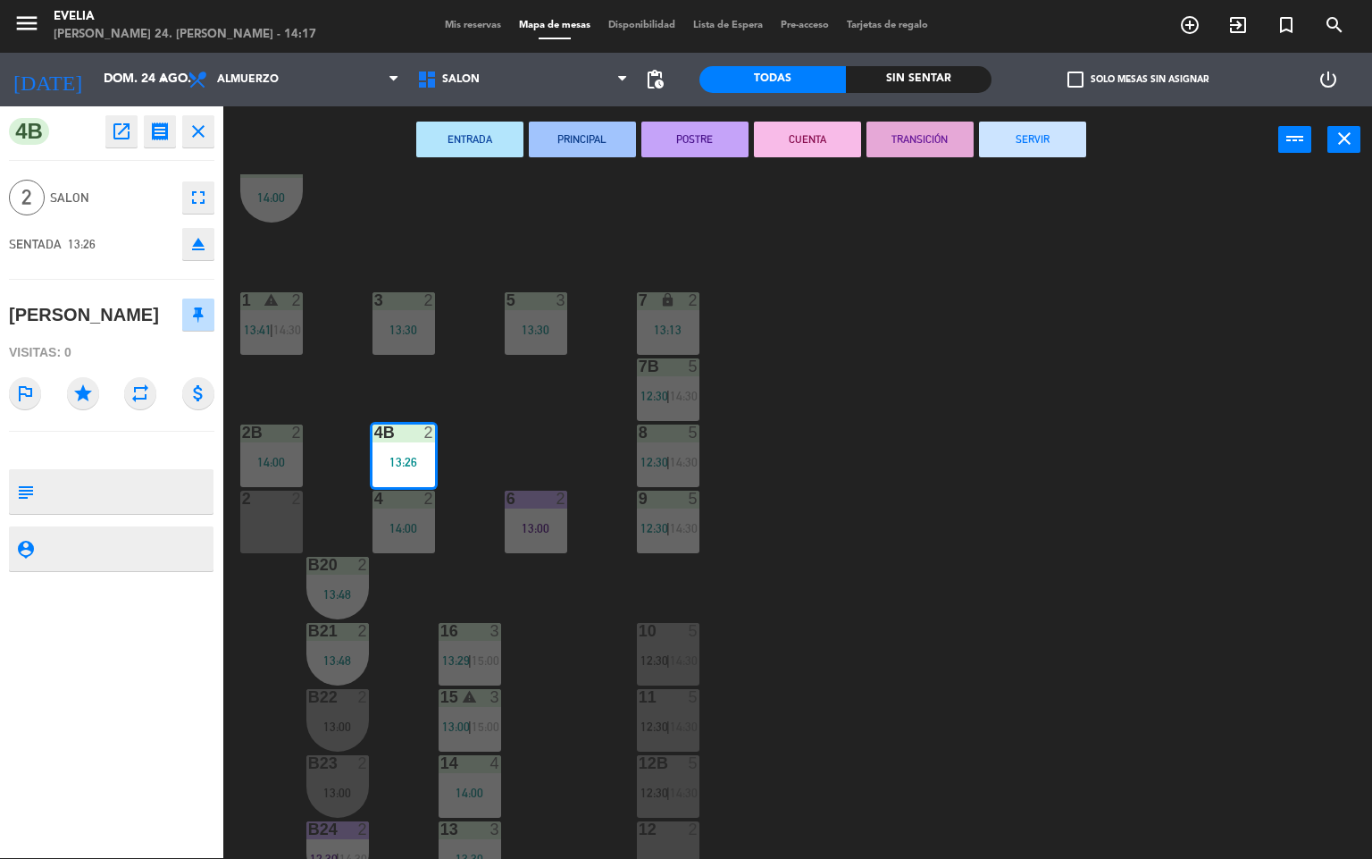
click at [835, 139] on button "CUENTA" at bounding box center [807, 140] width 107 height 36
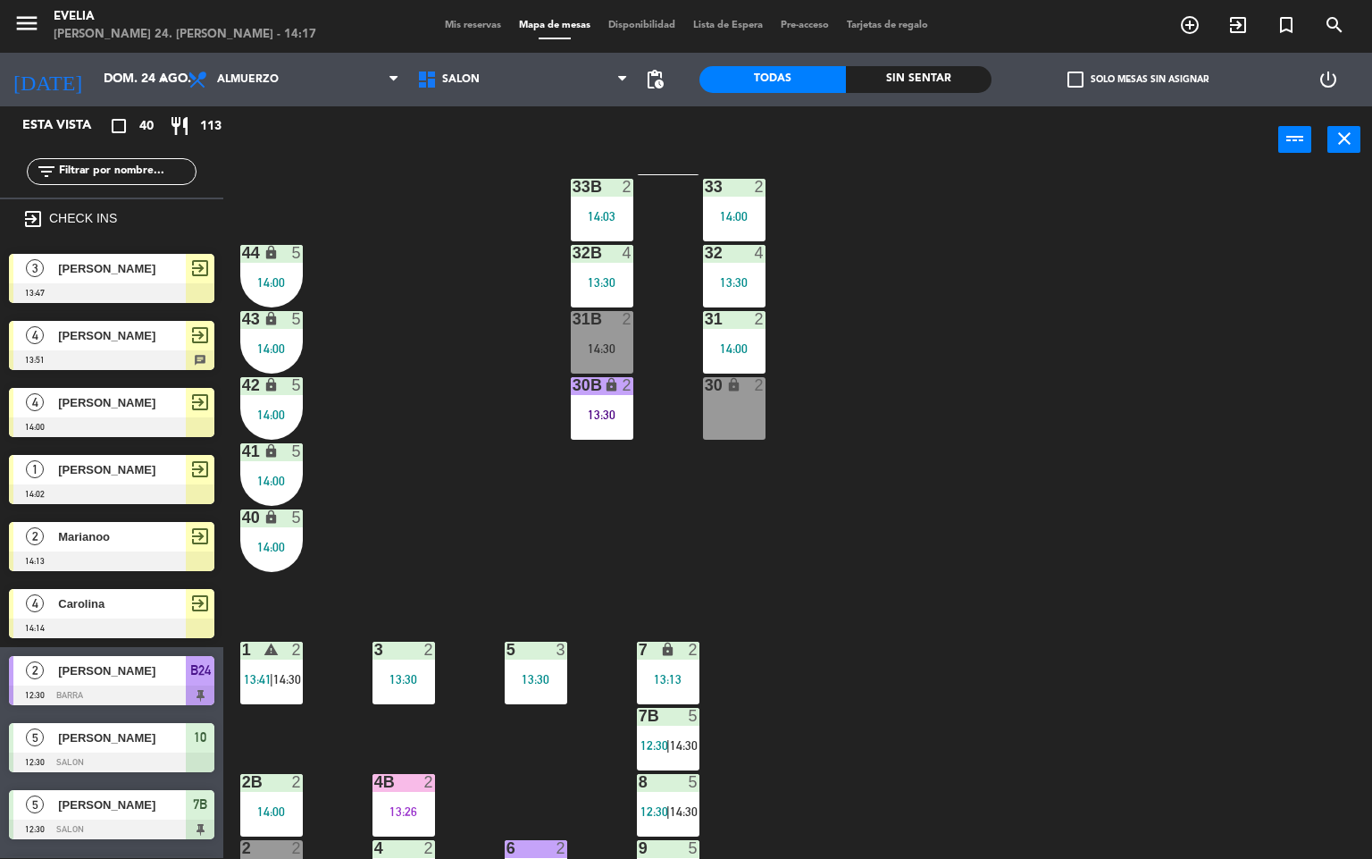
scroll to position [65, 0]
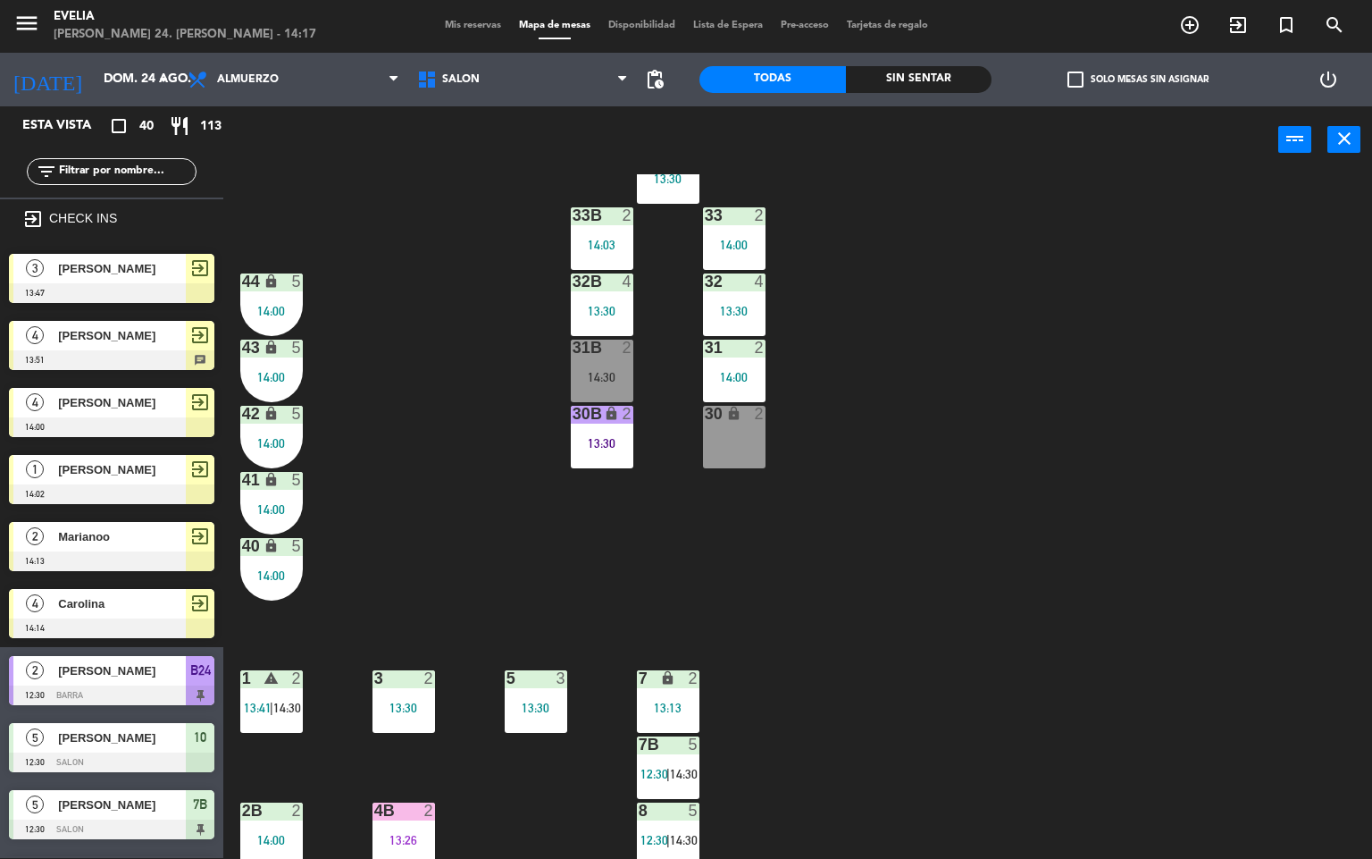
click at [598, 432] on div "30B lock 2 13:30" at bounding box center [602, 437] width 63 height 63
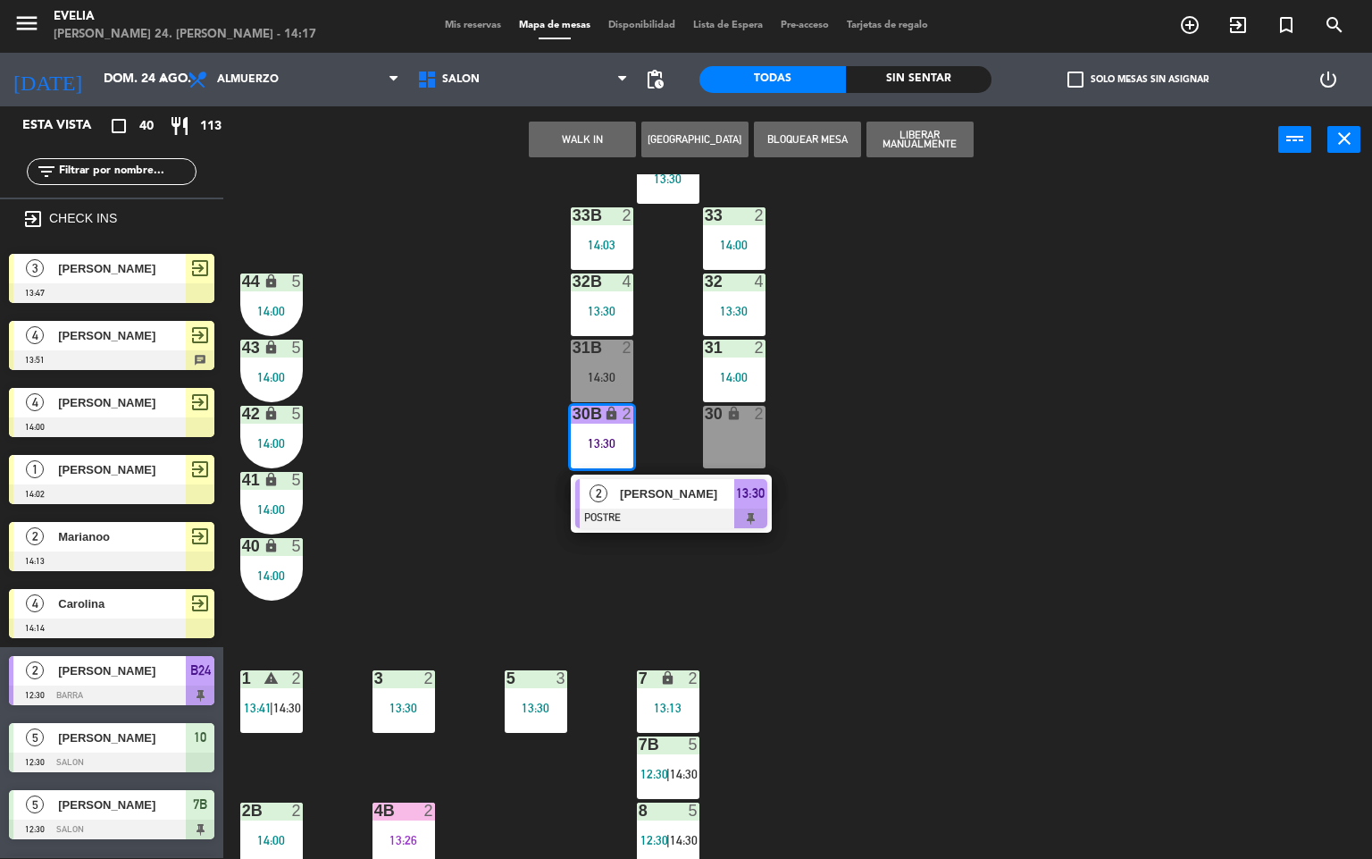
click at [700, 493] on span "[PERSON_NAME]" at bounding box center [677, 493] width 114 height 19
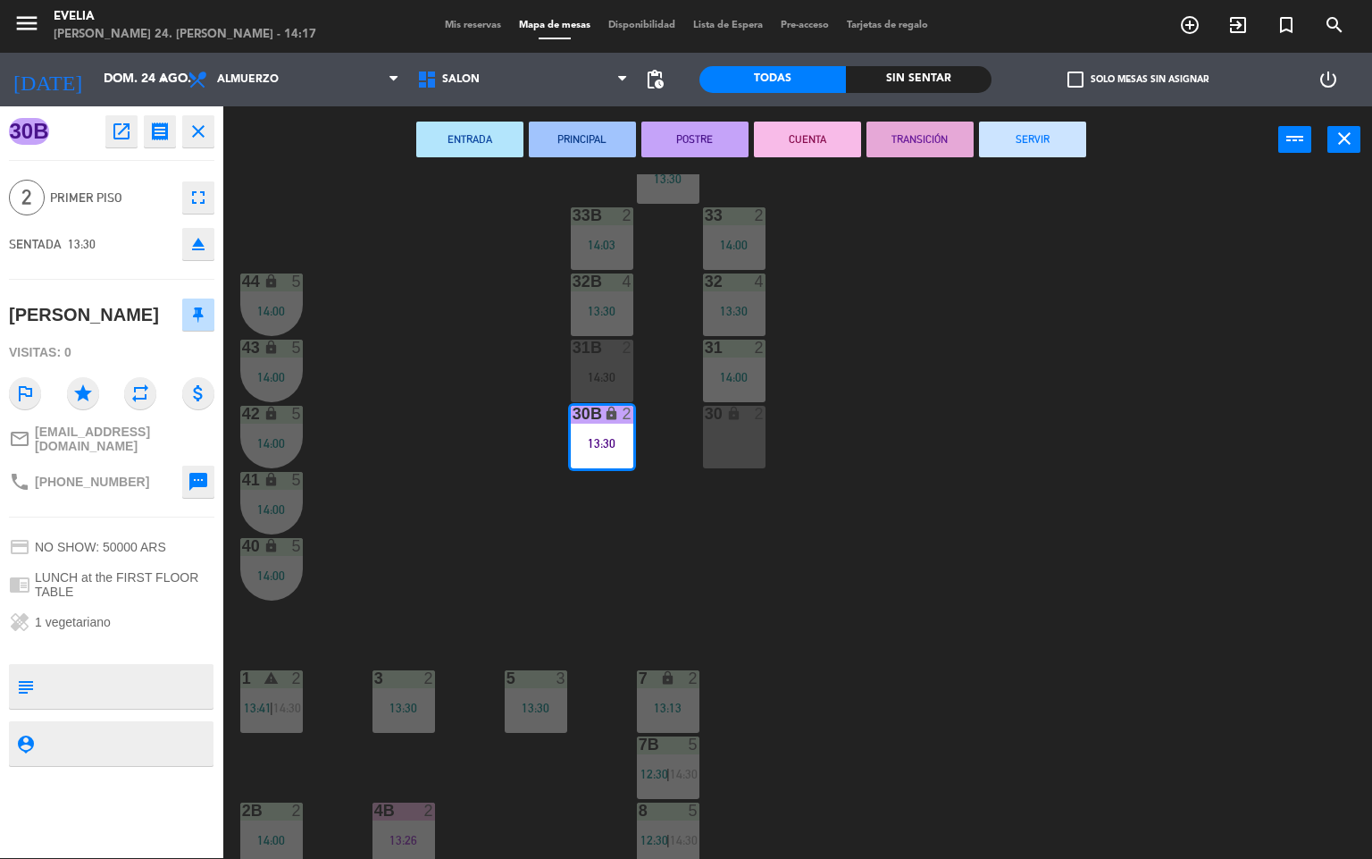
drag, startPoint x: 794, startPoint y: 138, endPoint x: 1127, endPoint y: 580, distance: 553.3
click at [794, 137] on button "CUENTA" at bounding box center [807, 140] width 107 height 36
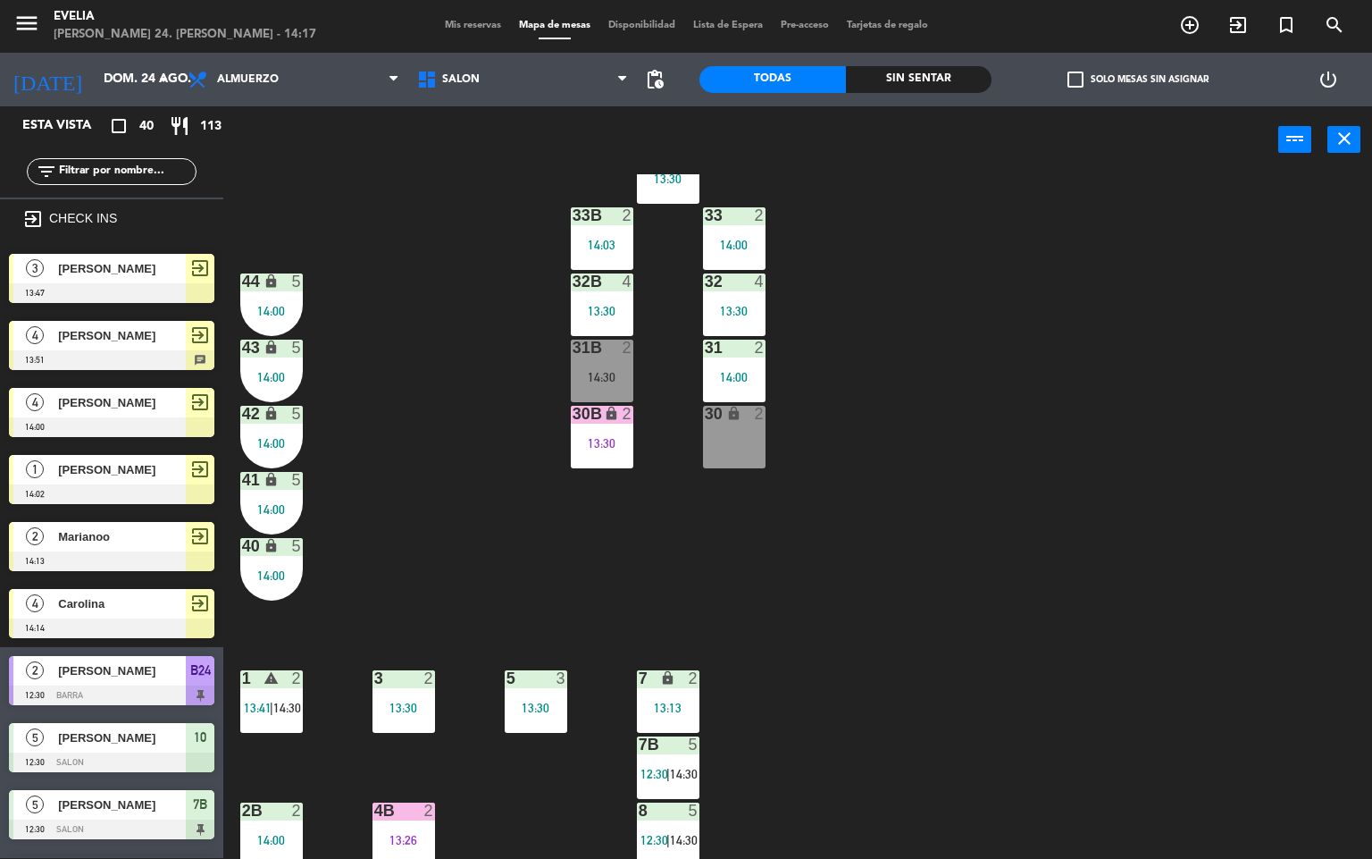
click at [1127, 580] on div "34 2 13:30 33B 2 14:03 33 2 14:00 44 lock 5 14:00 32B 4 13:30 32 4 13:30 43 loc…" at bounding box center [805, 516] width 1136 height 684
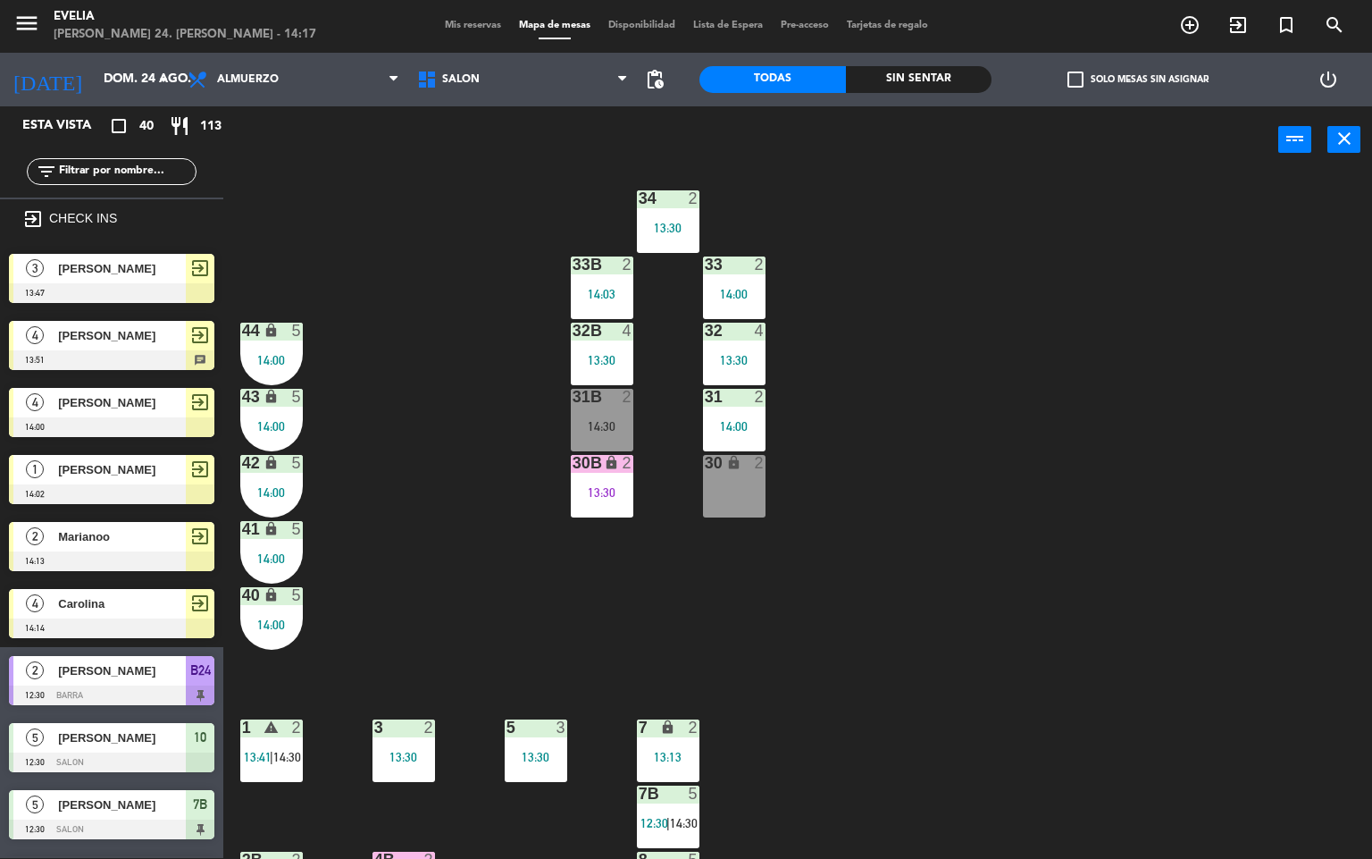
click at [1003, 520] on div "34 2 13:30 33B 2 14:03 33 2 14:00 44 lock 5 14:00 32B 4 13:30 32 4 13:30 43 loc…" at bounding box center [805, 516] width 1136 height 684
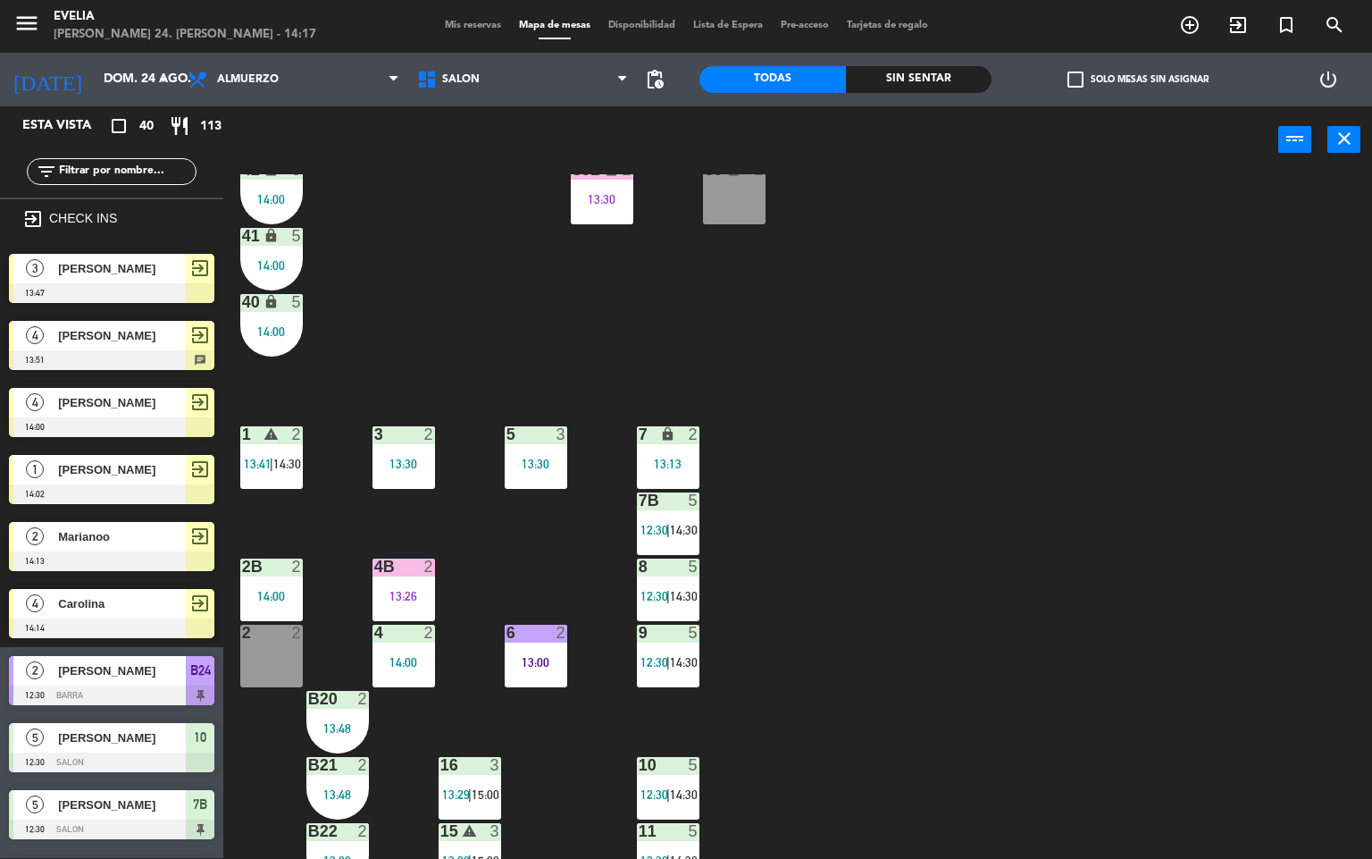
scroll to position [306, 0]
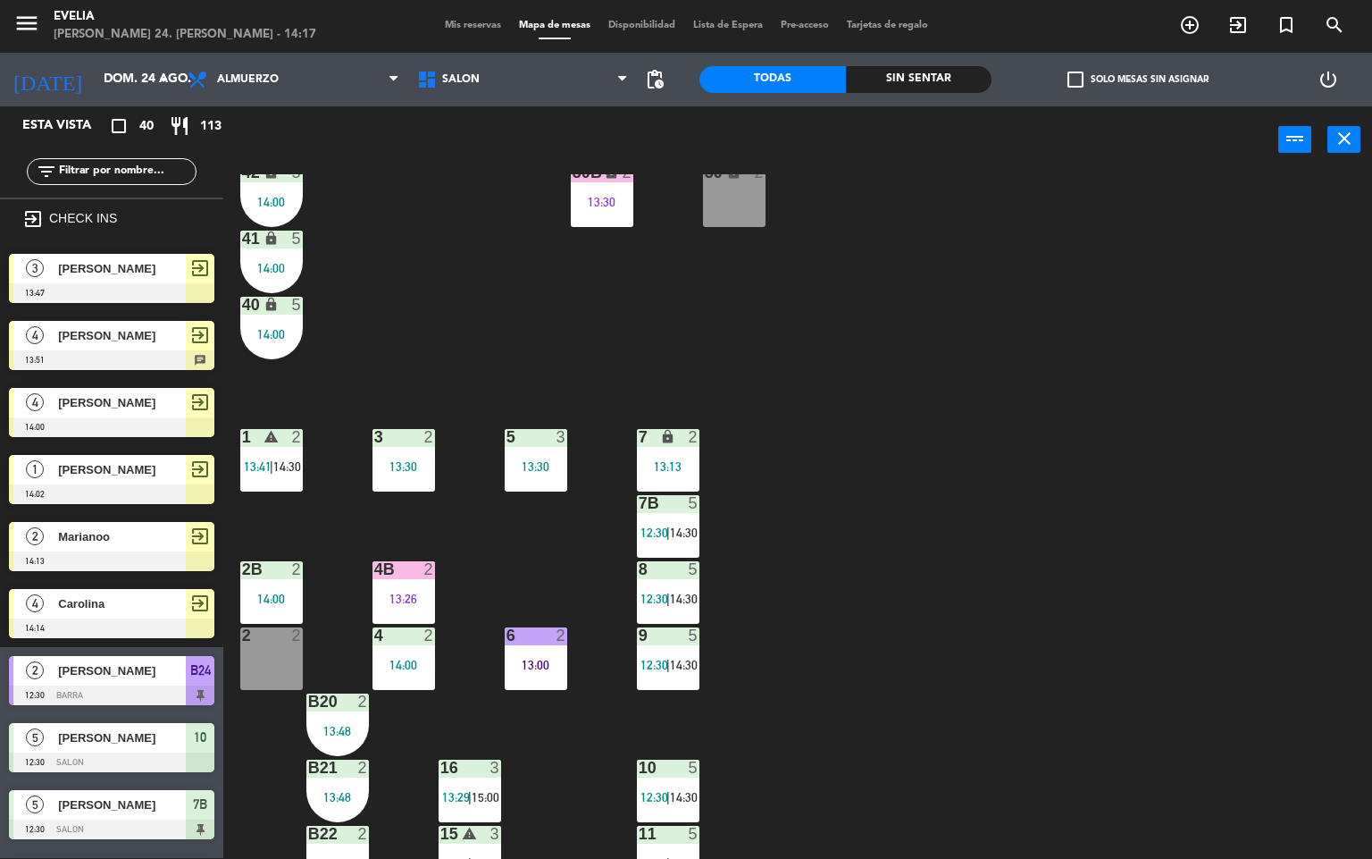
click at [1054, 660] on div "34 2 13:30 33B 2 14:03 33 2 14:00 44 lock 5 14:00 32B 4 13:30 32 4 13:30 43 loc…" at bounding box center [805, 516] width 1136 height 684
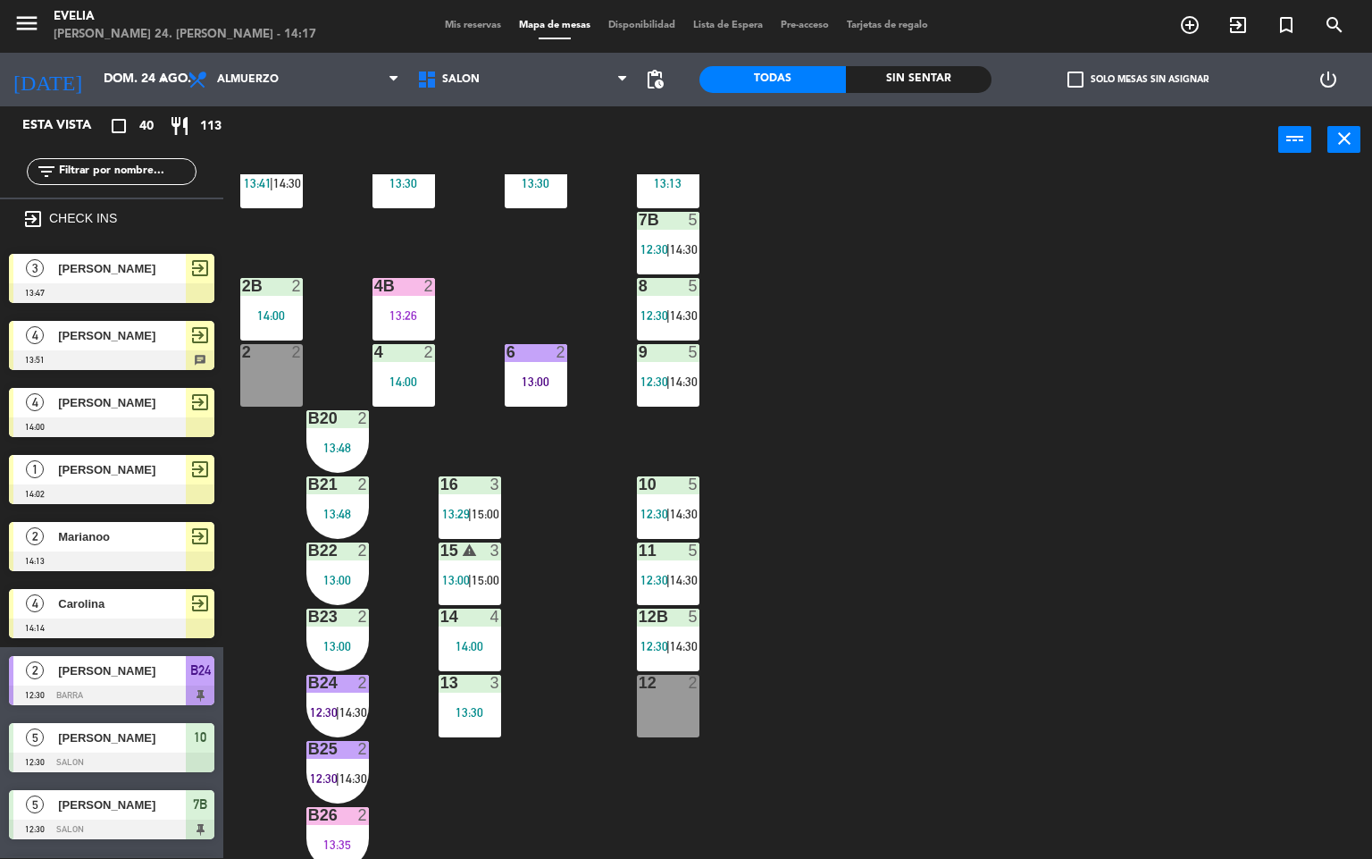
scroll to position [666, 0]
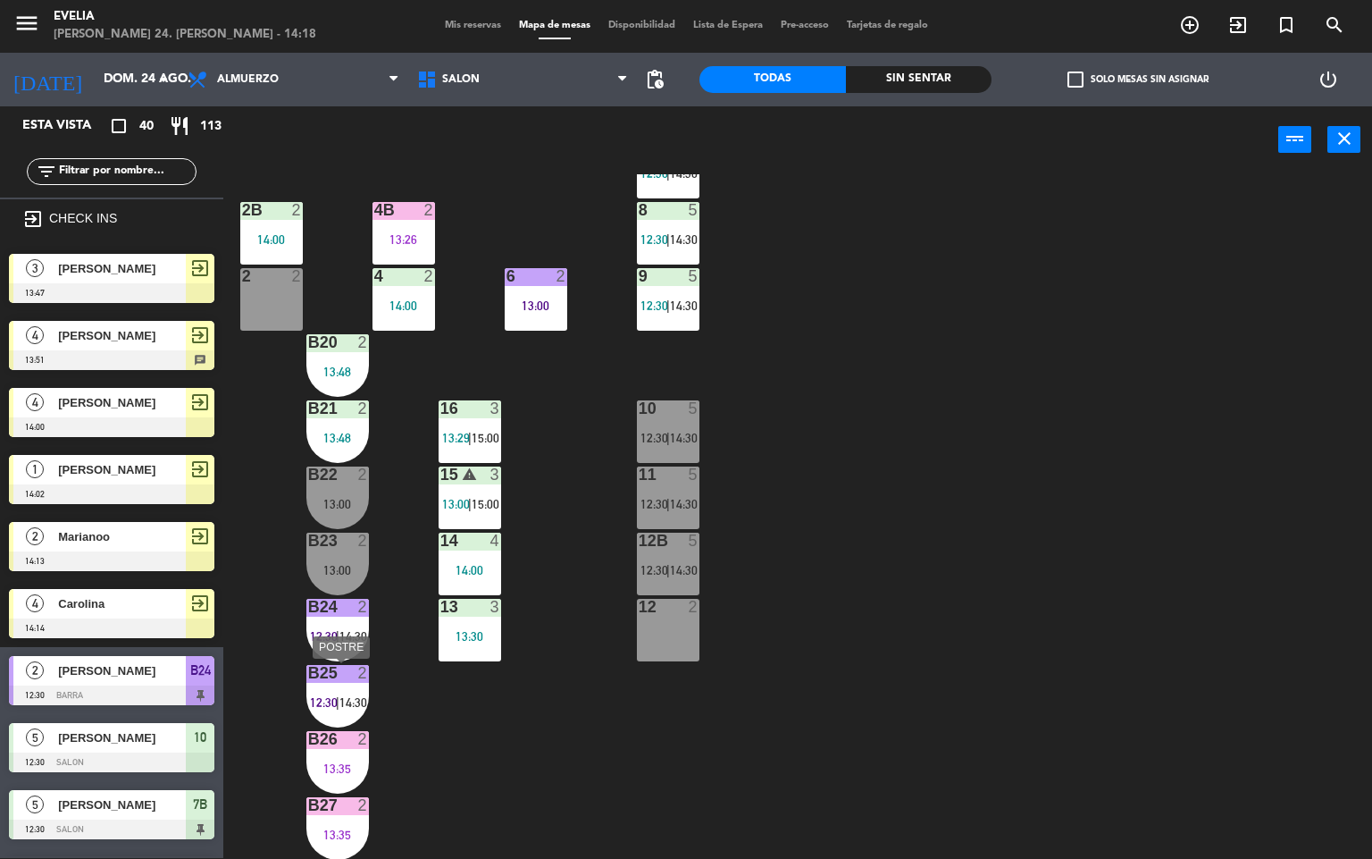
click at [331, 670] on div at bounding box center [337, 673] width 29 height 16
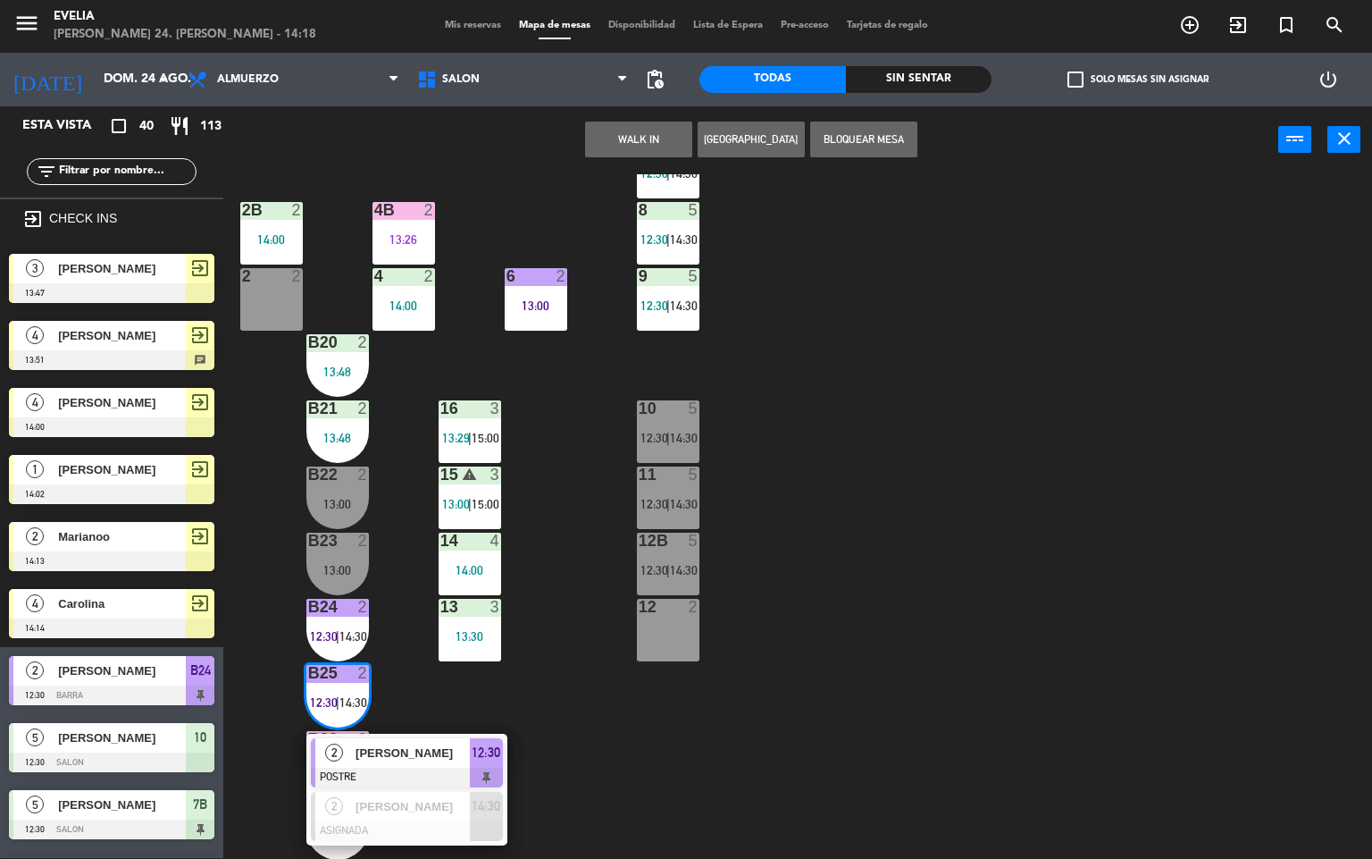
click at [445, 753] on span "[PERSON_NAME]" at bounding box center [413, 752] width 114 height 19
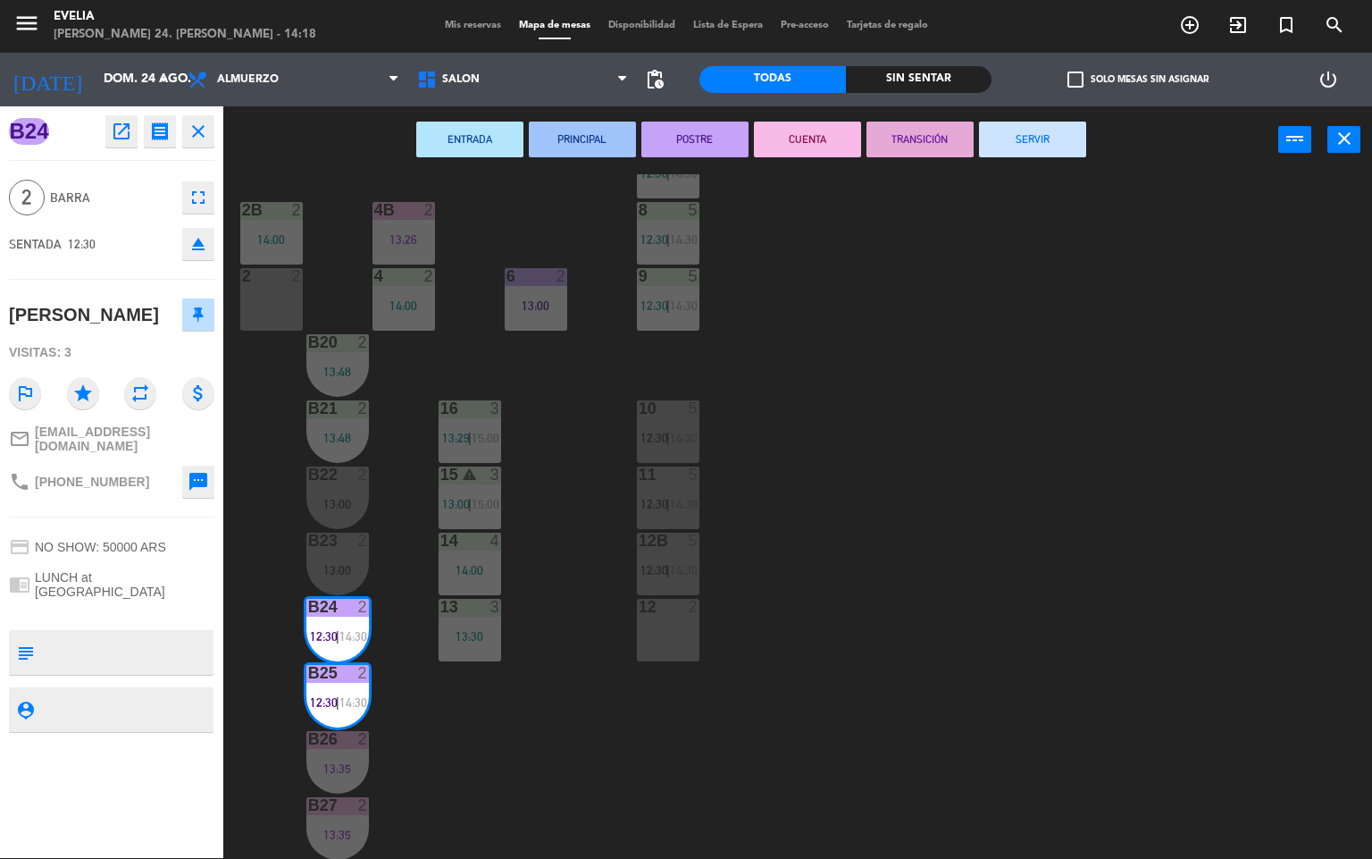
click at [1024, 140] on button "SERVIR" at bounding box center [1032, 140] width 107 height 36
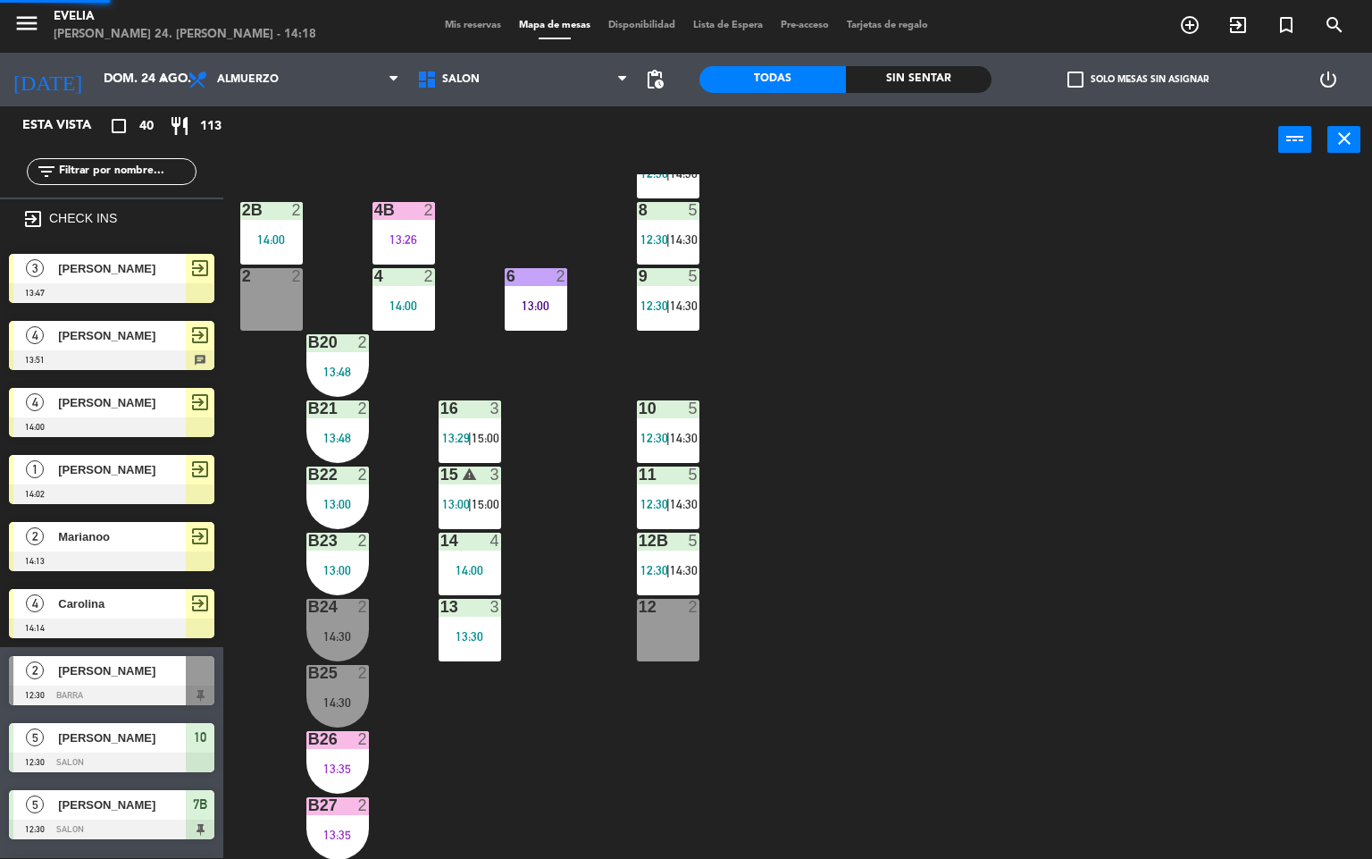
click at [335, 756] on div "B26 2 13:35" at bounding box center [337, 762] width 63 height 63
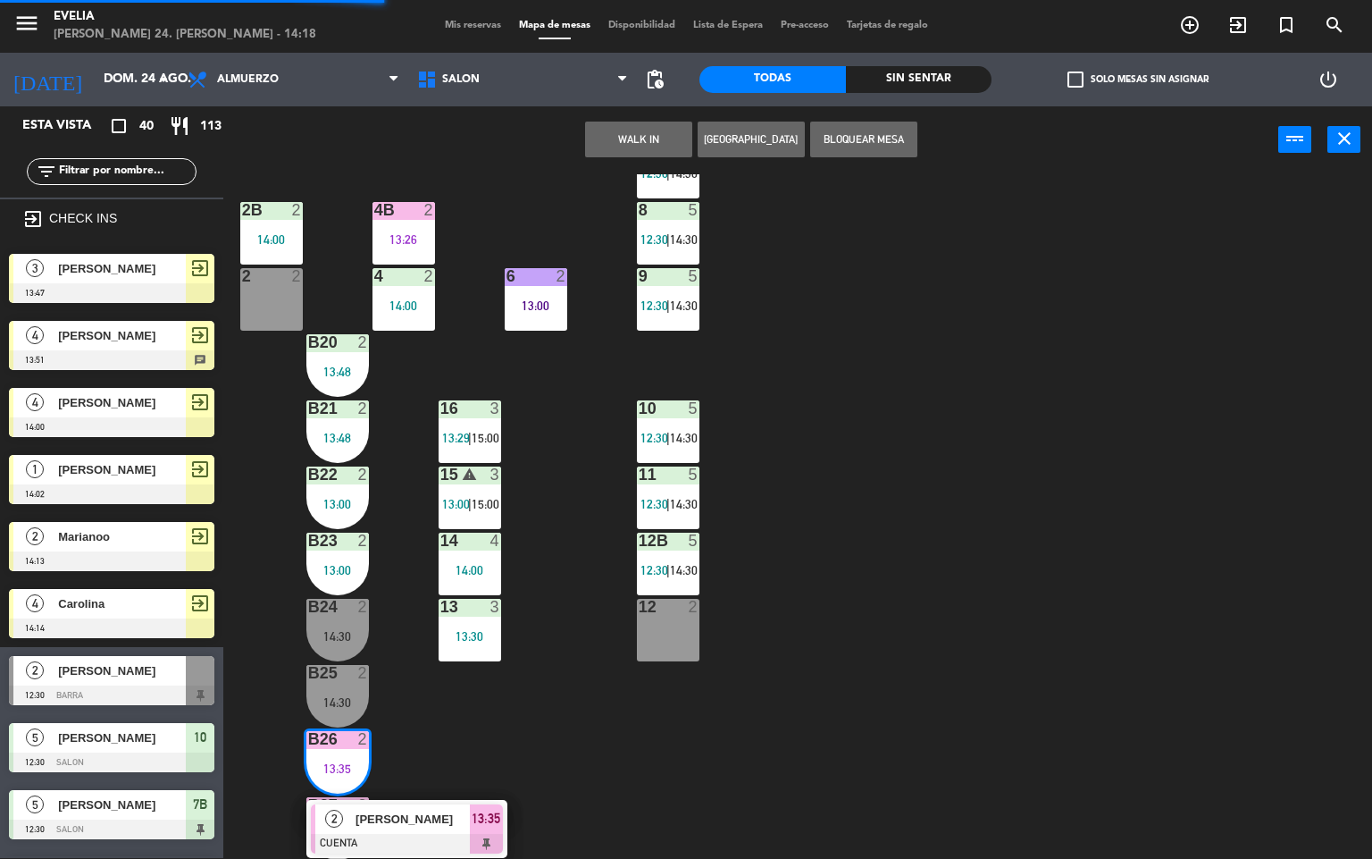
click at [346, 696] on div "14:30" at bounding box center [337, 702] width 63 height 13
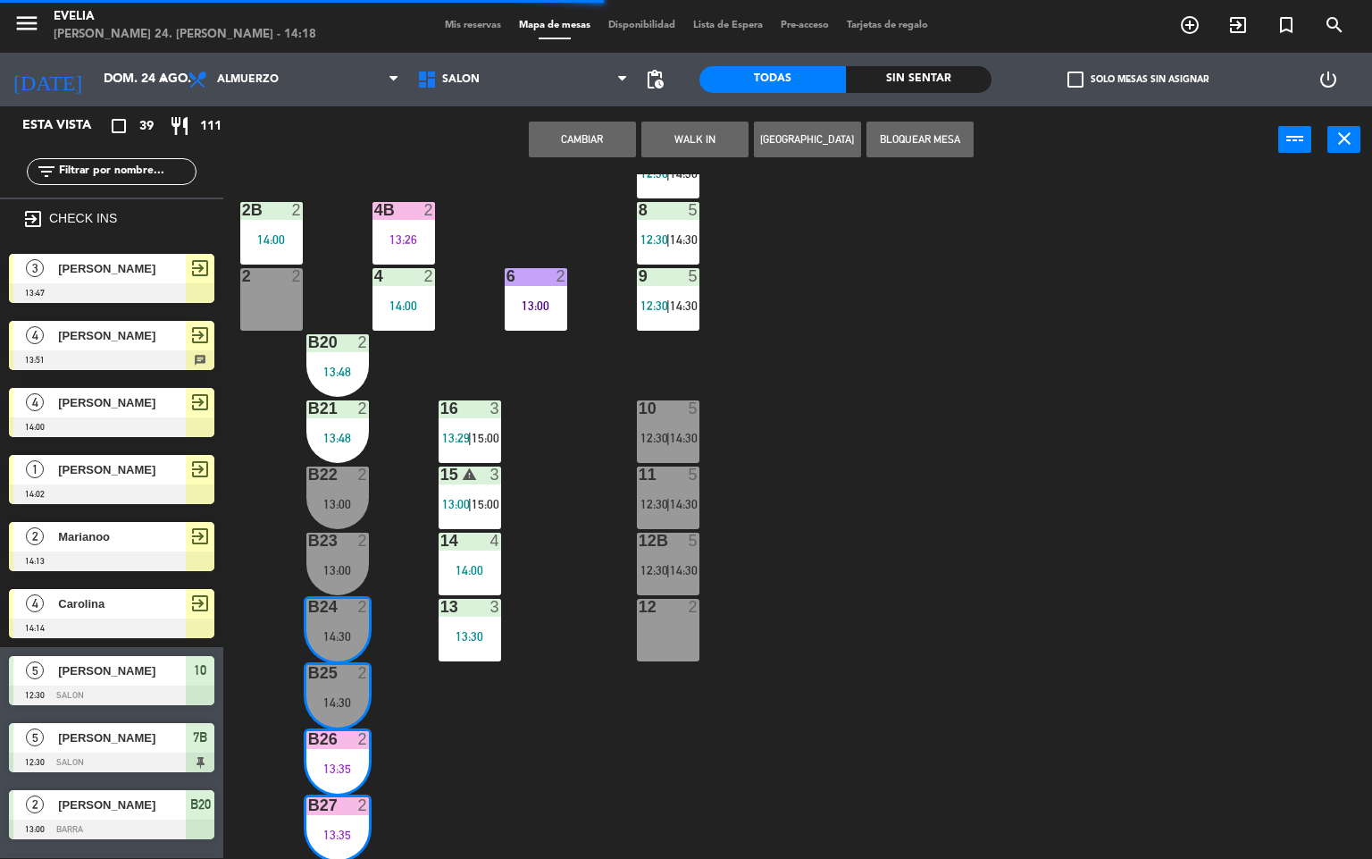
click at [599, 122] on button "Cambiar" at bounding box center [582, 140] width 107 height 36
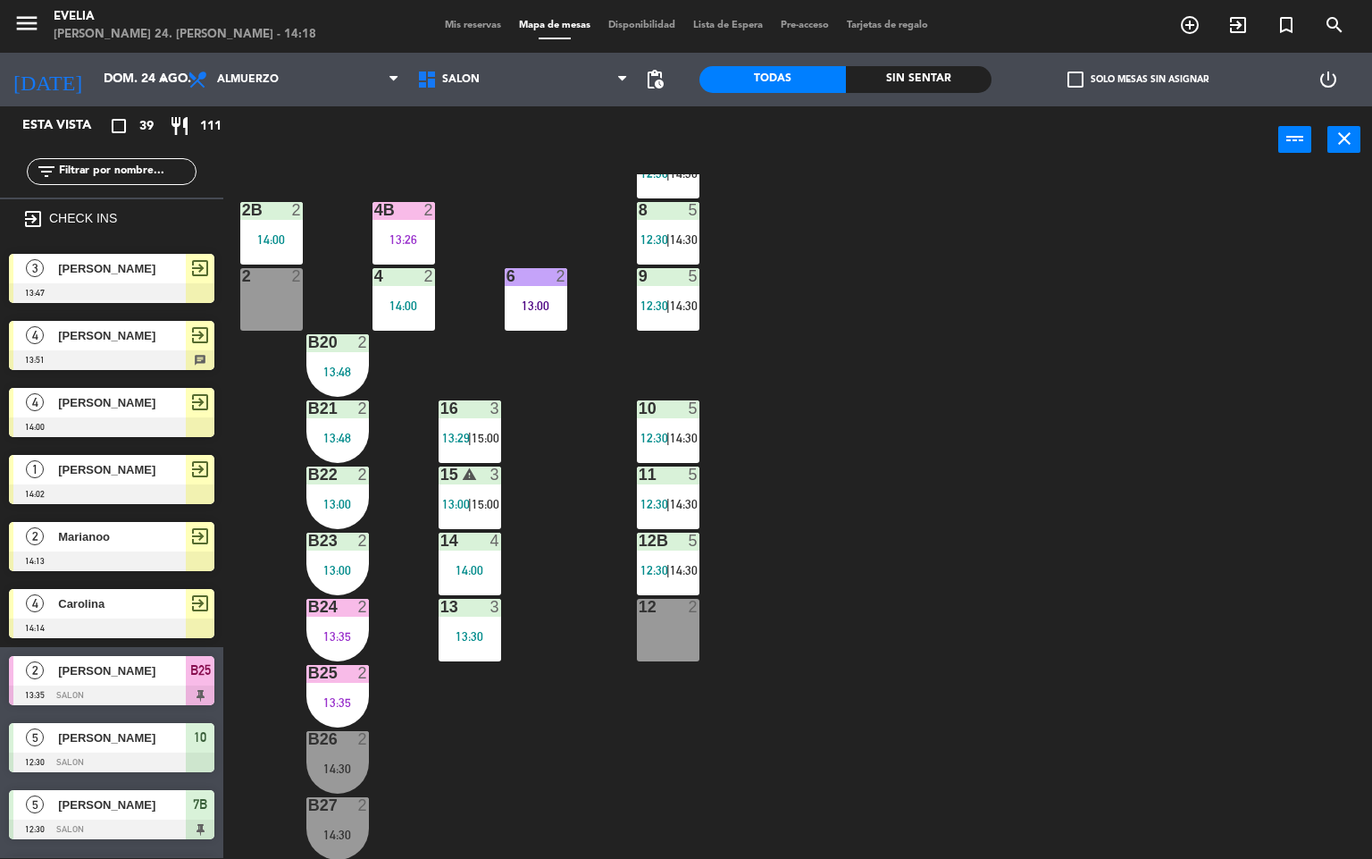
click at [903, 508] on div "34 2 13:30 33B 2 14:03 33 2 14:00 44 lock 5 14:00 32B 4 13:30 32 4 13:30 43 loc…" at bounding box center [805, 516] width 1136 height 684
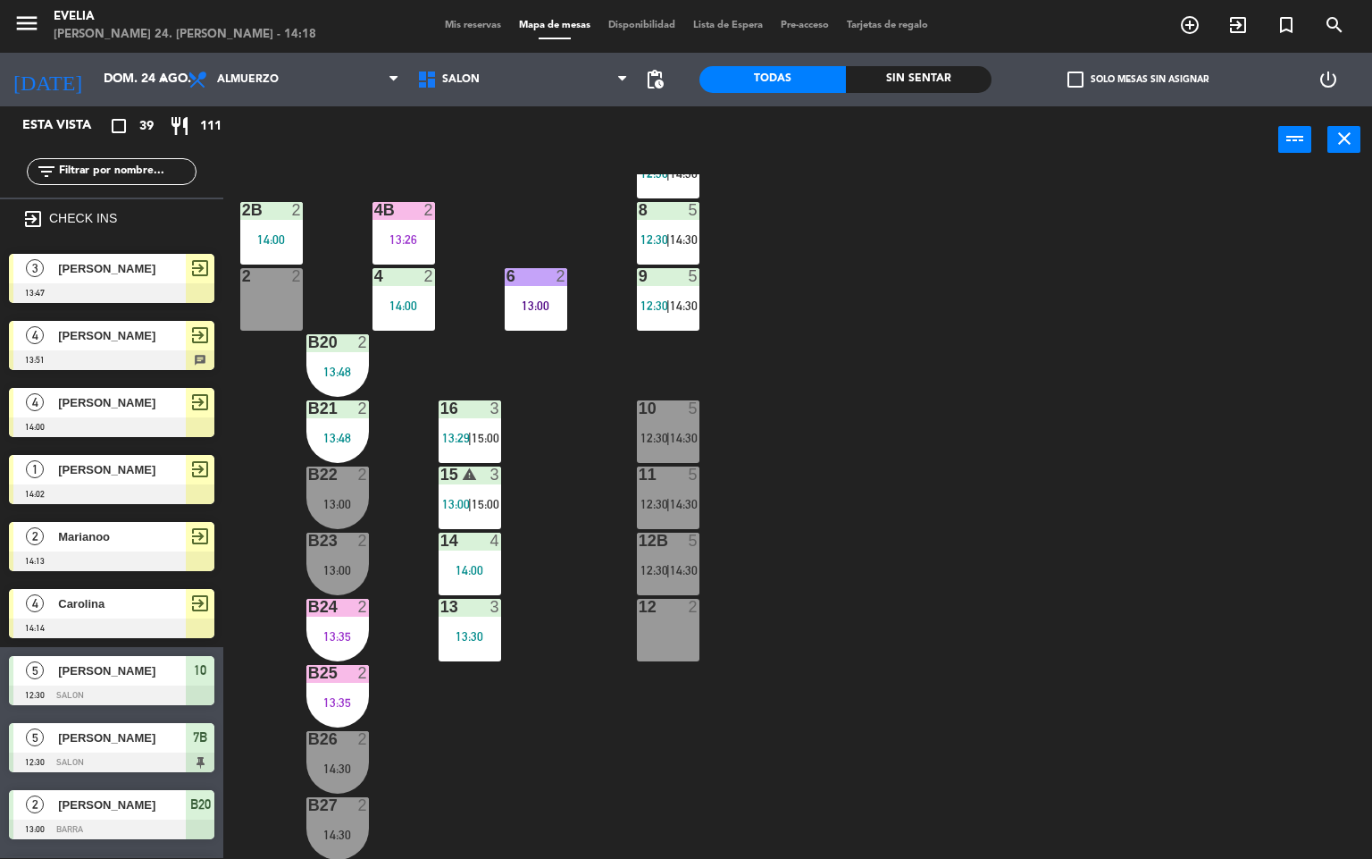
scroll to position [663, 0]
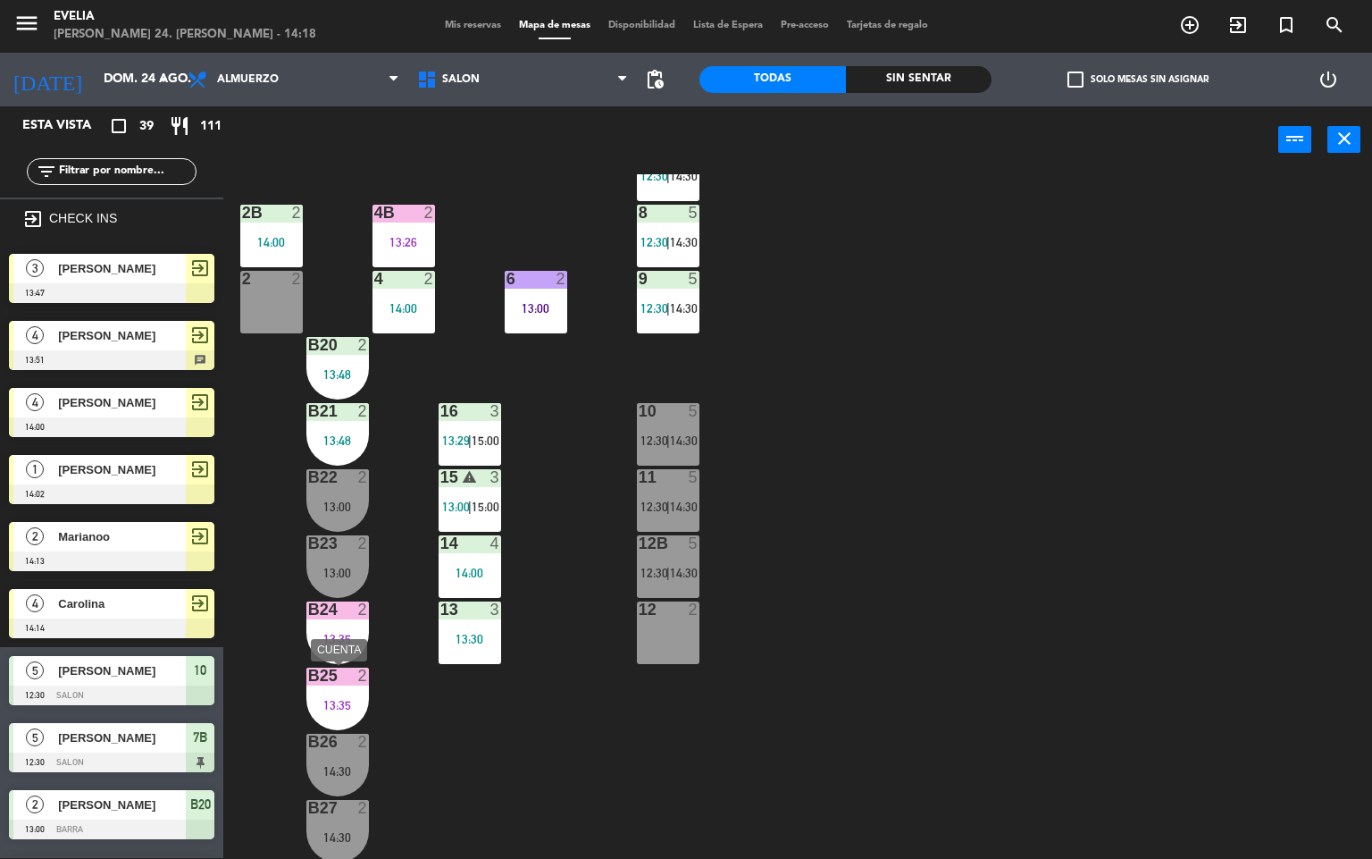
click at [335, 673] on div at bounding box center [337, 675] width 29 height 16
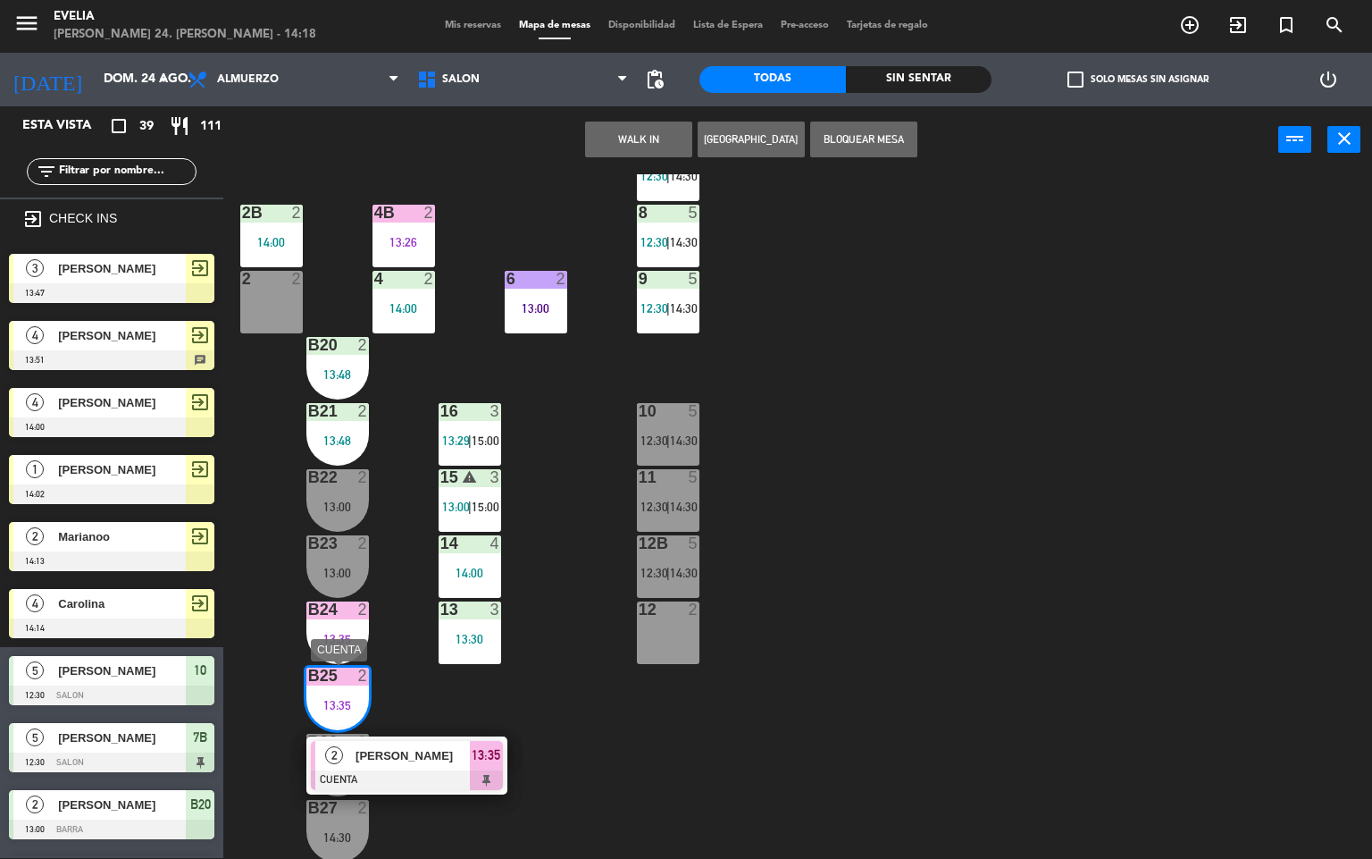
click at [432, 757] on span "[PERSON_NAME]" at bounding box center [413, 755] width 114 height 19
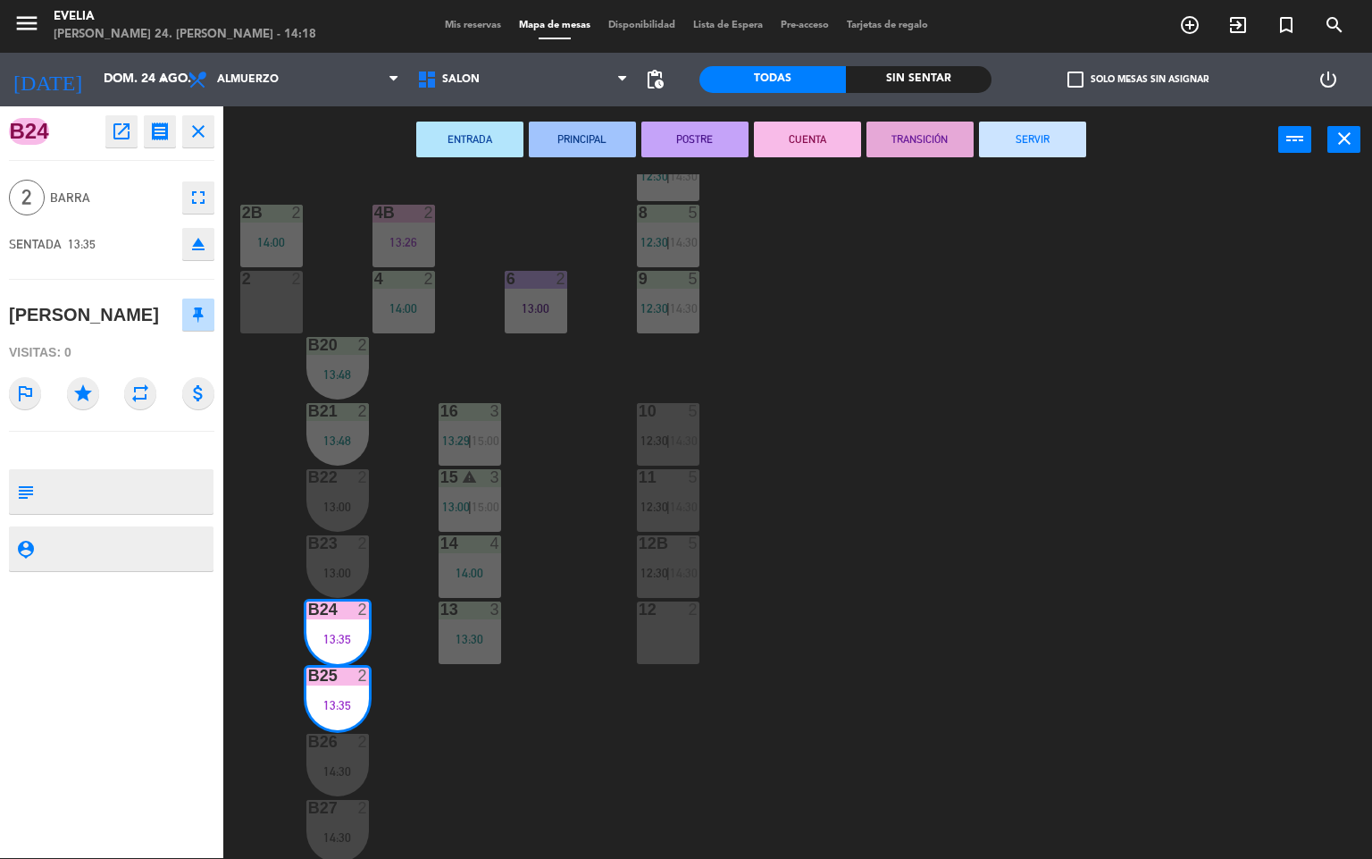
click at [725, 135] on button "POSTRE" at bounding box center [695, 140] width 107 height 36
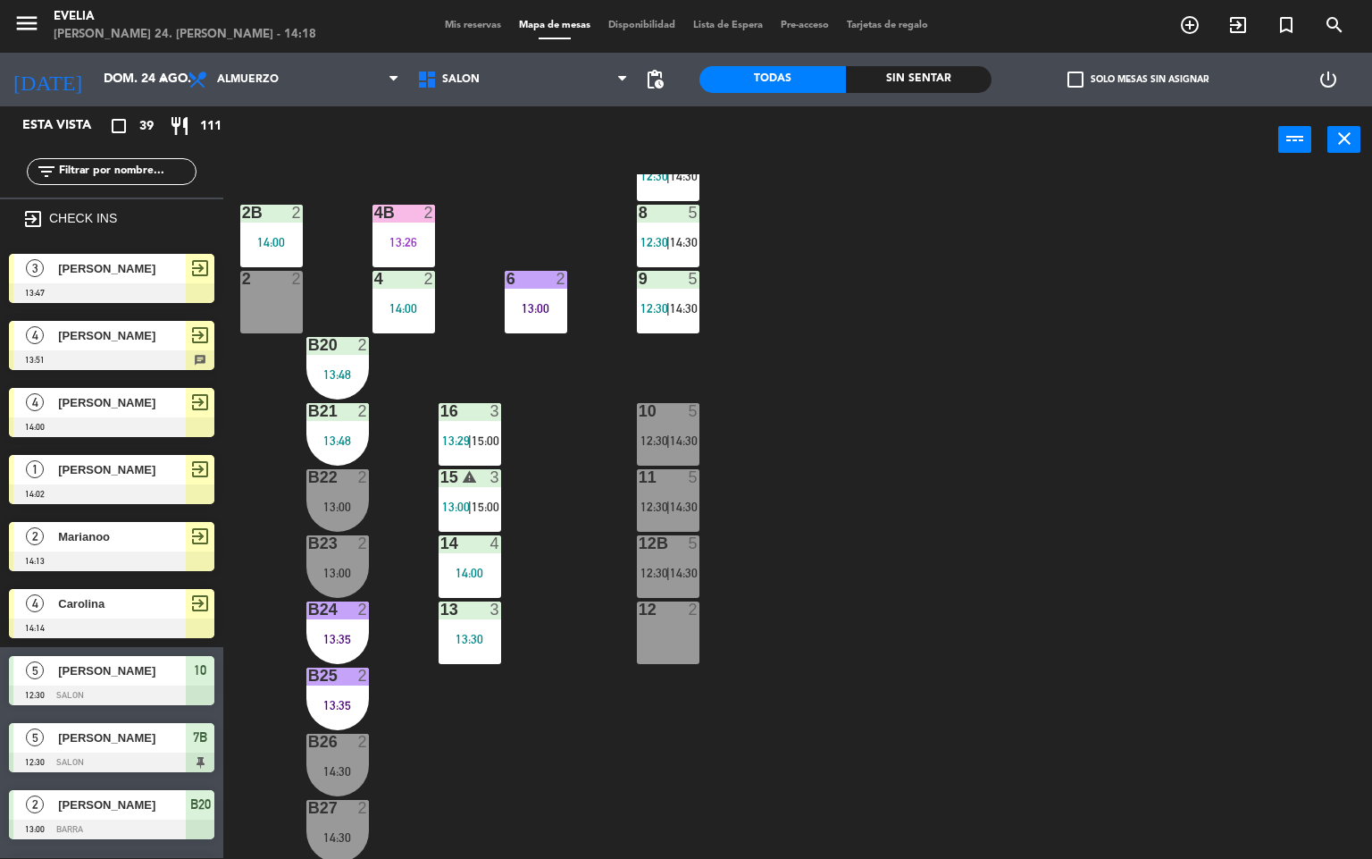
scroll to position [1, 0]
click at [145, 263] on span "[PERSON_NAME]" at bounding box center [122, 268] width 128 height 19
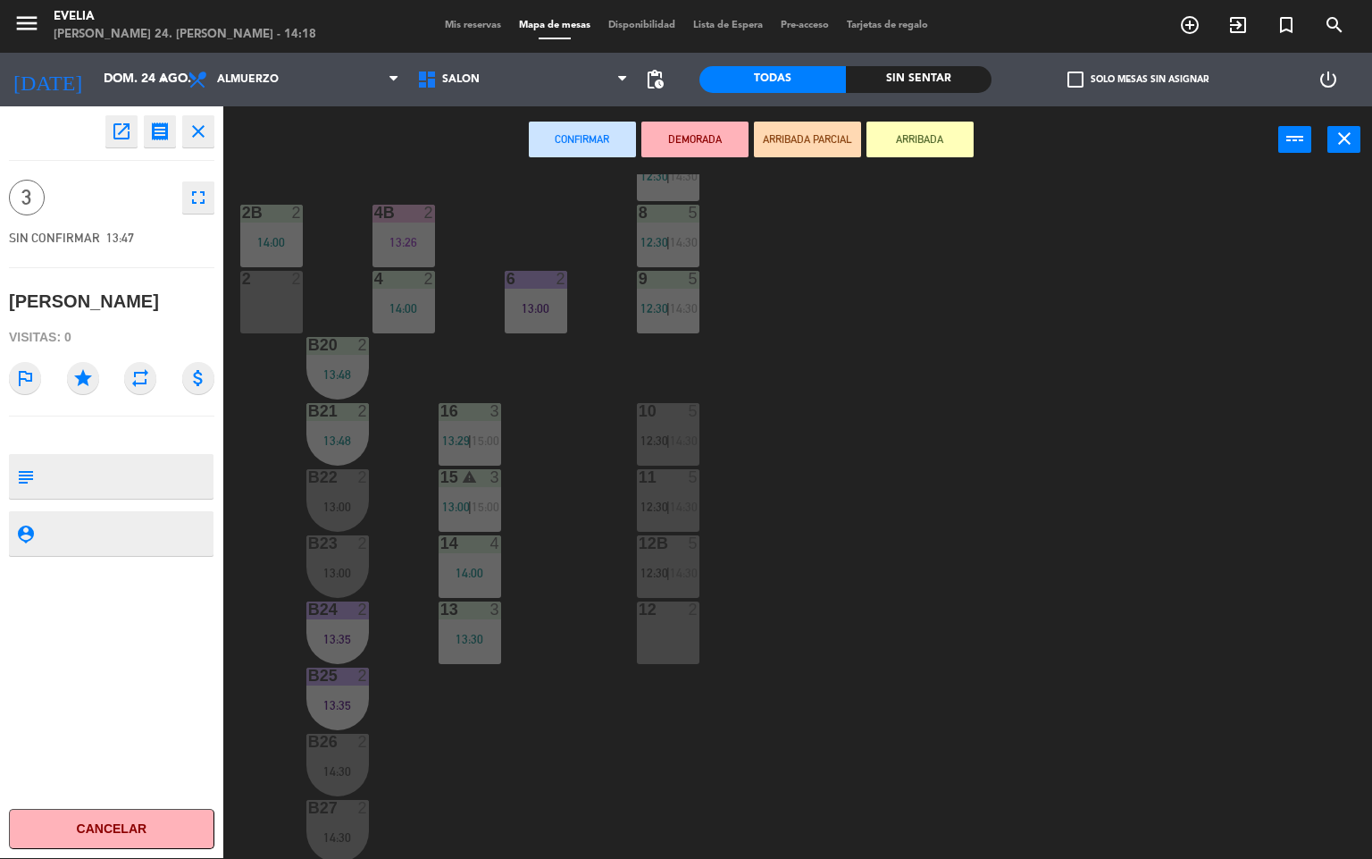
click at [681, 617] on div "12 2" at bounding box center [668, 610] width 63 height 18
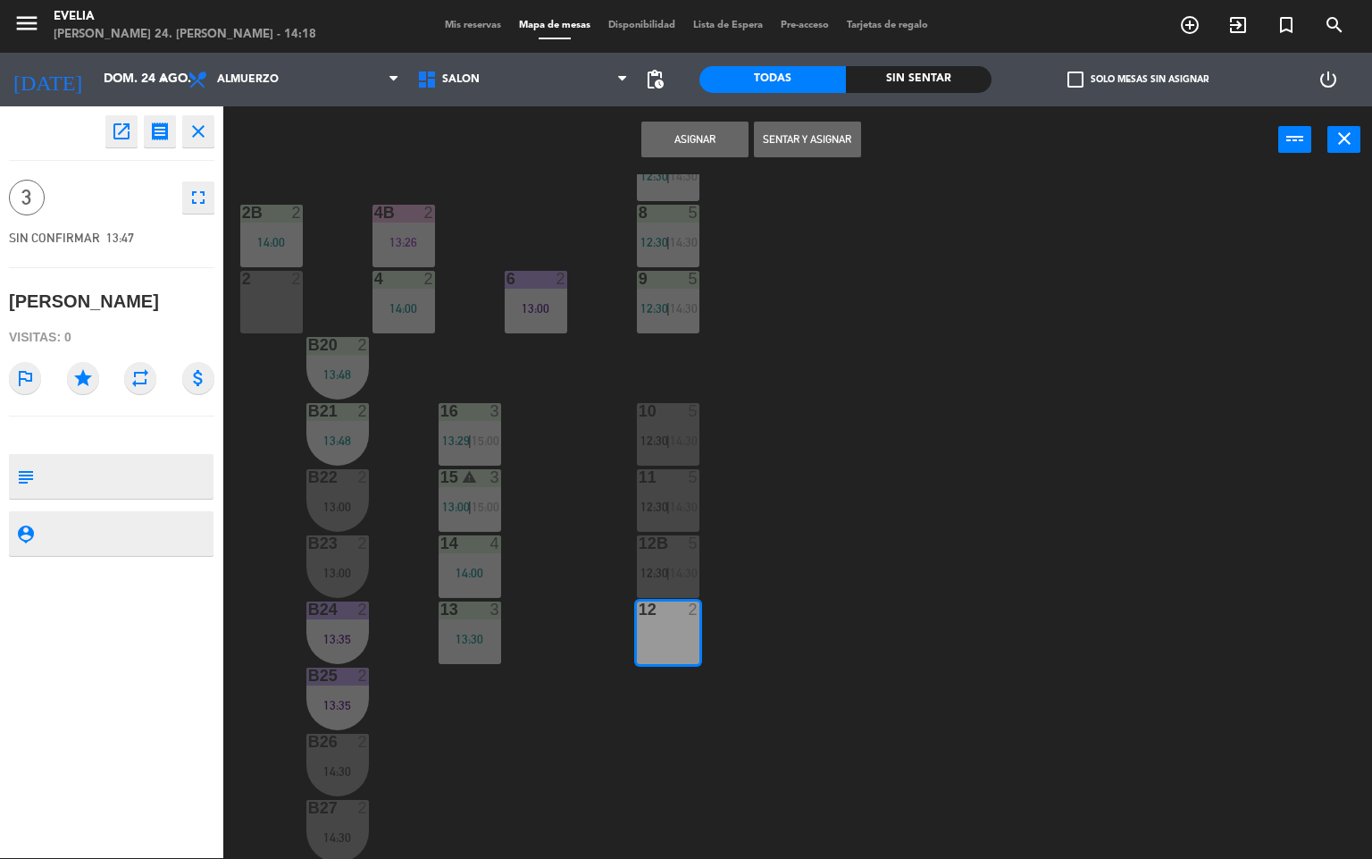
click at [1020, 499] on div "34 2 13:30 33B 2 14:03 33 2 14:00 44 lock 5 14:00 32B 4 13:30 32 4 13:30 43 loc…" at bounding box center [805, 516] width 1136 height 684
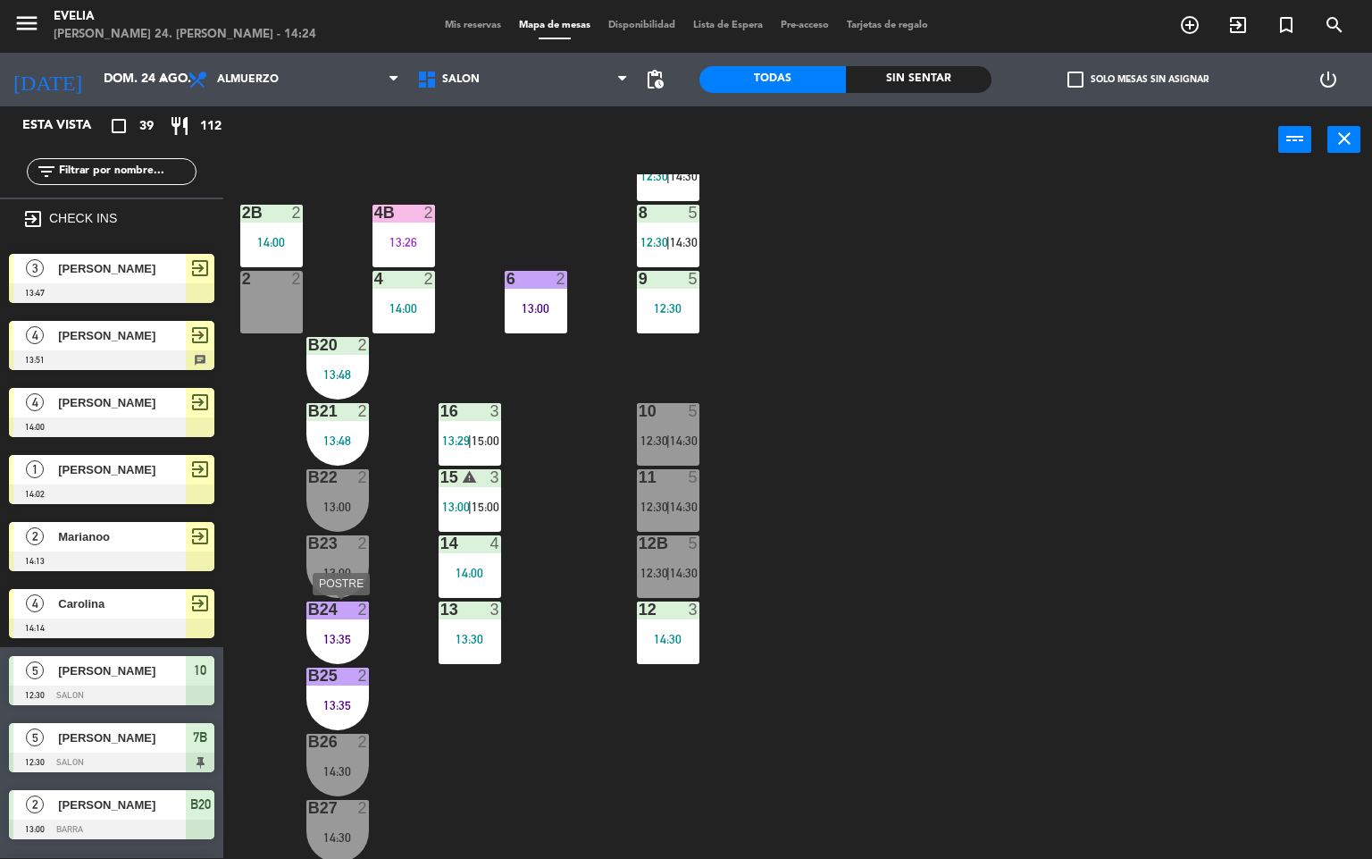
click at [352, 628] on div "B24 2 13:35" at bounding box center [337, 632] width 63 height 63
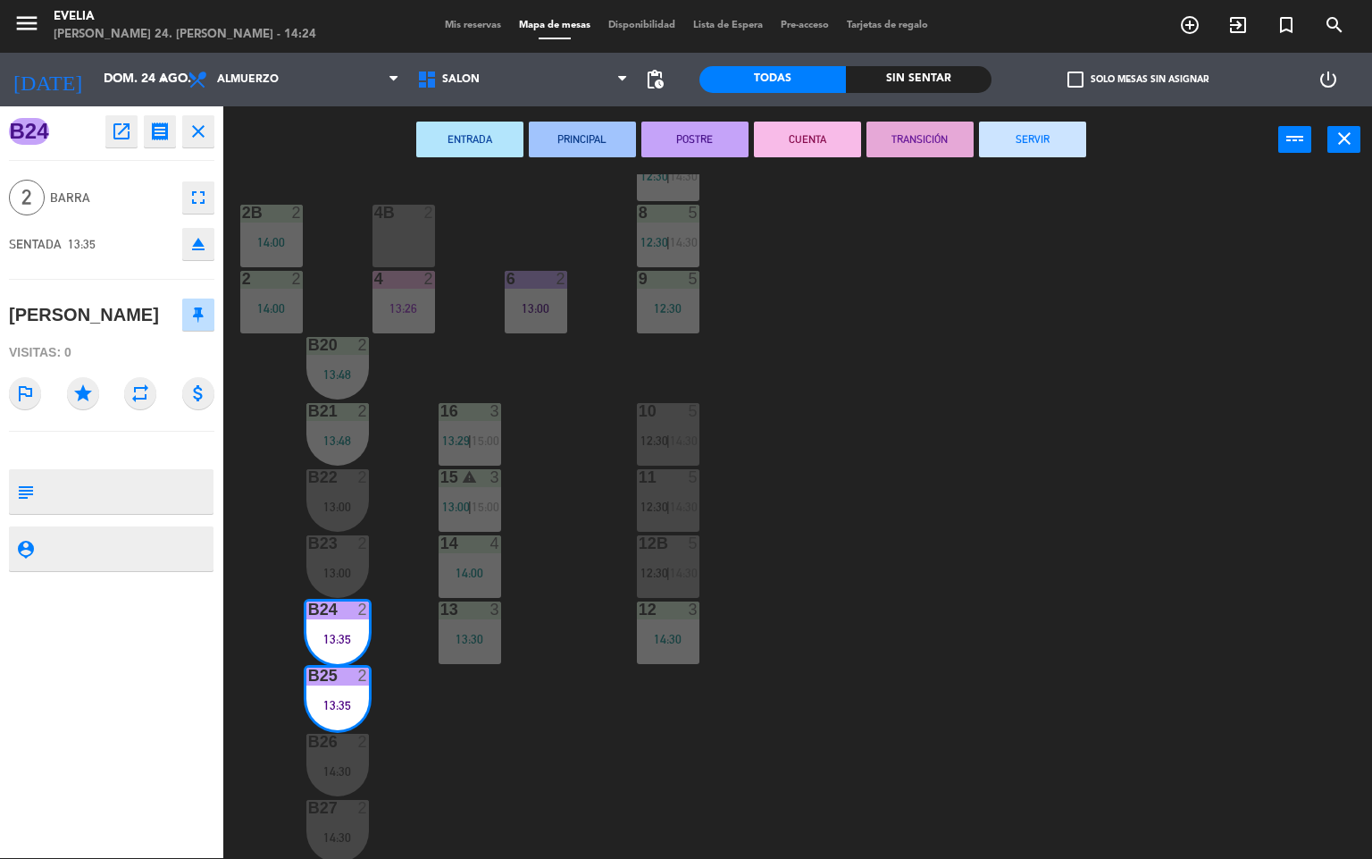
click at [794, 132] on button "CUENTA" at bounding box center [807, 140] width 107 height 36
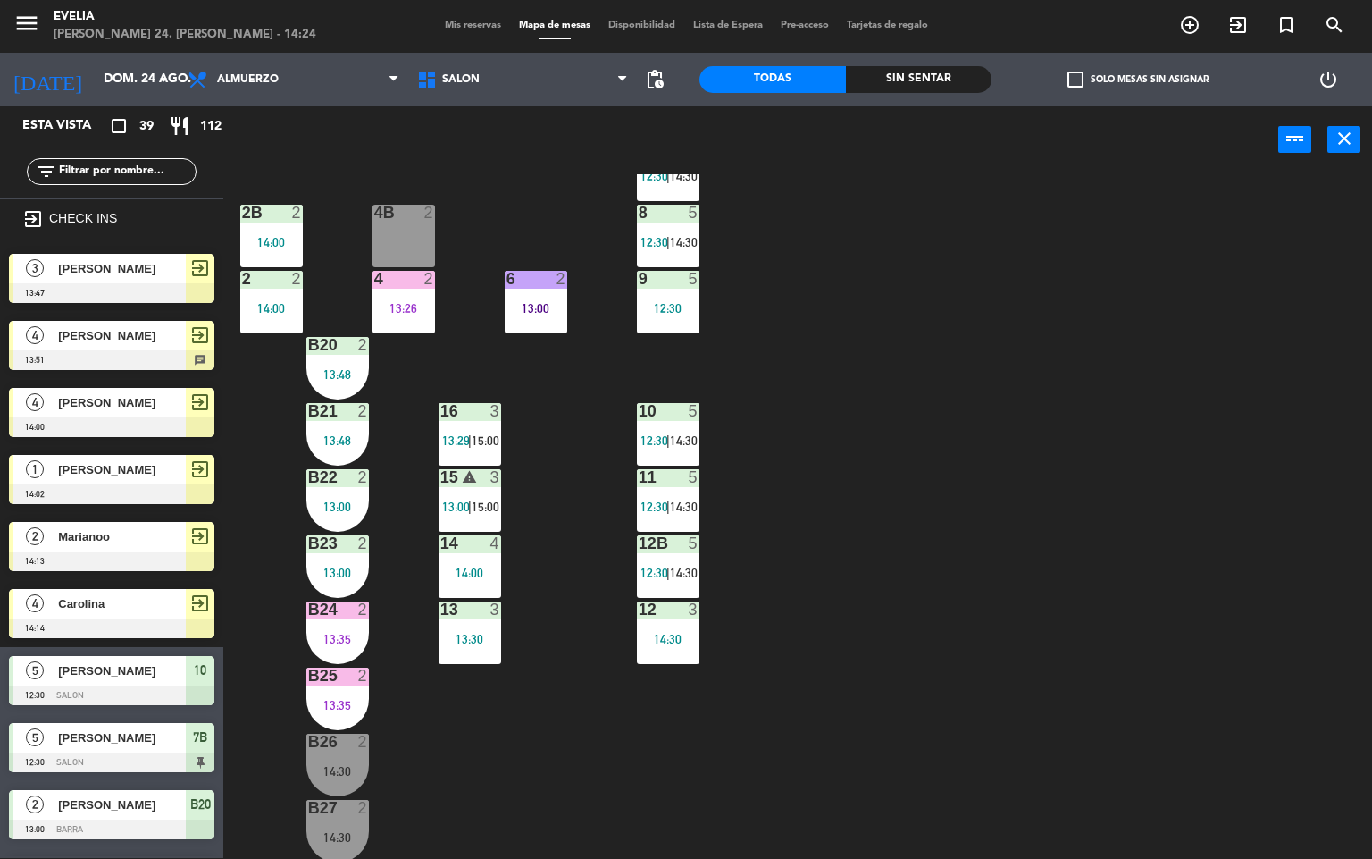
click at [1083, 606] on div "34 2 13:30 33B 2 14:03 33 2 14:00 44 lock 5 14:00 32B 4 13:30 32 4 13:30 43 loc…" at bounding box center [805, 516] width 1136 height 684
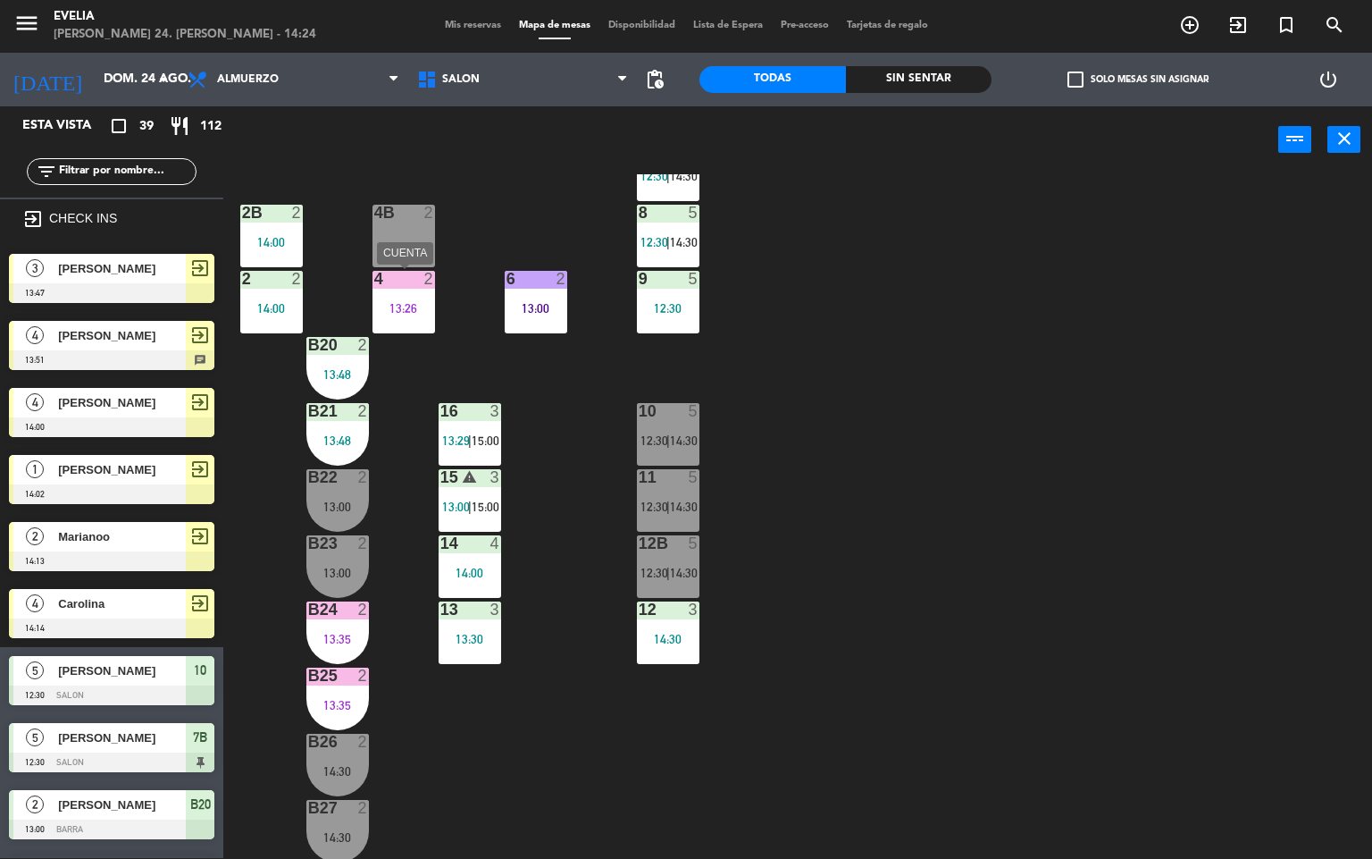
click at [407, 287] on div "4 2" at bounding box center [404, 280] width 63 height 18
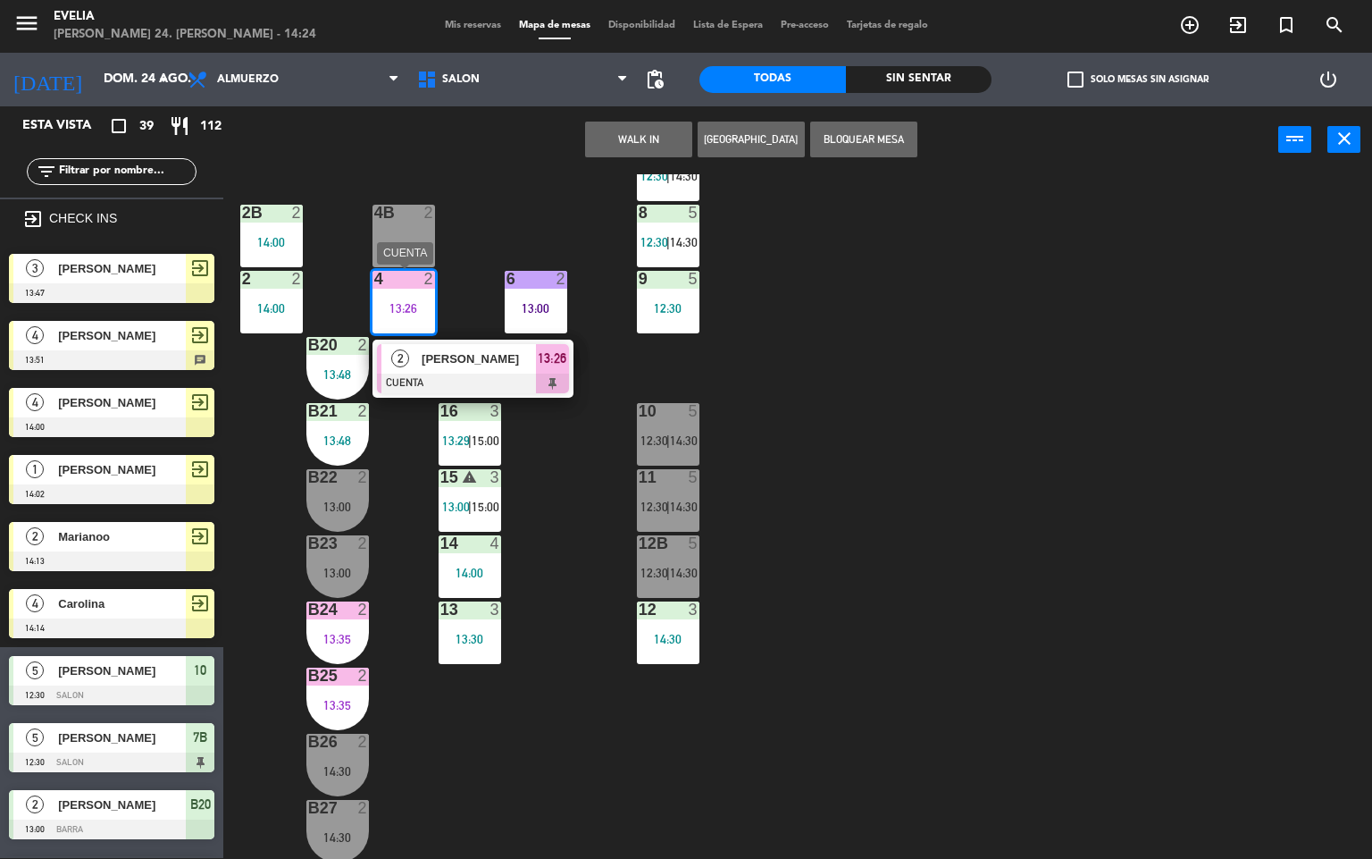
click at [491, 373] on div at bounding box center [473, 383] width 192 height 20
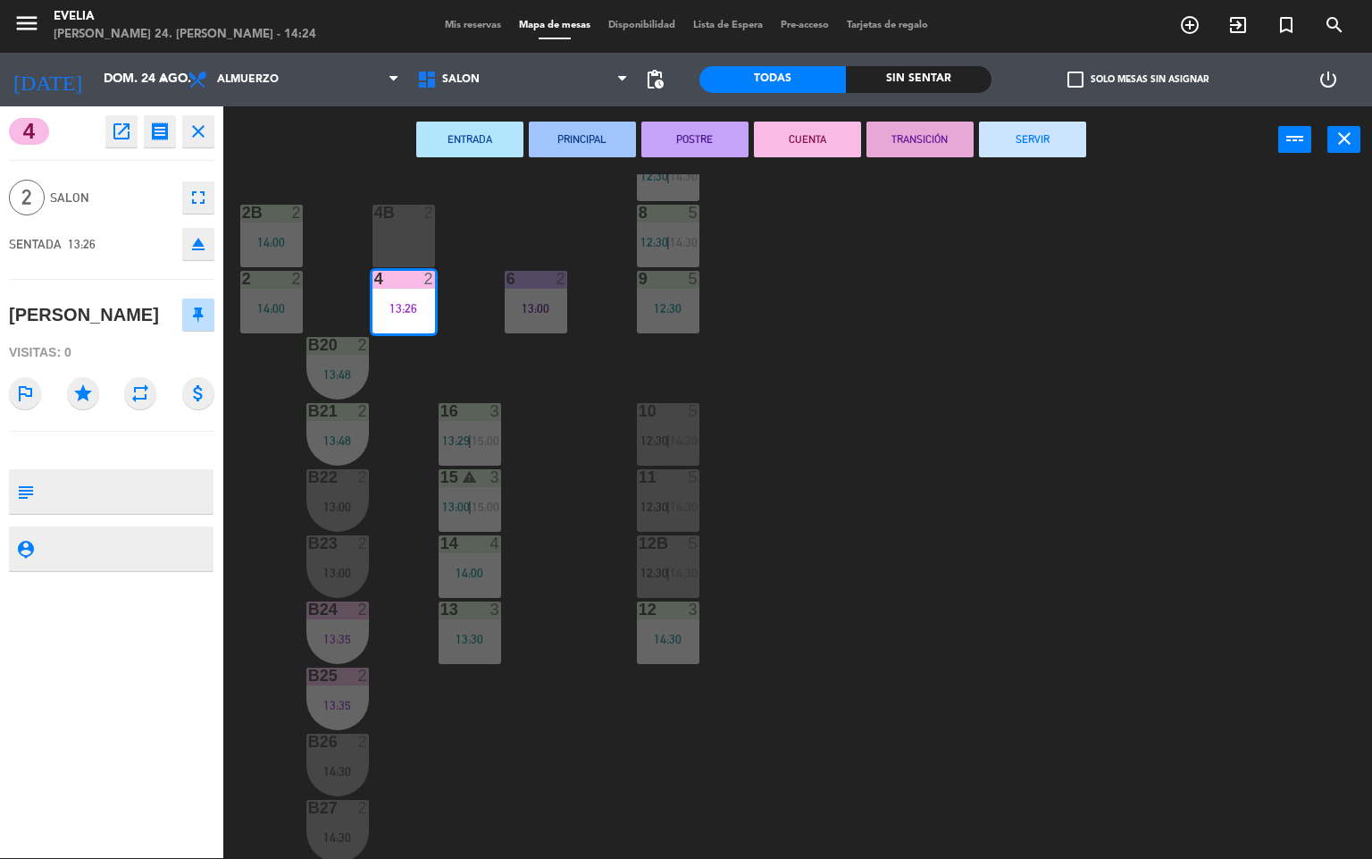
click at [1024, 137] on button "SERVIR" at bounding box center [1032, 140] width 107 height 36
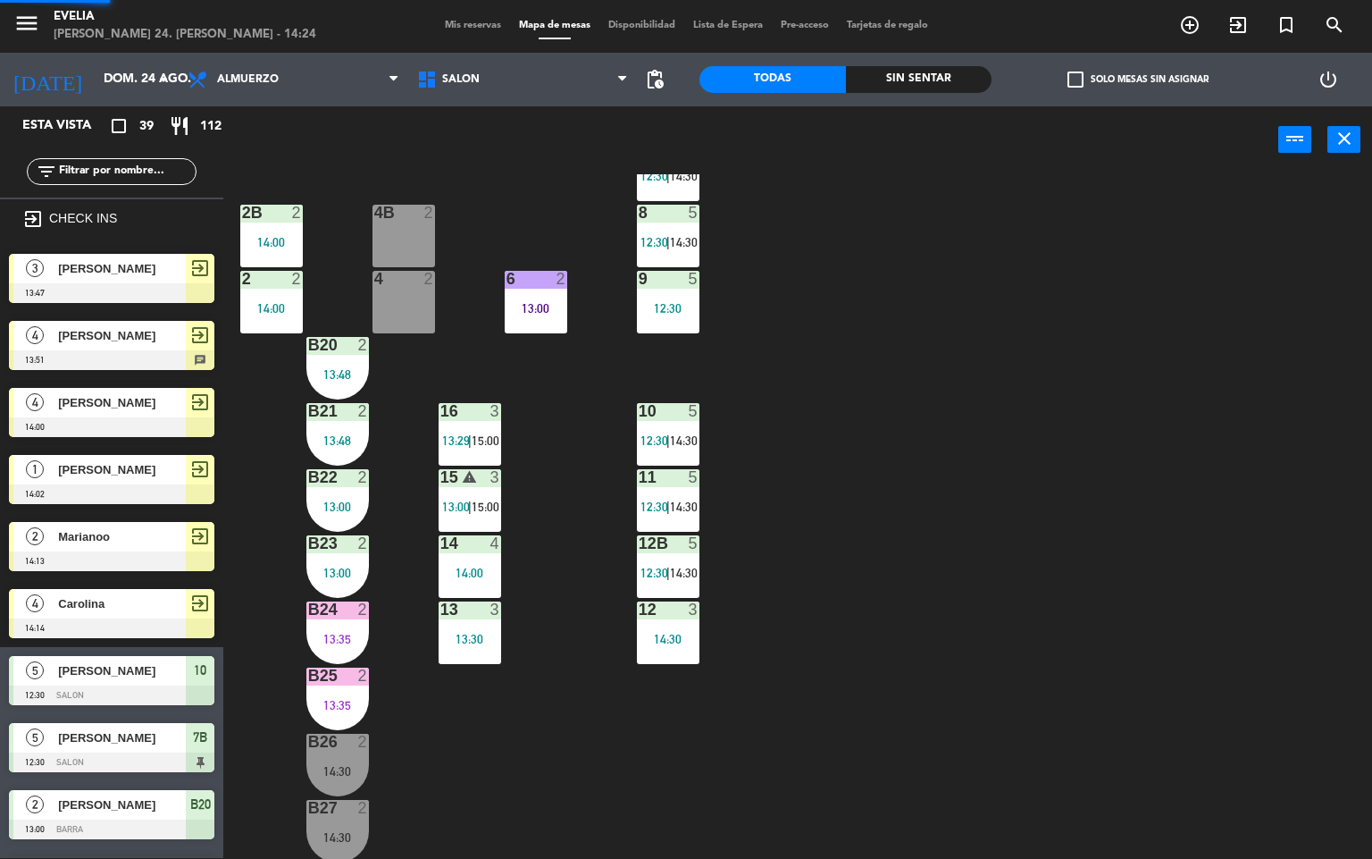
click at [933, 384] on div "34 2 13:30 33B 2 14:03 33 2 14:00 44 lock 5 14:00 32B 4 13:30 32 4 13:30 43 loc…" at bounding box center [805, 516] width 1136 height 684
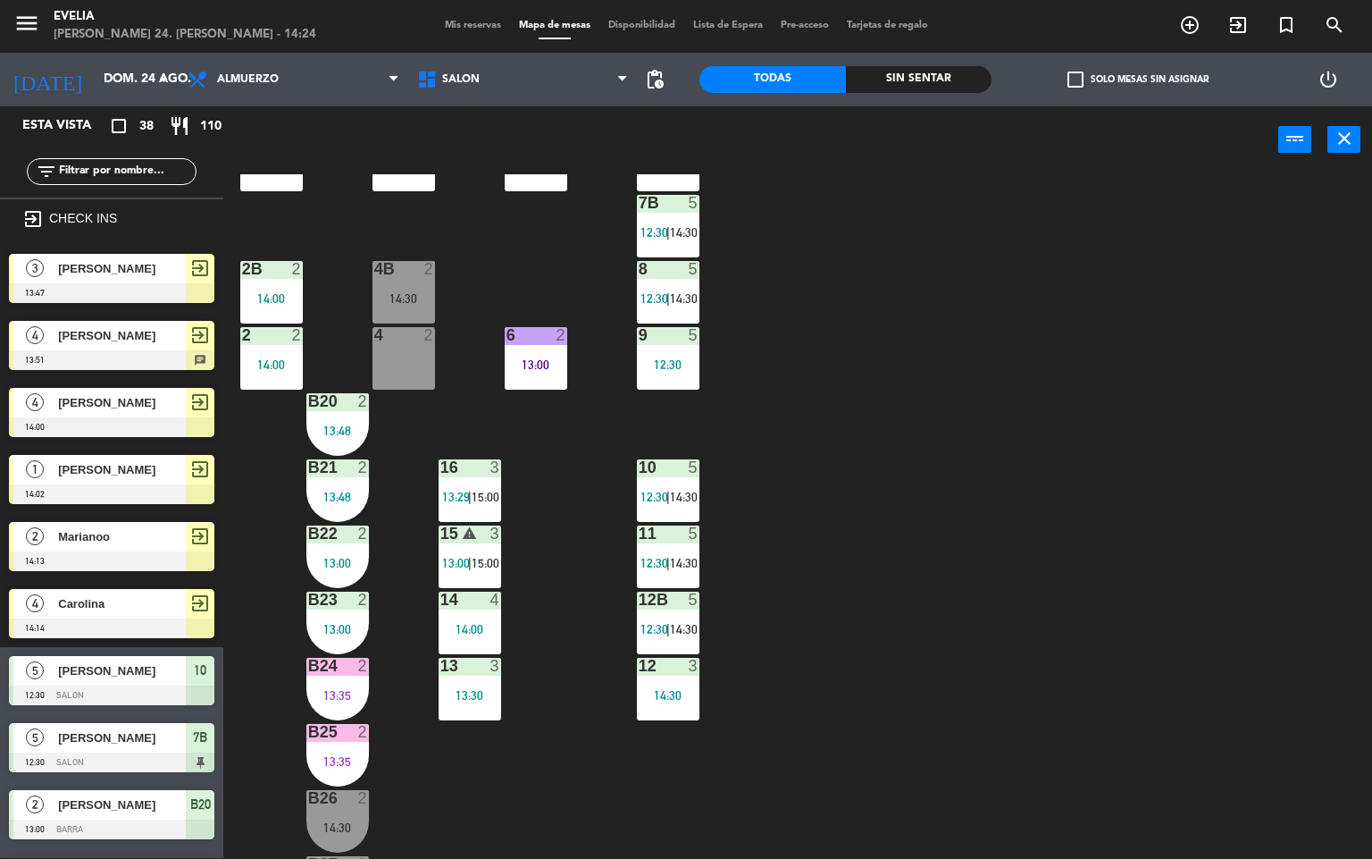
scroll to position [666, 0]
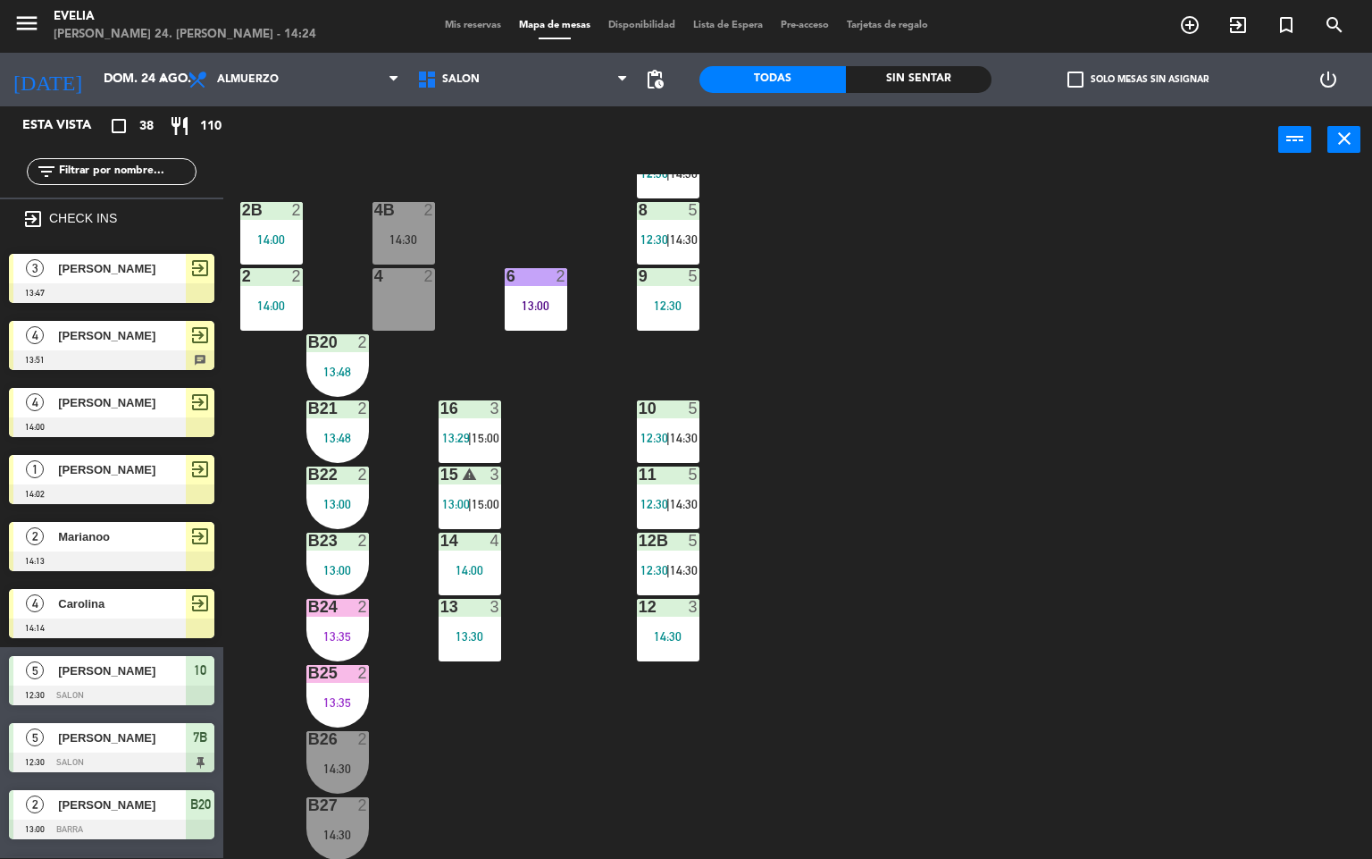
click at [942, 327] on div "34 2 13:30 33B 2 14:03 33 2 14:00 44 lock 5 14:00 32B 4 13:30 32 4 13:30 43 loc…" at bounding box center [805, 516] width 1136 height 684
click at [536, 301] on div "13:00" at bounding box center [536, 305] width 63 height 13
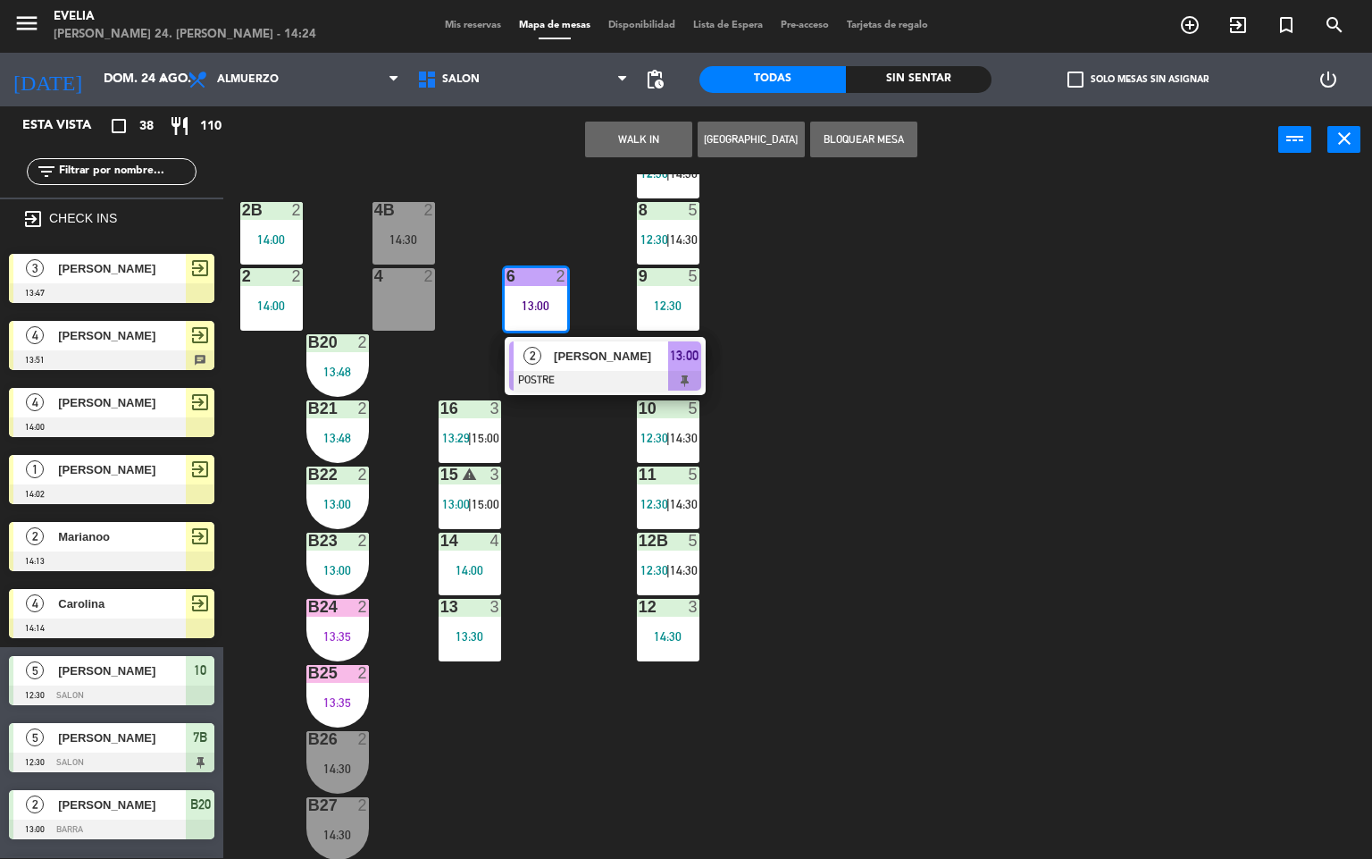
click at [579, 373] on div at bounding box center [605, 381] width 192 height 20
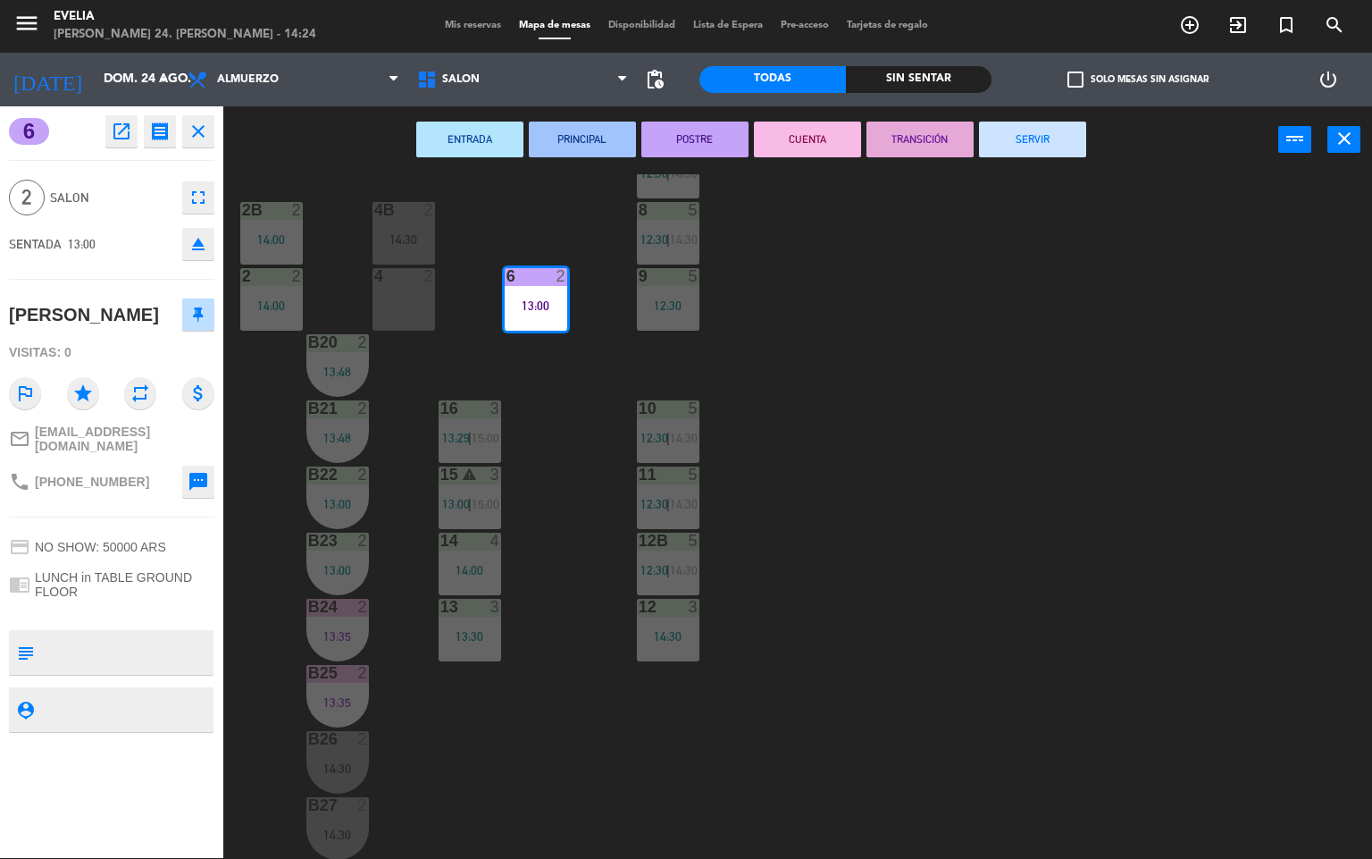
click at [1006, 139] on button "SERVIR" at bounding box center [1032, 140] width 107 height 36
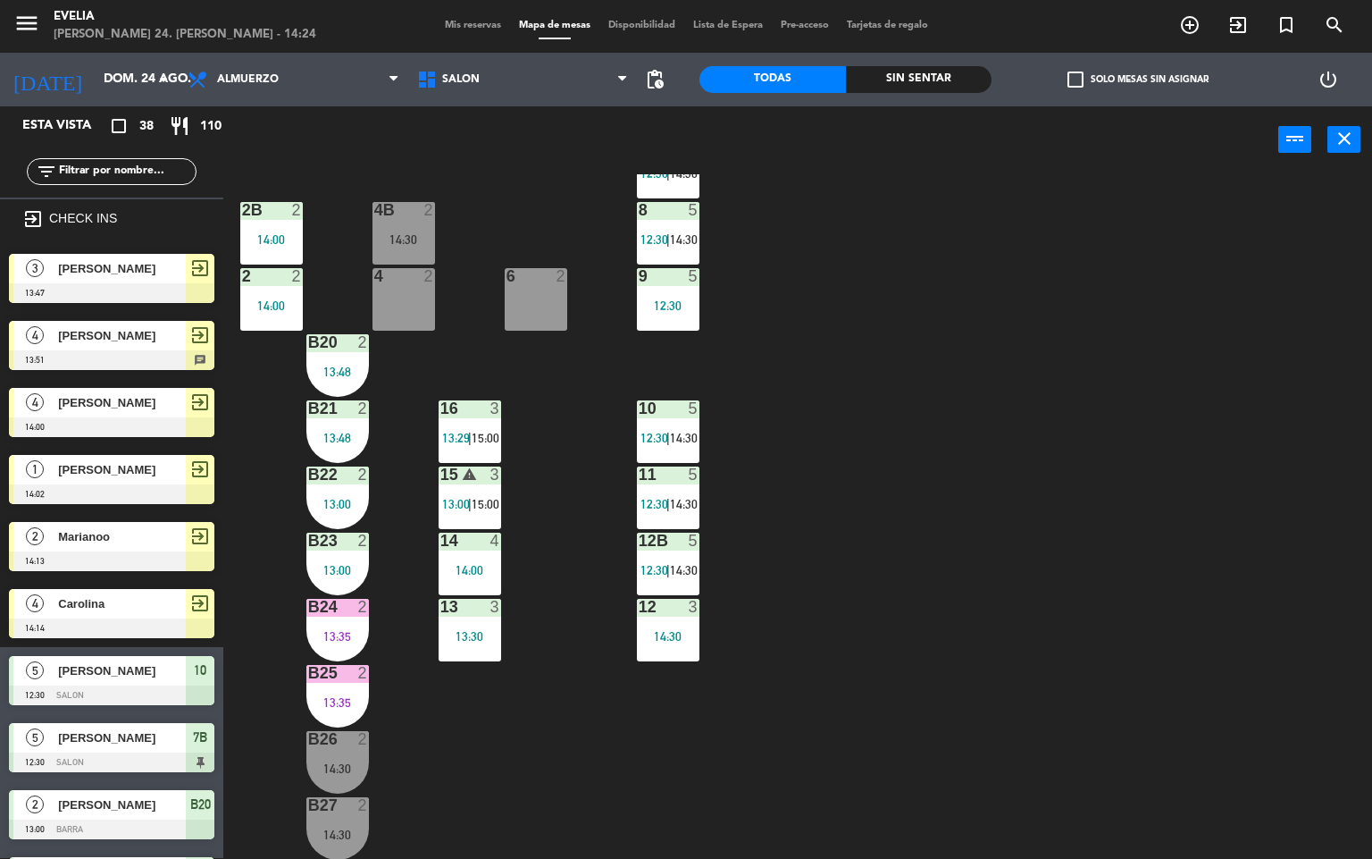
click at [925, 370] on div "34 2 13:30 33B 2 14:03 33 2 14:00 44 lock 5 14:00 32B 4 13:30 32 4 13:30 43 loc…" at bounding box center [805, 516] width 1136 height 684
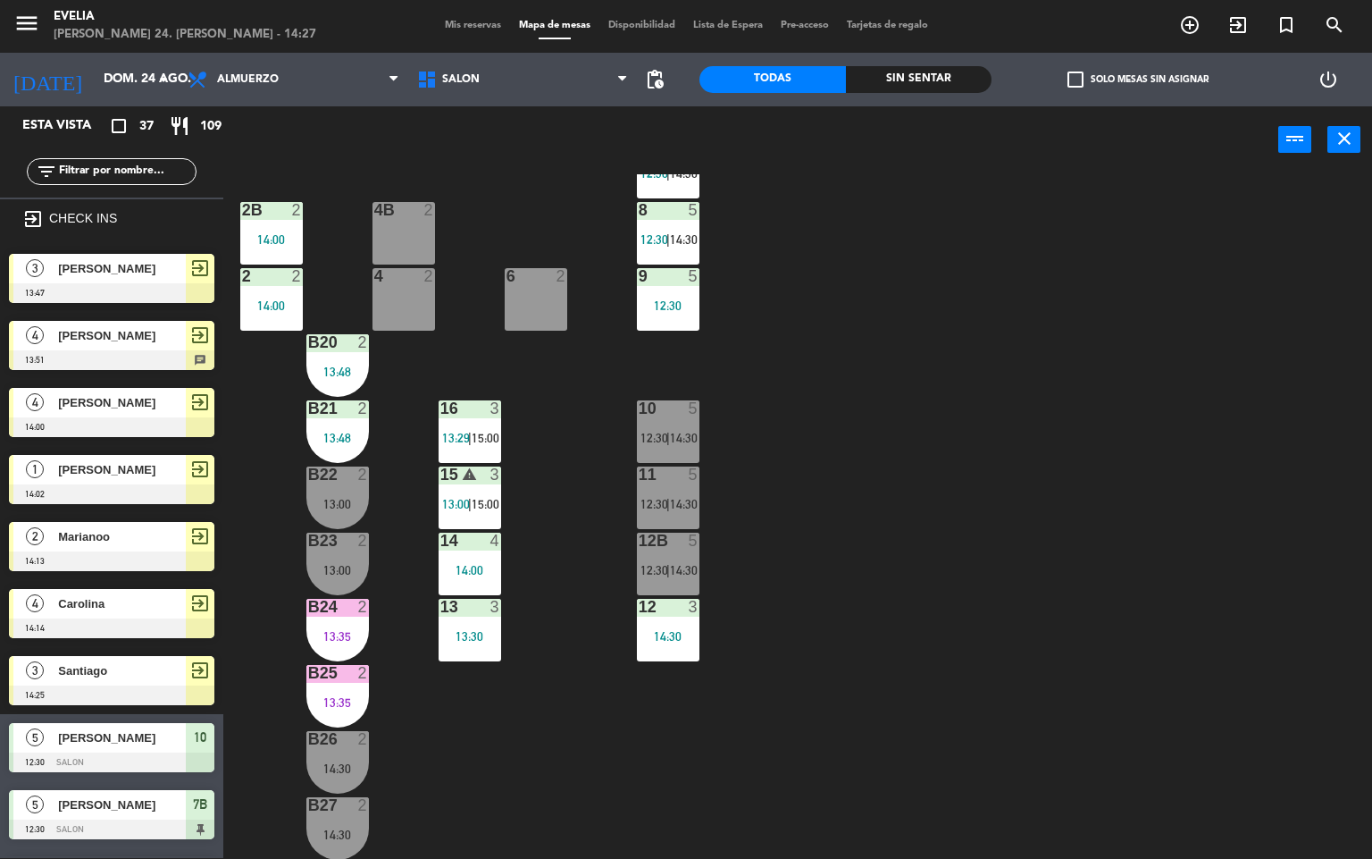
click at [828, 718] on div "34 2 13:30 33B 2 14:03 33 2 14:00 44 lock 5 14:00 32B 4 13:30 32 4 13:30 43 loc…" at bounding box center [805, 516] width 1136 height 684
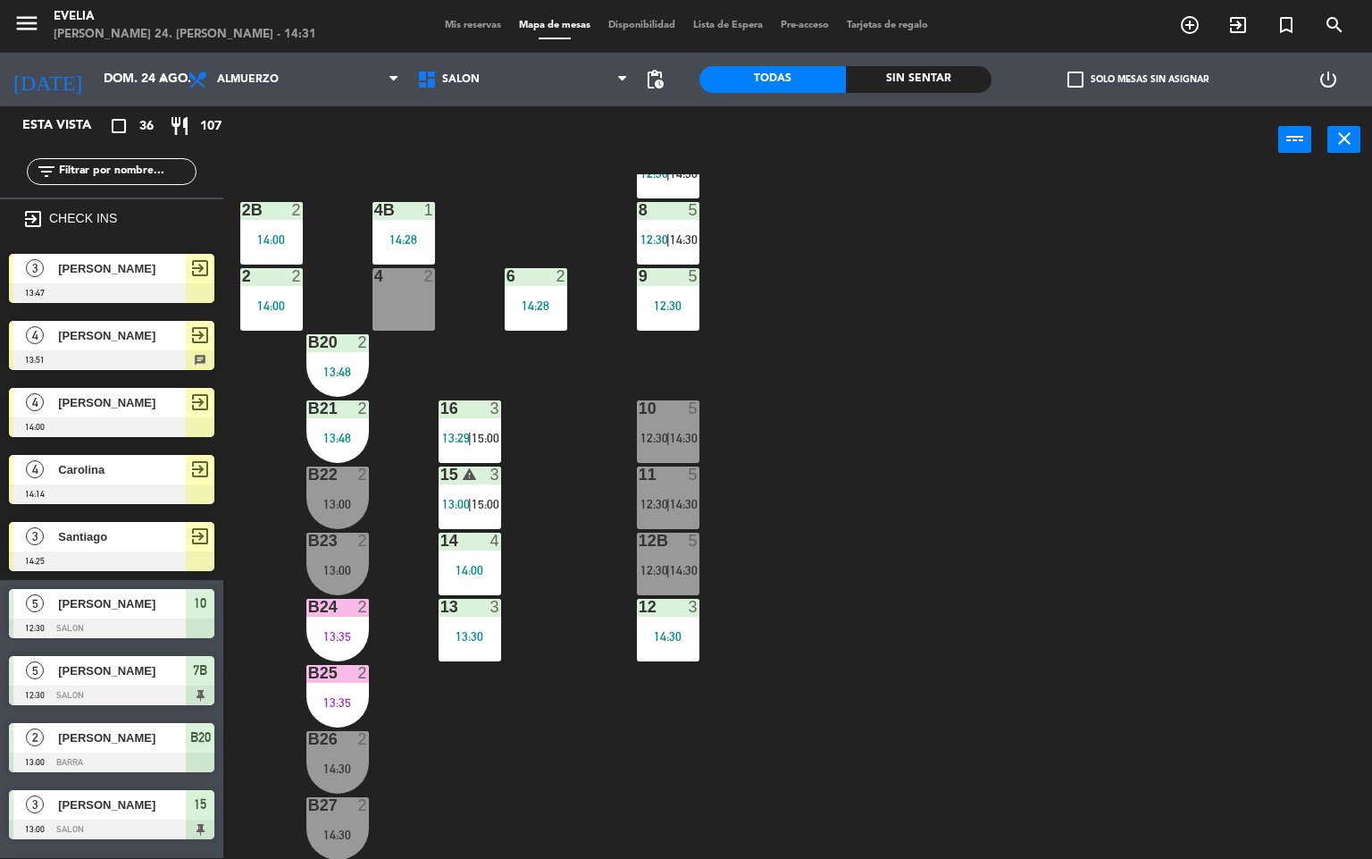
click at [877, 461] on div "34 2 13:30 33B 2 14:03 33 2 14:00 44 lock 2 14:30 32B 4 13:30 32 4 13:30 43 loc…" at bounding box center [805, 516] width 1136 height 684
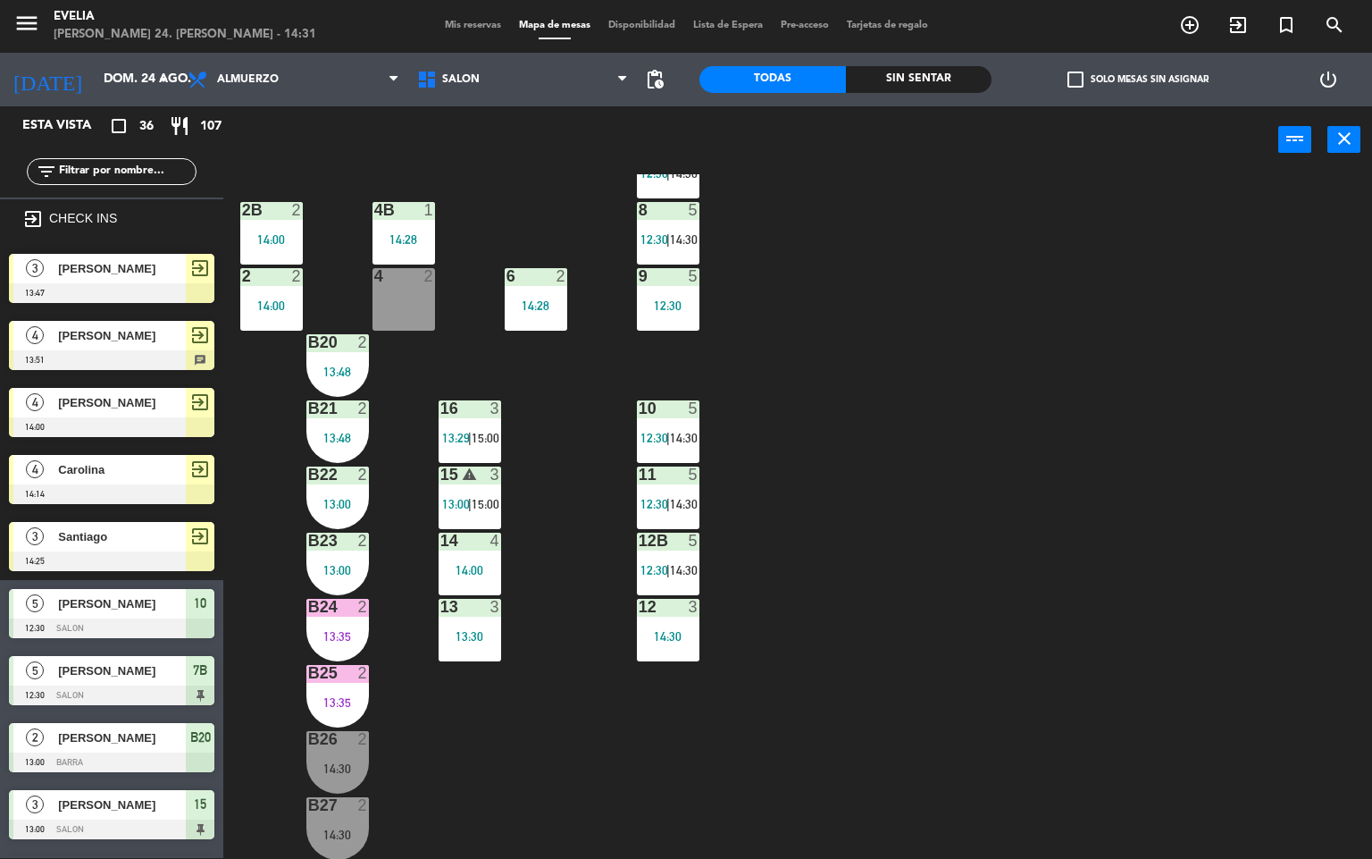
click at [640, 415] on div "10" at bounding box center [639, 408] width 1 height 16
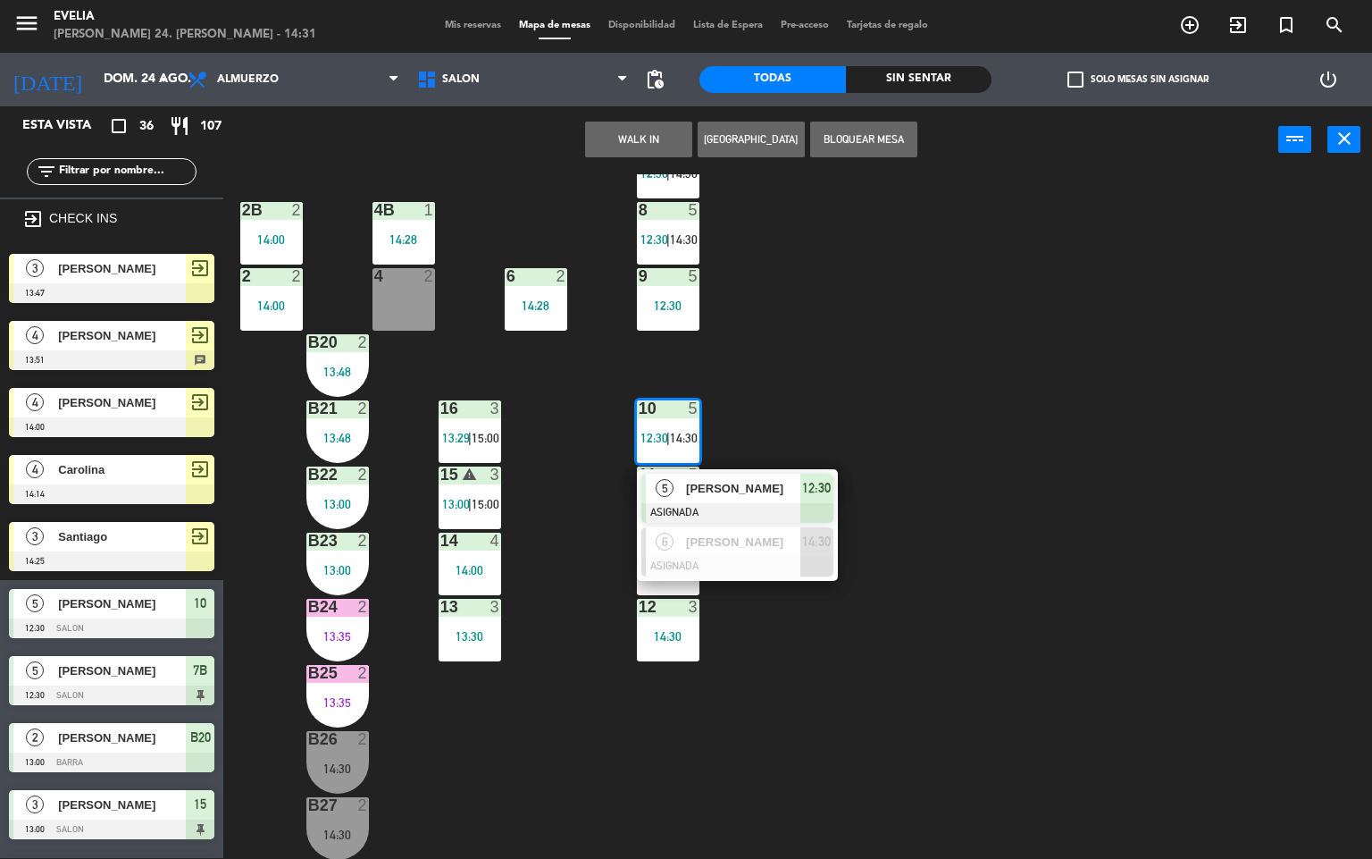
click at [732, 489] on span "[PERSON_NAME]" at bounding box center [743, 488] width 114 height 19
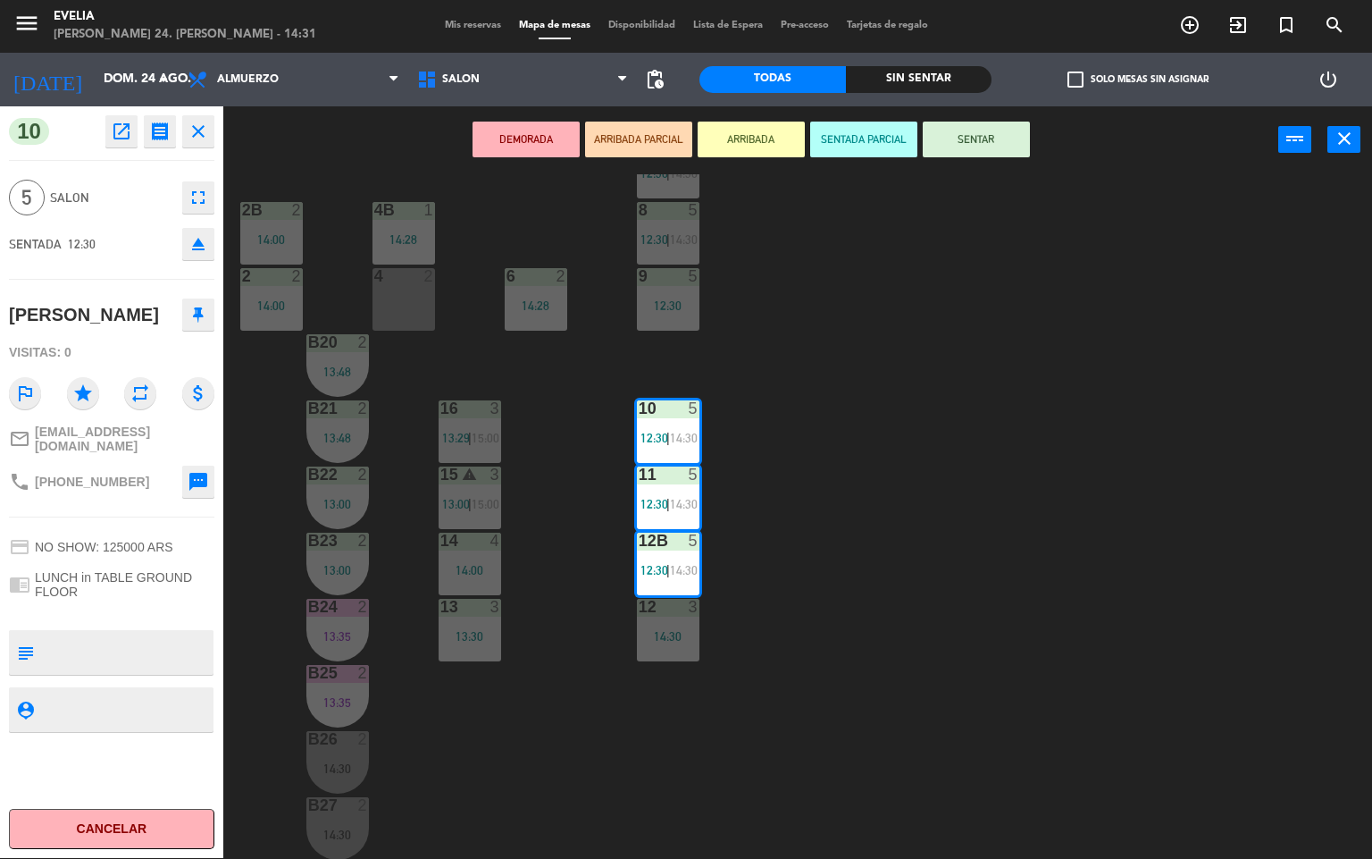
click at [1035, 347] on div "34 2 13:30 33B 2 14:03 33 2 14:00 44 lock 2 14:30 32B 4 13:30 32 4 13:30 43 loc…" at bounding box center [805, 516] width 1136 height 684
click at [676, 440] on span "14:30" at bounding box center [684, 438] width 28 height 14
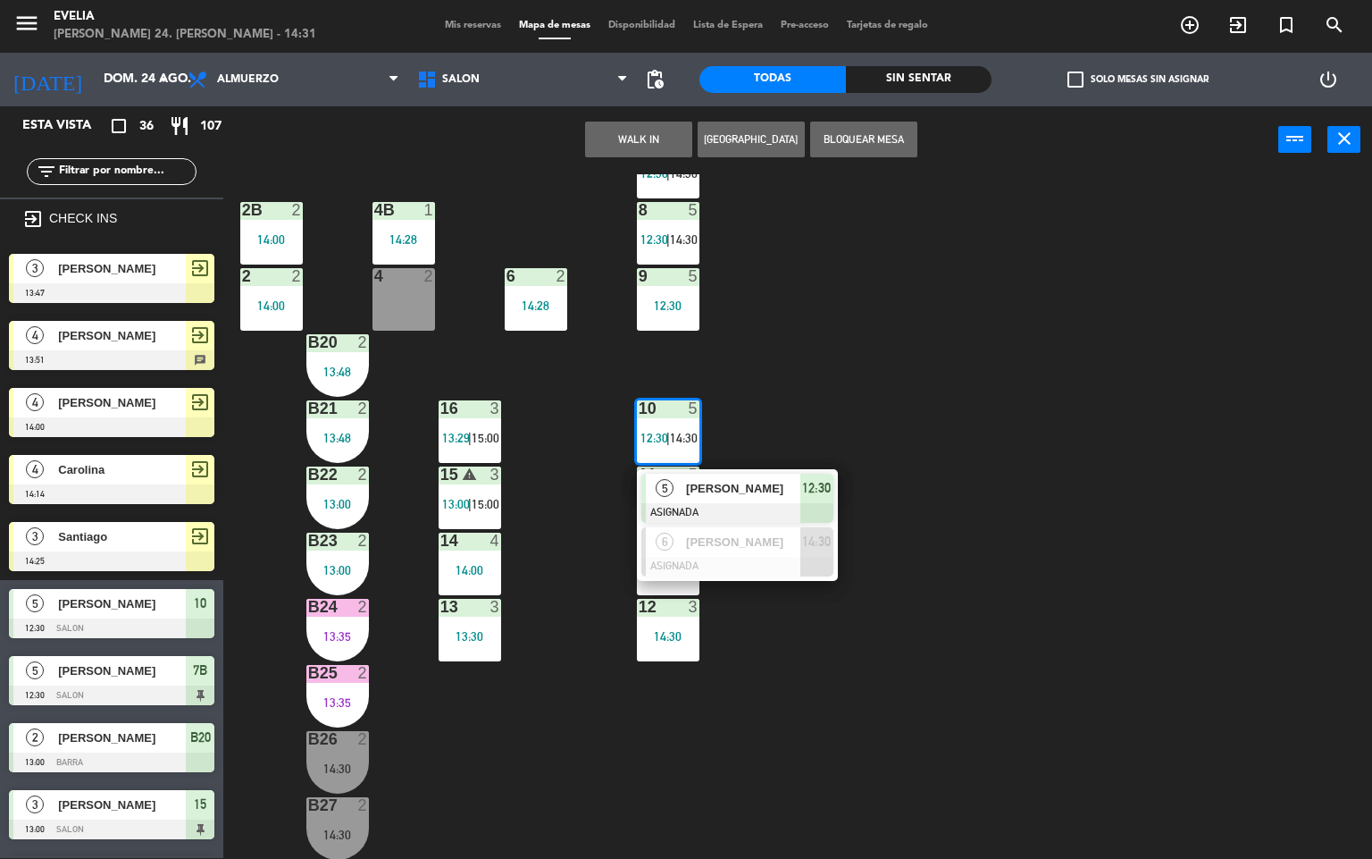
click at [698, 483] on span "[PERSON_NAME]" at bounding box center [743, 488] width 114 height 19
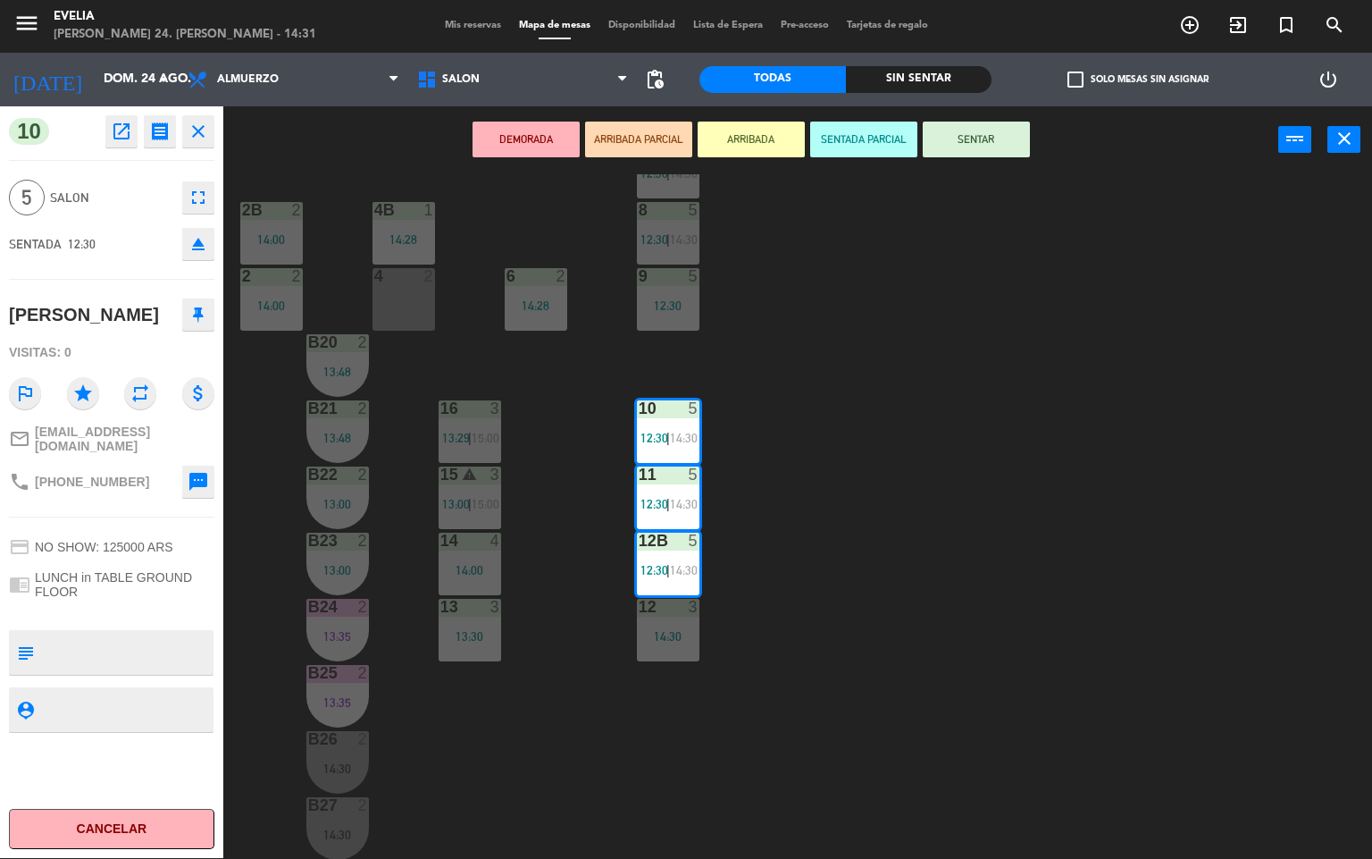
click at [994, 139] on button "SENTAR" at bounding box center [976, 140] width 107 height 36
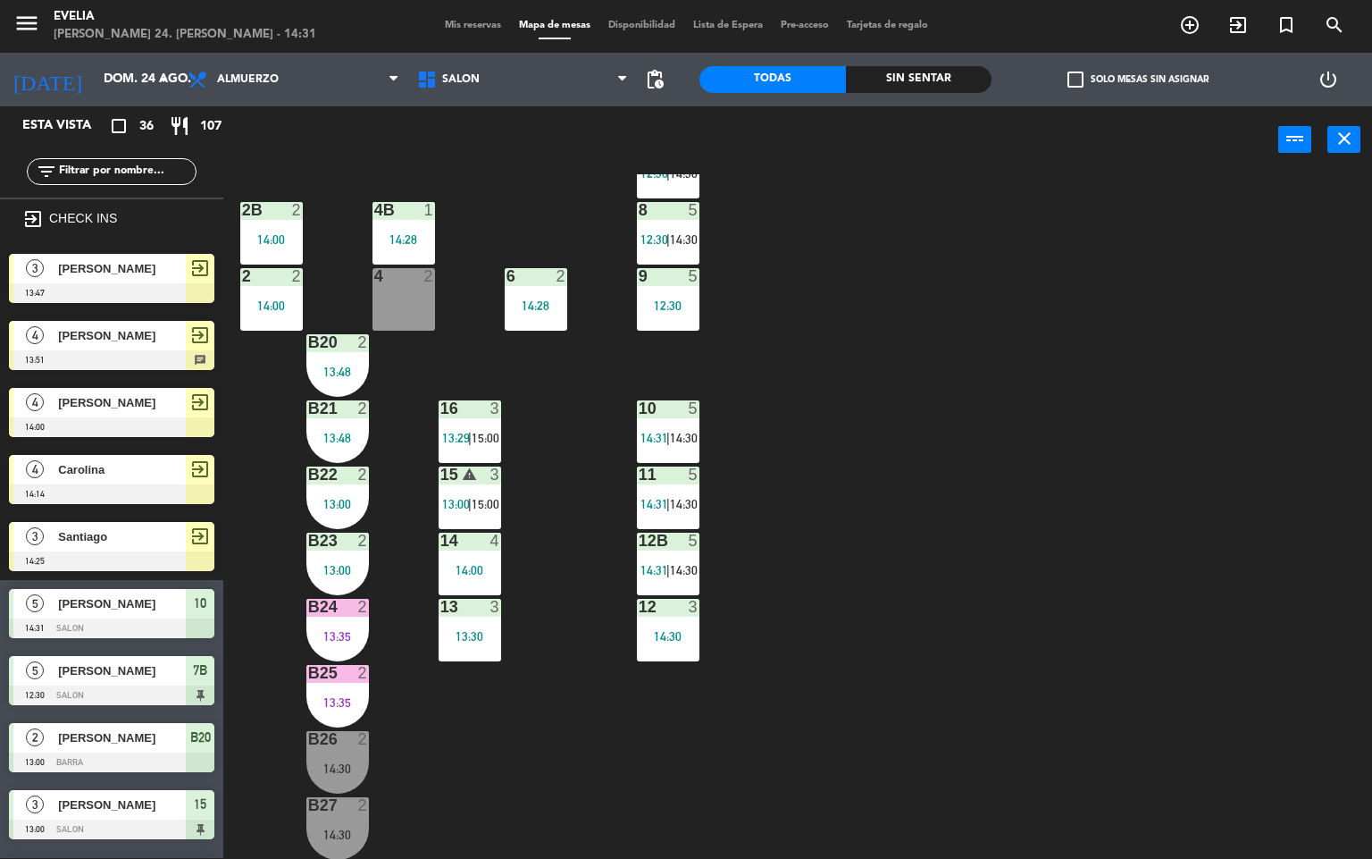
click at [919, 426] on div "34 2 13:30 33B 2 14:03 33 2 14:00 44 lock 2 14:30 32B 4 13:30 32 4 13:30 43 loc…" at bounding box center [805, 516] width 1136 height 684
click at [689, 445] on div "10 5 14:31 | 14:30" at bounding box center [668, 431] width 63 height 63
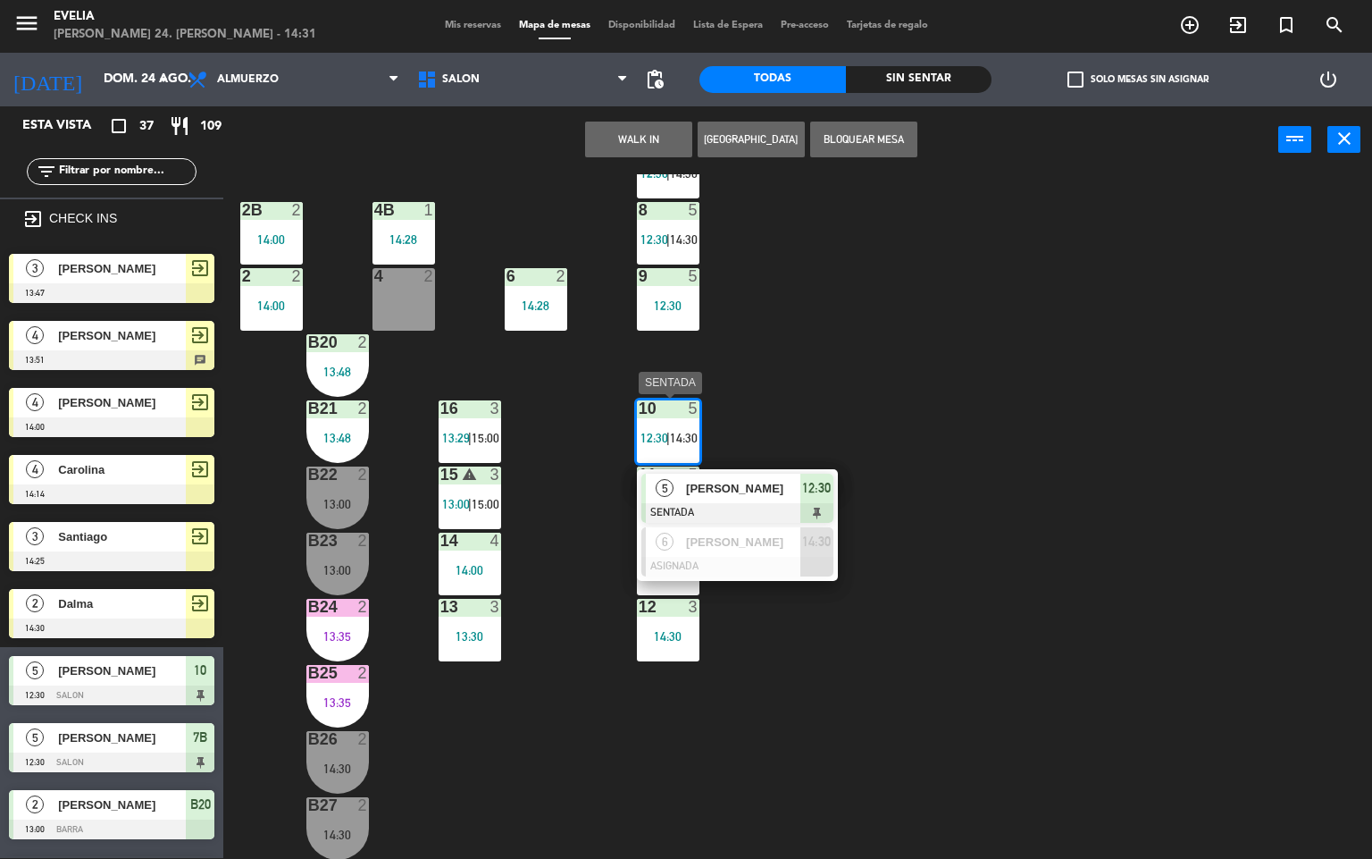
drag, startPoint x: 745, startPoint y: 489, endPoint x: 732, endPoint y: 435, distance: 55.3
click at [745, 489] on div "5 [PERSON_NAME] SENTADA 12:30" at bounding box center [738, 498] width 228 height 58
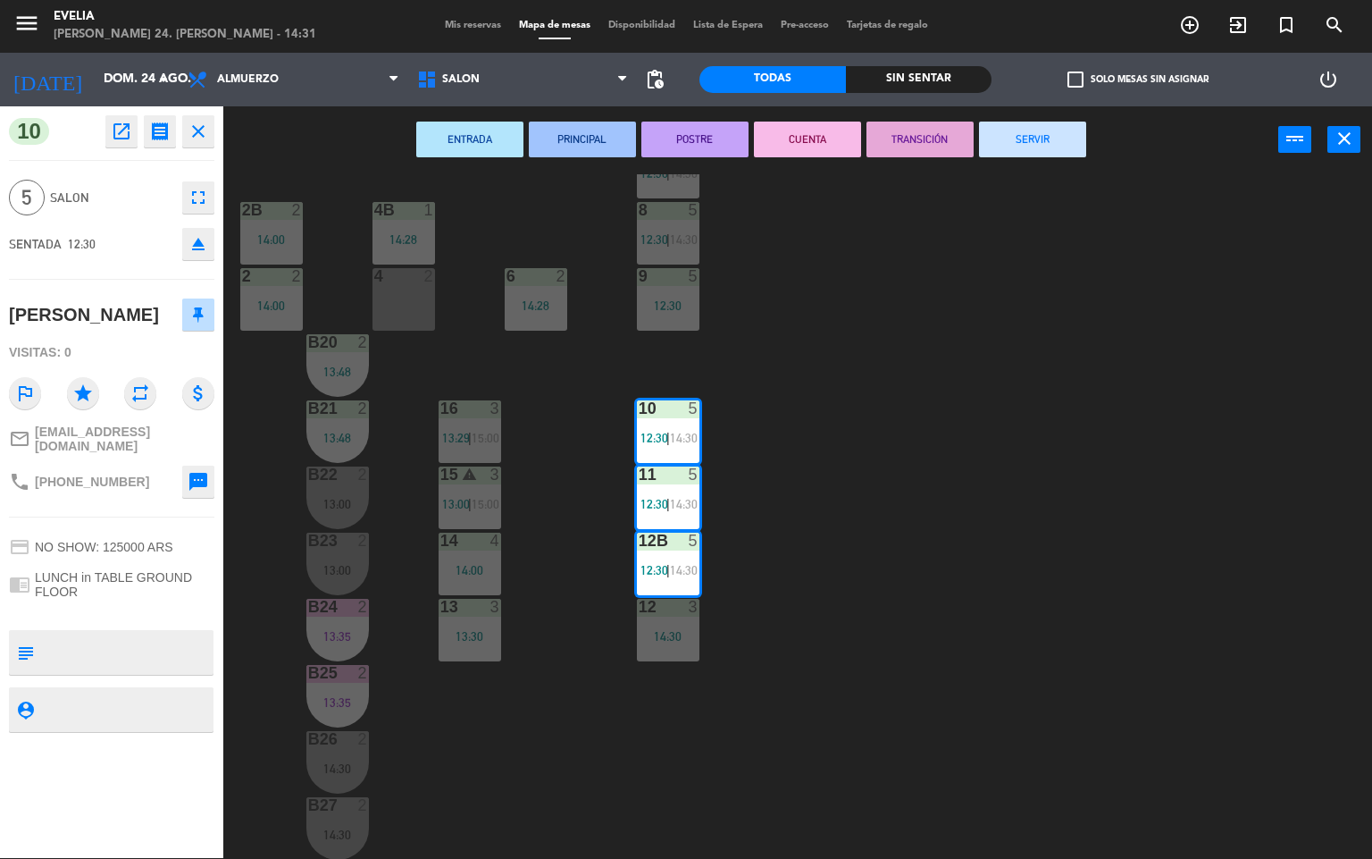
click at [764, 134] on button "CUENTA" at bounding box center [807, 140] width 107 height 36
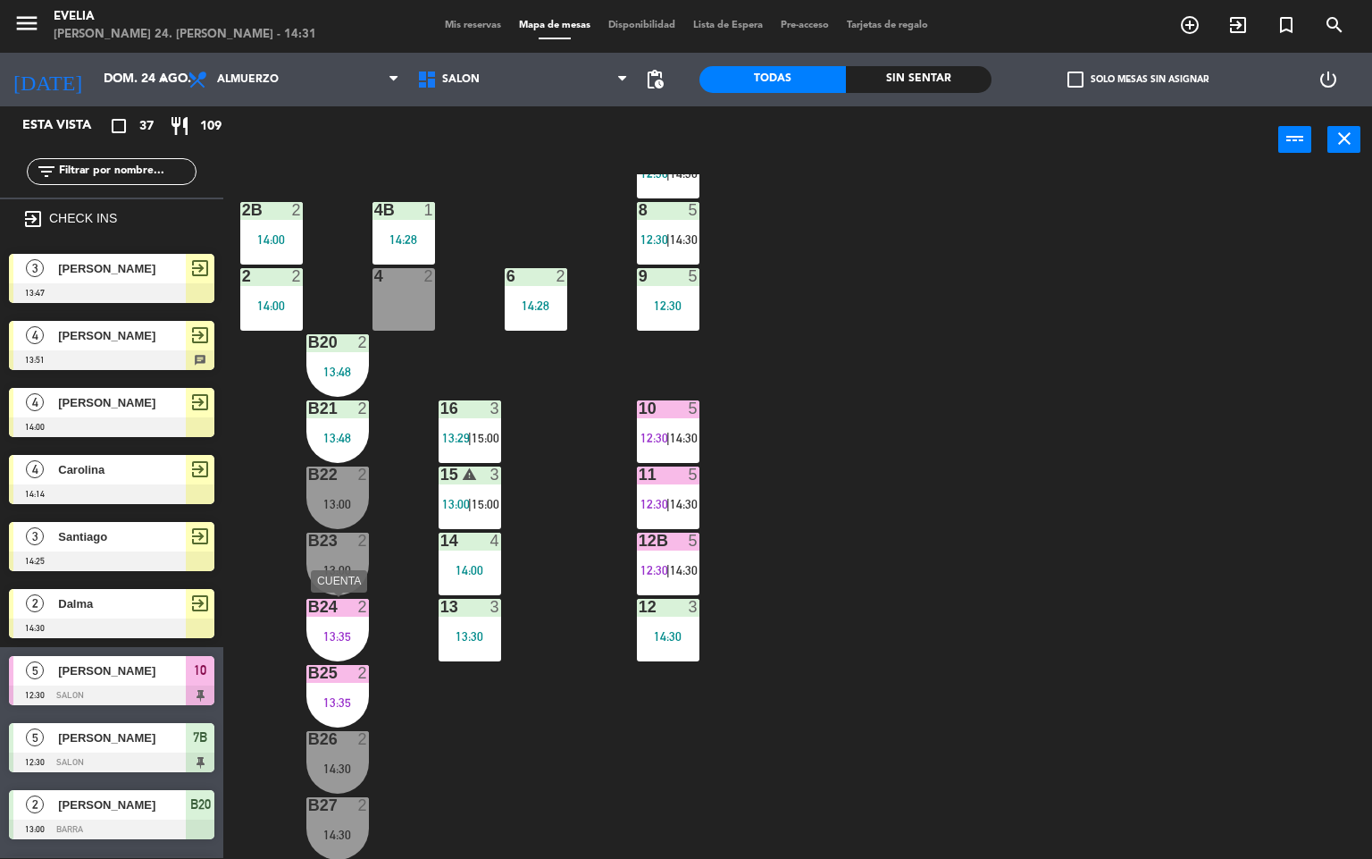
click at [352, 622] on div "B24 2 13:35" at bounding box center [337, 630] width 63 height 63
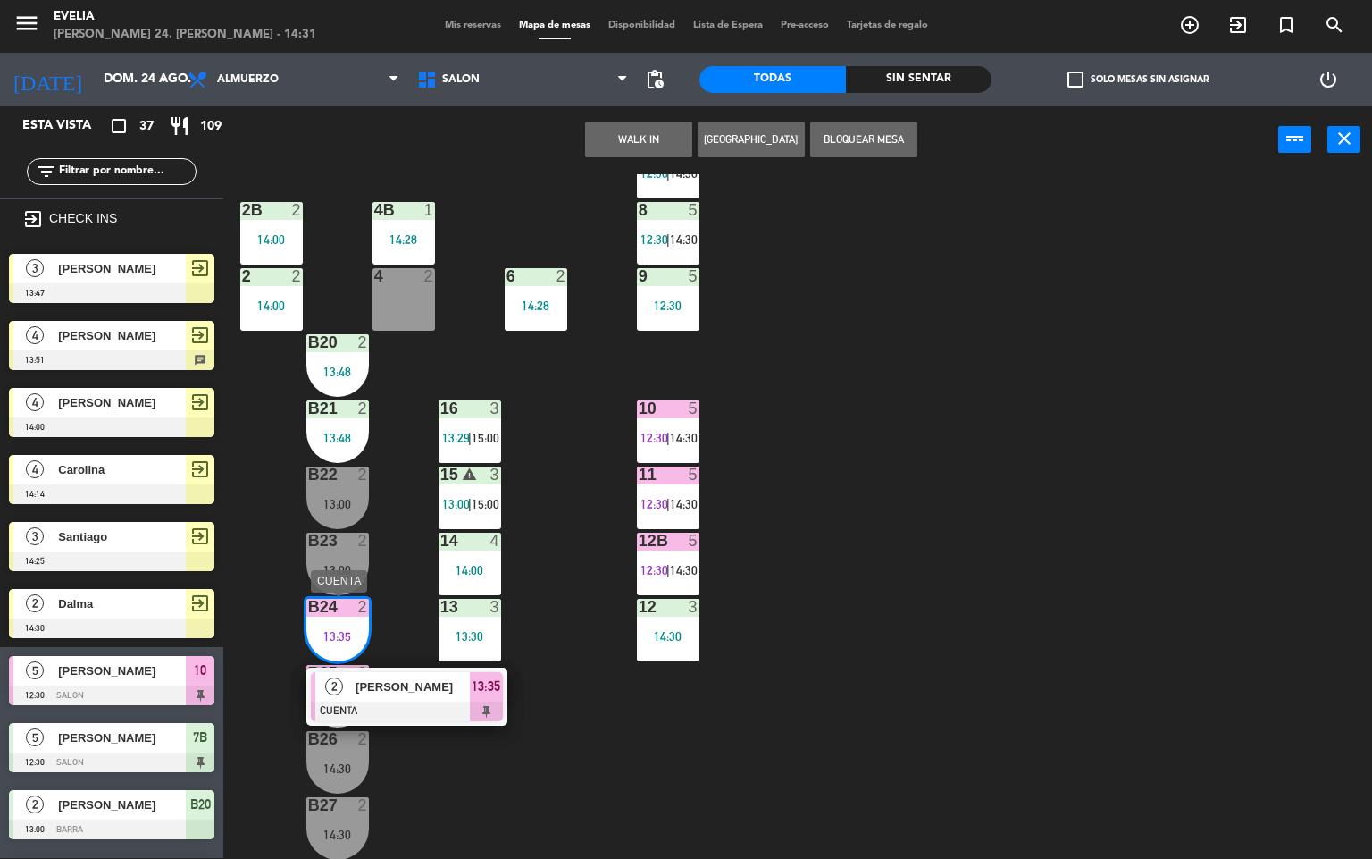
click at [415, 695] on span "[PERSON_NAME]" at bounding box center [413, 686] width 114 height 19
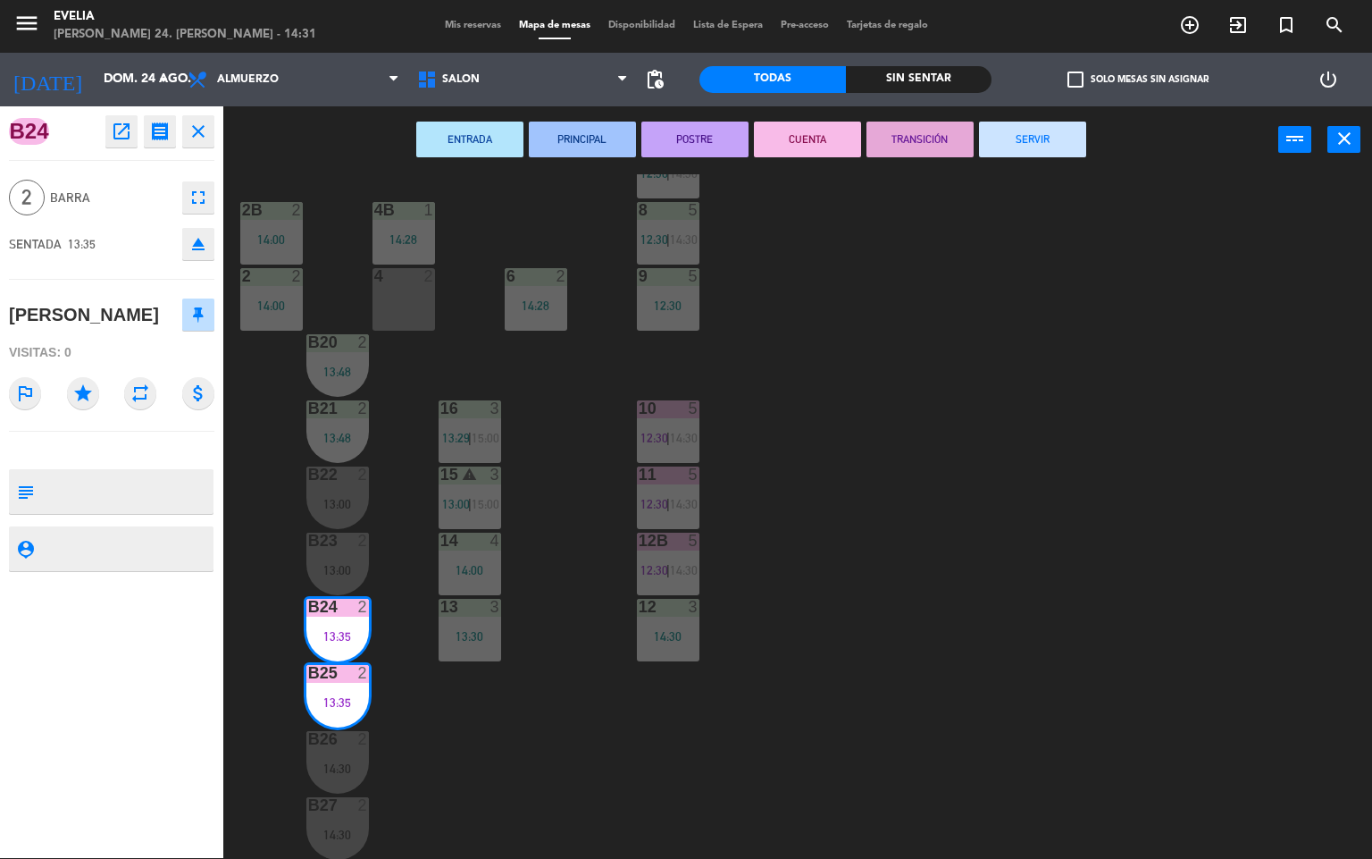
click at [1040, 132] on button "SERVIR" at bounding box center [1032, 140] width 107 height 36
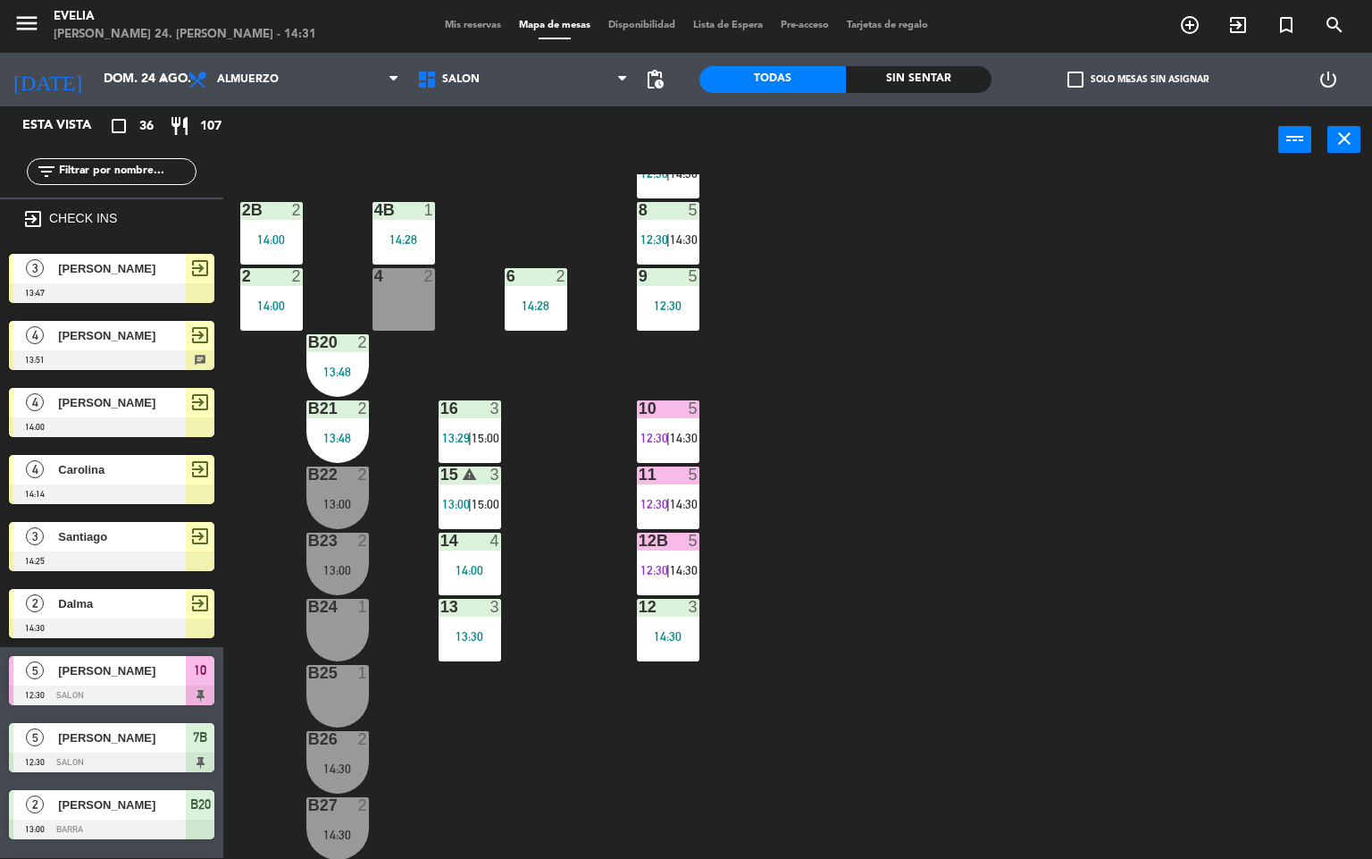
click at [467, 24] on span "Mis reservas" at bounding box center [473, 26] width 74 height 10
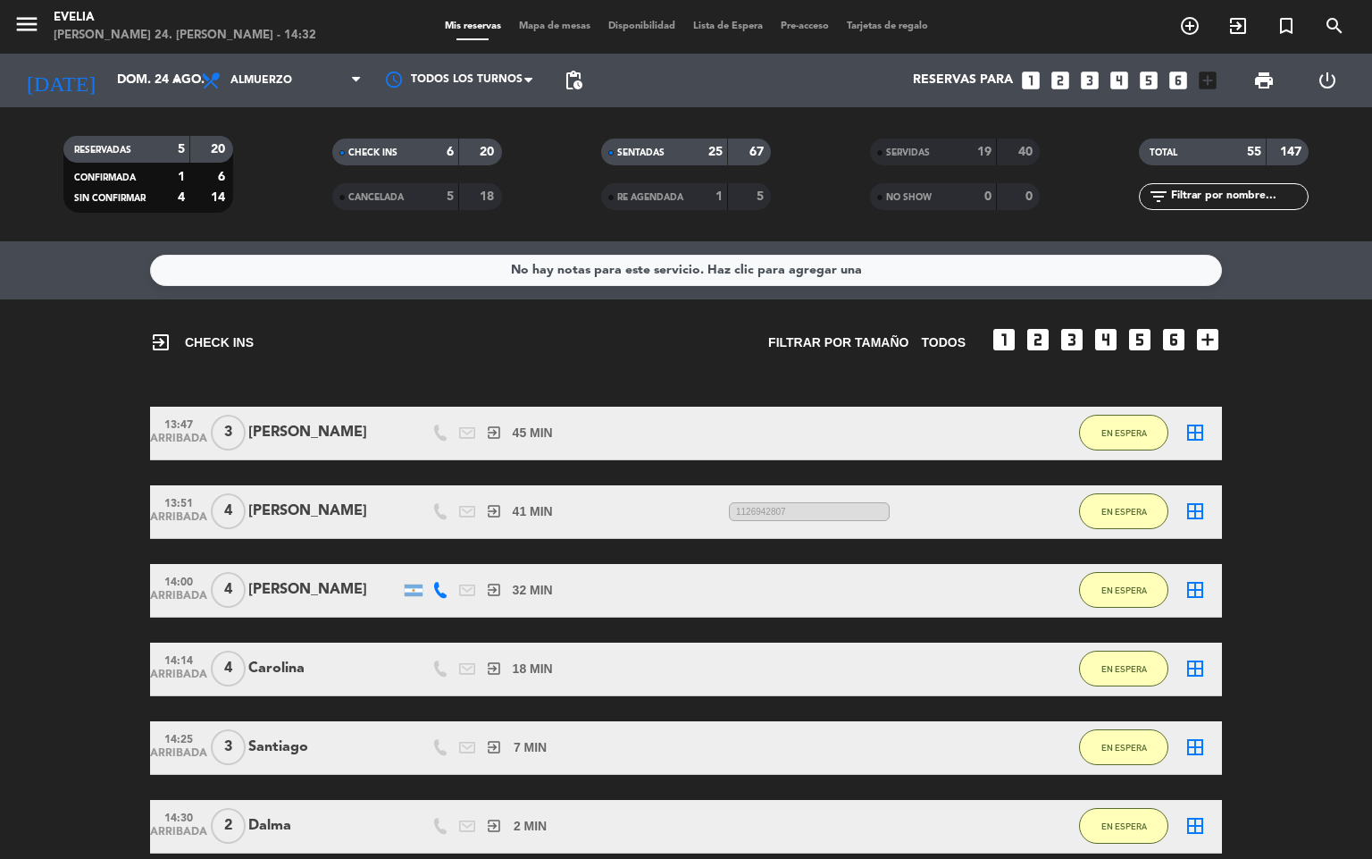
click at [947, 153] on div "SERVIDAS" at bounding box center [916, 152] width 82 height 21
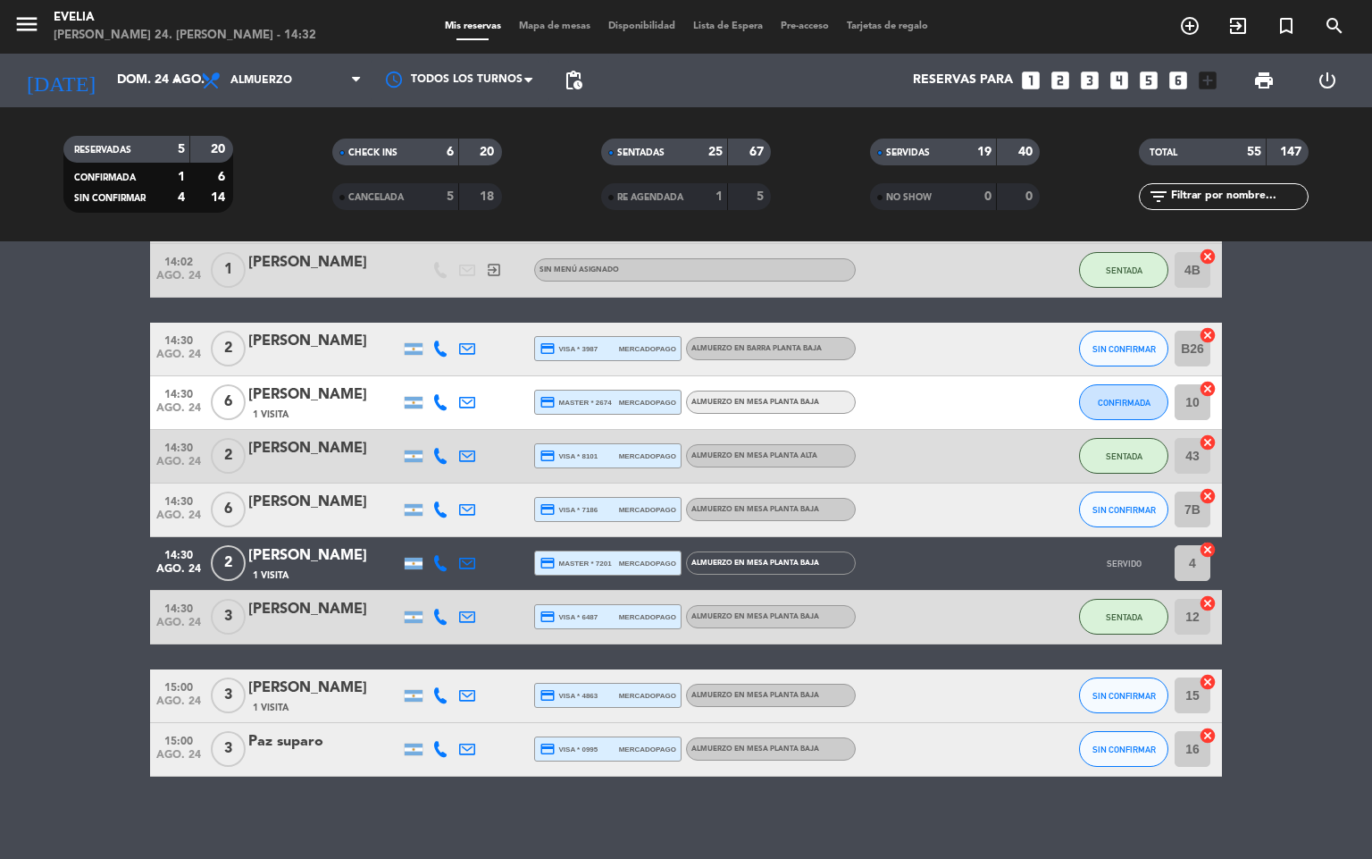
scroll to position [3180, 0]
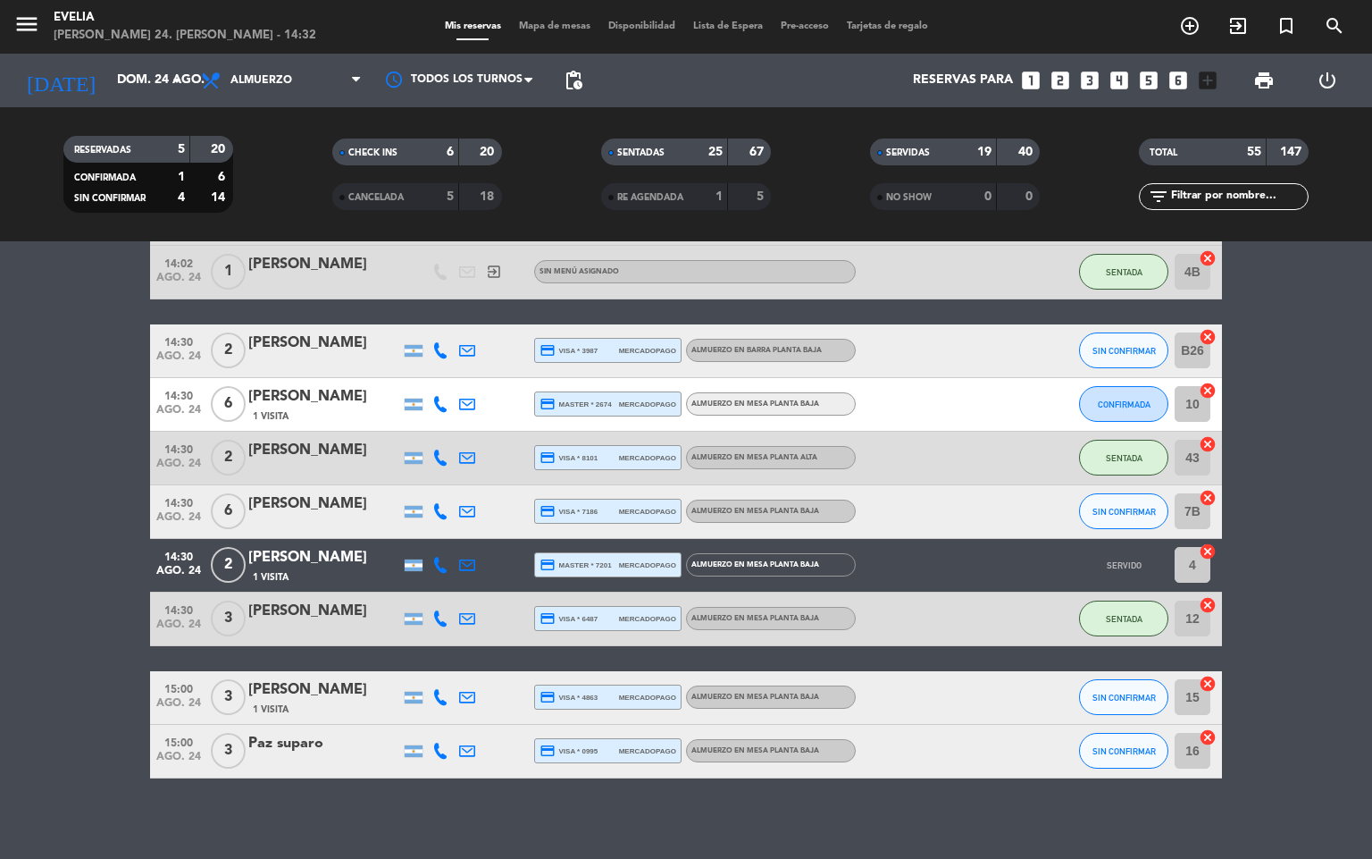
click at [280, 556] on div "[PERSON_NAME]" at bounding box center [324, 557] width 152 height 23
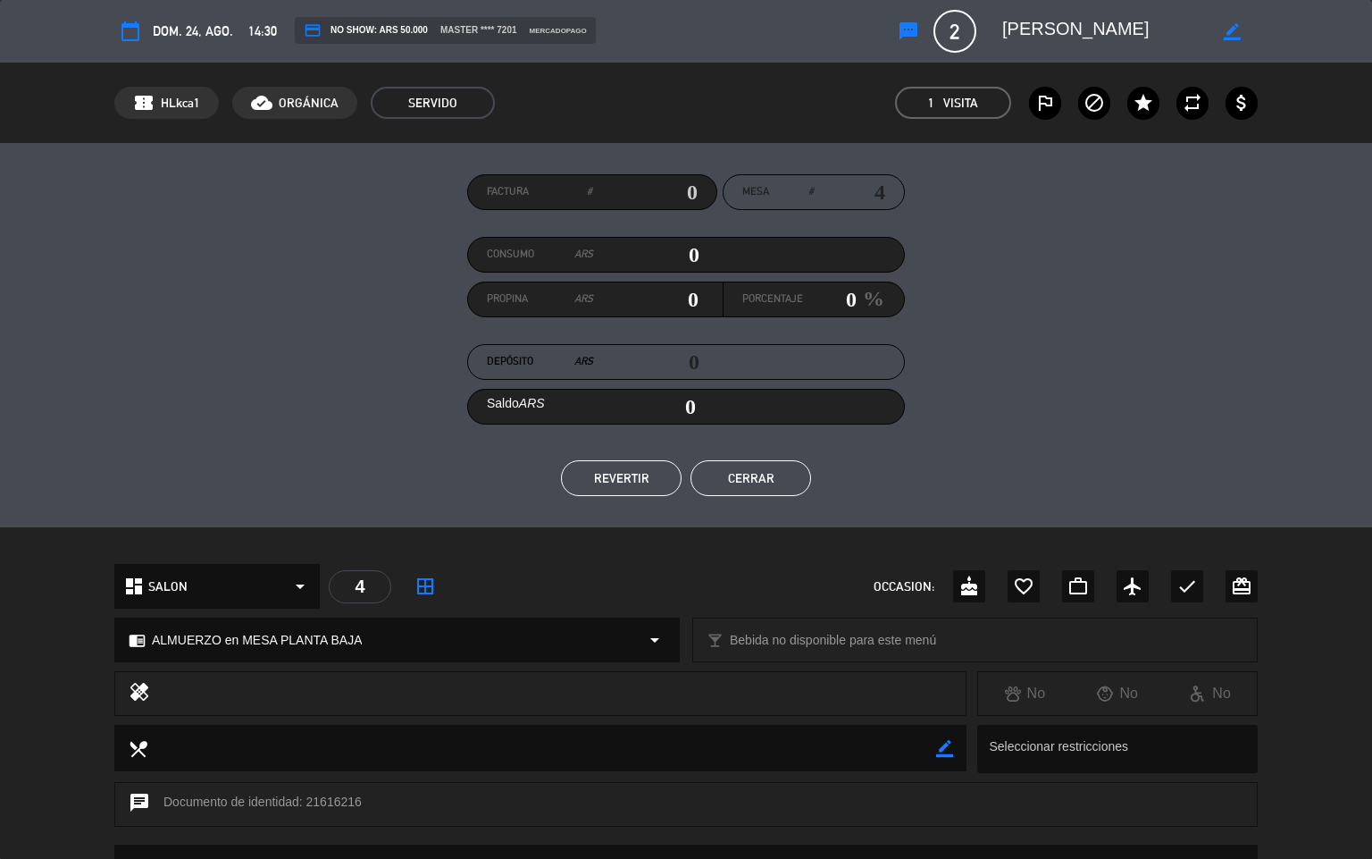
click at [612, 470] on button "REVERTIR" at bounding box center [621, 478] width 121 height 36
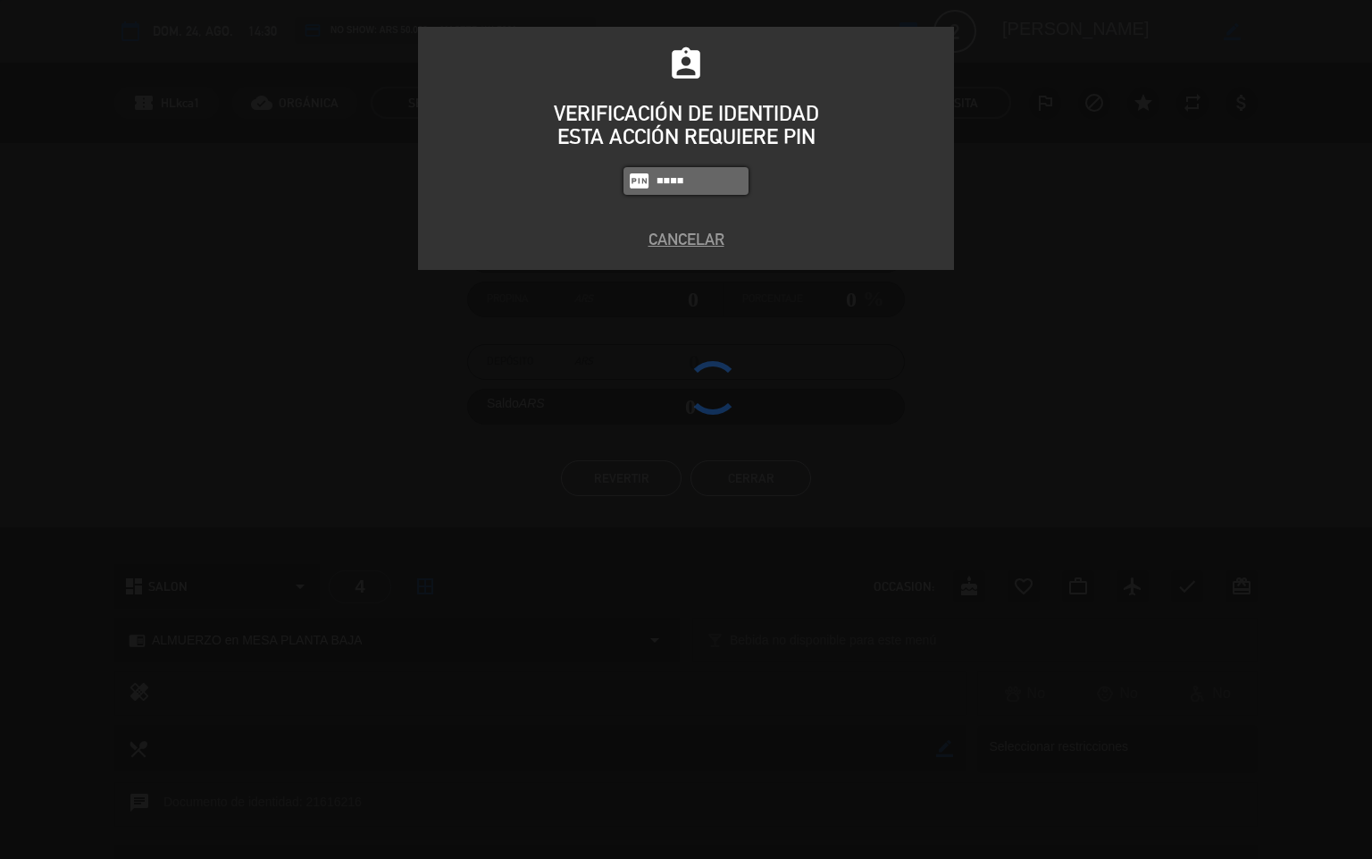
type input "9101"
